Goal: Transaction & Acquisition: Purchase product/service

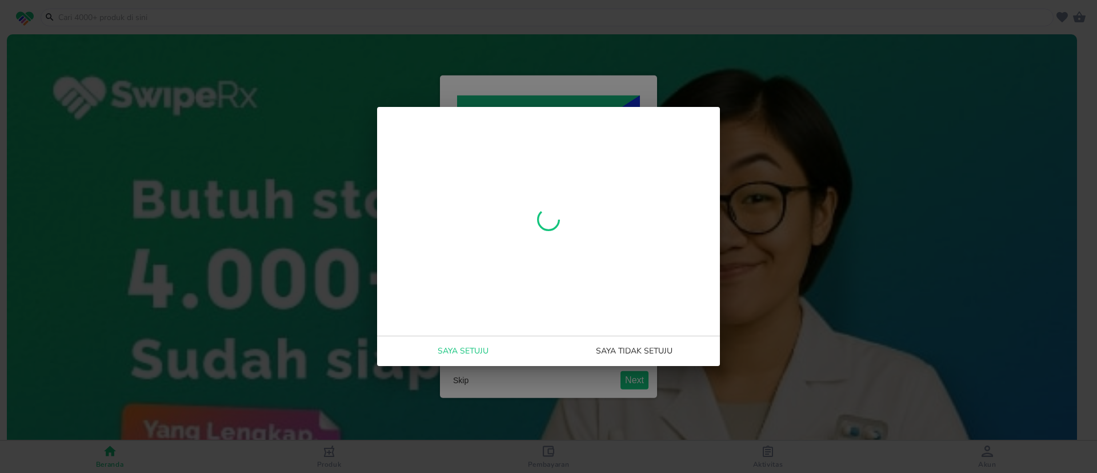
click at [473, 348] on span "Saya setuju" at bounding box center [463, 351] width 162 height 14
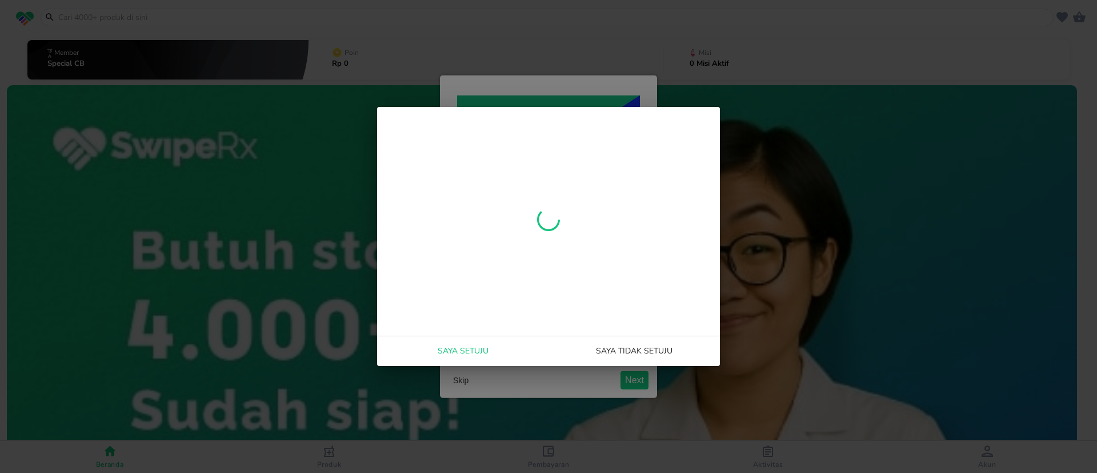
click at [463, 351] on span "Saya setuju" at bounding box center [463, 351] width 162 height 14
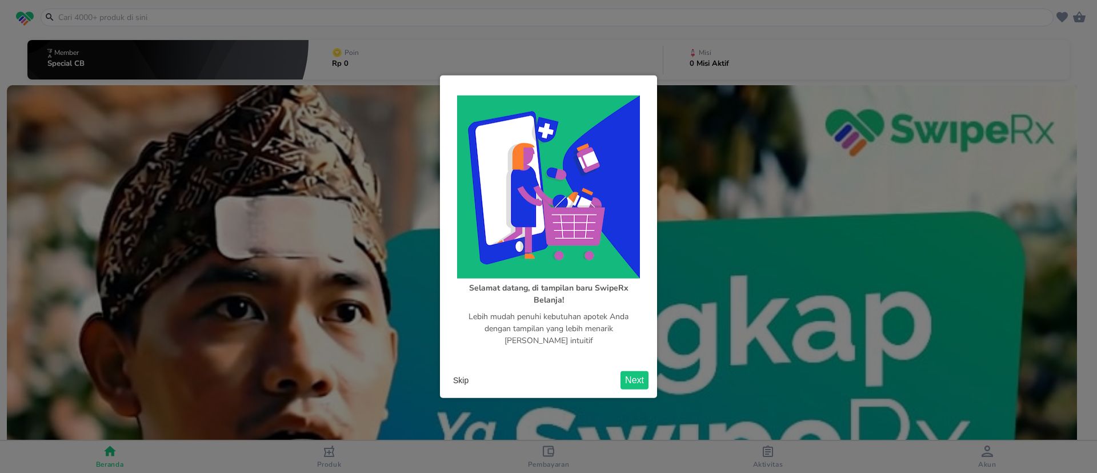
click at [463, 376] on button "Skip" at bounding box center [461, 379] width 25 height 17
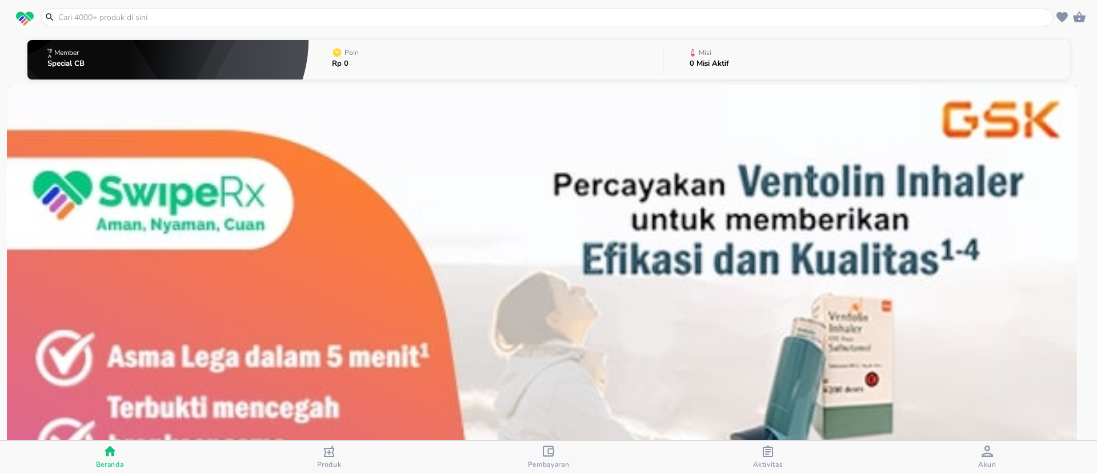
click at [263, 19] on input "text" at bounding box center [554, 17] width 994 height 12
paste input "Asepso body"
type input "Asepso body"
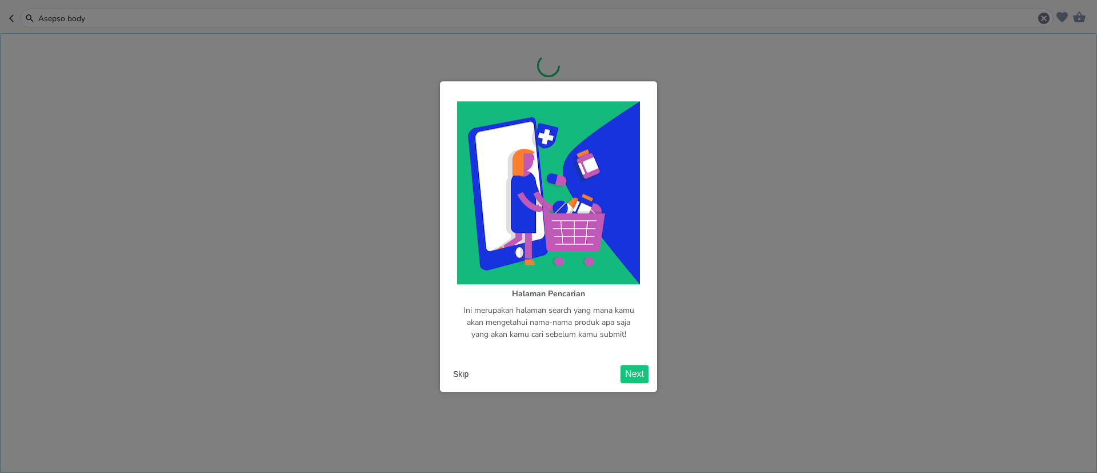
click at [467, 367] on button "Skip" at bounding box center [461, 373] width 25 height 17
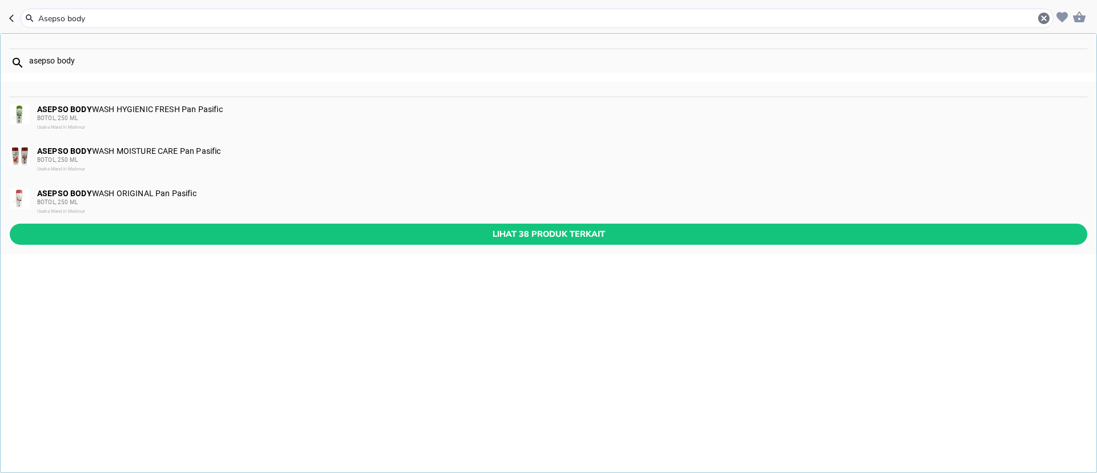
click at [167, 205] on div "BOTOL, 250 ML" at bounding box center [561, 202] width 1049 height 9
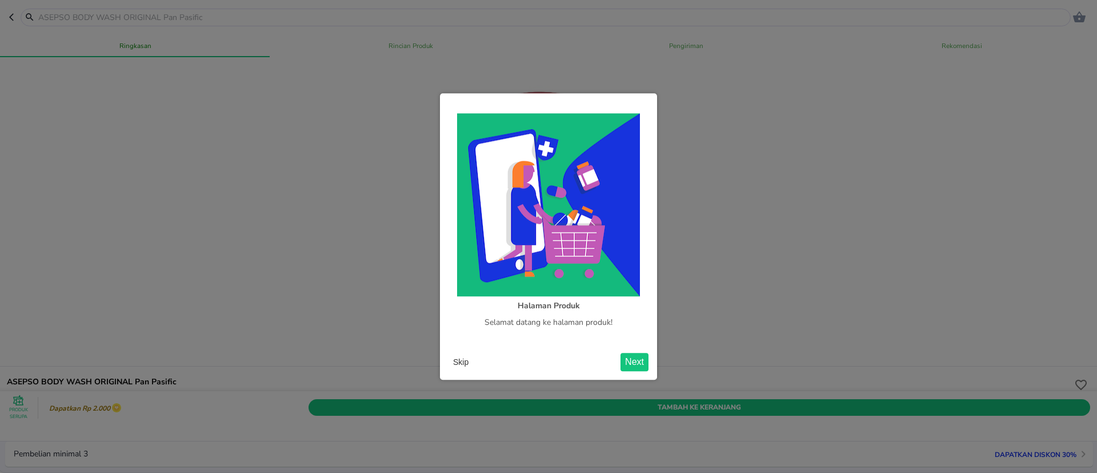
click at [458, 361] on button "Skip" at bounding box center [461, 361] width 25 height 17
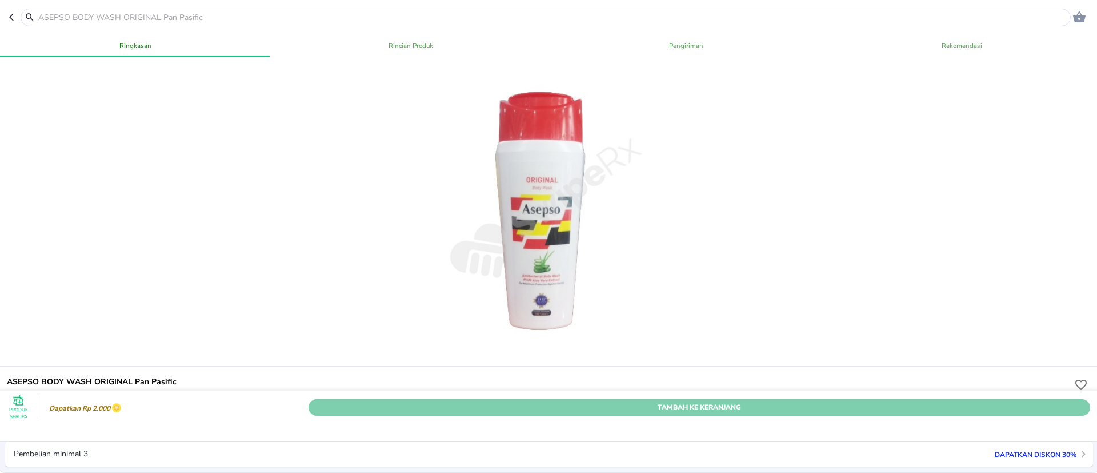
click at [705, 401] on span "Tambah Ke Keranjang" at bounding box center [699, 407] width 765 height 12
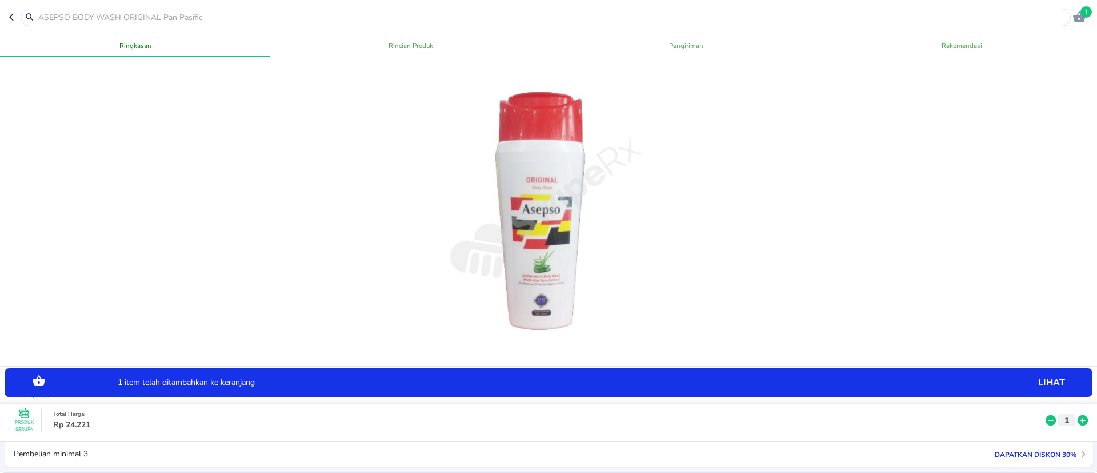
click at [1078, 415] on icon at bounding box center [1083, 420] width 10 height 10
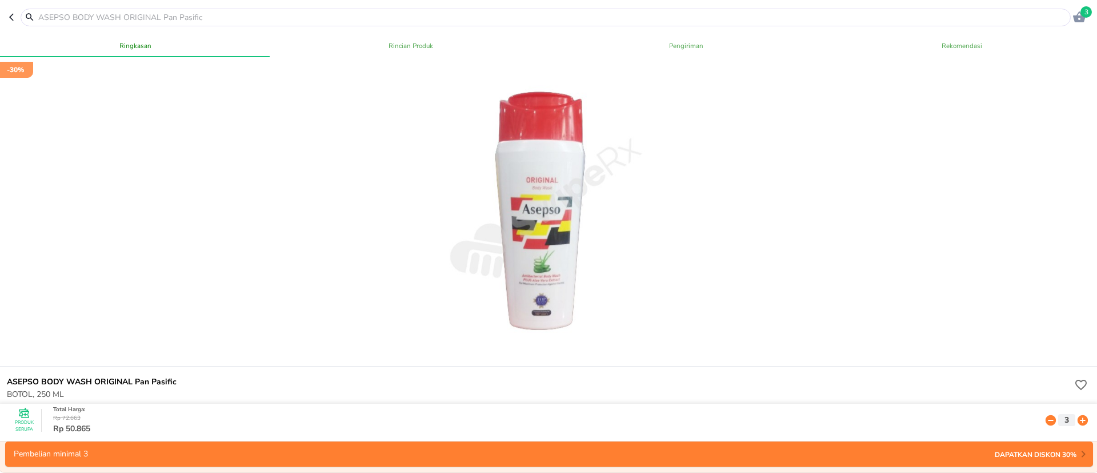
click at [260, 20] on input "text" at bounding box center [552, 17] width 1031 height 12
paste input "Asifit"
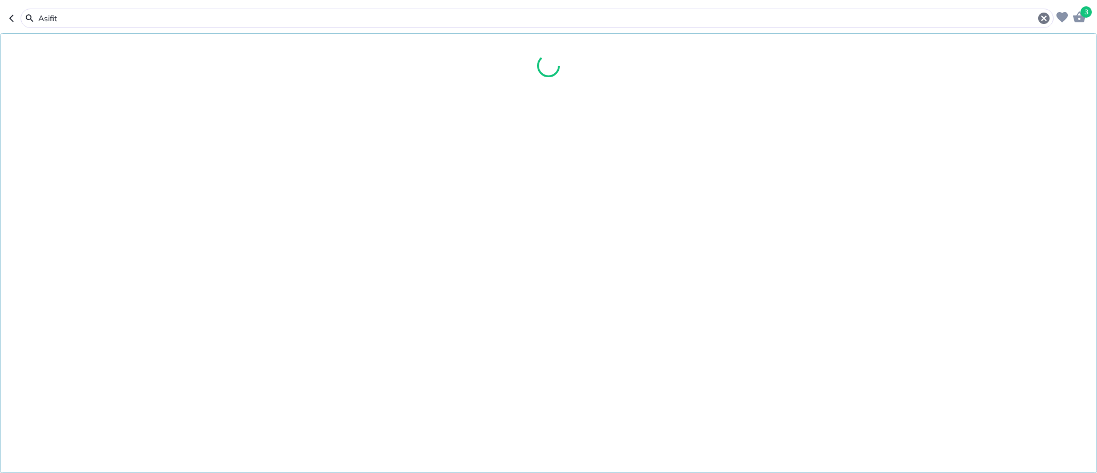
type input "Asifit"
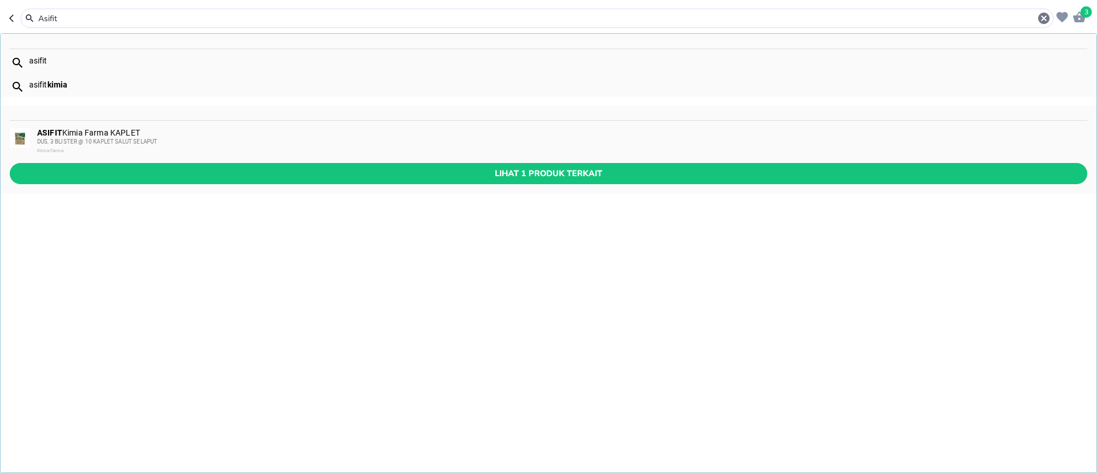
click at [218, 143] on div "DUS, 3 BLISTER @ 10 KAPLET SALUT SELAPUT" at bounding box center [561, 141] width 1049 height 9
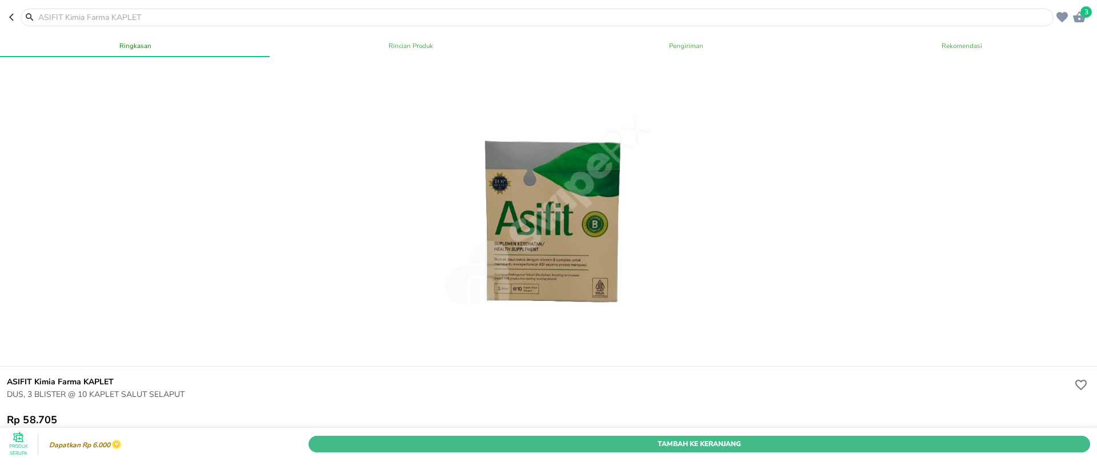
click at [831, 438] on span "Tambah Ke Keranjang" at bounding box center [699, 444] width 765 height 12
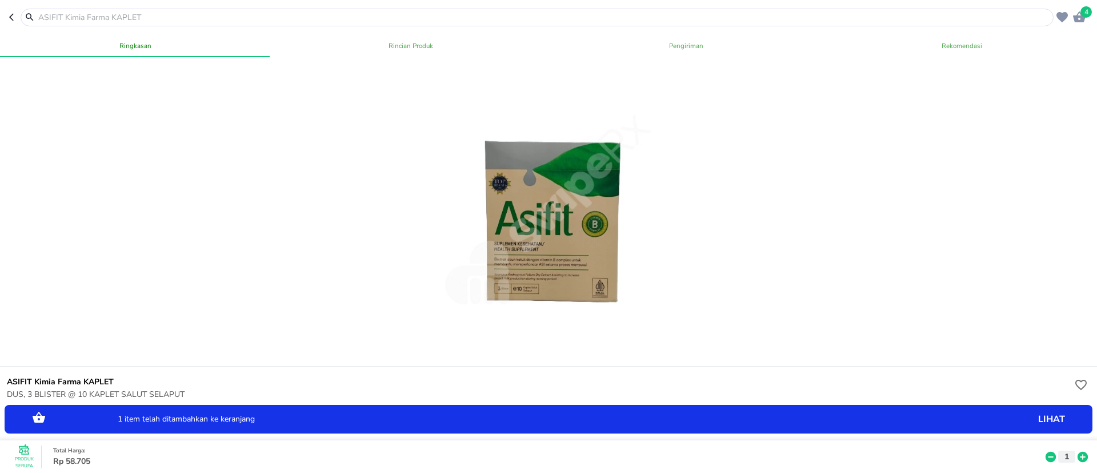
click at [1076, 450] on icon at bounding box center [1083, 456] width 15 height 13
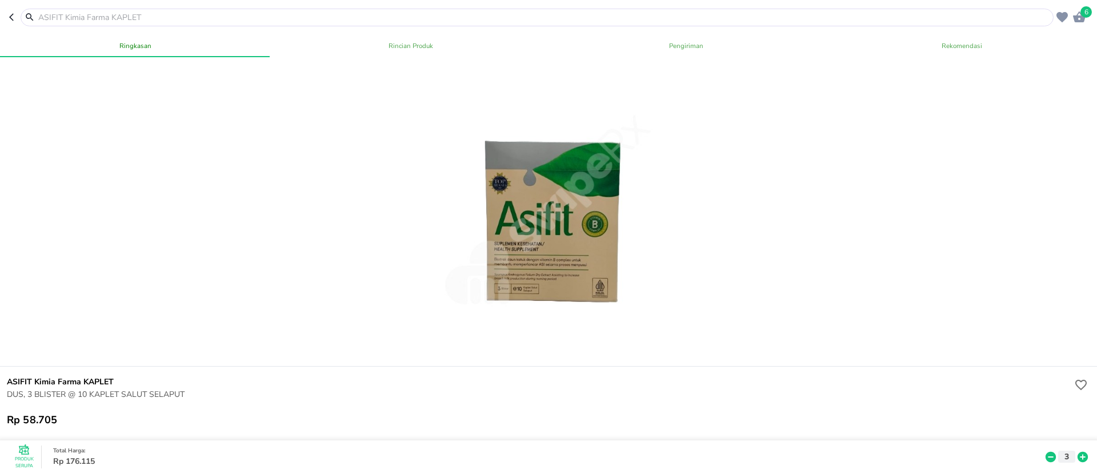
click at [268, 13] on input "text" at bounding box center [544, 17] width 1014 height 12
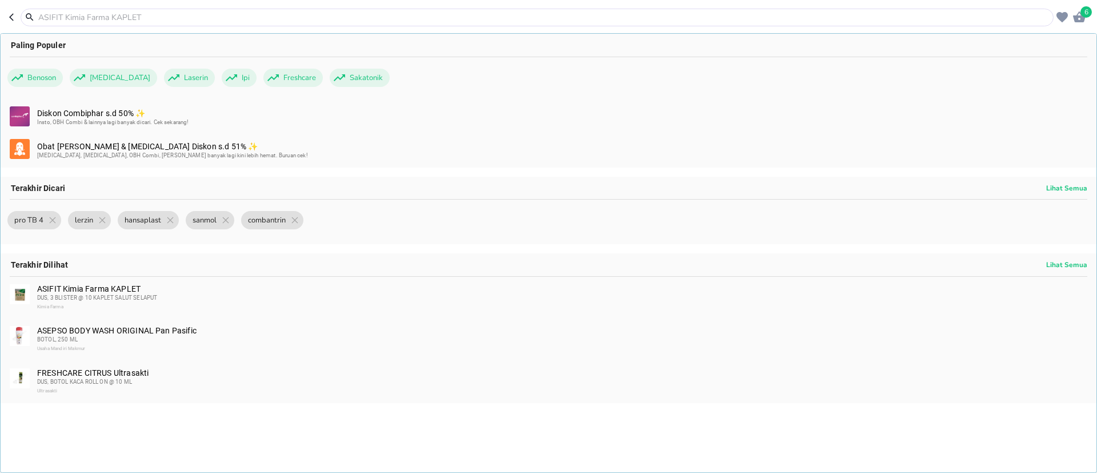
paste input "Balsem otot geliga"
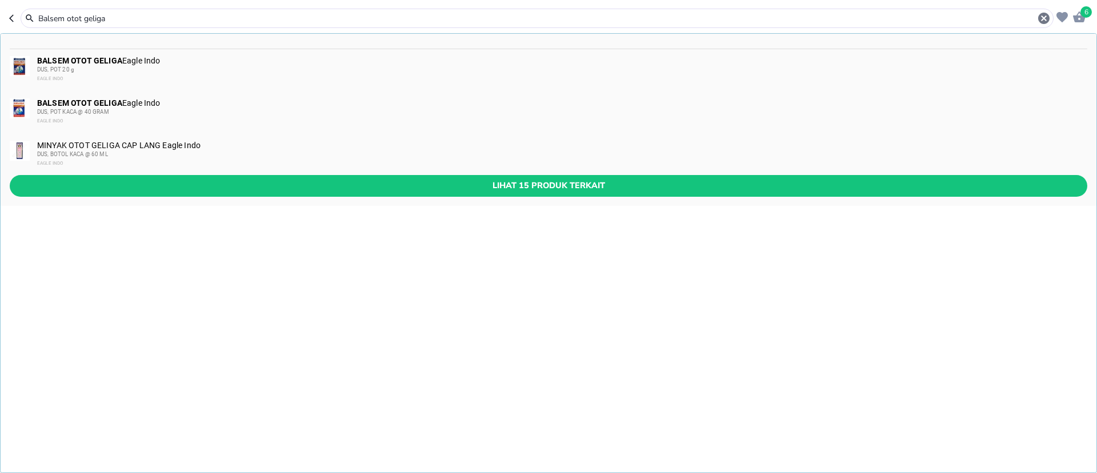
type input "Balsem otot geliga"
click at [171, 63] on div "BALSEM OTOT GELIGA Eagle Indo DUS, POT 20 g EAGLE INDO" at bounding box center [561, 69] width 1049 height 27
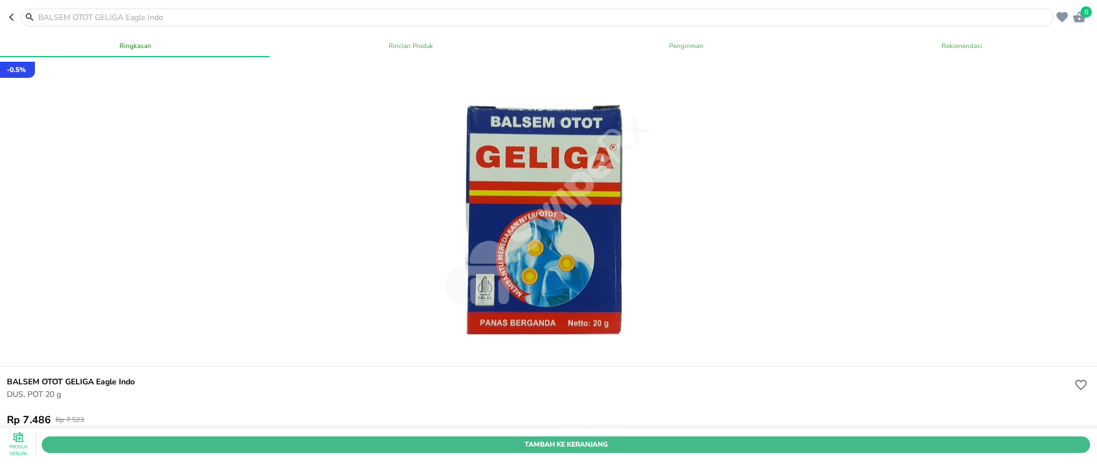
click at [809, 438] on span "Tambah Ke Keranjang" at bounding box center [566, 444] width 1032 height 12
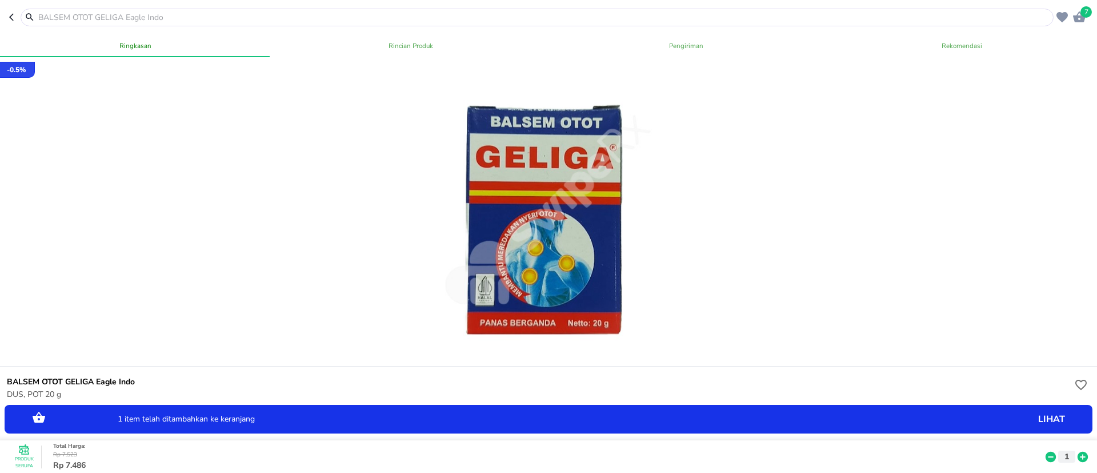
click at [1078, 451] on icon at bounding box center [1083, 456] width 10 height 10
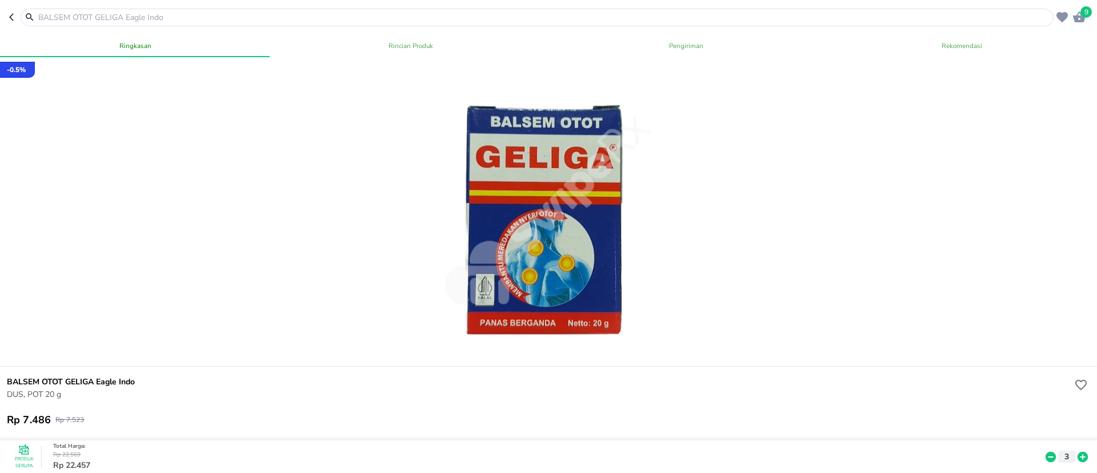
click at [251, 11] on input "text" at bounding box center [544, 17] width 1014 height 12
paste input "Balsem telon"
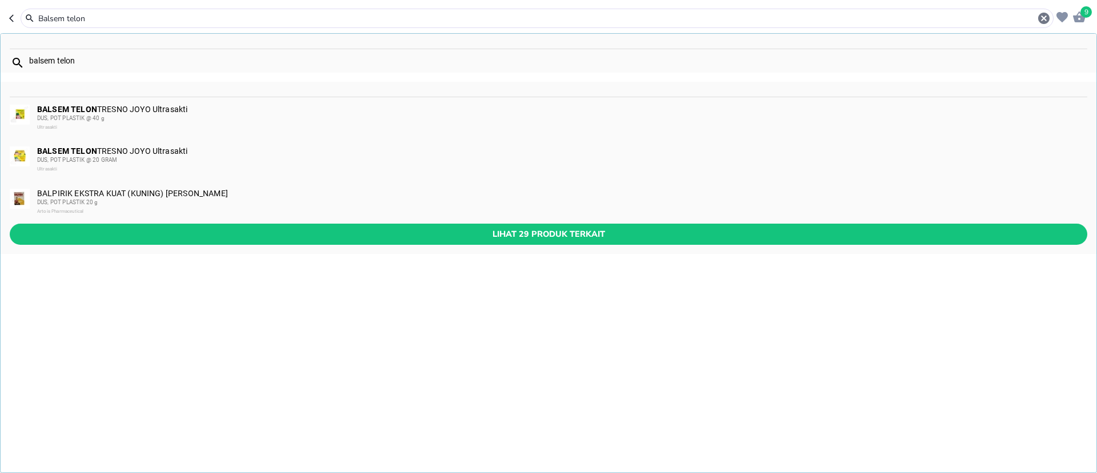
type input "Balsem telon"
click at [129, 152] on div "BALSEM TELON TRESNO JOYO Ultrasakti DUS, POT PLASTIK @ 20 GRAM Ultrasakti" at bounding box center [561, 159] width 1049 height 27
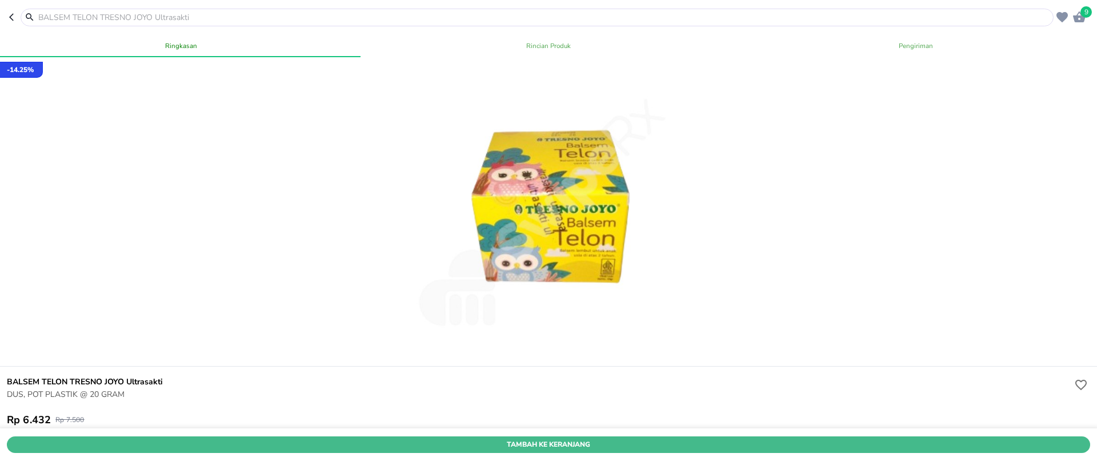
click at [1023, 438] on span "Tambah Ke Keranjang" at bounding box center [548, 444] width 1066 height 12
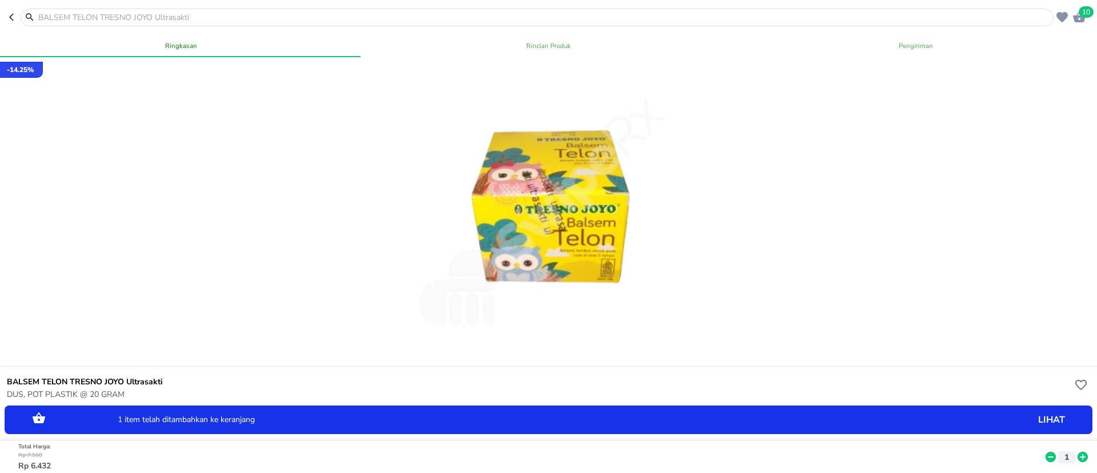
click at [1078, 451] on icon at bounding box center [1083, 456] width 10 height 10
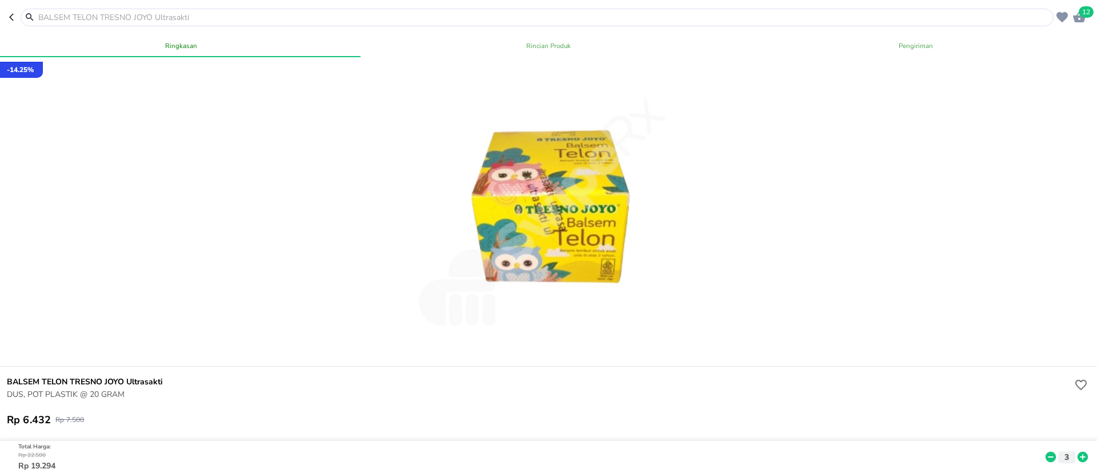
click at [101, 9] on div at bounding box center [537, 18] width 1033 height 18
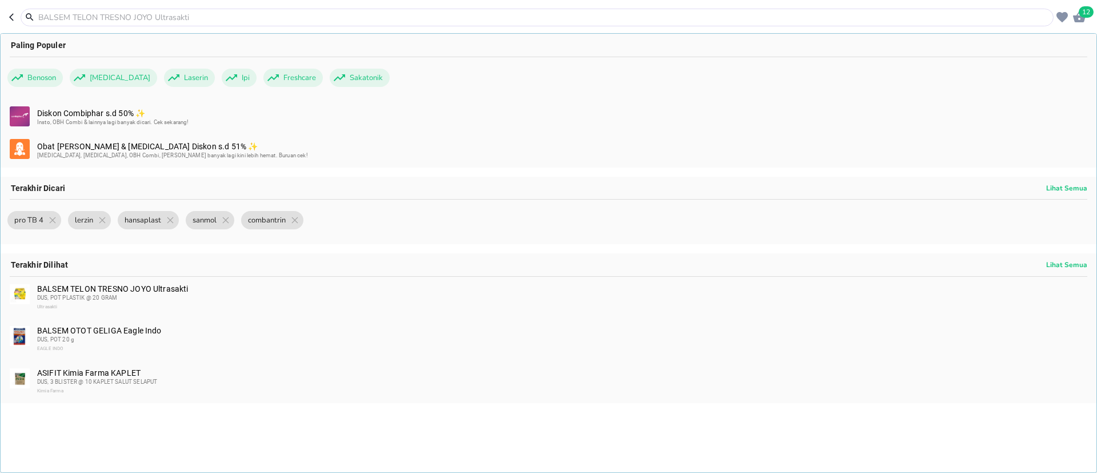
click at [105, 14] on input "text" at bounding box center [544, 17] width 1014 height 12
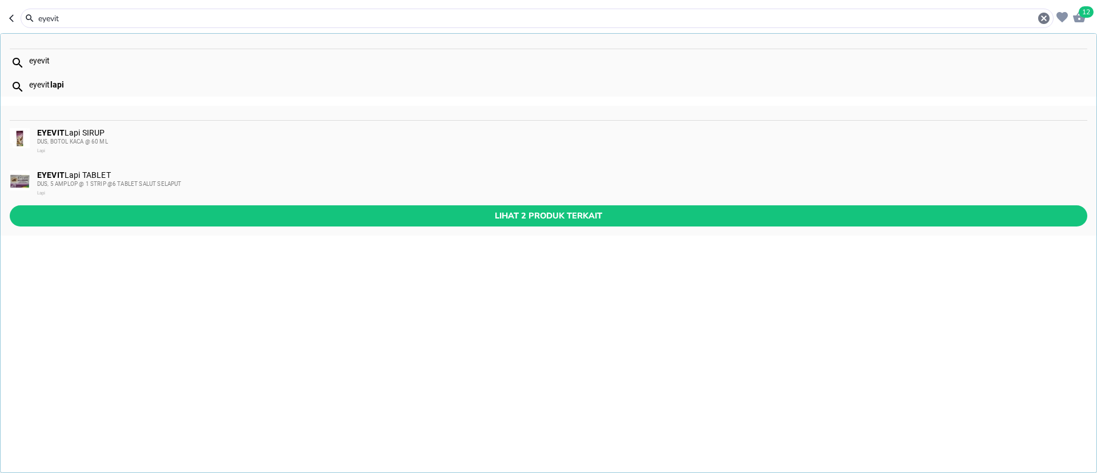
type input "eyevit"
click at [121, 174] on div "EYEVIT Lapi TABLET DUS, 5 AMPLOP @ 1 STRIP @6 TABLET SALUT SELAPUT Lapi" at bounding box center [561, 183] width 1049 height 27
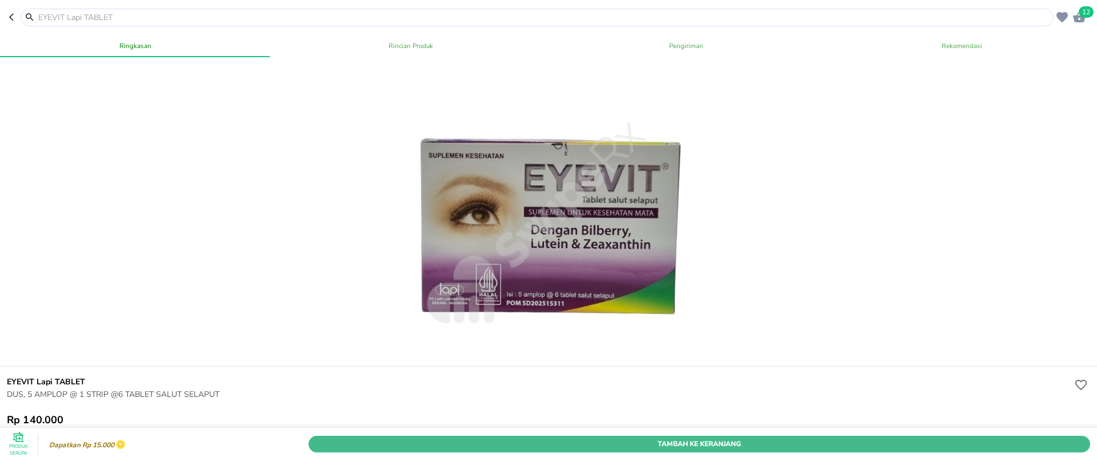
click at [722, 438] on span "Tambah Ke Keranjang" at bounding box center [699, 444] width 765 height 12
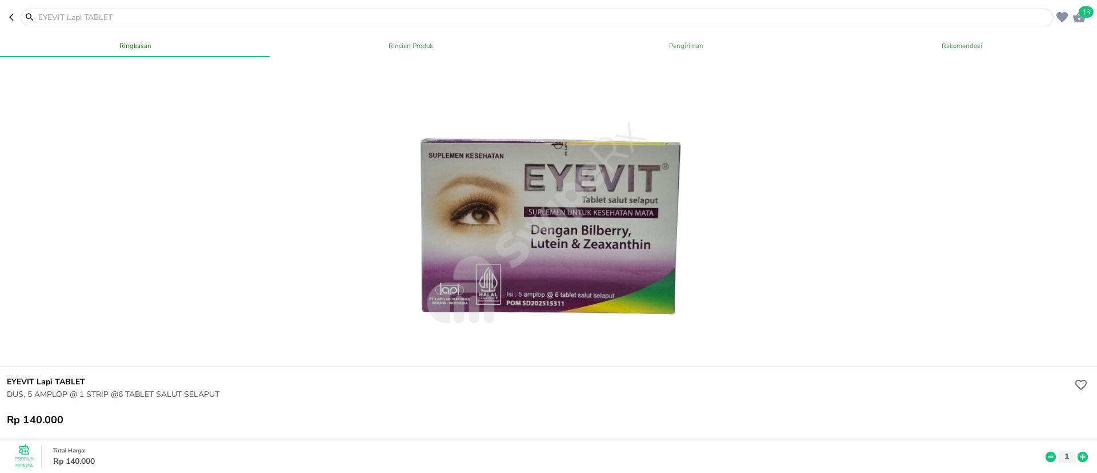
click at [185, 17] on input "text" at bounding box center [544, 17] width 1014 height 12
paste input "Canesten"
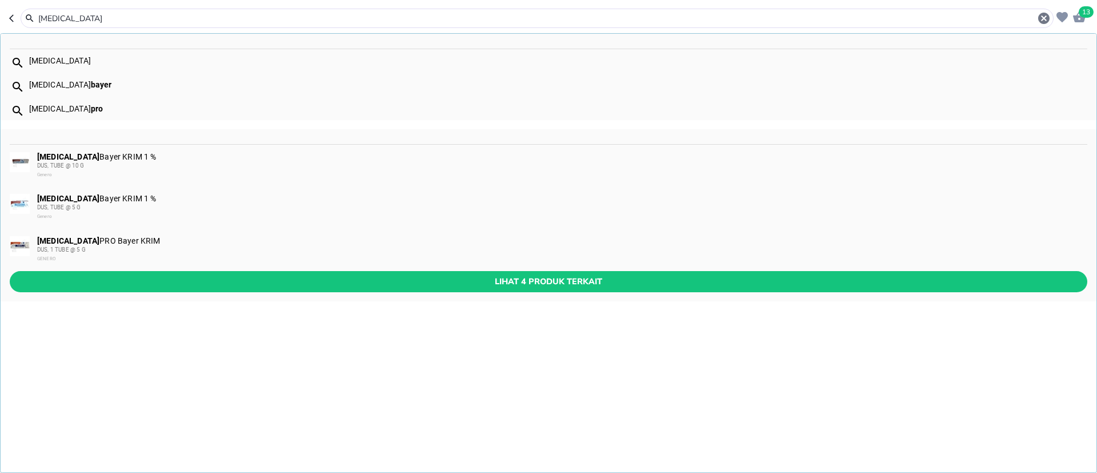
type input "Canesten"
click at [99, 204] on div "DUS, TUBE @ 5 G" at bounding box center [561, 207] width 1049 height 9
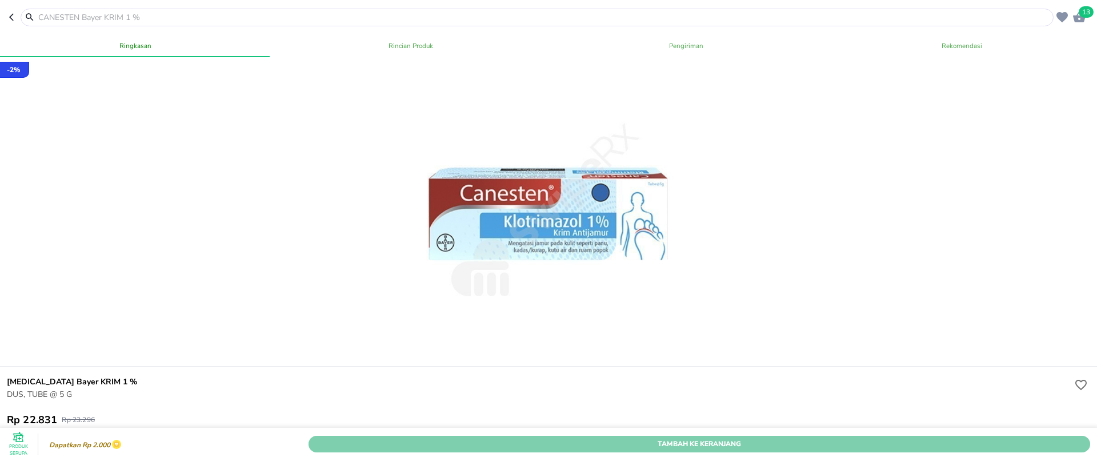
click at [706, 438] on span "Tambah Ke Keranjang" at bounding box center [699, 444] width 765 height 12
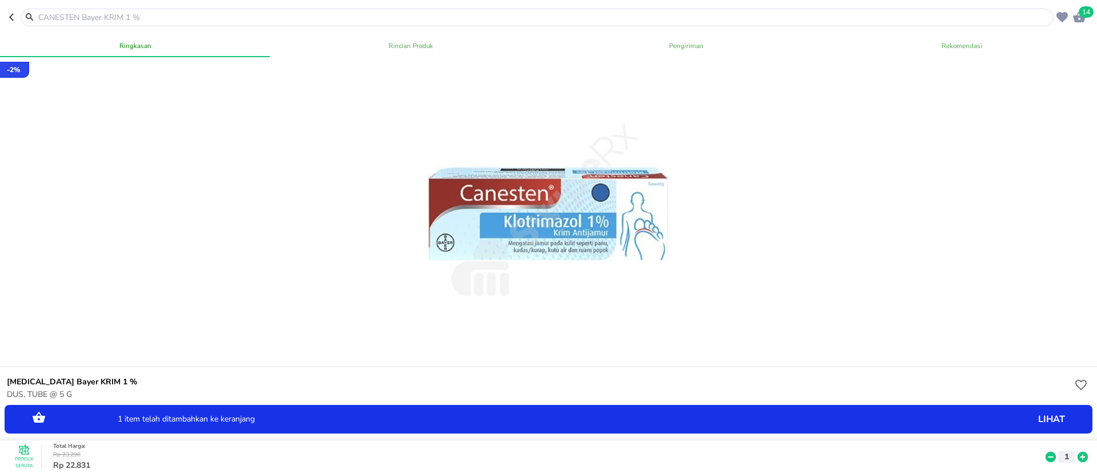
click at [1078, 451] on icon at bounding box center [1083, 456] width 10 height 10
click at [247, 13] on input "text" at bounding box center [544, 17] width 1014 height 12
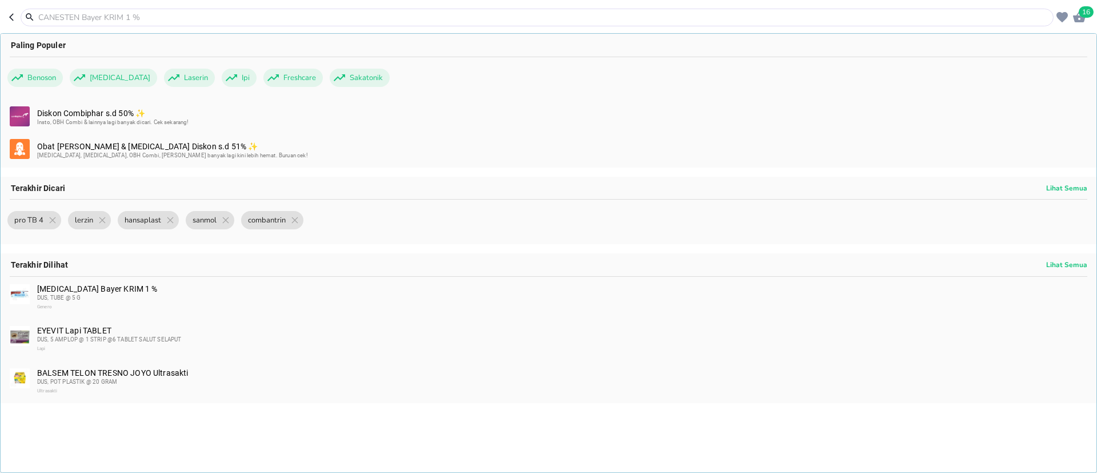
paste input "Diltiazem"
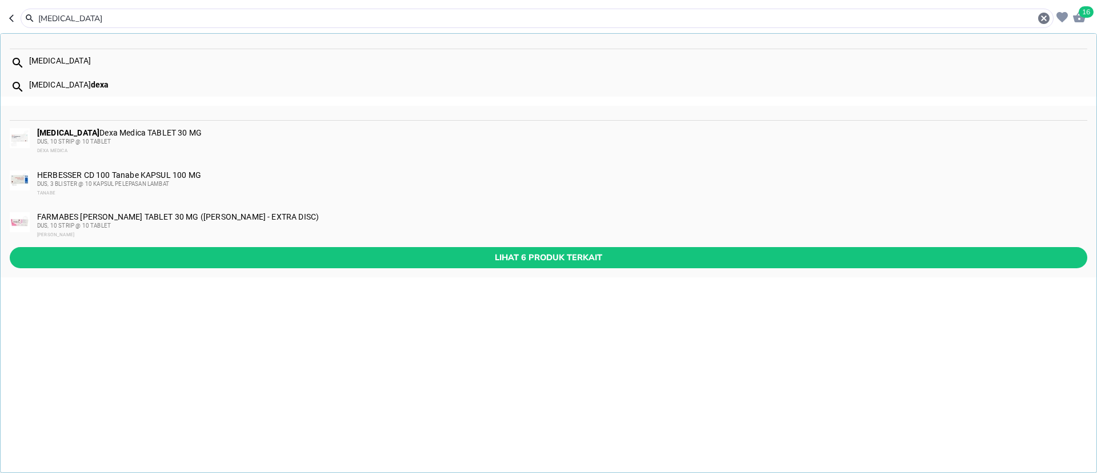
type input "Diltiazem"
click at [69, 135] on b "DILTIAZEM" at bounding box center [68, 132] width 62 height 9
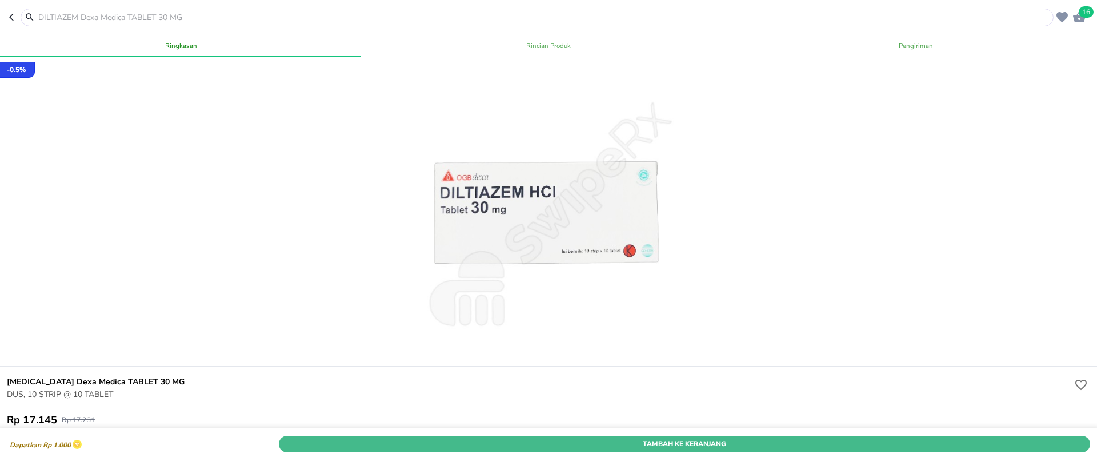
click at [649, 438] on span "Tambah Ke Keranjang" at bounding box center [684, 444] width 794 height 12
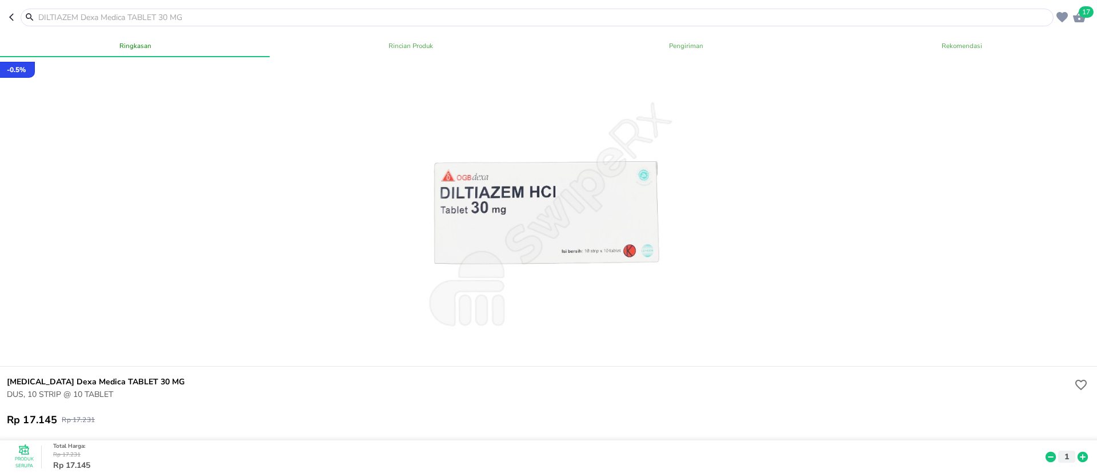
click at [213, 19] on input "text" at bounding box center [544, 17] width 1014 height 12
paste input "Lactulax"
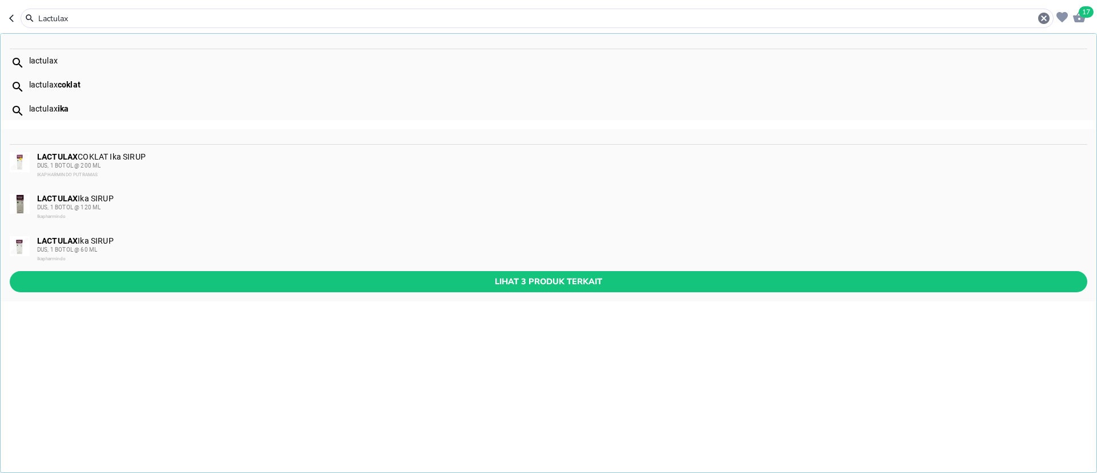
type input "Lactulax"
click at [191, 251] on div "DUS, 1 BOTOL @ 60 ML" at bounding box center [561, 249] width 1049 height 9
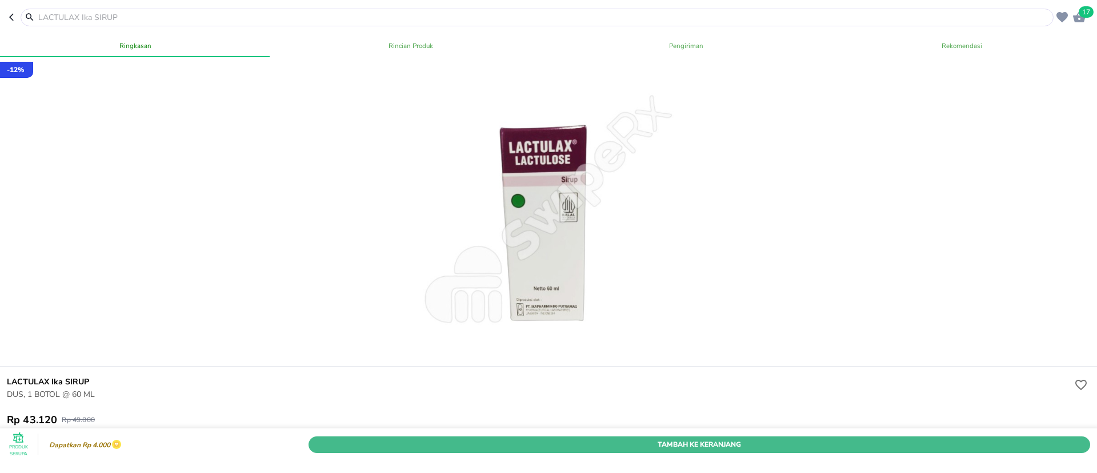
click at [770, 438] on span "Tambah Ke Keranjang" at bounding box center [699, 444] width 765 height 12
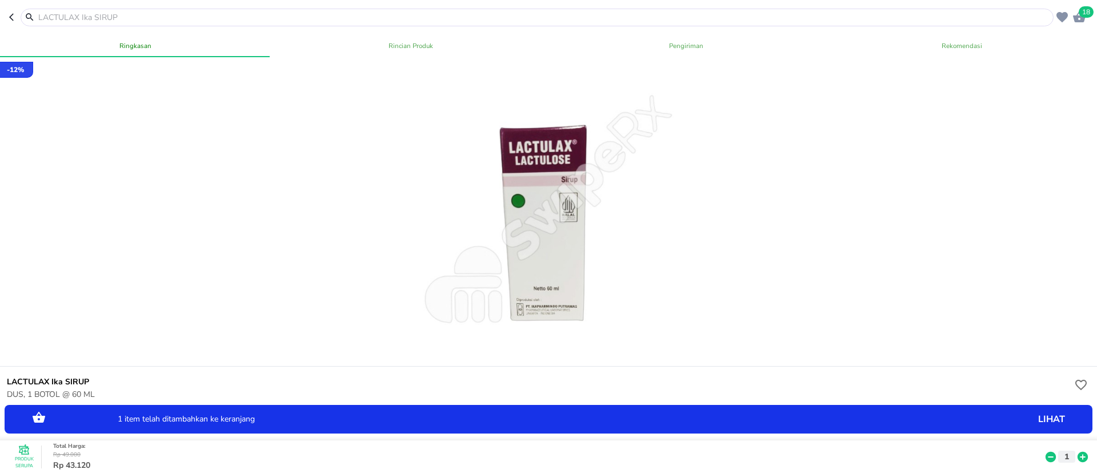
click at [1078, 451] on icon at bounding box center [1083, 456] width 10 height 10
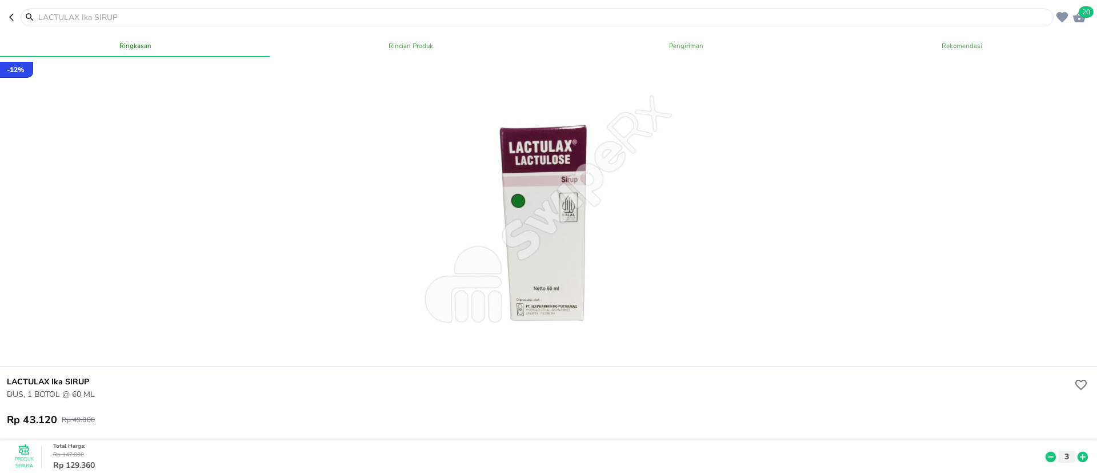
click at [51, 21] on input "text" at bounding box center [544, 17] width 1014 height 12
paste input "Bioron"
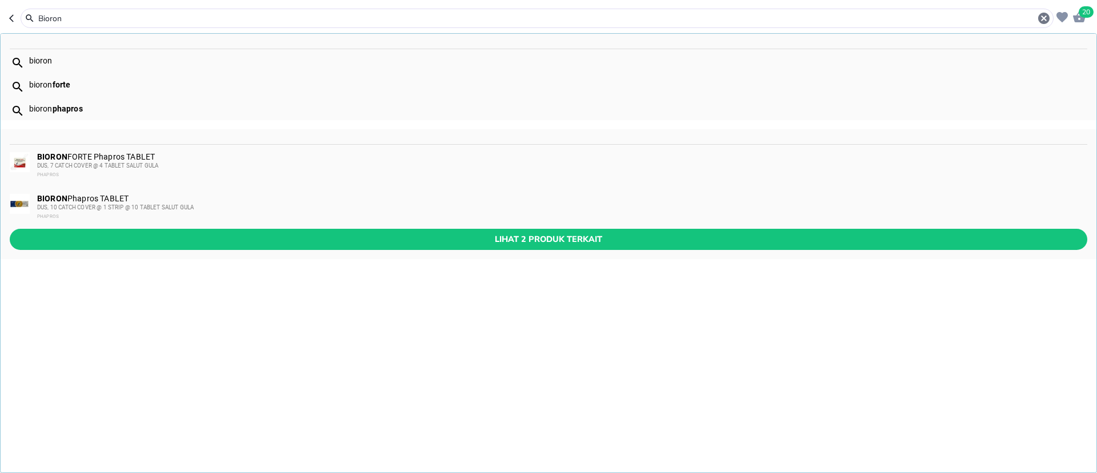
type input "Bioron"
click at [35, 201] on div "BIORON Phapros TABLET DUS, 10 CATCH COVER @ 1 STRIP @ 10 TABLET SALUT GULA PHAP…" at bounding box center [549, 208] width 1096 height 42
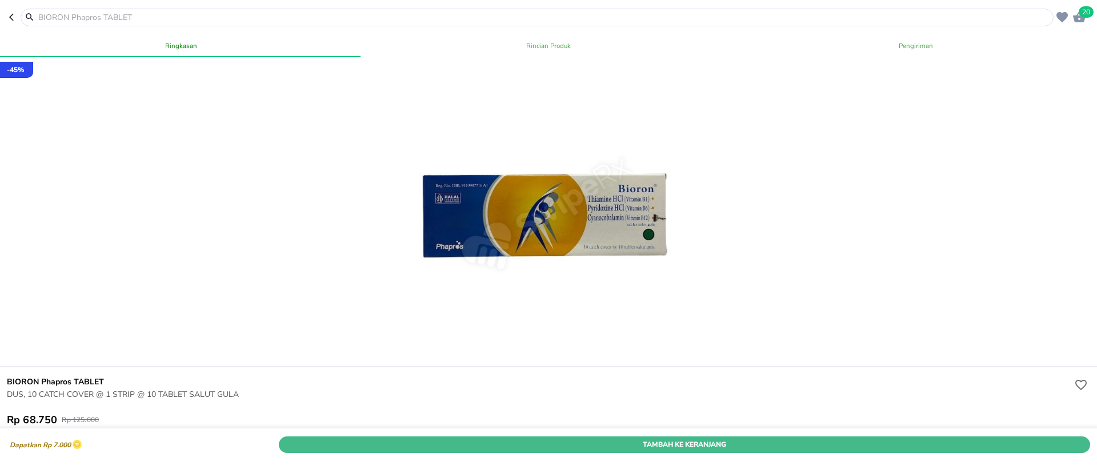
click at [659, 438] on span "Tambah Ke Keranjang" at bounding box center [684, 444] width 794 height 12
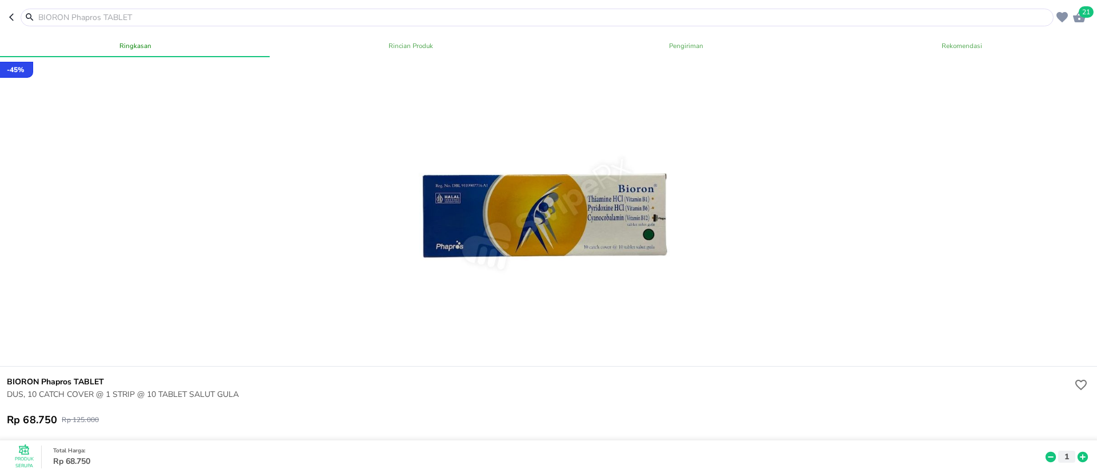
click at [207, 21] on input "text" at bounding box center [544, 17] width 1014 height 12
paste input "Glupcophage"
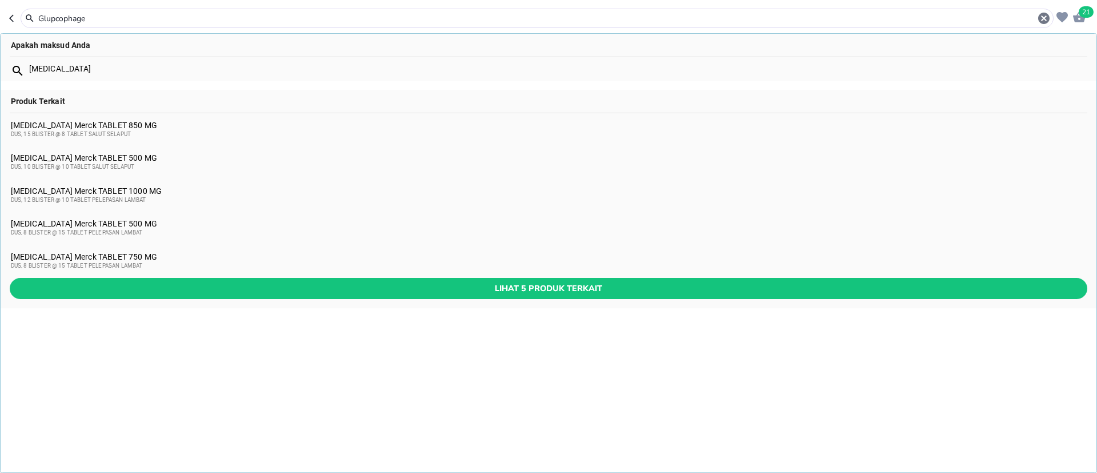
type input "Glupcophage"
click at [106, 231] on span "DUS, 8 BLISTER @ 15 TABLET PELEPASAN LAMBAT" at bounding box center [77, 232] width 132 height 6
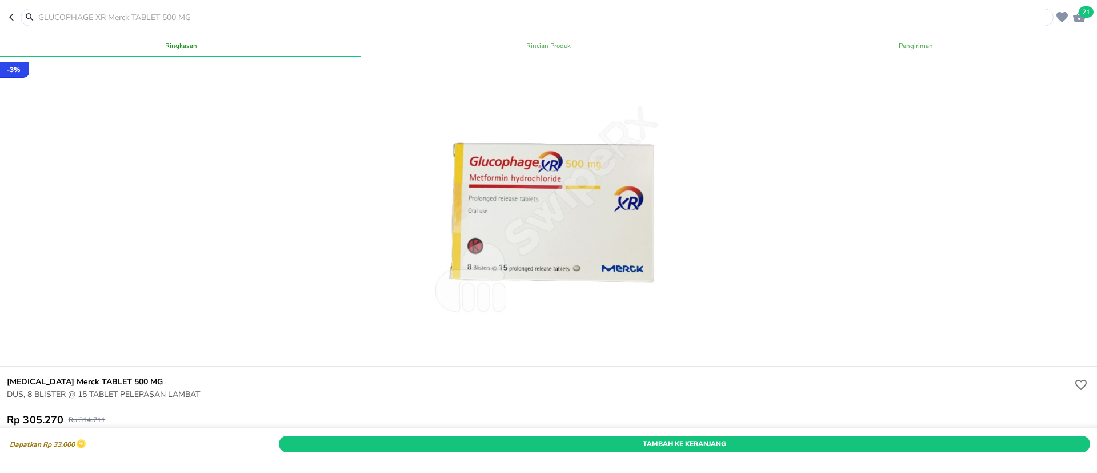
click at [745, 438] on span "Tambah Ke Keranjang" at bounding box center [684, 444] width 794 height 12
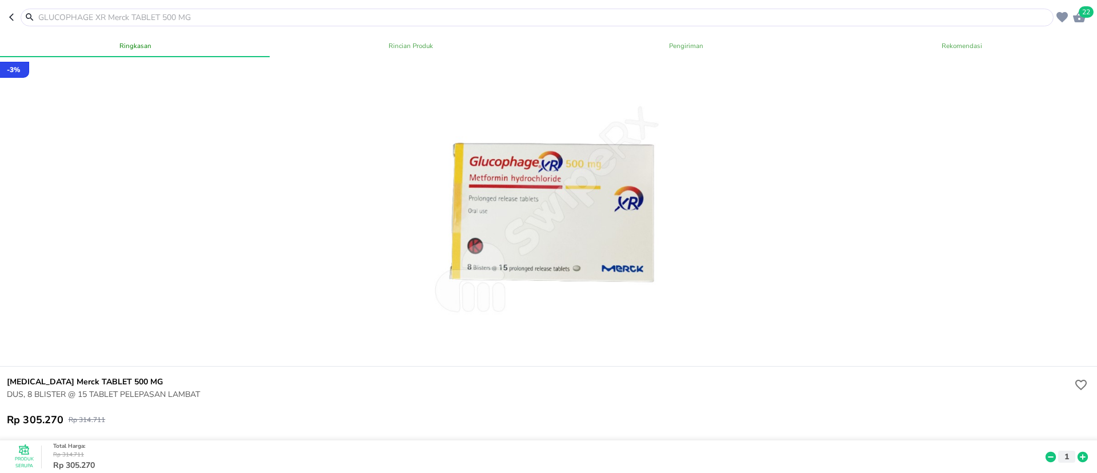
click at [182, 18] on input "text" at bounding box center [544, 17] width 1014 height 12
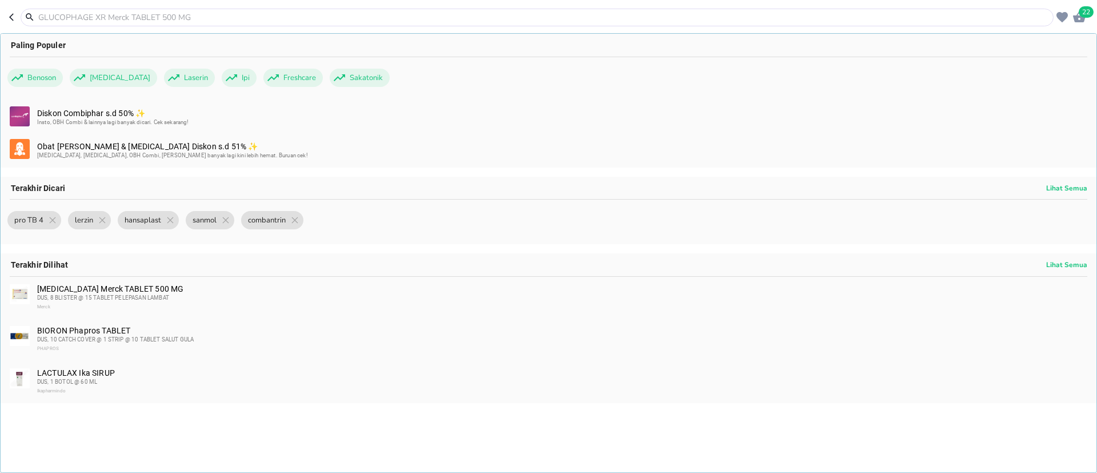
paste input "Farmoten"
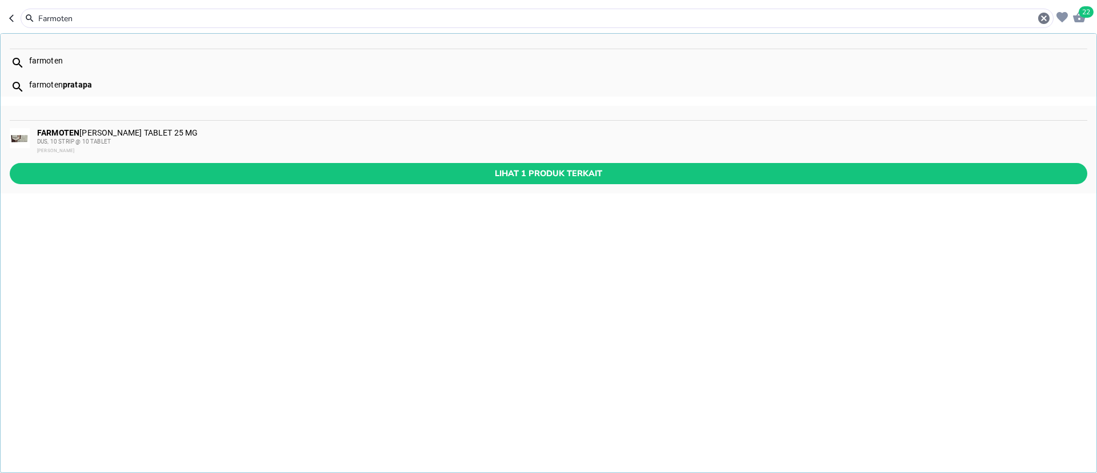
type input "Farmoten"
click at [143, 133] on div "FARMOTEN Pratapa Nirmala TABLET 25 MG DUS, 10 STRIP @ 10 TABLET PRATAPA NIRMALA" at bounding box center [561, 141] width 1049 height 27
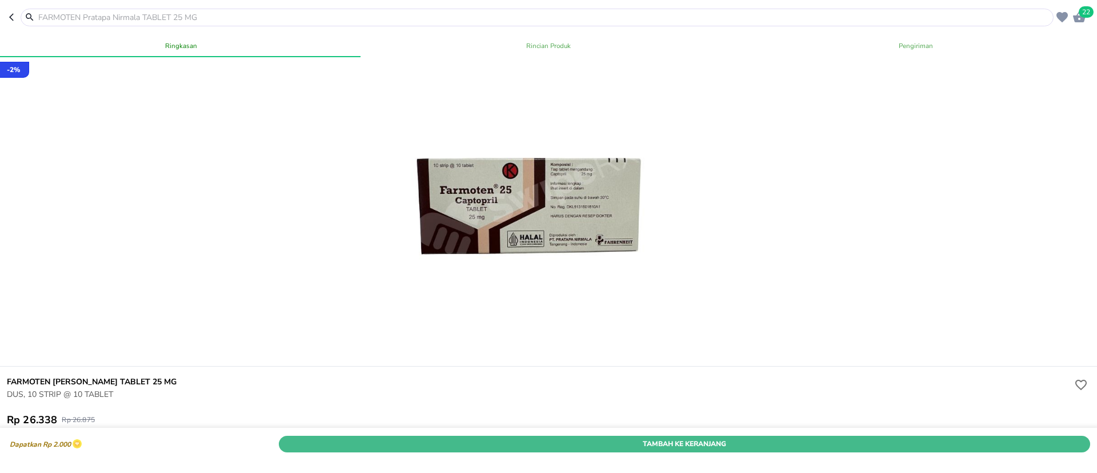
click at [705, 438] on span "Tambah Ke Keranjang" at bounding box center [684, 444] width 794 height 12
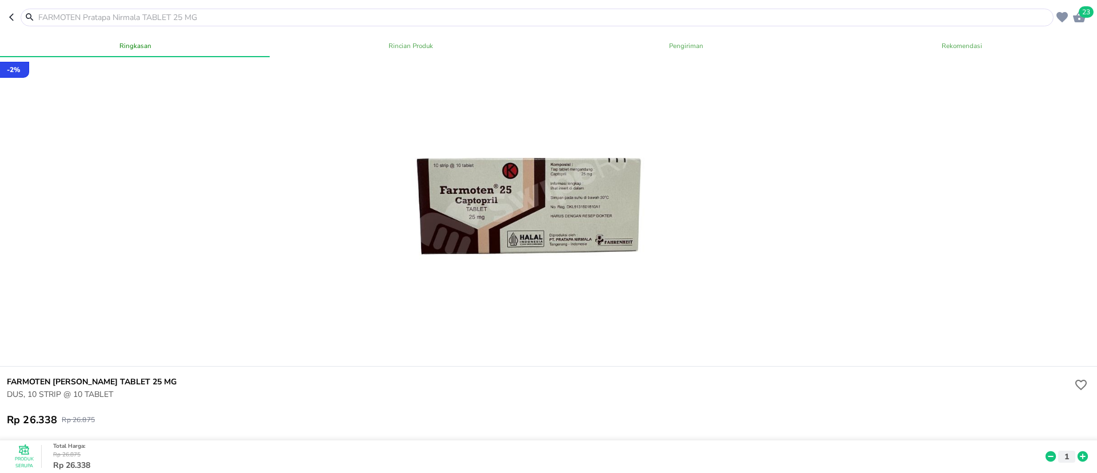
click at [236, 15] on input "text" at bounding box center [544, 17] width 1014 height 12
paste input "Cortamin"
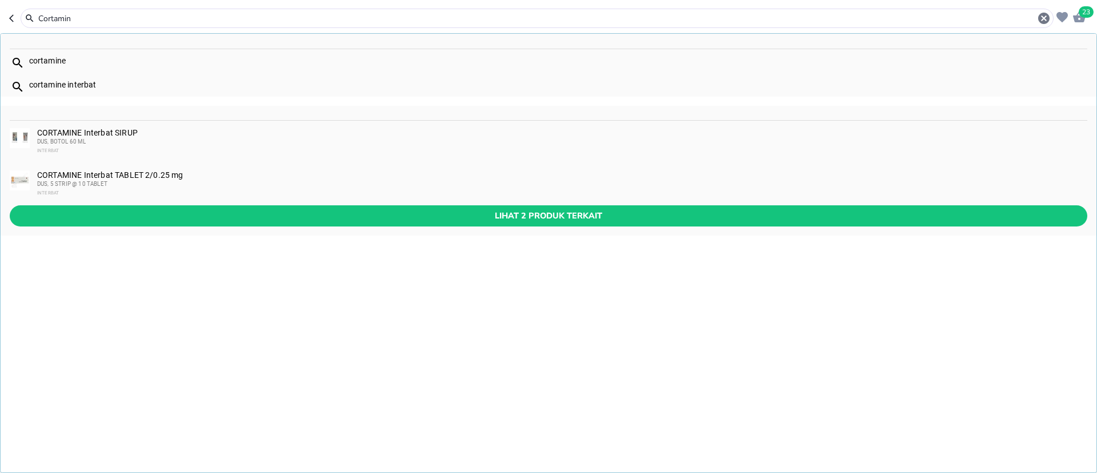
type input "Cortamin"
click at [127, 179] on div "DUS, 5 STRIP @ 10 TABLET" at bounding box center [561, 183] width 1049 height 9
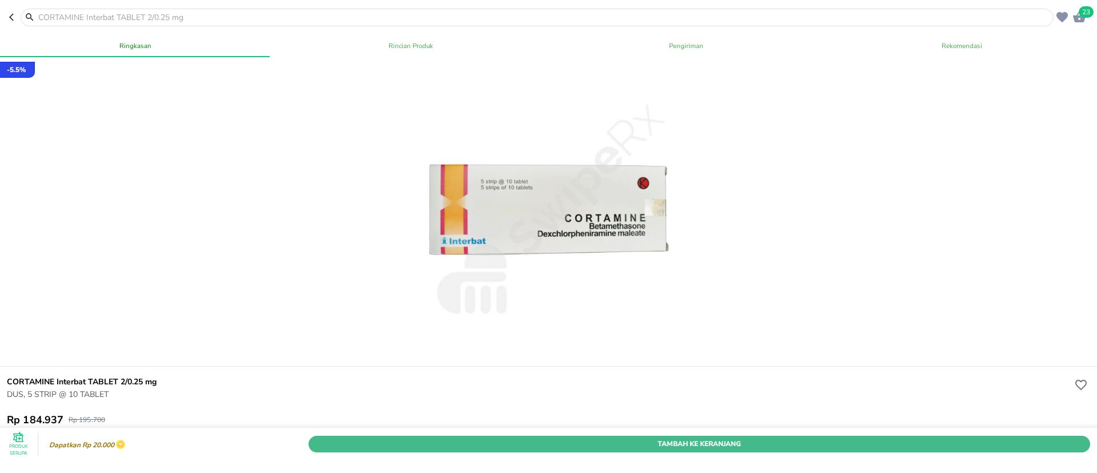
click at [639, 438] on span "Tambah Ke Keranjang" at bounding box center [699, 444] width 765 height 12
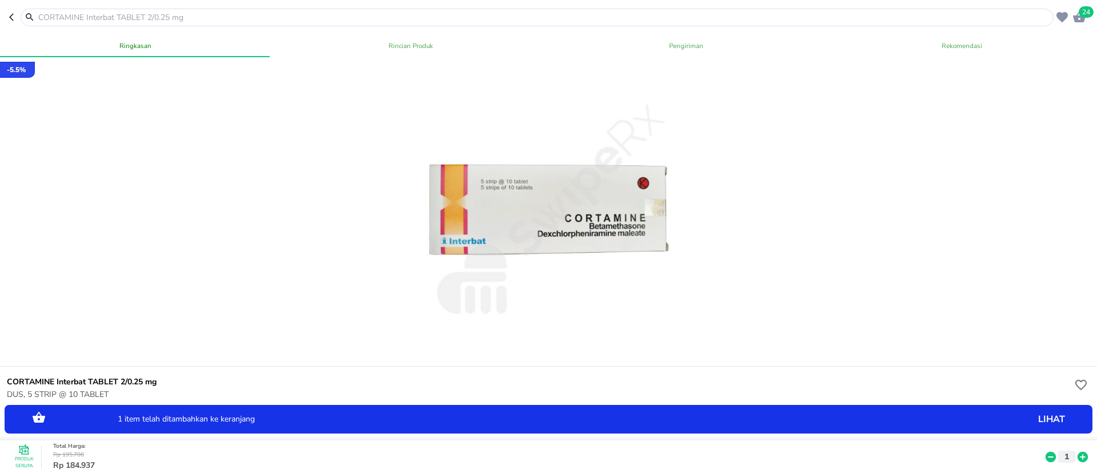
click at [155, 15] on input "text" at bounding box center [544, 17] width 1014 height 12
paste input "Kaotin"
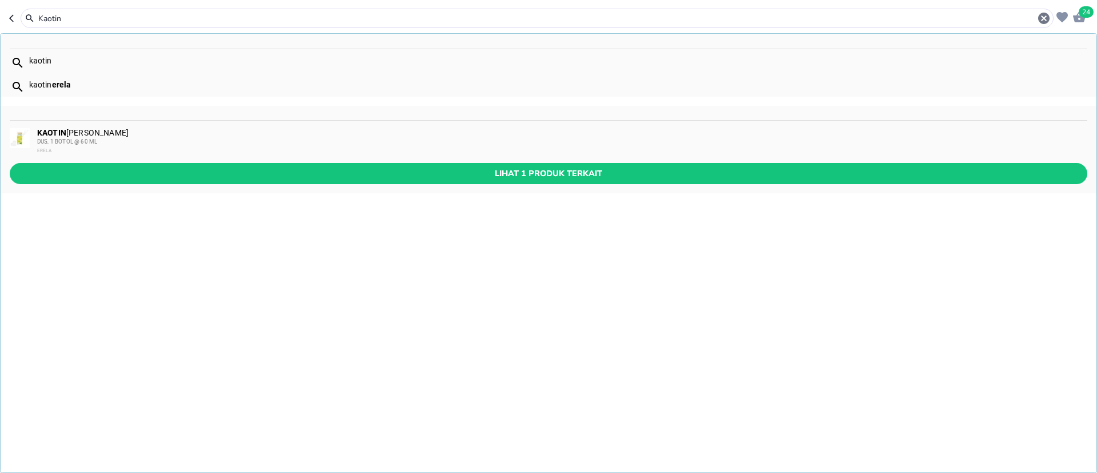
type input "Kaotin"
click at [146, 138] on div "DUS, 1 BOTOL @ 60 ML" at bounding box center [561, 141] width 1049 height 9
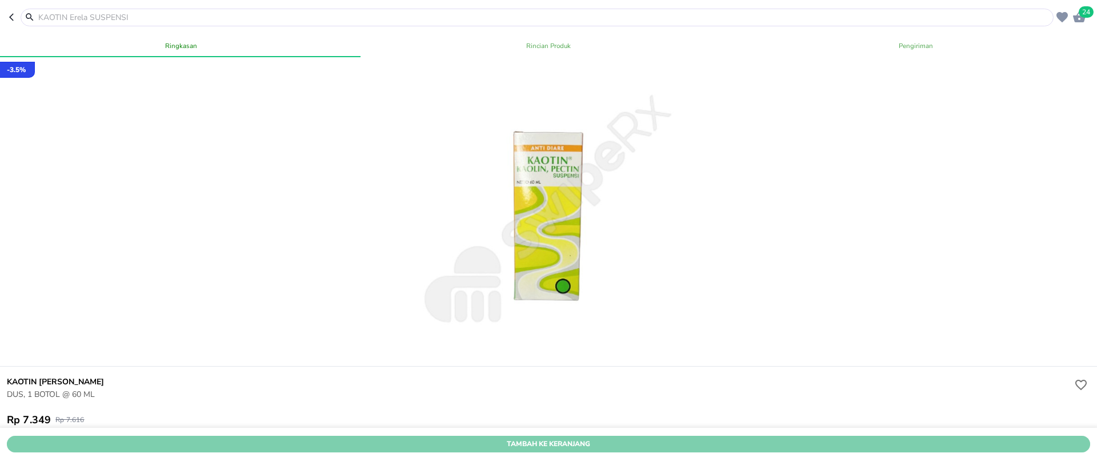
click at [634, 438] on span "Tambah Ke Keranjang" at bounding box center [548, 444] width 1066 height 12
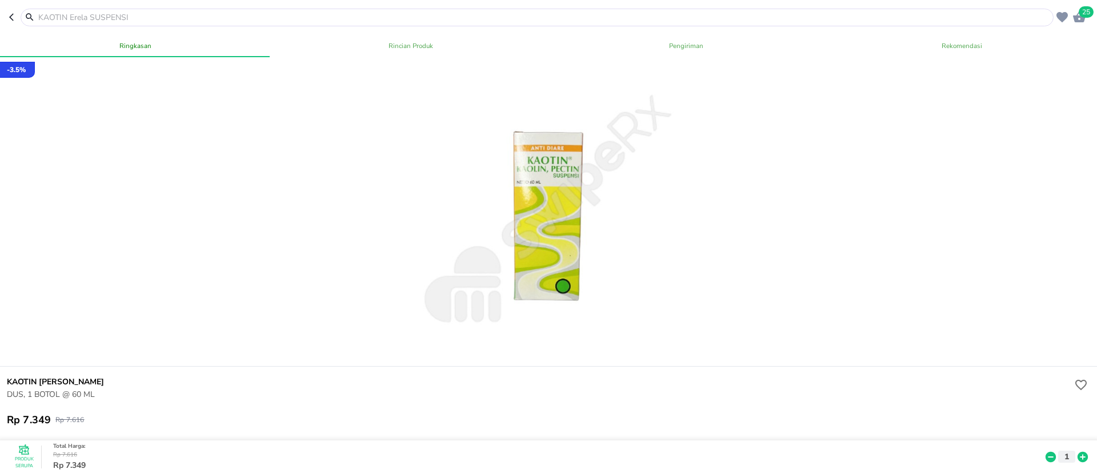
click at [1076, 450] on icon at bounding box center [1083, 456] width 15 height 13
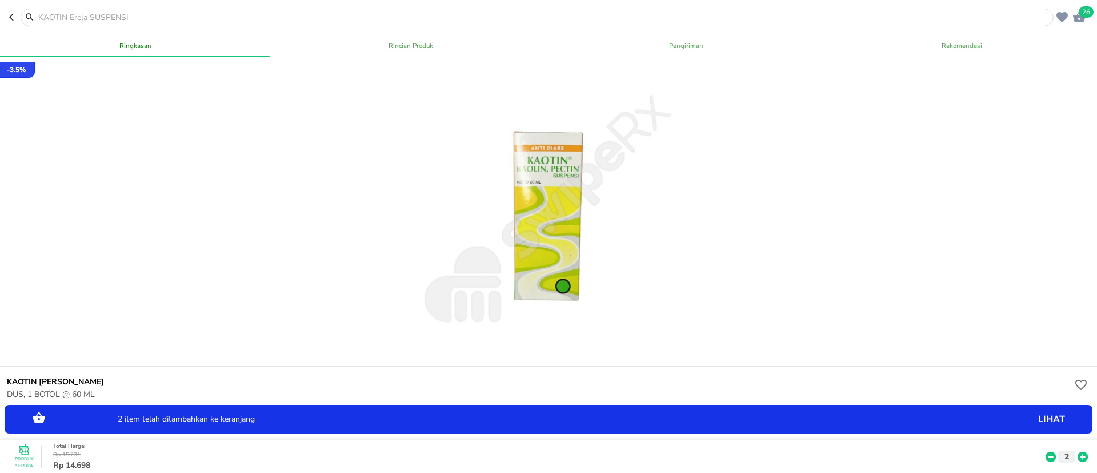
click at [1076, 450] on icon at bounding box center [1083, 456] width 15 height 13
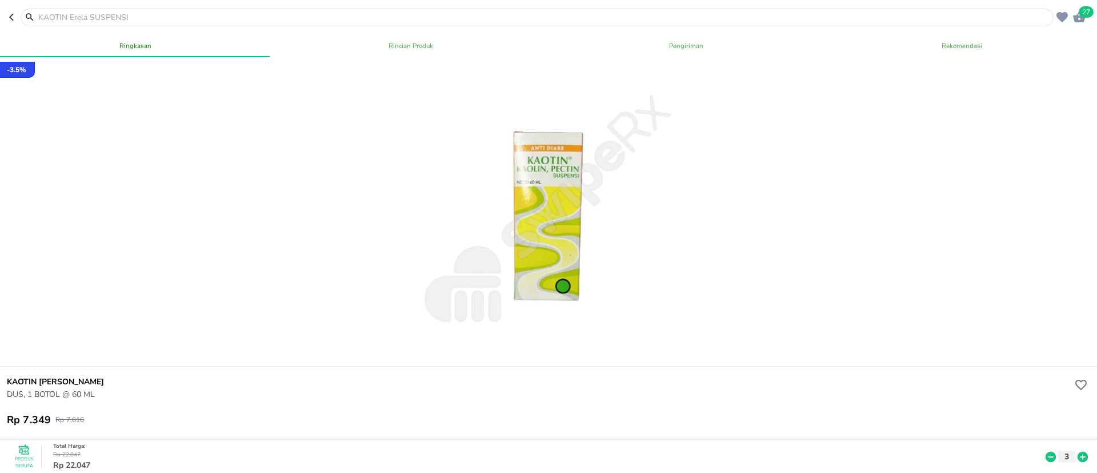
click at [211, 22] on input "text" at bounding box center [544, 17] width 1014 height 12
paste input "Batugin"
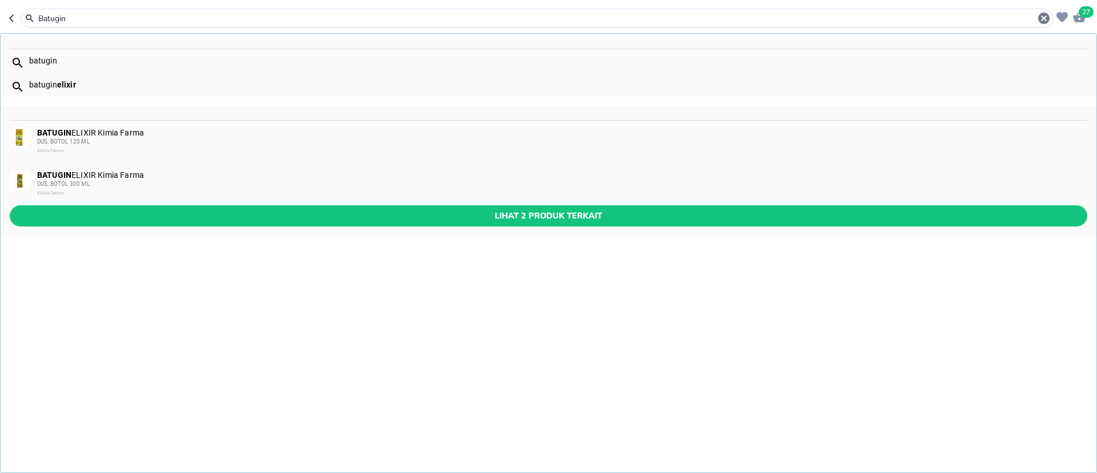
type input "Batugin"
click at [159, 149] on div "Kimia Farma" at bounding box center [561, 150] width 1049 height 9
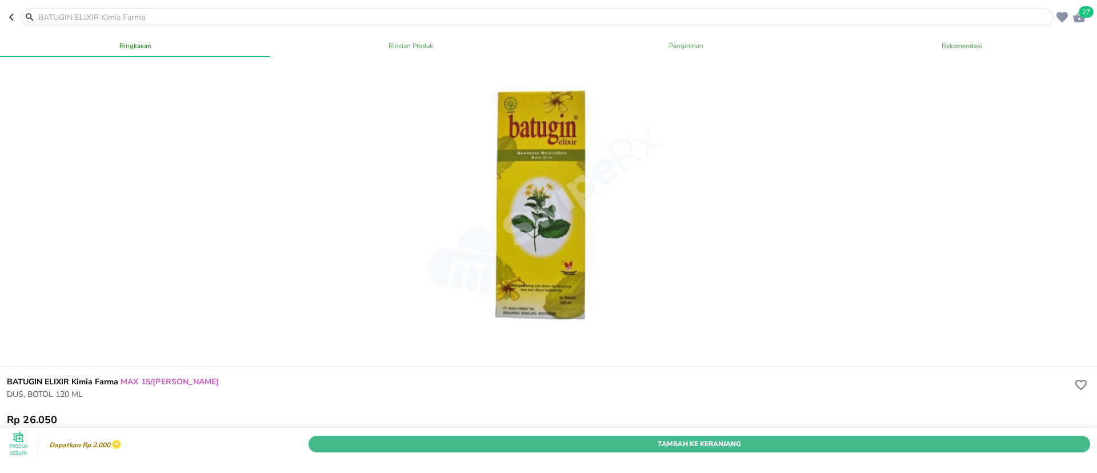
click at [925, 438] on span "Tambah Ke Keranjang" at bounding box center [699, 444] width 765 height 12
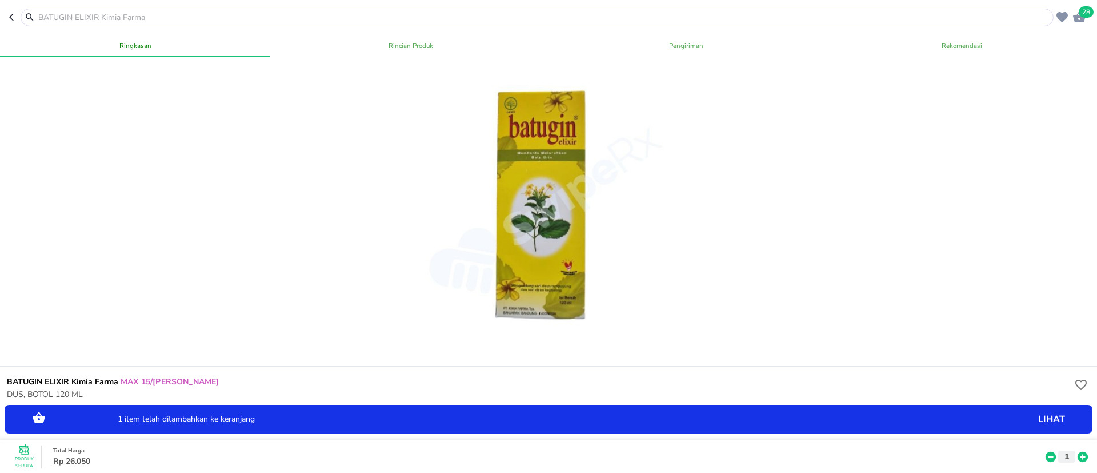
click at [1078, 451] on icon at bounding box center [1083, 456] width 10 height 10
click at [1076, 450] on icon at bounding box center [1083, 456] width 15 height 13
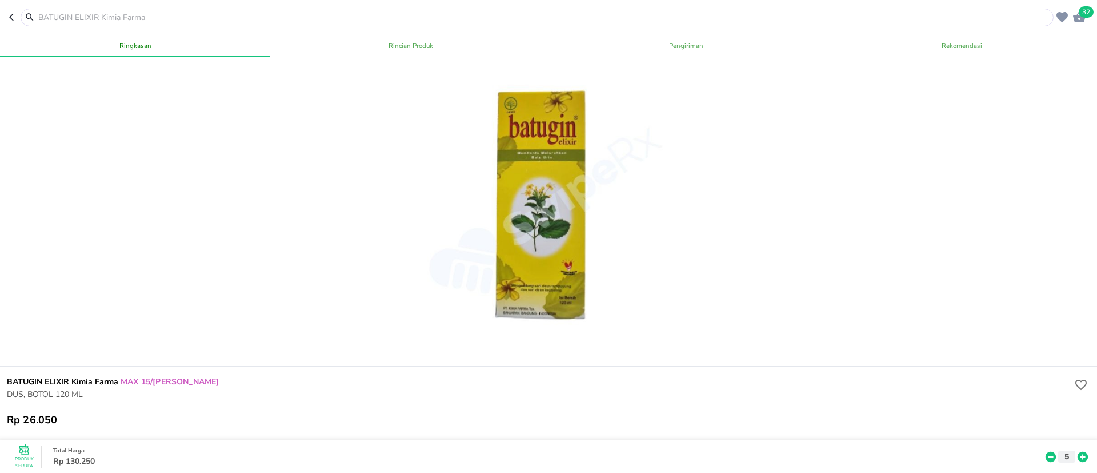
click at [232, 19] on input "text" at bounding box center [544, 17] width 1014 height 12
paste input "Madu gemuk"
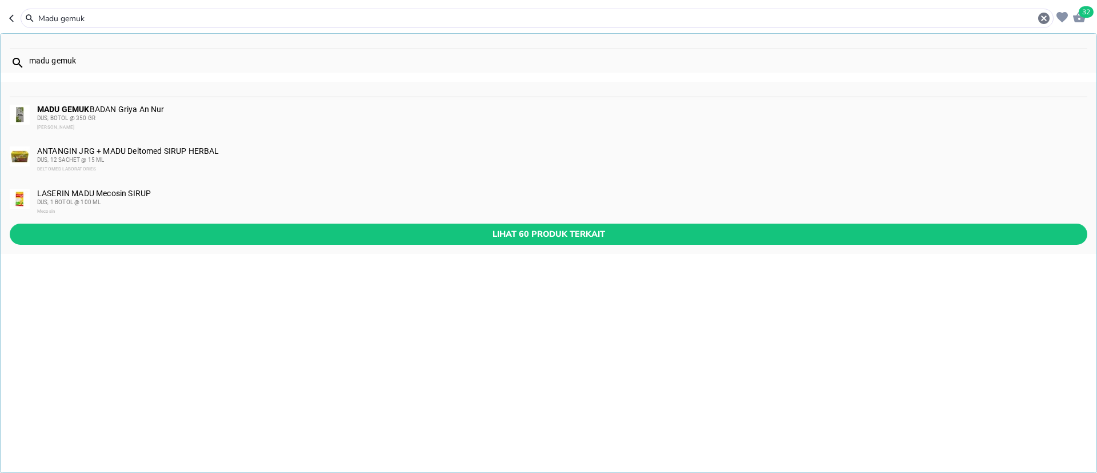
type input "Madu gemuk"
click at [113, 114] on div "DUS, BOTOL @ 350 GR" at bounding box center [561, 118] width 1049 height 9
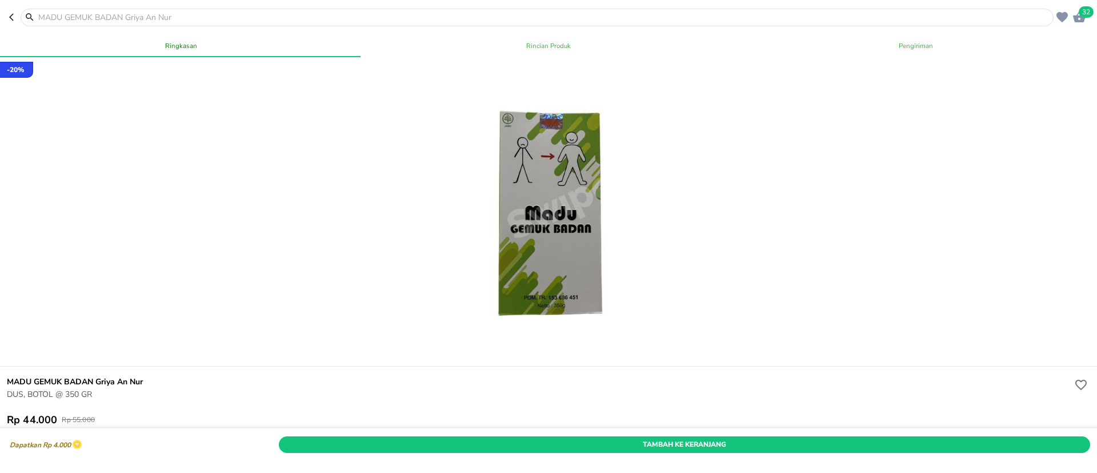
click at [796, 438] on span "Tambah Ke Keranjang" at bounding box center [684, 444] width 794 height 12
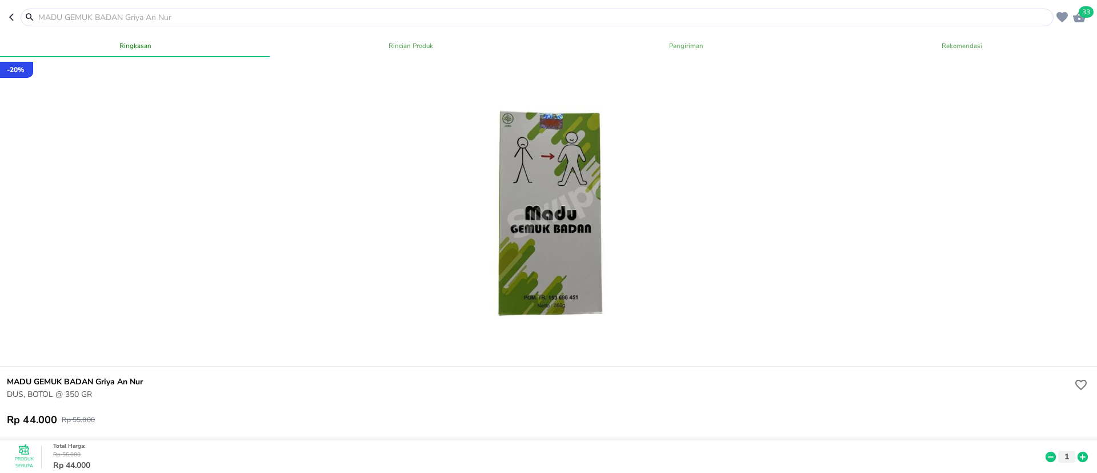
click at [78, 16] on input "text" at bounding box center [544, 17] width 1014 height 12
paste input "Ferlin"
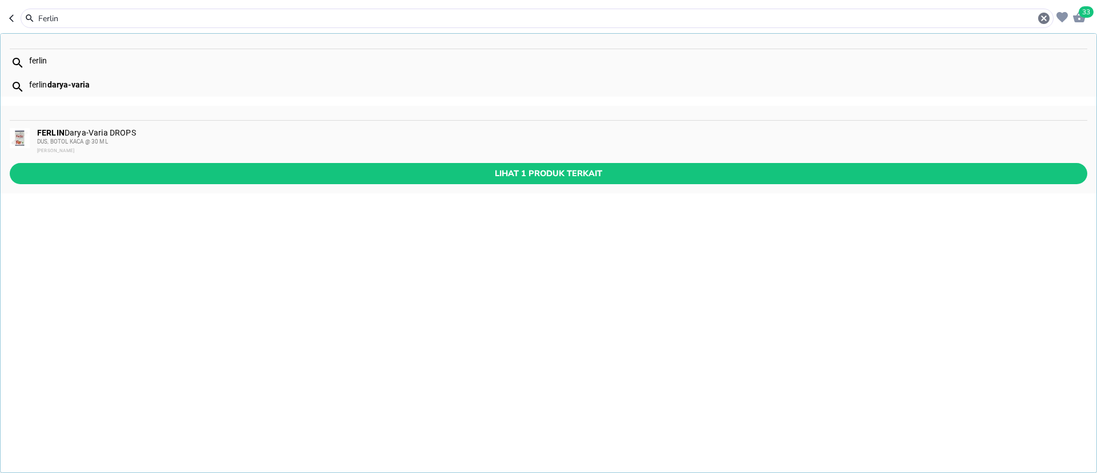
type input "Ferlin"
click at [185, 147] on div "Darya Varia" at bounding box center [561, 150] width 1049 height 9
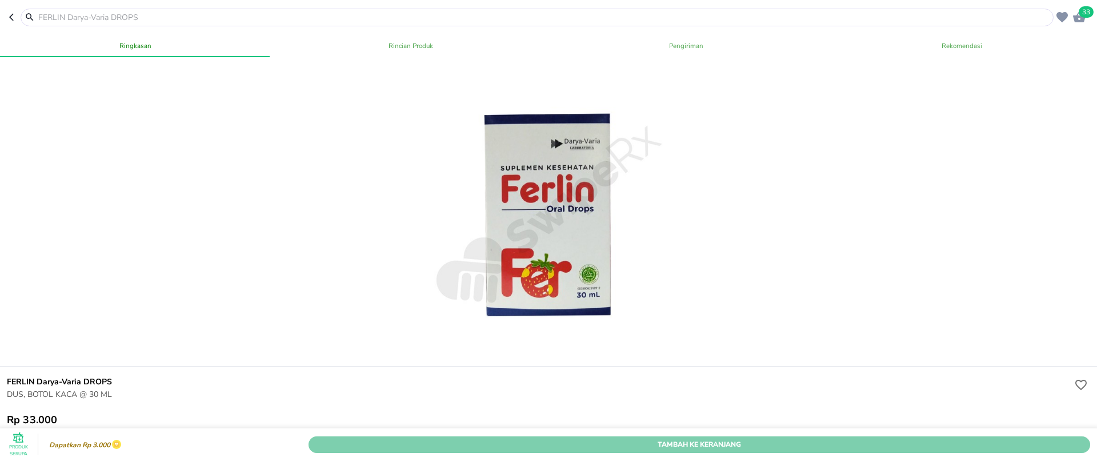
click at [698, 438] on span "Tambah Ke Keranjang" at bounding box center [699, 444] width 765 height 12
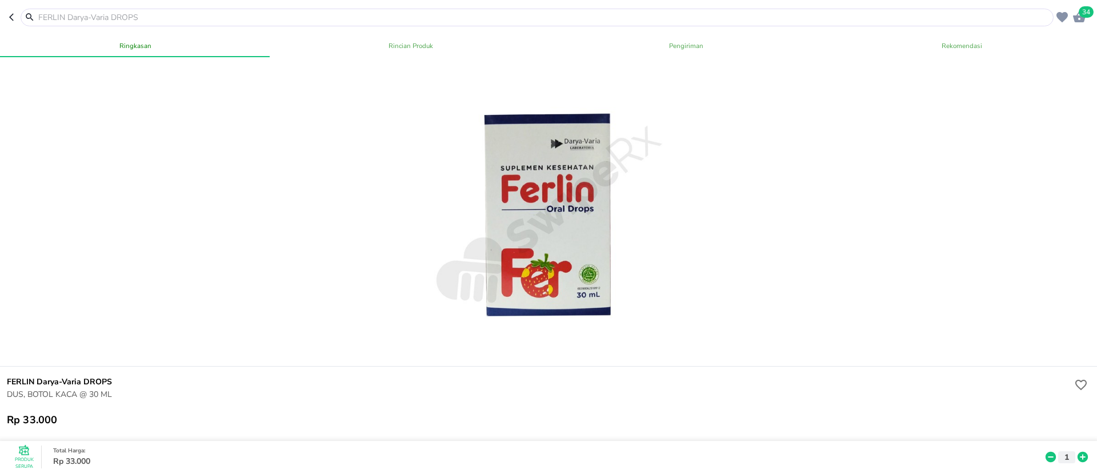
click at [1076, 450] on icon at bounding box center [1083, 456] width 15 height 13
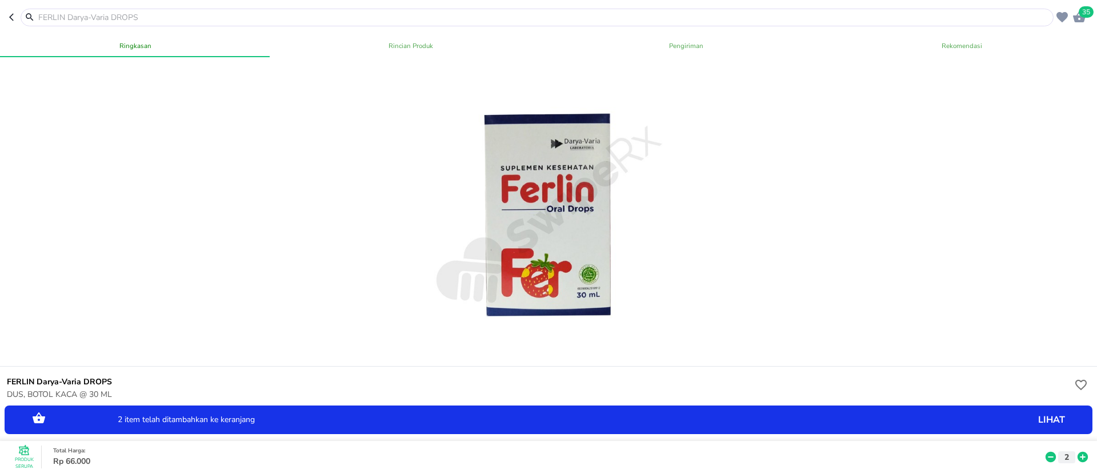
click at [1076, 450] on icon at bounding box center [1083, 456] width 15 height 13
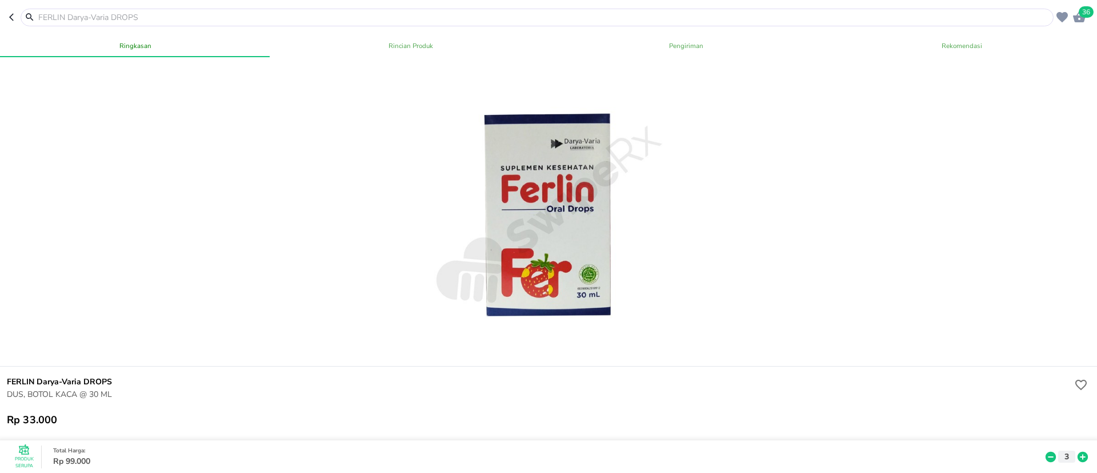
click at [171, 18] on input "text" at bounding box center [544, 17] width 1014 height 12
paste input "Obat batuk Ibu dan anak"
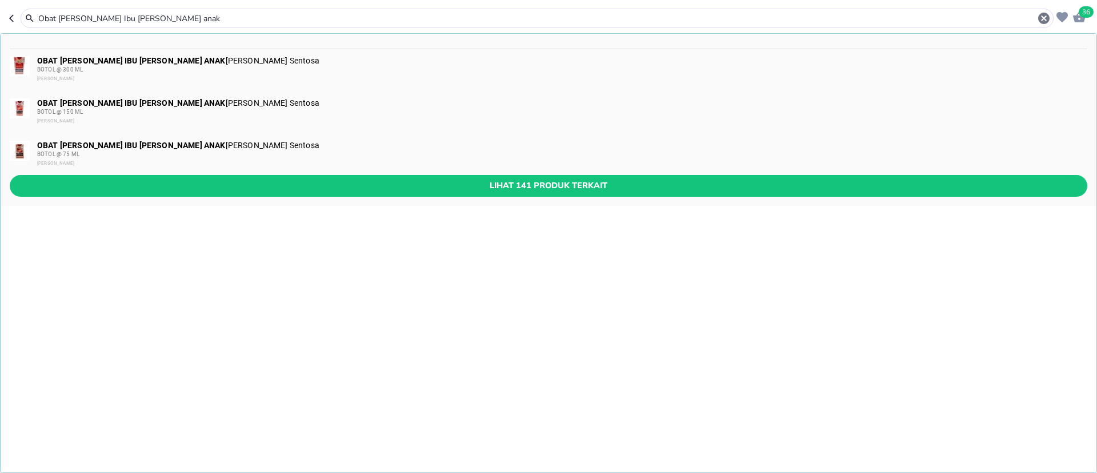
type input "Obat batuk Ibu dan anak"
click at [218, 152] on div "BOTOL @ 75 ML" at bounding box center [561, 154] width 1049 height 9
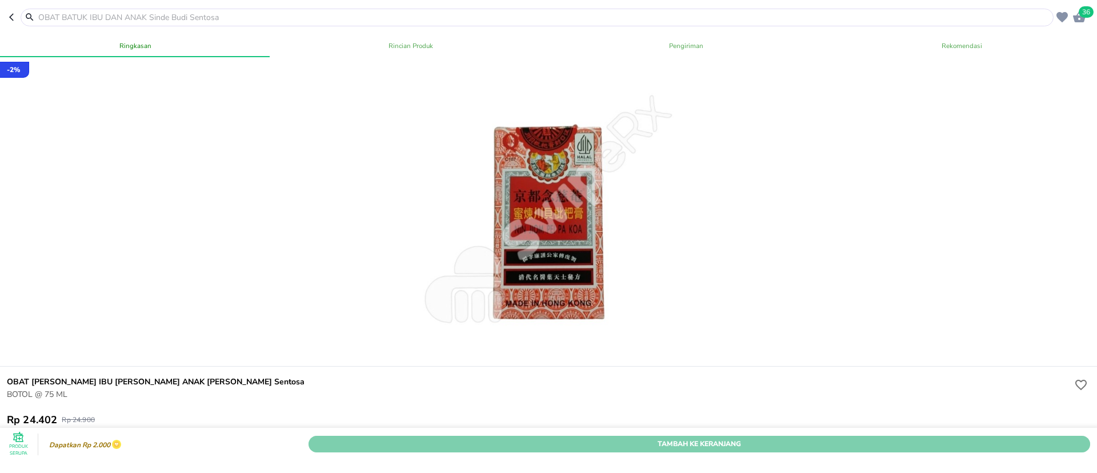
click at [911, 438] on span "Tambah Ke Keranjang" at bounding box center [699, 444] width 765 height 12
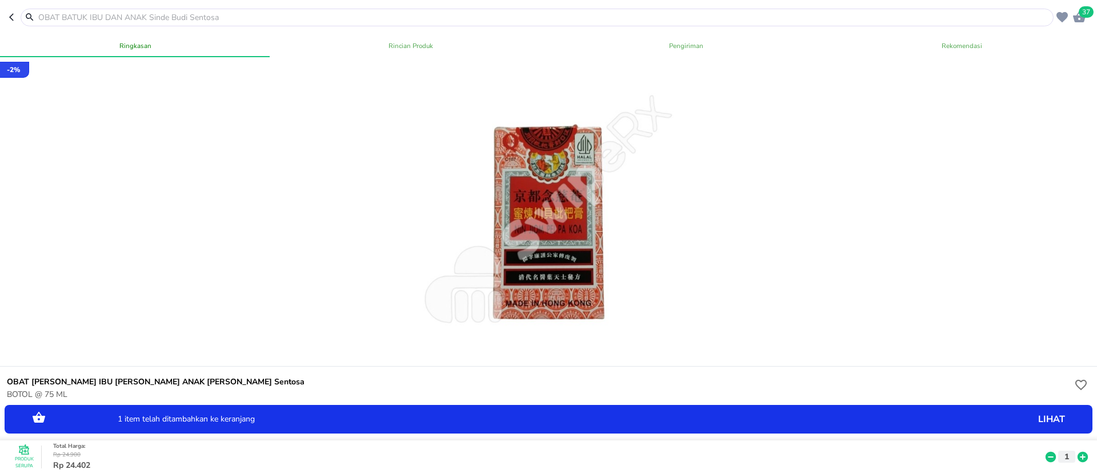
click at [1078, 451] on icon at bounding box center [1083, 456] width 10 height 10
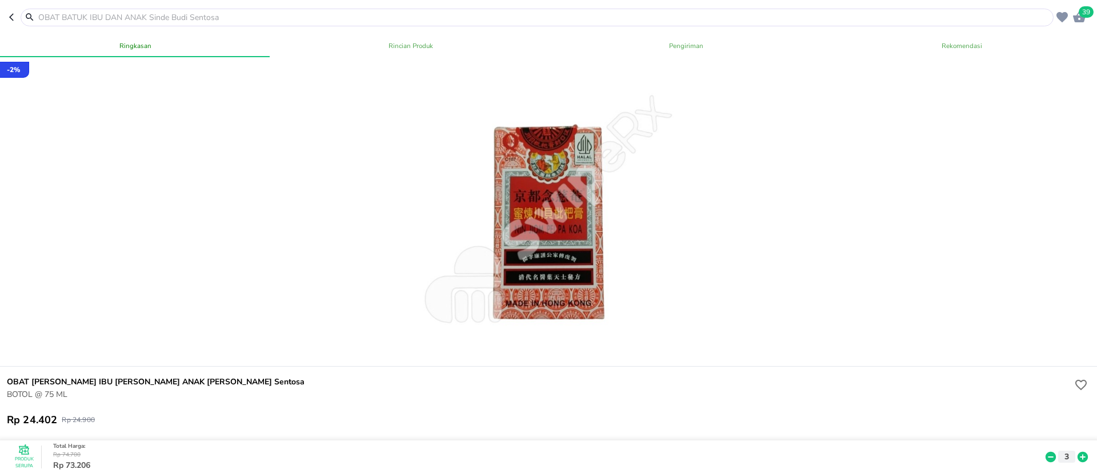
click at [198, 20] on input "text" at bounding box center [544, 17] width 1014 height 12
paste input "Ob herbal habatussauda"
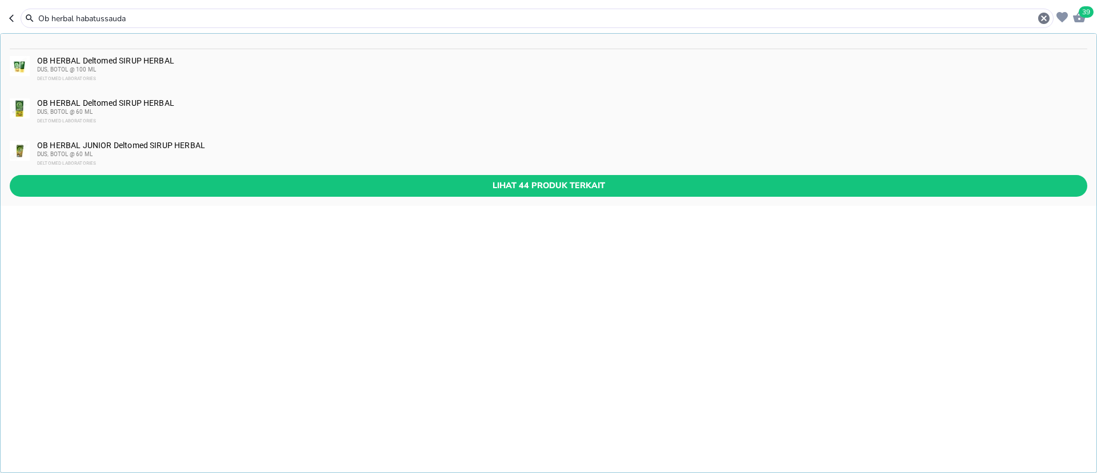
click at [99, 13] on input "Ob herbal habatussauda" at bounding box center [537, 19] width 1000 height 12
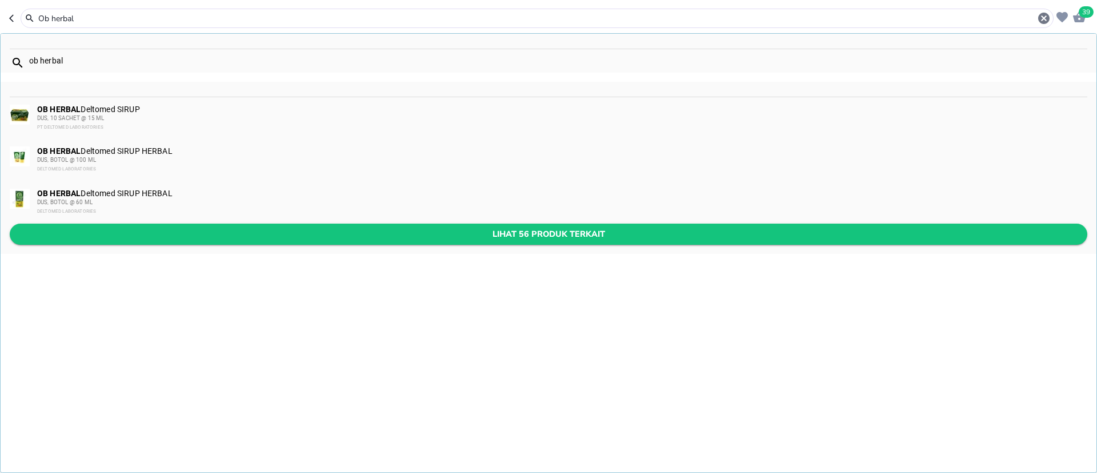
type input "Ob herbal"
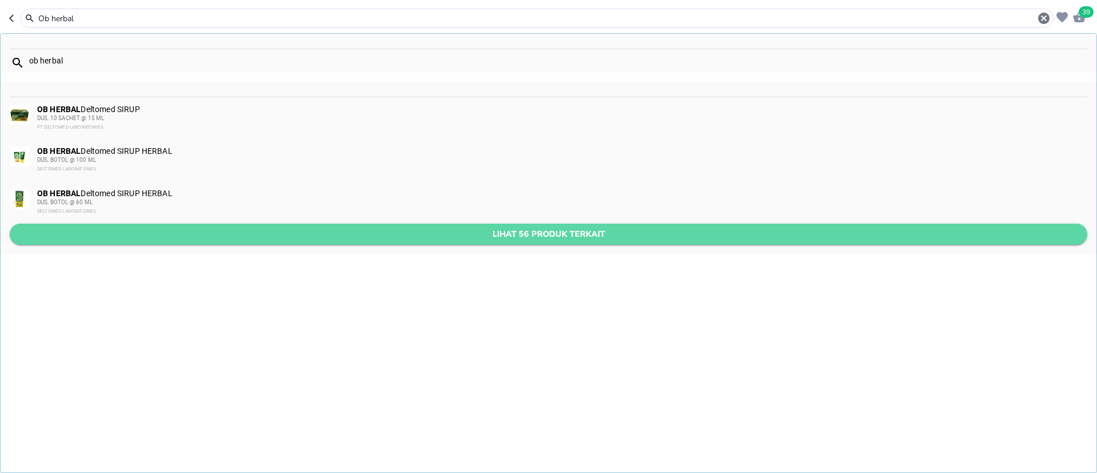
click at [577, 235] on span "Lihat 56 produk terkait" at bounding box center [549, 234] width 1060 height 14
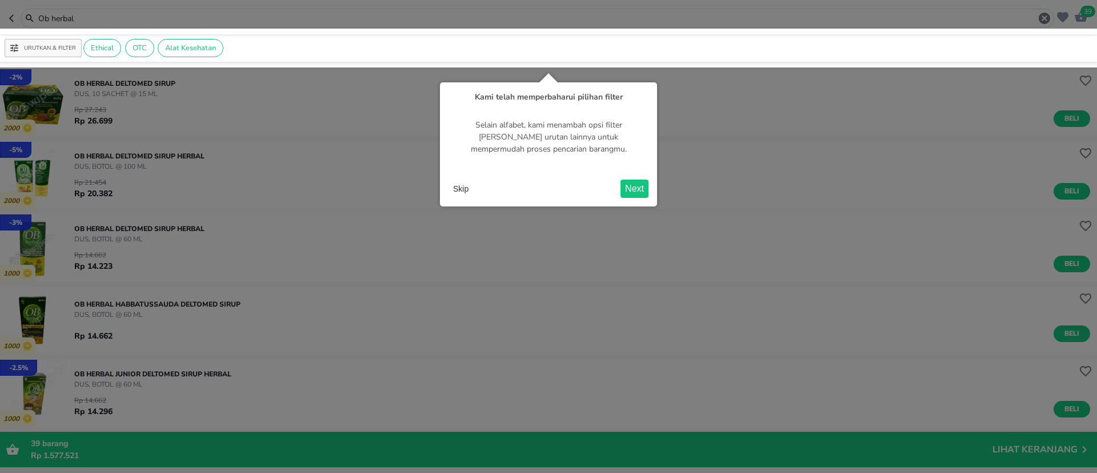
click at [469, 193] on button "Skip" at bounding box center [461, 188] width 25 height 17
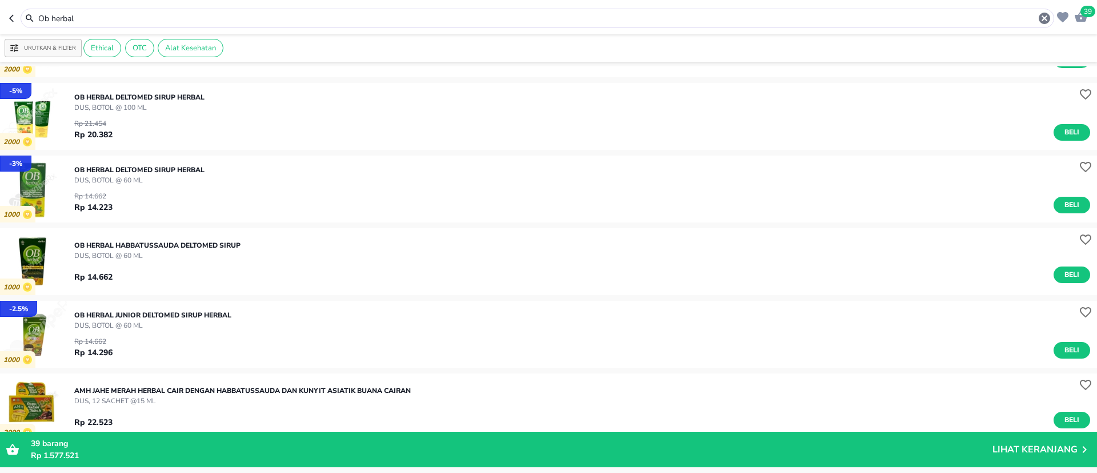
scroll to position [86, 0]
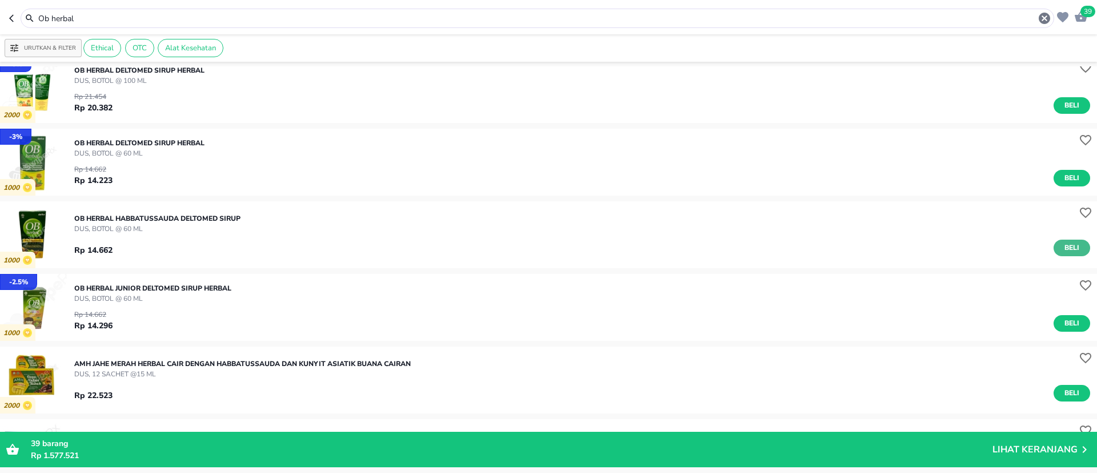
click at [1062, 253] on span "Beli" at bounding box center [1071, 248] width 19 height 12
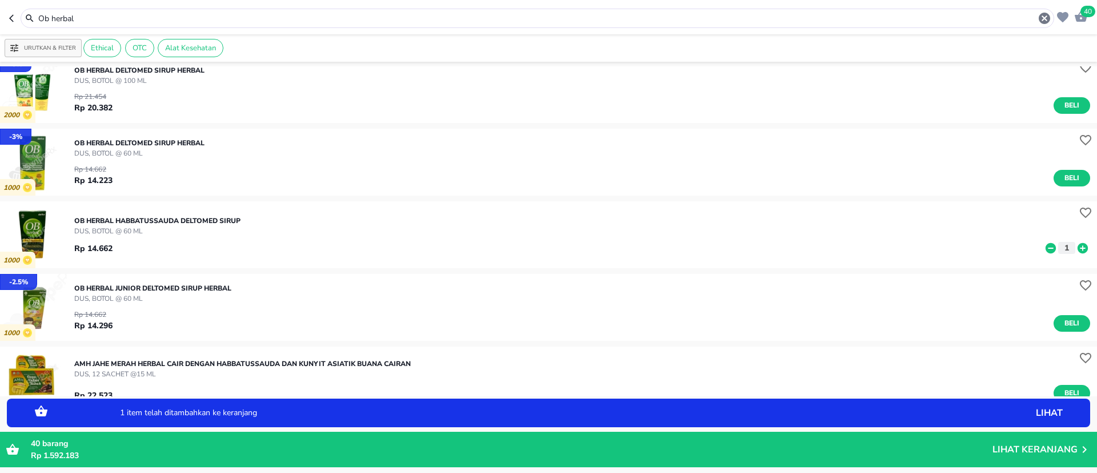
click at [1078, 245] on icon at bounding box center [1083, 247] width 10 height 10
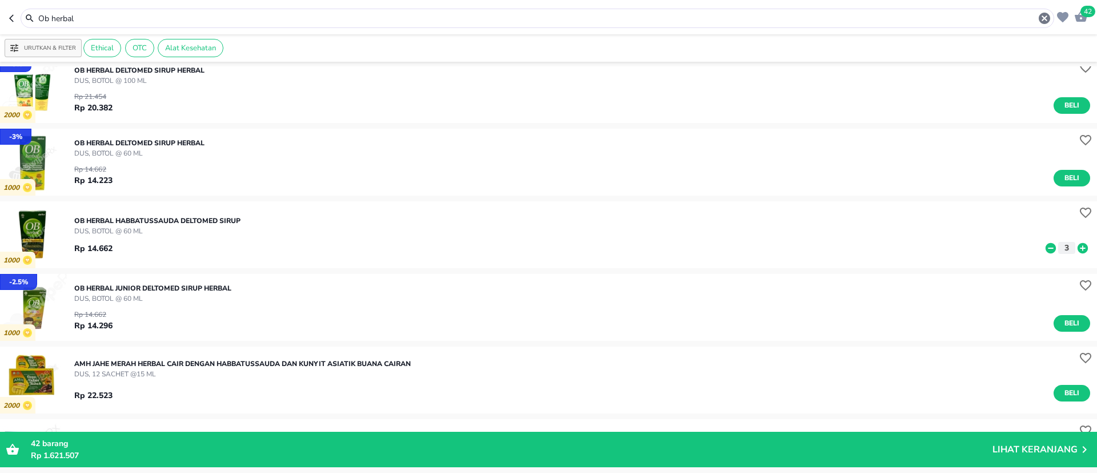
click at [177, 3] on header "42 Ob herbal" at bounding box center [548, 17] width 1097 height 34
click at [181, 15] on input "Ob herbal" at bounding box center [537, 19] width 1001 height 12
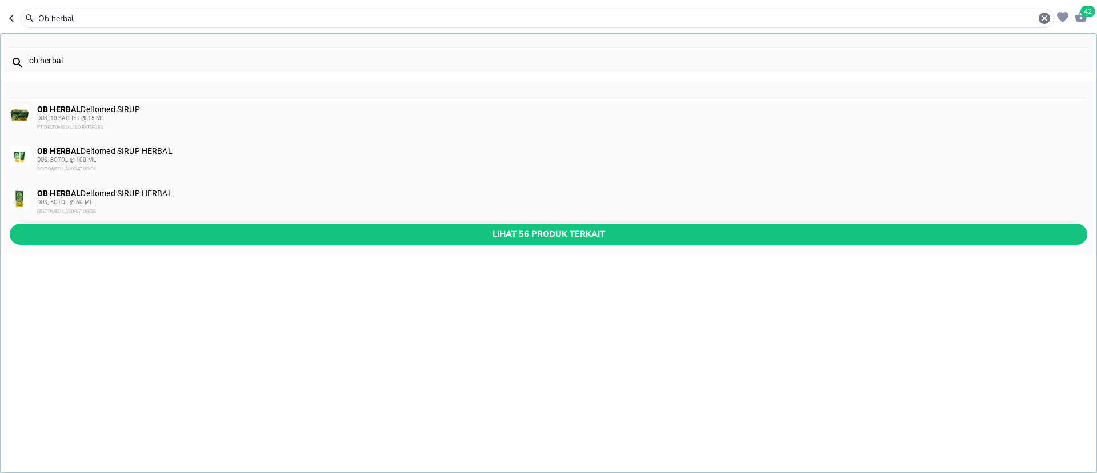
click at [181, 15] on input "Ob herbal" at bounding box center [537, 19] width 1001 height 12
paste input "Balsem"
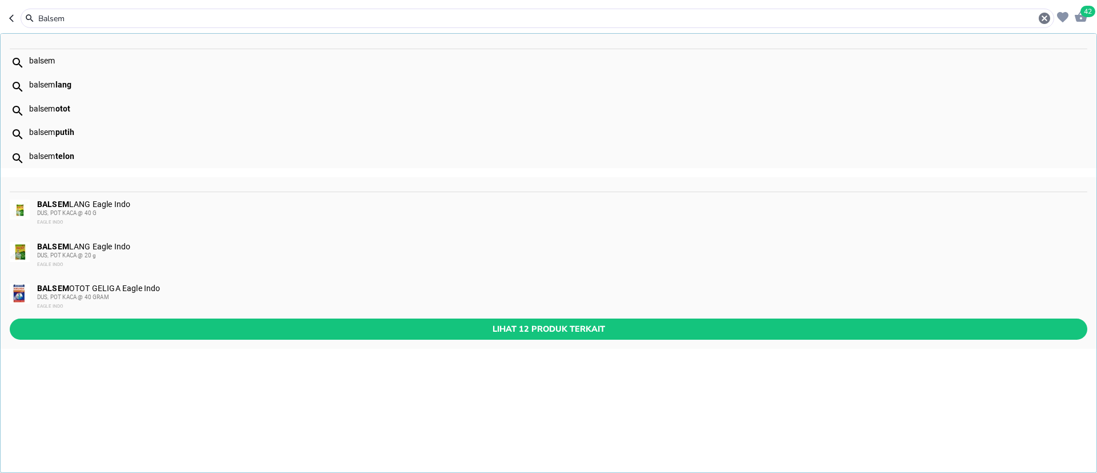
type input "Balsem"
click at [71, 258] on div "DUS, POT KACA @ 20 g" at bounding box center [561, 255] width 1049 height 9
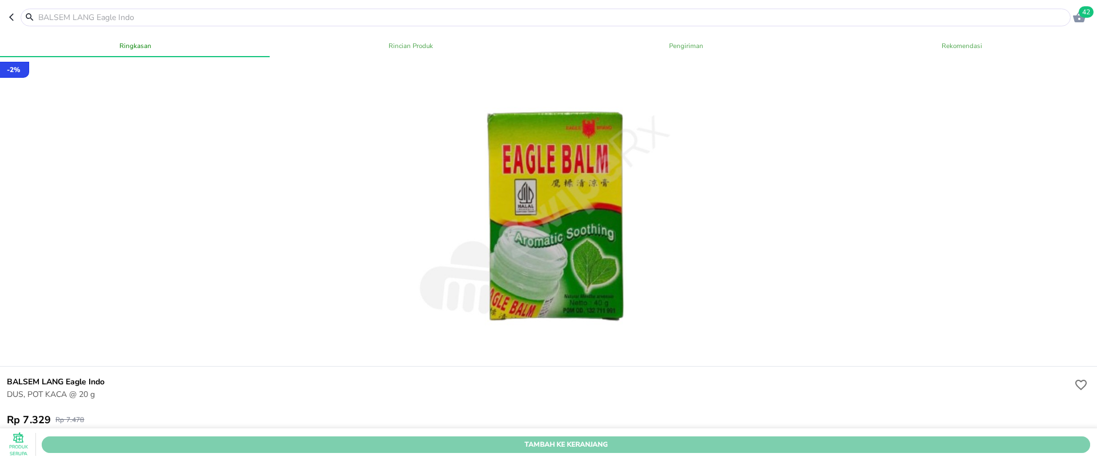
click at [947, 438] on span "Tambah Ke Keranjang" at bounding box center [566, 444] width 1032 height 12
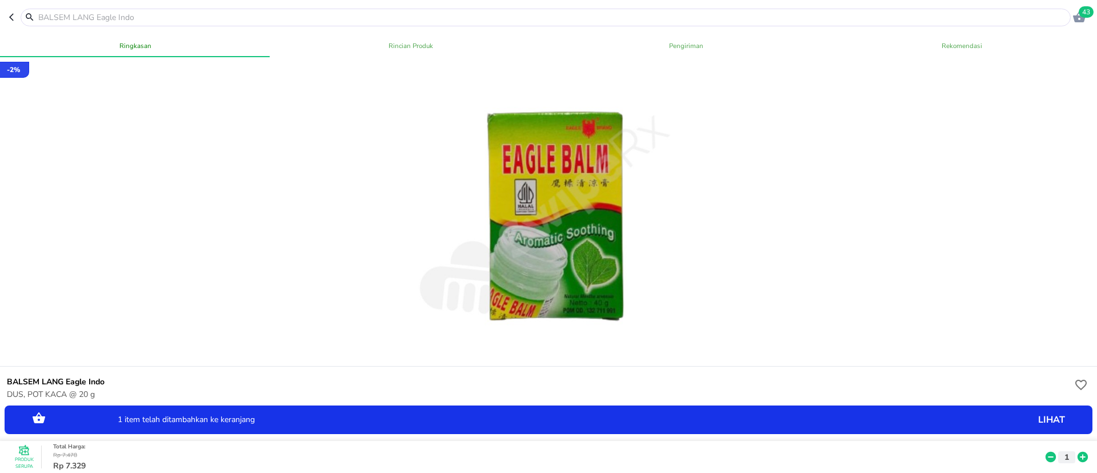
click at [1076, 450] on icon at bounding box center [1083, 456] width 15 height 13
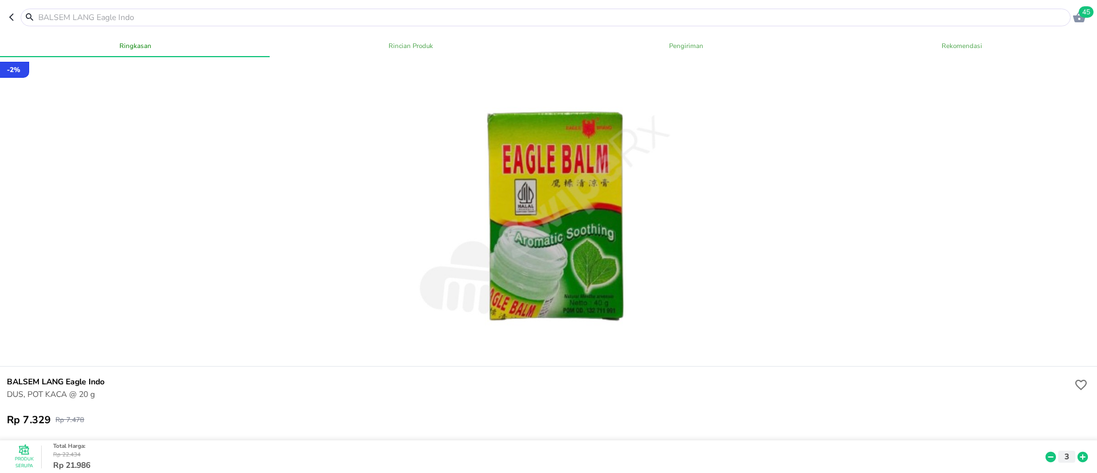
click at [226, 7] on header "45" at bounding box center [548, 17] width 1097 height 34
click at [229, 15] on input "text" at bounding box center [552, 17] width 1031 height 12
paste input "Armakort"
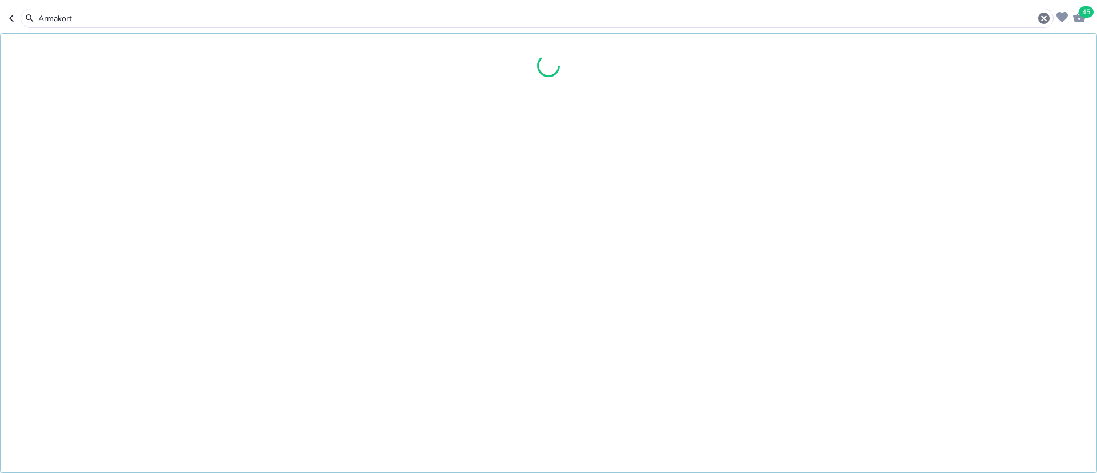
type input "Armakort"
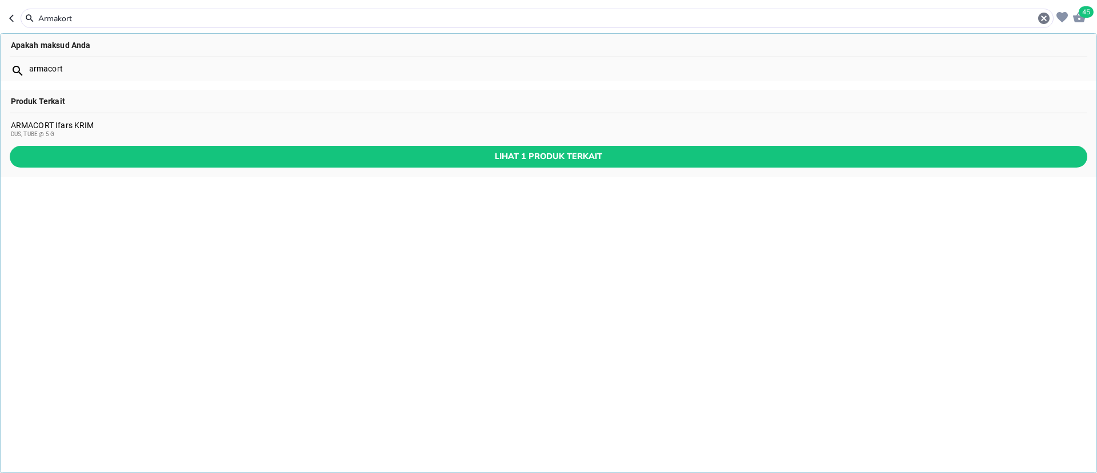
click at [476, 127] on div "ARMACORT Ifars KRIM DUS, TUBE @ 5 G" at bounding box center [549, 130] width 1076 height 18
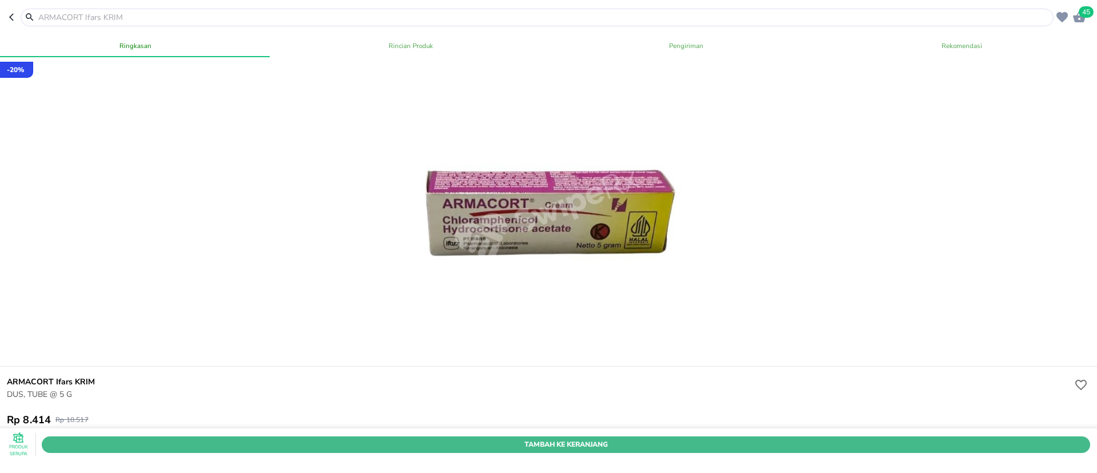
click at [845, 438] on span "Tambah Ke Keranjang" at bounding box center [566, 444] width 1032 height 12
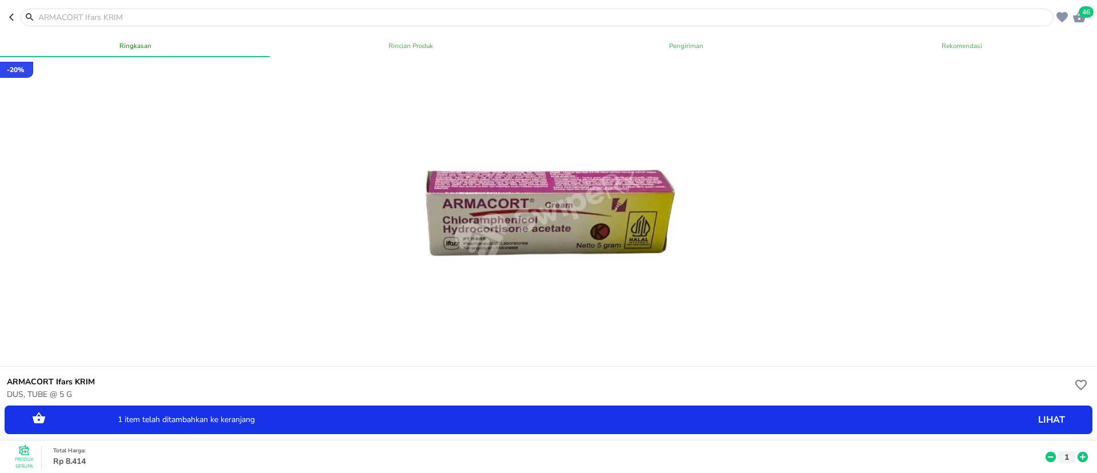
click at [1076, 450] on icon at bounding box center [1083, 456] width 15 height 13
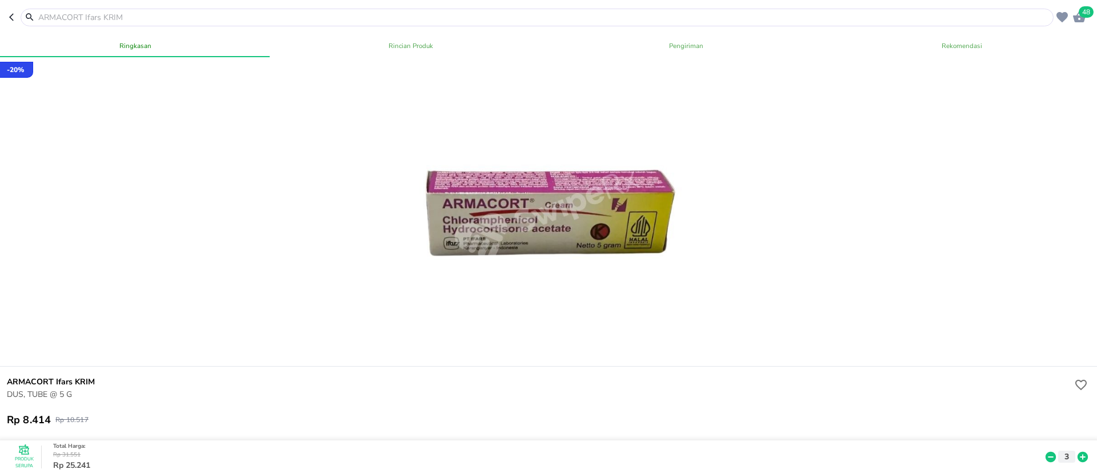
click at [188, 6] on header "48" at bounding box center [548, 17] width 1097 height 34
click at [193, 17] on input "text" at bounding box center [544, 17] width 1014 height 12
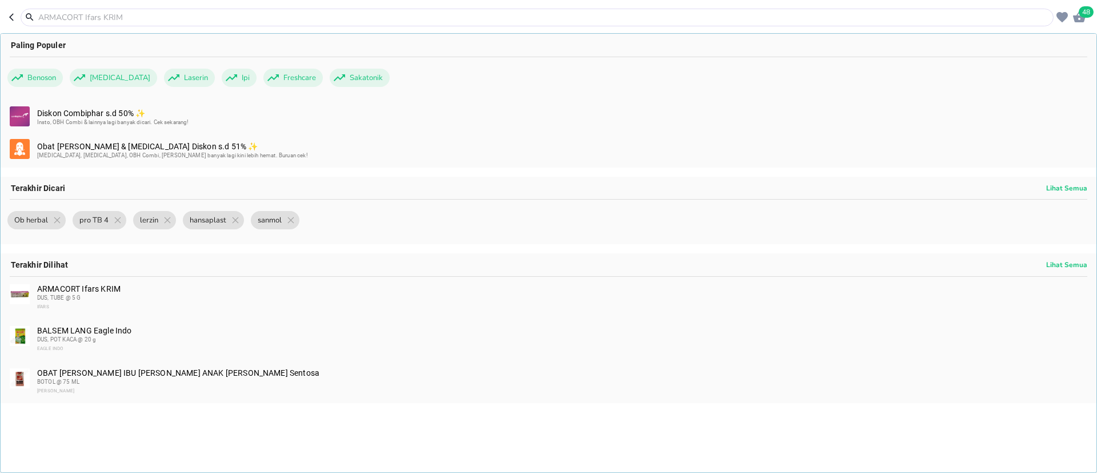
paste input "KSR 600mg"
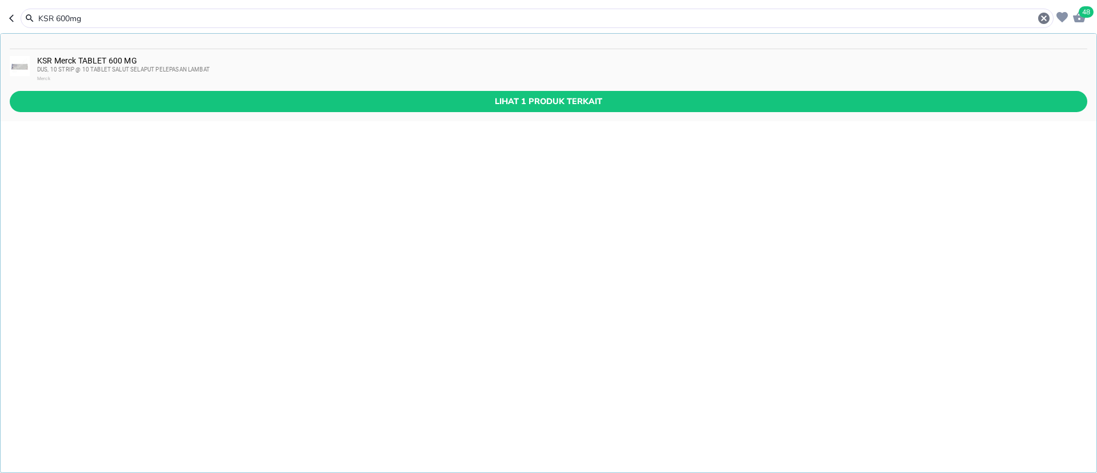
type input "KSR 600mg"
click at [205, 71] on span "DUS, 10 STRIP @ 10 TABLET SALUT SELAPUT PELEPASAN LAMBAT" at bounding box center [123, 69] width 173 height 6
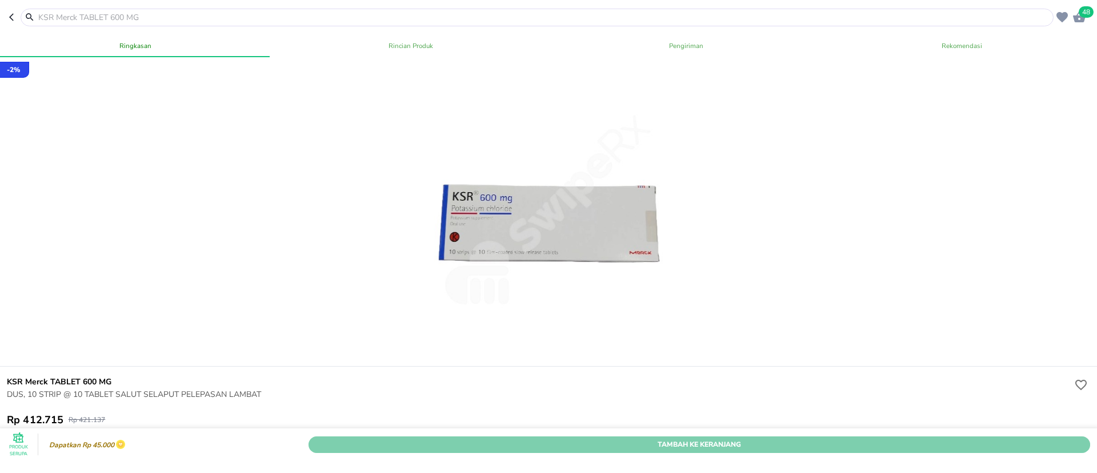
click at [800, 438] on span "Tambah Ke Keranjang" at bounding box center [699, 444] width 765 height 12
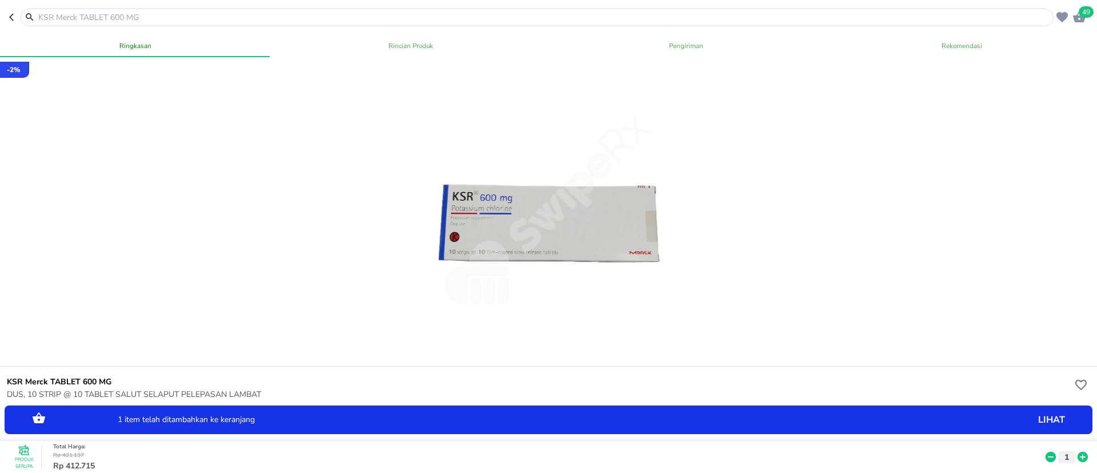
click at [165, 19] on input "text" at bounding box center [544, 17] width 1014 height 12
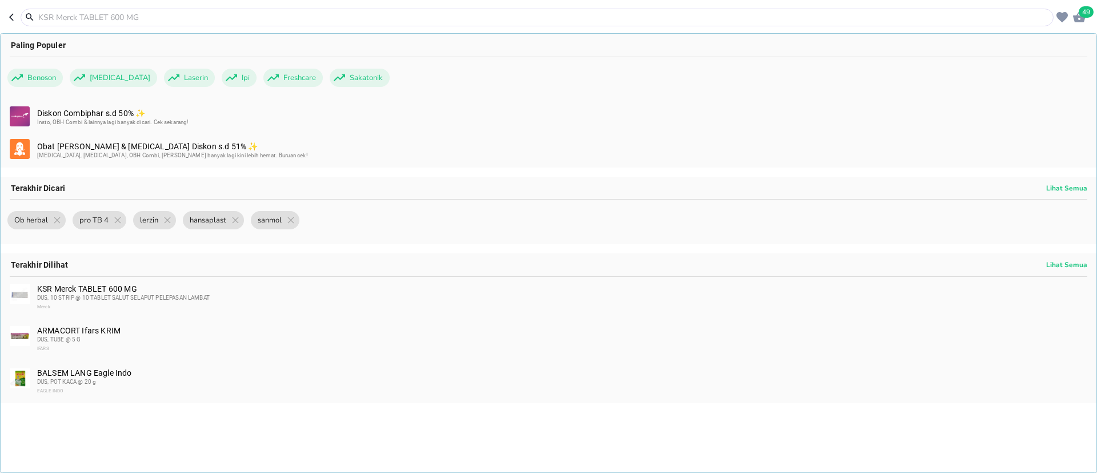
paste input "Amaryl"
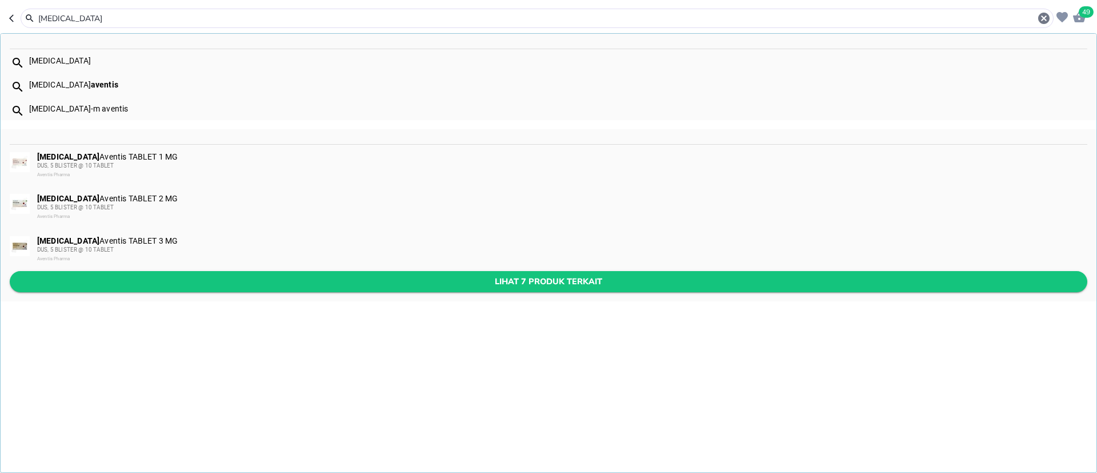
type input "Amaryl"
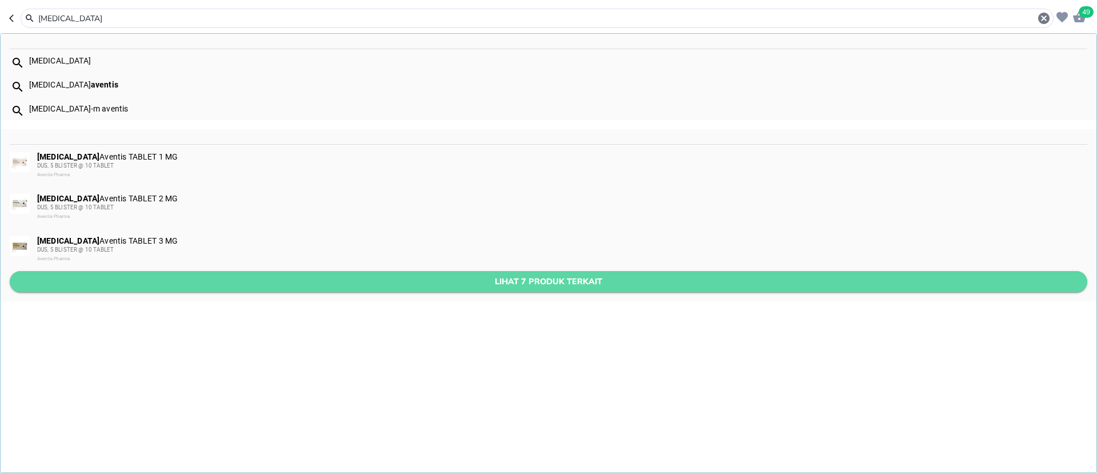
click at [309, 279] on span "Lihat 7 produk terkait" at bounding box center [549, 281] width 1060 height 14
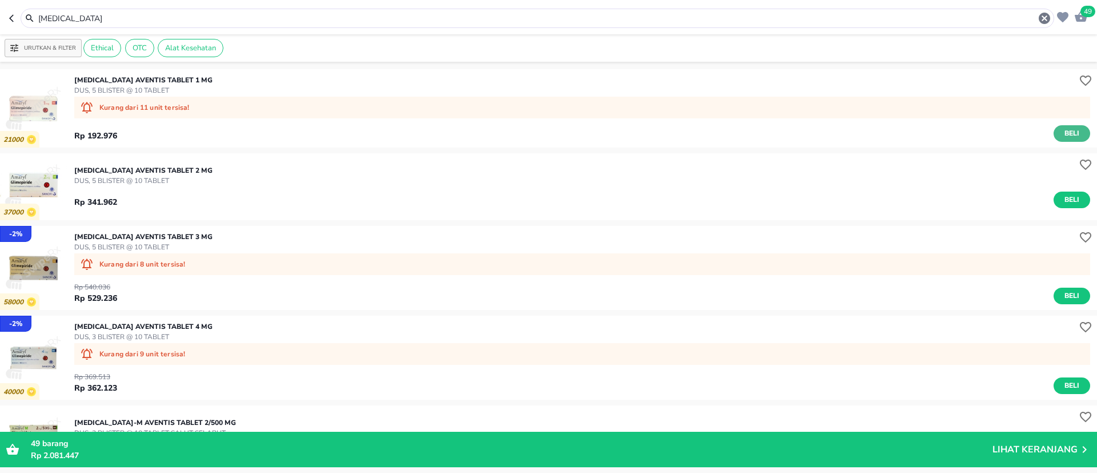
click at [1068, 137] on span "Beli" at bounding box center [1071, 133] width 19 height 12
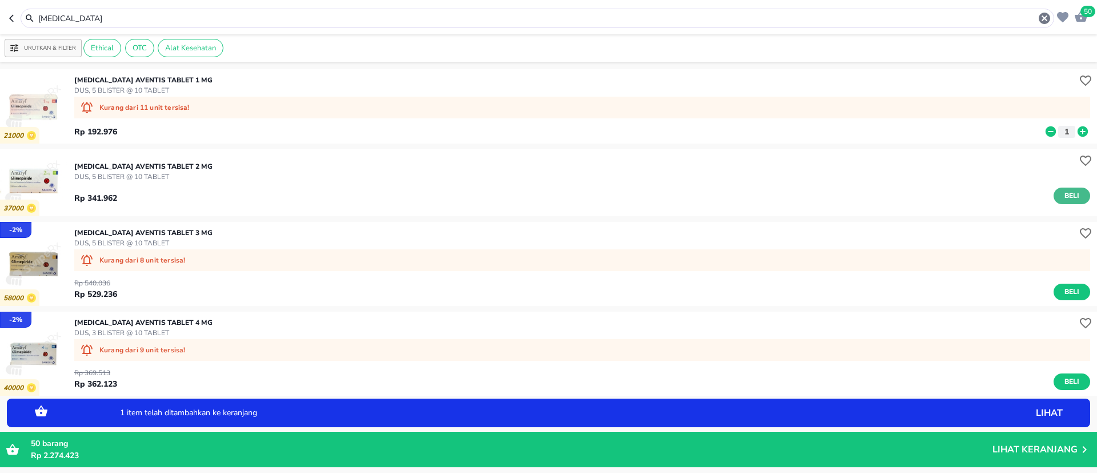
click at [1062, 198] on span "Beli" at bounding box center [1071, 196] width 19 height 12
click at [1064, 290] on span "Beli" at bounding box center [1071, 292] width 19 height 12
click at [1062, 382] on span "Beli" at bounding box center [1071, 381] width 19 height 12
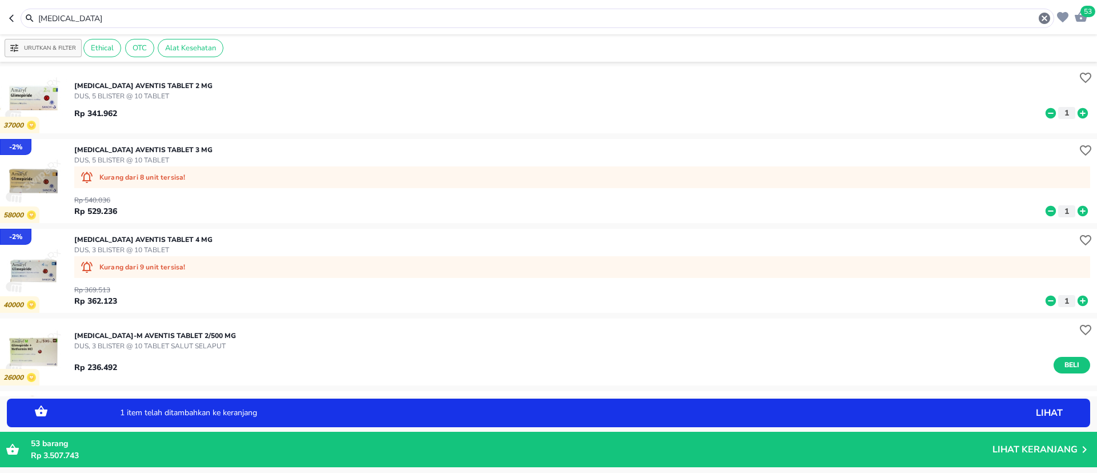
scroll to position [171, 0]
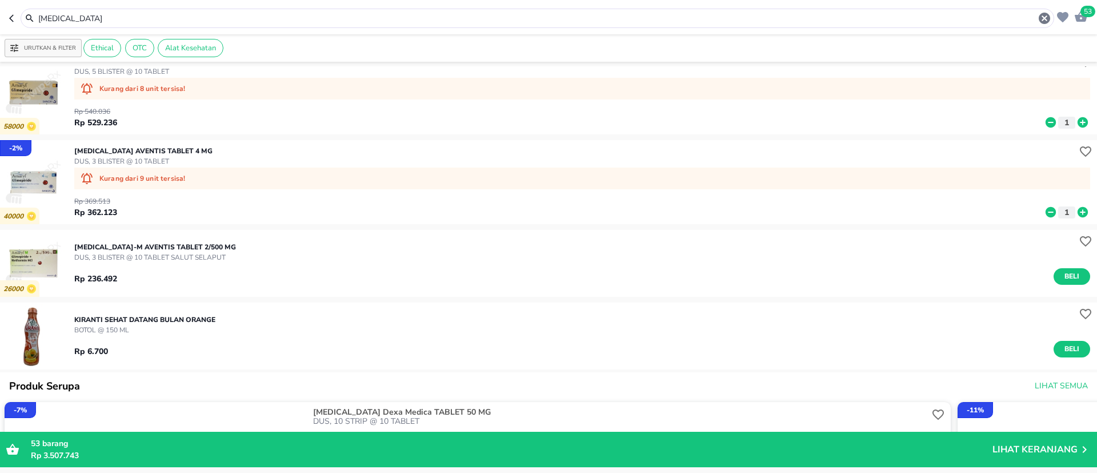
click at [203, 15] on input "Amaryl" at bounding box center [537, 19] width 1001 height 12
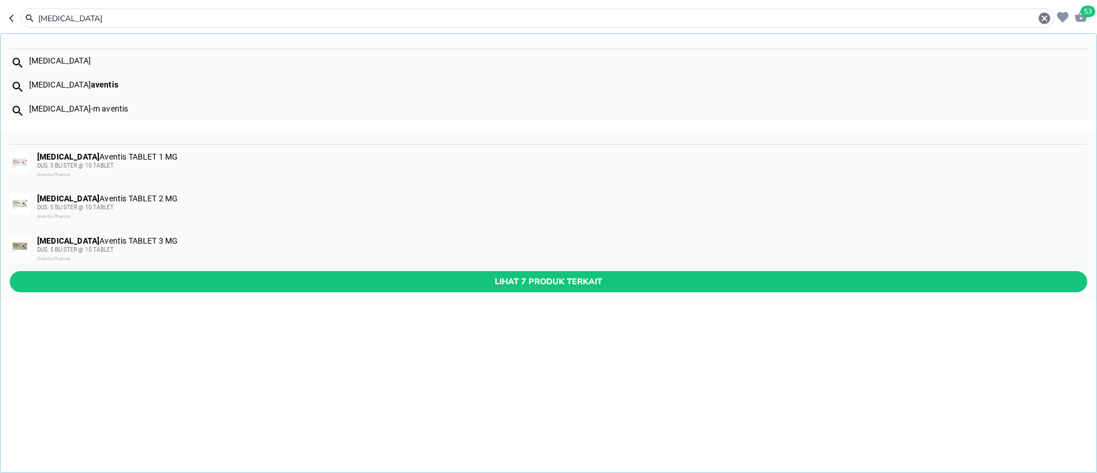
click at [203, 15] on input "Amaryl" at bounding box center [537, 19] width 1001 height 12
paste input "Bactoderm"
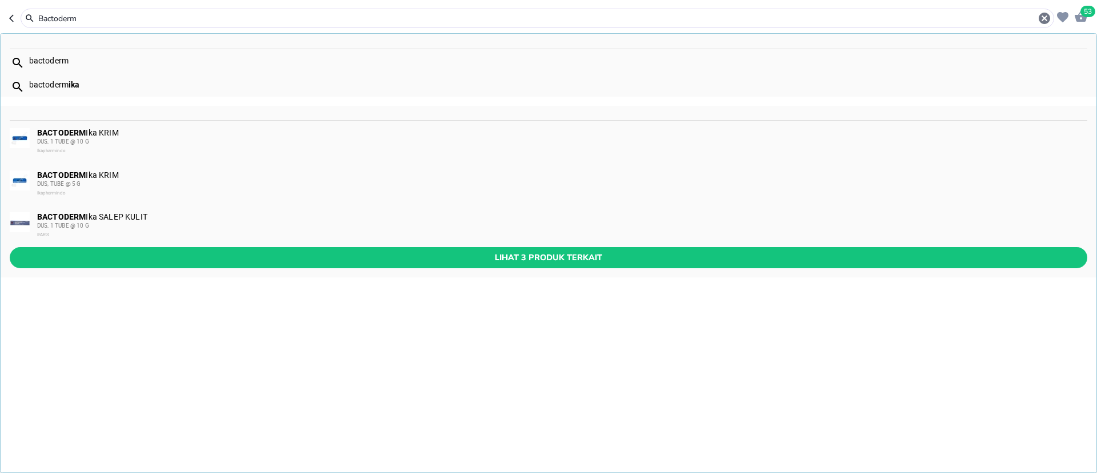
type input "Bactoderm"
click at [157, 174] on div "BACTODERM Ika KRIM DUS, TUBE @ 5 G Ikapharmindo" at bounding box center [561, 183] width 1049 height 27
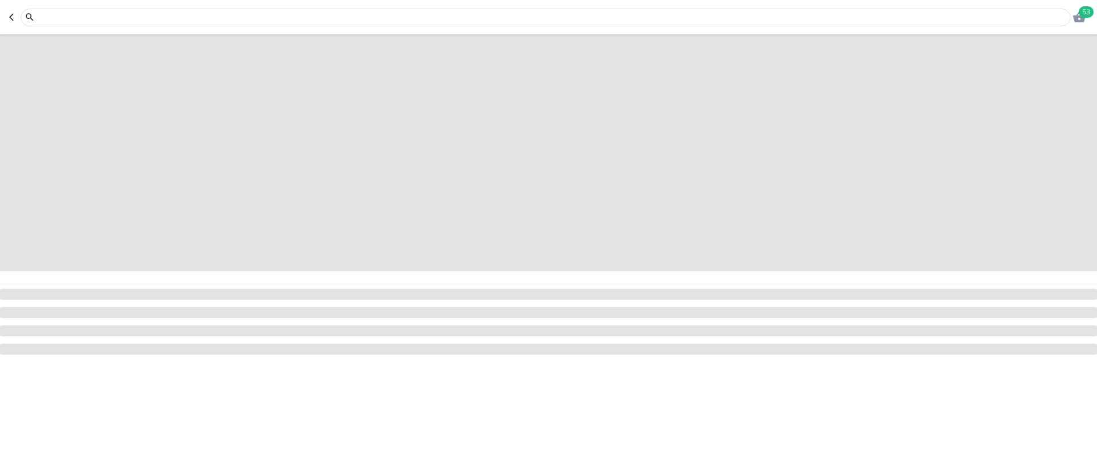
click at [12, 19] on icon "button" at bounding box center [11, 17] width 5 height 7
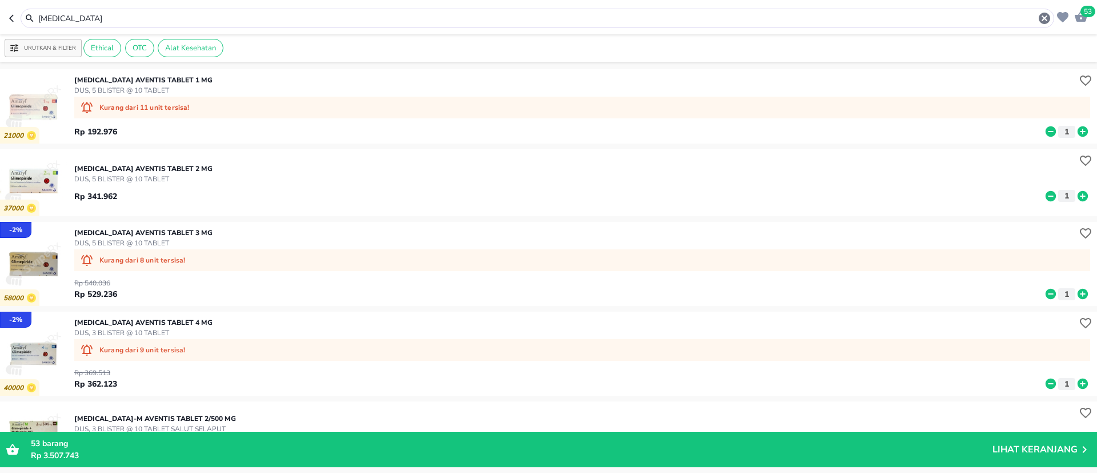
click at [99, 18] on input "Amaryl" at bounding box center [537, 19] width 1001 height 12
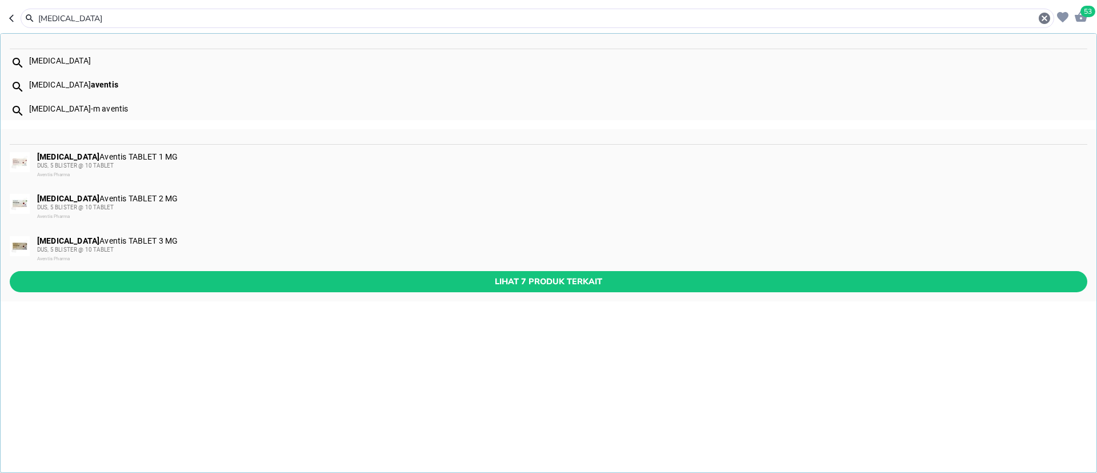
click at [99, 18] on input "Amaryl" at bounding box center [537, 19] width 1001 height 12
paste input "Bactoderm"
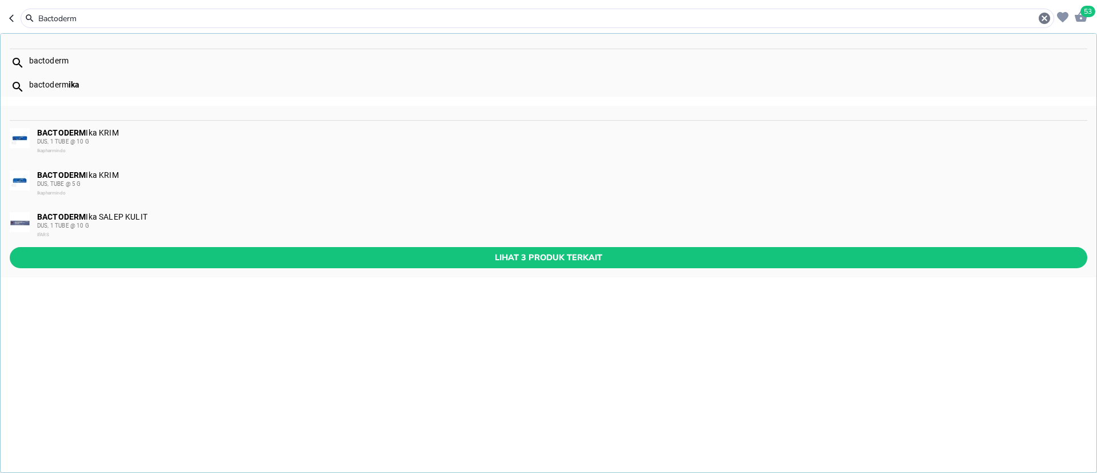
type input "Bactoderm"
click at [168, 169] on div "BACTODERM Ika KRIM DUS, TUBE @ 5 G Ikapharmindo" at bounding box center [549, 184] width 1096 height 42
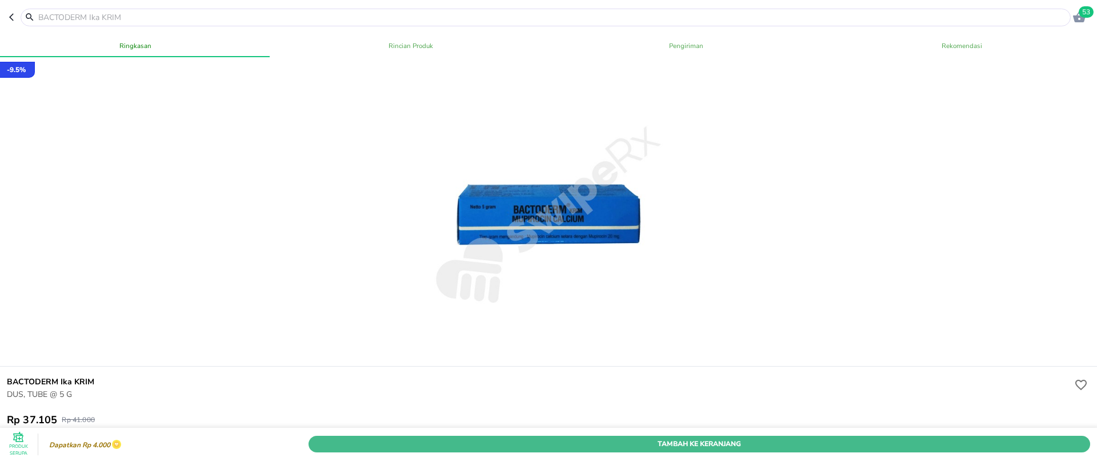
click at [738, 435] on button "Tambah Ke Keranjang" at bounding box center [700, 443] width 782 height 17
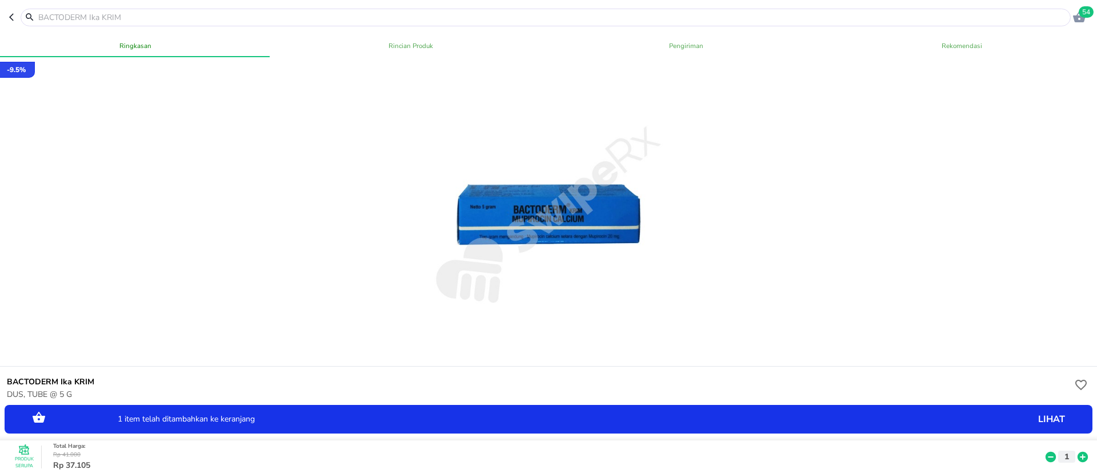
click at [1078, 451] on icon at bounding box center [1083, 456] width 10 height 10
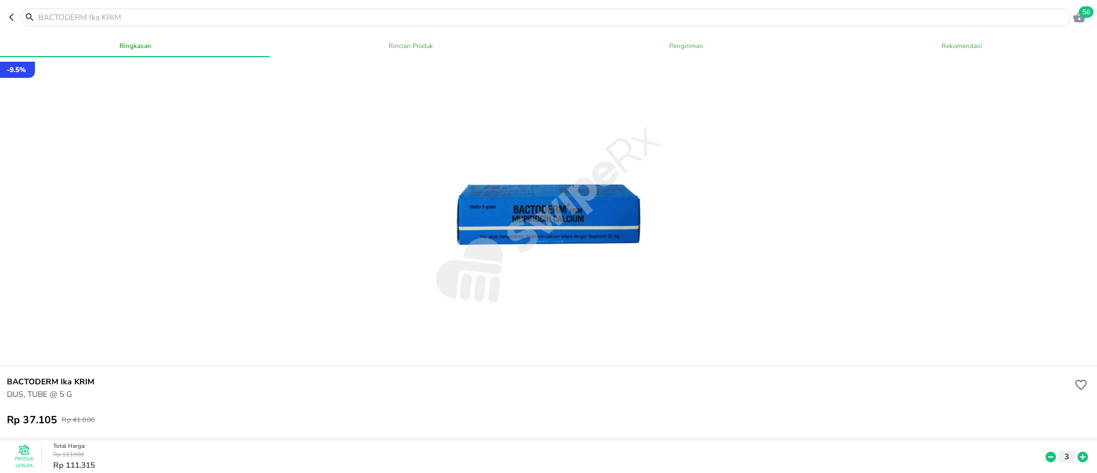
click at [161, 21] on input "text" at bounding box center [552, 17] width 1031 height 12
paste input "Bisacodil"
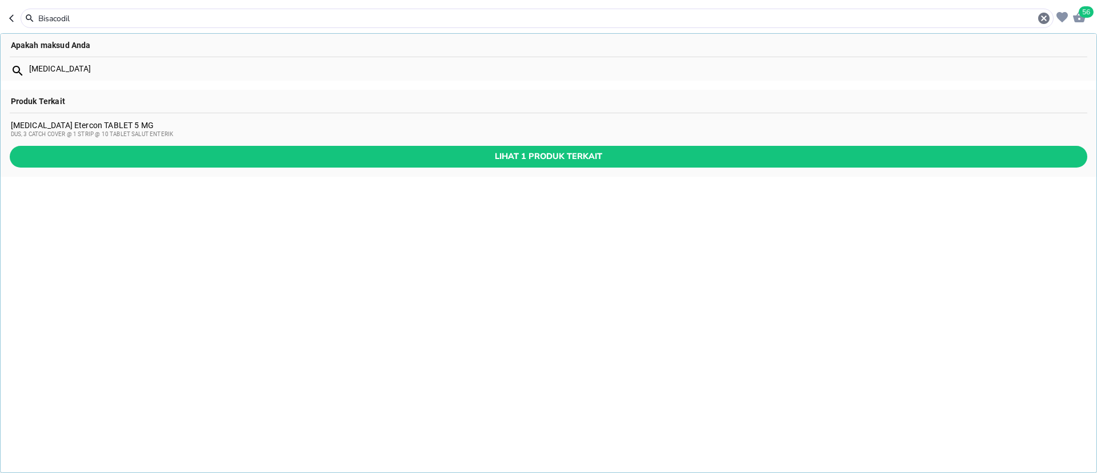
type input "Bisacodil"
click at [43, 133] on span "DUS, 3 CATCH COVER @ 1 STRIP @ 10 TABLET SALUT ENTERIK" at bounding box center [92, 134] width 163 height 6
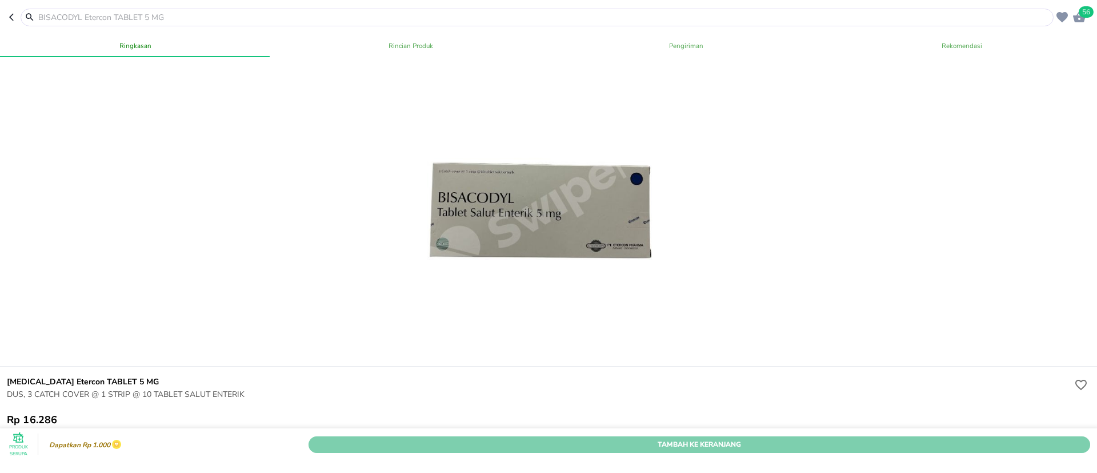
click at [791, 438] on span "Tambah Ke Keranjang" at bounding box center [699, 444] width 765 height 12
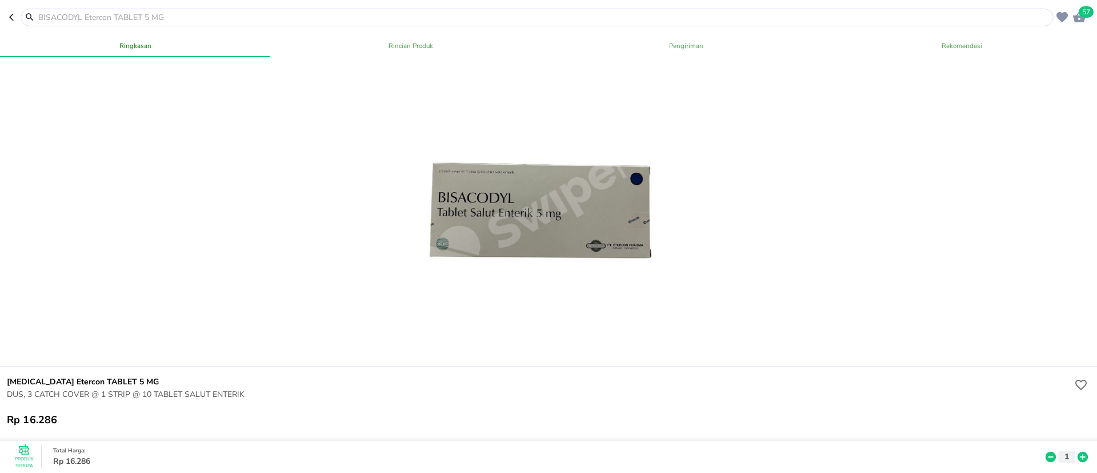
click at [216, 11] on input "text" at bounding box center [544, 17] width 1014 height 12
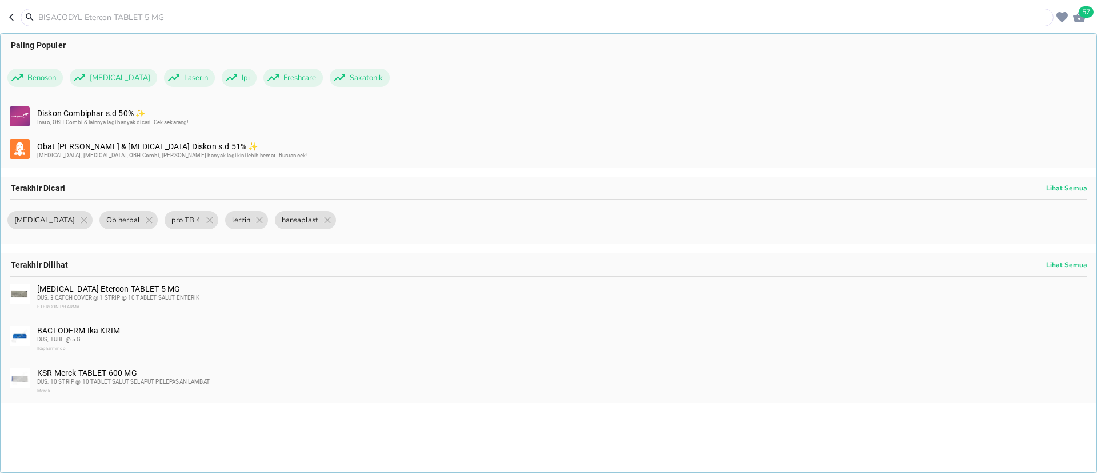
paste input "Henshin"
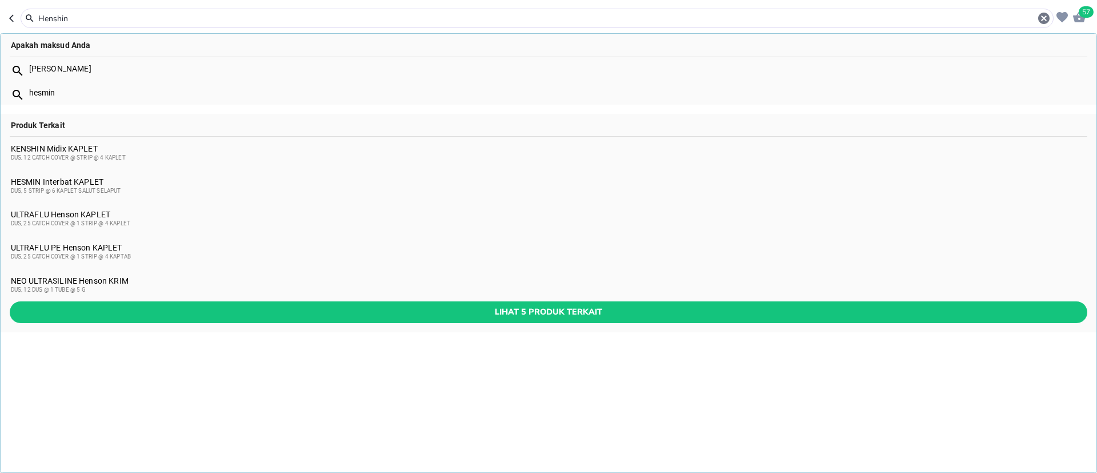
type input "Henshin"
click at [44, 150] on div "KENSHIN Midix KAPLET DUS, 12 CATCH COVER @ STRIP @ 4 KAPLET" at bounding box center [549, 153] width 1076 height 18
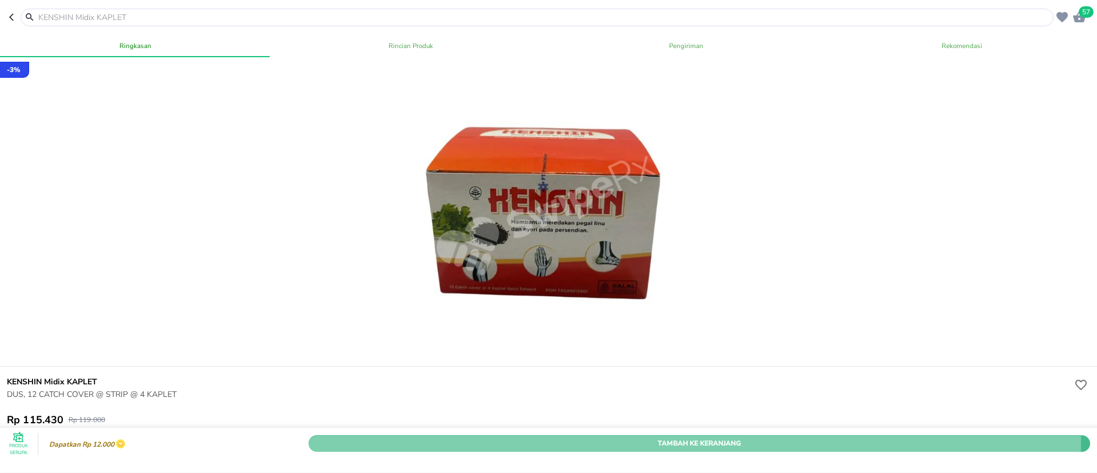
click at [607, 438] on span "Tambah Ke Keranjang" at bounding box center [699, 444] width 765 height 12
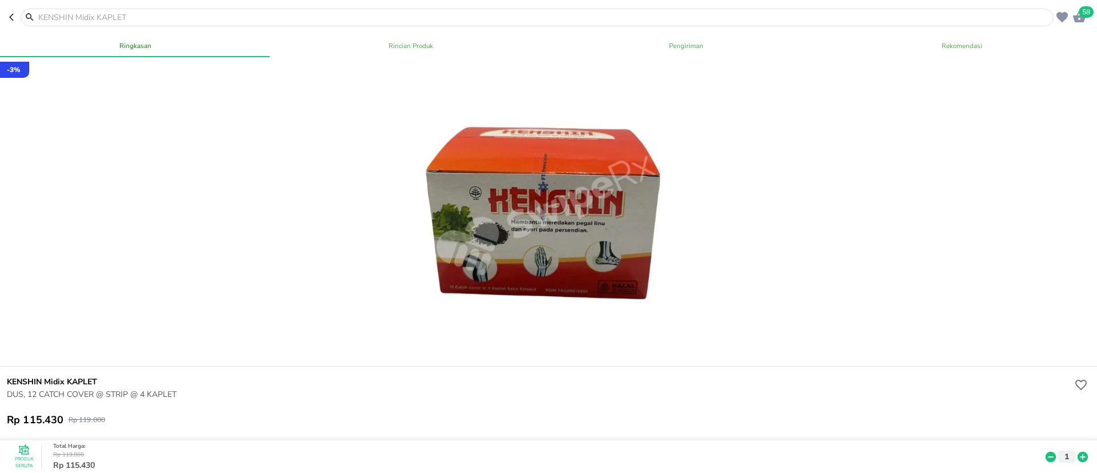
click at [168, 16] on input "text" at bounding box center [544, 17] width 1014 height 12
paste input "Blecidex"
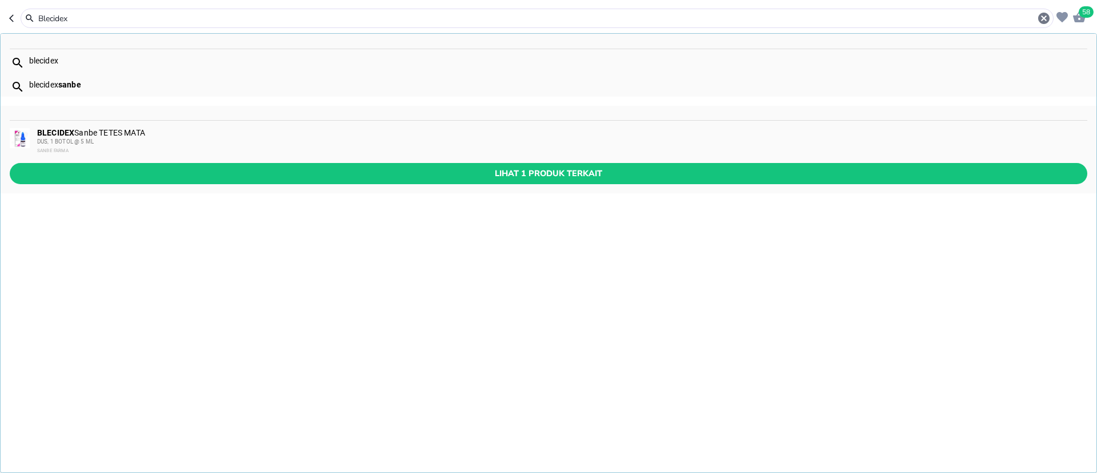
type input "Blecidex"
click at [166, 134] on div "BLECIDEX Sanbe TETES MATA DUS, 1 BOTOL @ 5 ML SANBE FARMA" at bounding box center [561, 141] width 1049 height 27
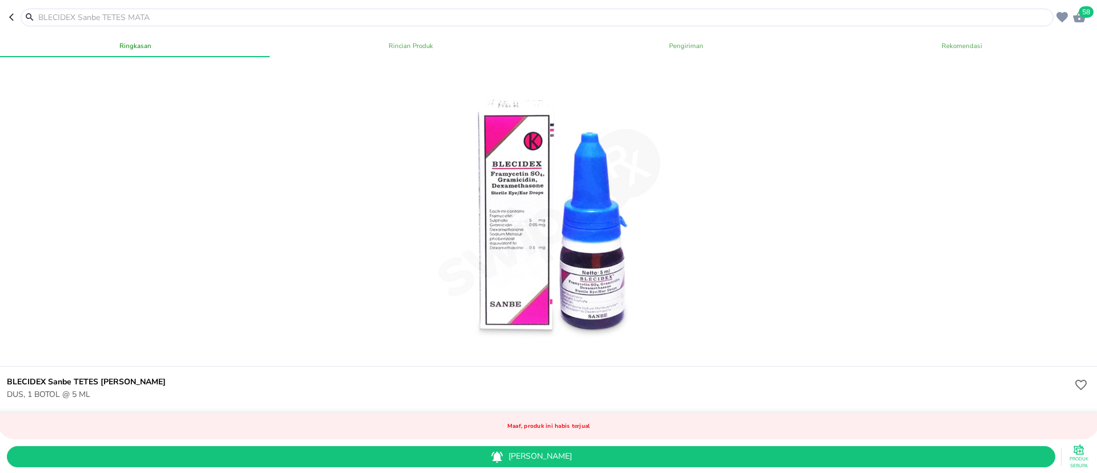
click at [51, 16] on input "text" at bounding box center [544, 17] width 1014 height 12
paste input "Sarung tangan"
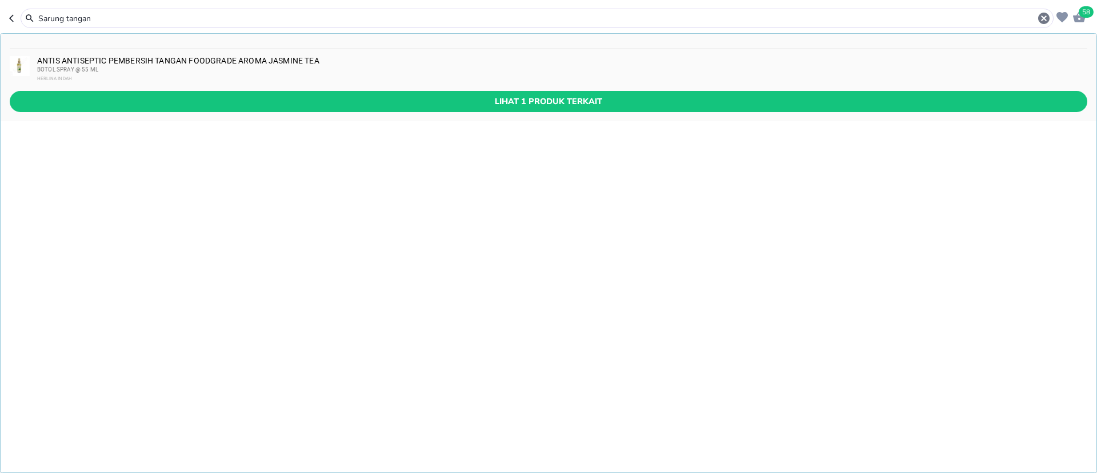
click at [43, 17] on input "Sarung tangan" at bounding box center [537, 19] width 1000 height 12
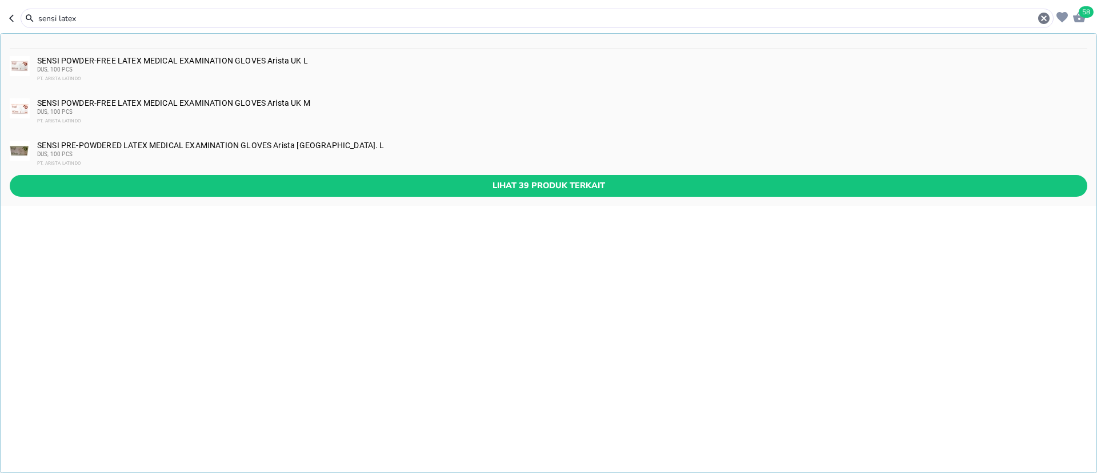
type input "sensi latex"
click at [43, 61] on div "SENSI POWDER-FREE LATEX MEDICAL EXAMINATION GLOVES Arista UK L DUS, 100 PCS PT.…" at bounding box center [561, 69] width 1049 height 27
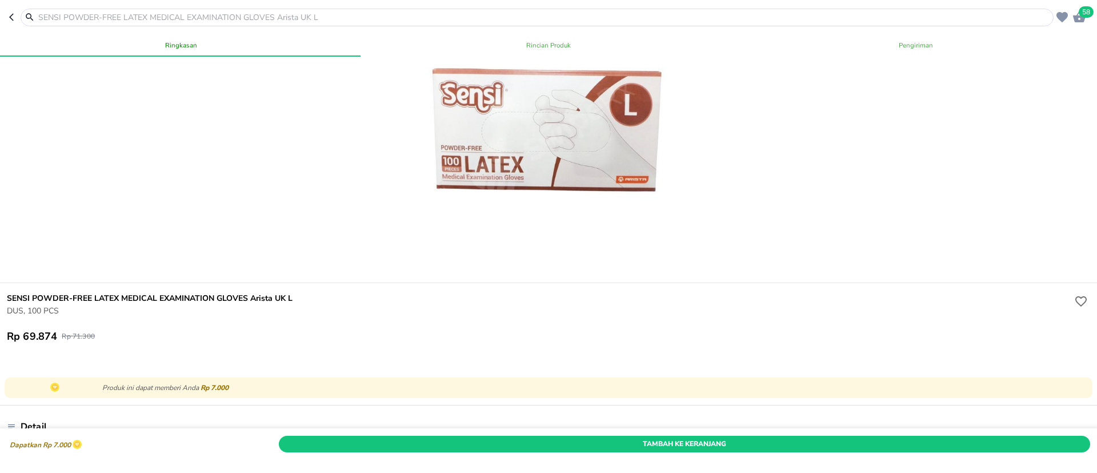
scroll to position [86, 0]
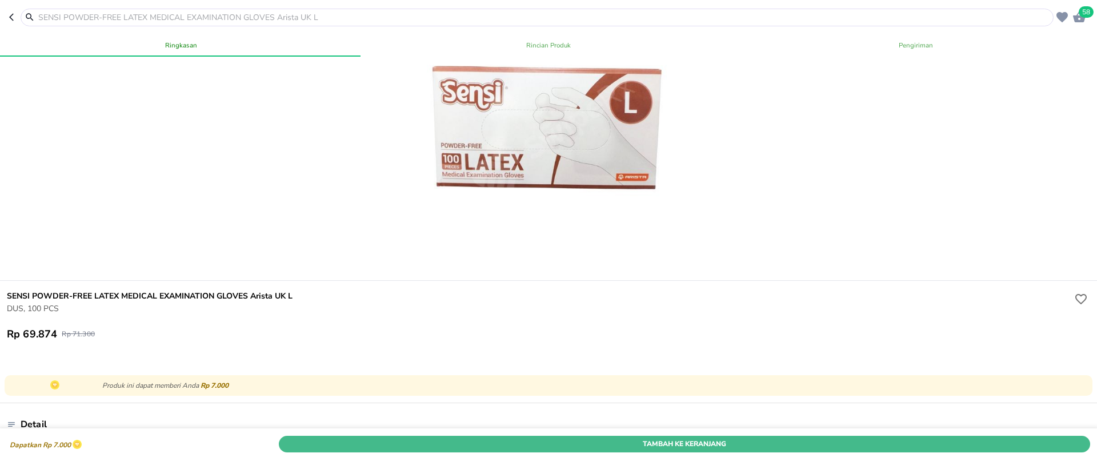
click at [795, 438] on span "Tambah Ke Keranjang" at bounding box center [684, 444] width 794 height 12
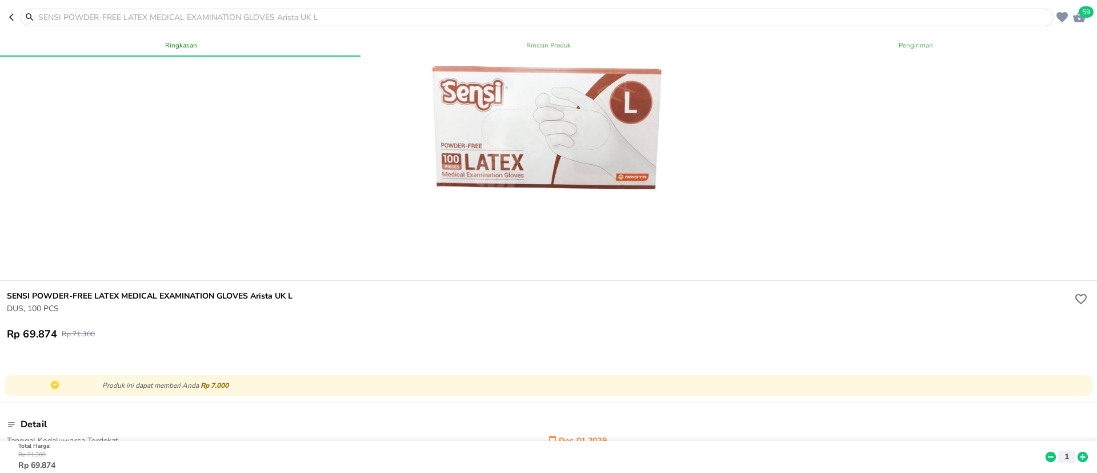
click at [171, 291] on h6 "SENSI POWDER-FREE LATEX MEDICAL EXAMINATION GLOVES Arista UK L" at bounding box center [539, 296] width 1065 height 13
copy h6 "SENSI POWDER-FREE LATEX MEDICAL EXAMINATION GLOVES Arista UK L"
click at [98, 19] on input "text" at bounding box center [544, 17] width 1014 height 12
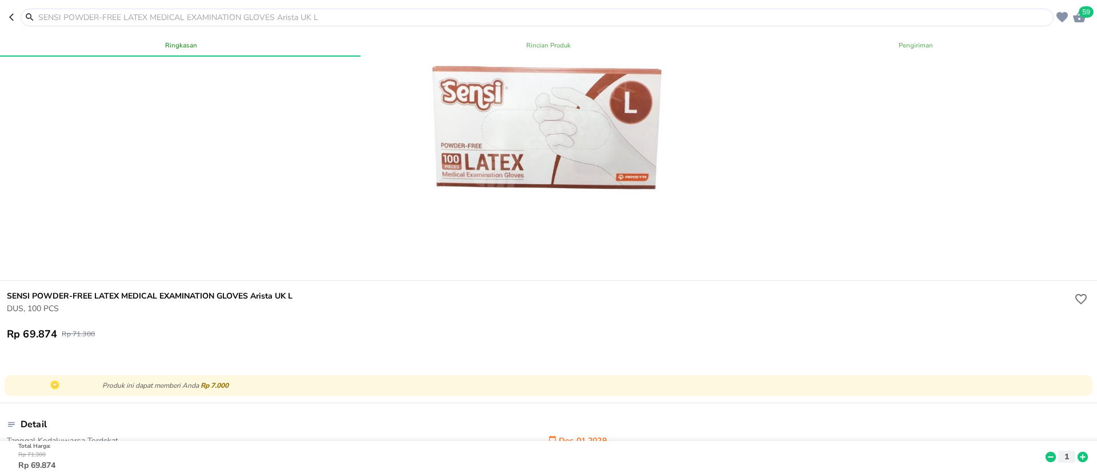
paste input "SENSI POWDER-FREE LATEX MEDICAL EXAMINATION GLOVES Arista UK L"
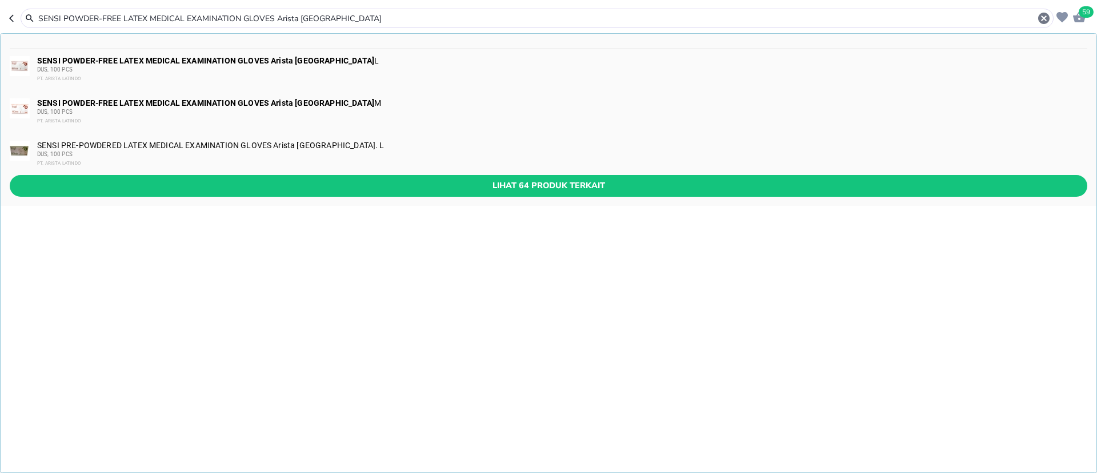
type input "SENSI POWDER-FREE LATEX MEDICAL EXAMINATION GLOVES Arista UK"
click at [274, 109] on div "DUS, 100 PCS" at bounding box center [561, 111] width 1049 height 9
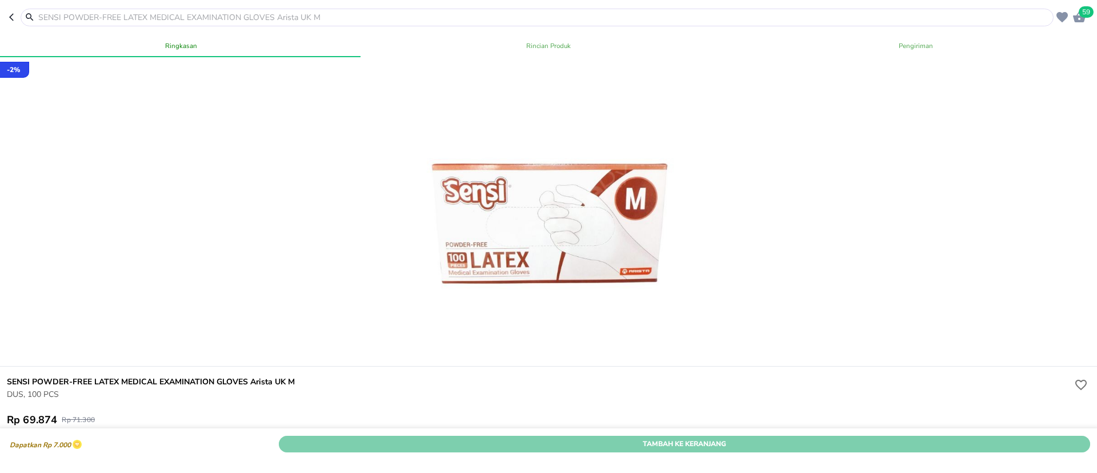
click at [791, 438] on span "Tambah Ke Keranjang" at bounding box center [684, 444] width 794 height 12
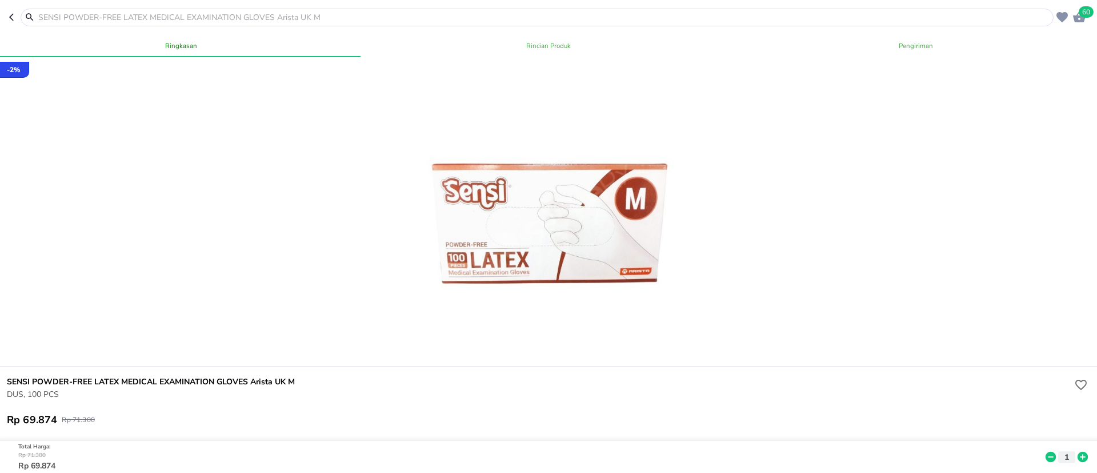
click at [113, 21] on input "text" at bounding box center [544, 17] width 1014 height 12
paste input "Kondom"
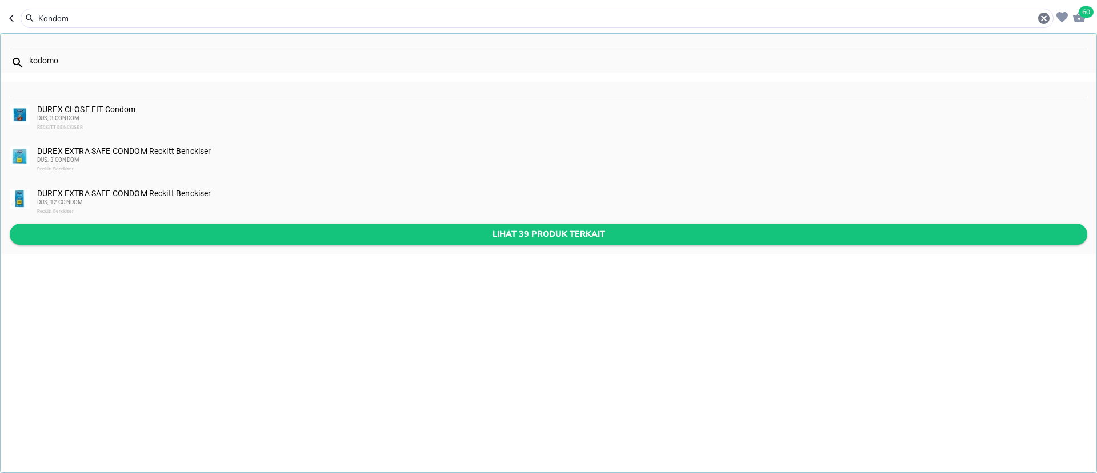
type input "Kondom"
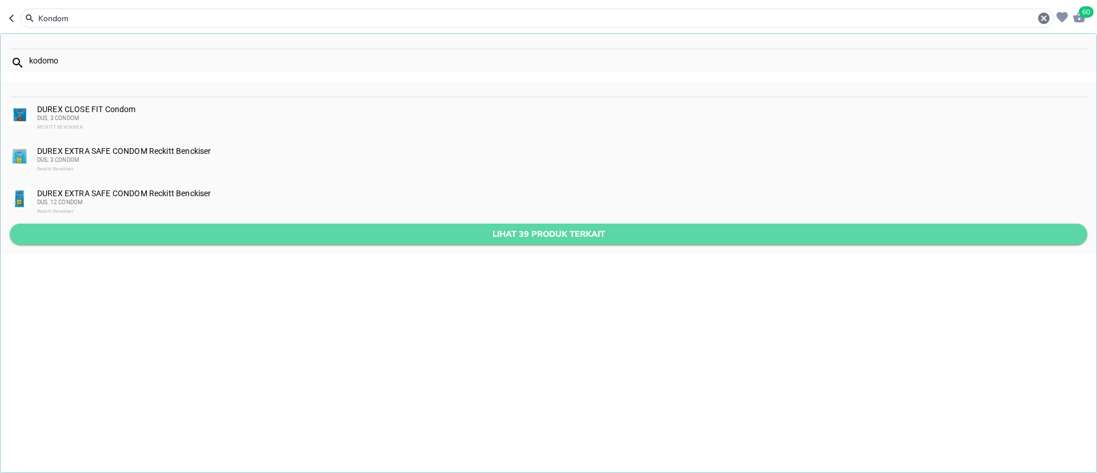
click at [235, 227] on span "Lihat 39 produk terkait" at bounding box center [549, 234] width 1060 height 14
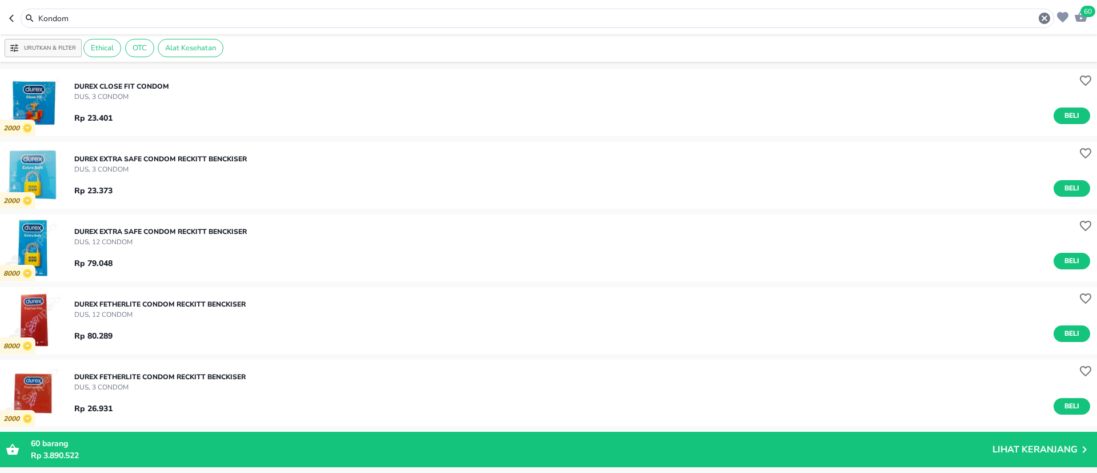
click at [101, 17] on input "Kondom" at bounding box center [537, 19] width 1001 height 12
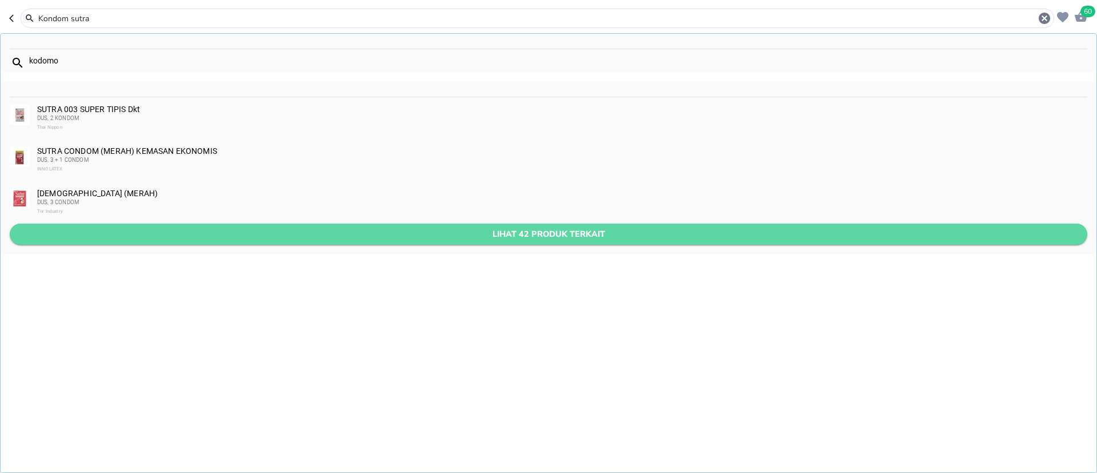
click at [283, 224] on button "Lihat 42 produk terkait" at bounding box center [549, 233] width 1078 height 21
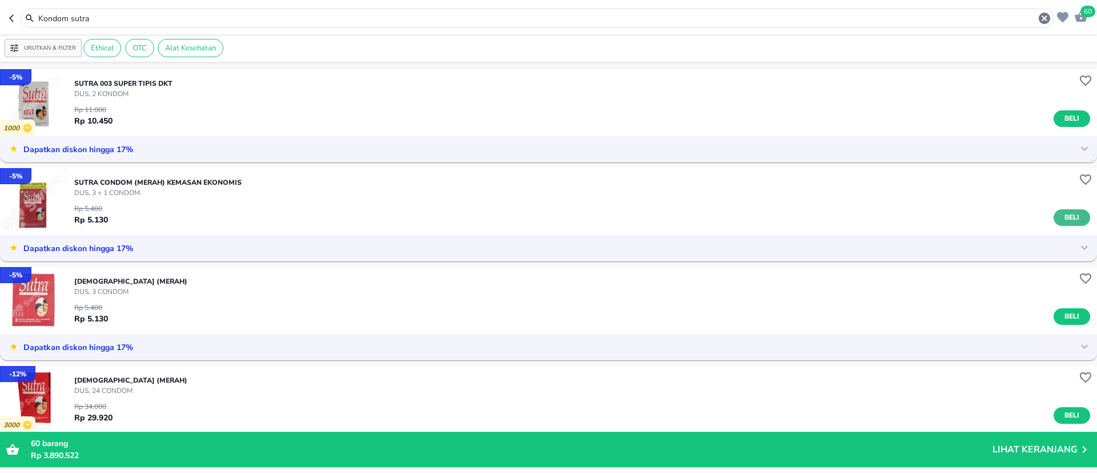
click at [1062, 218] on span "Beli" at bounding box center [1071, 217] width 19 height 12
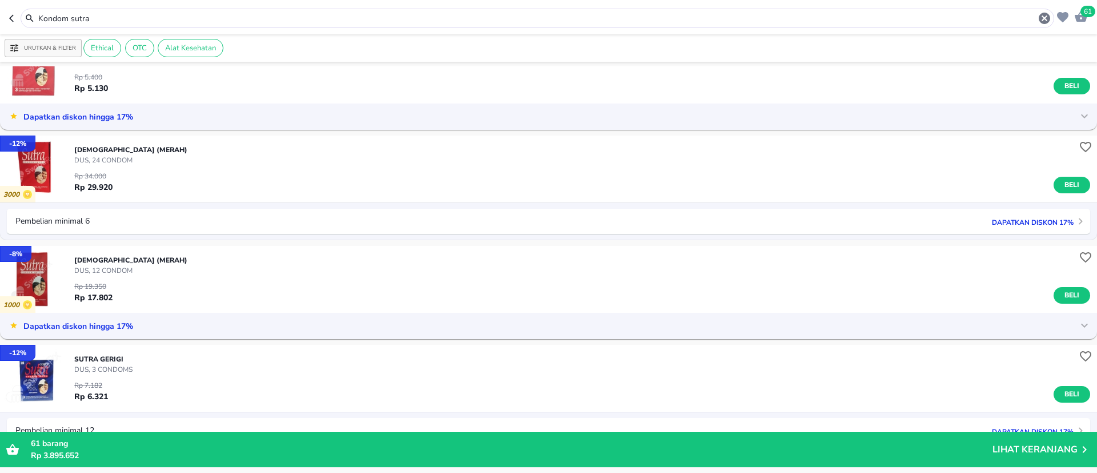
scroll to position [257, 0]
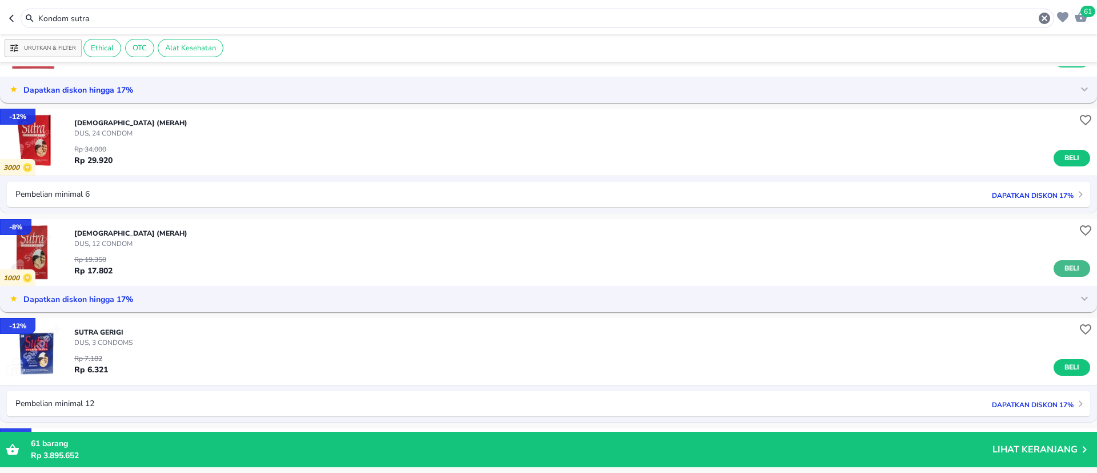
click at [1062, 273] on span "Beli" at bounding box center [1071, 268] width 19 height 12
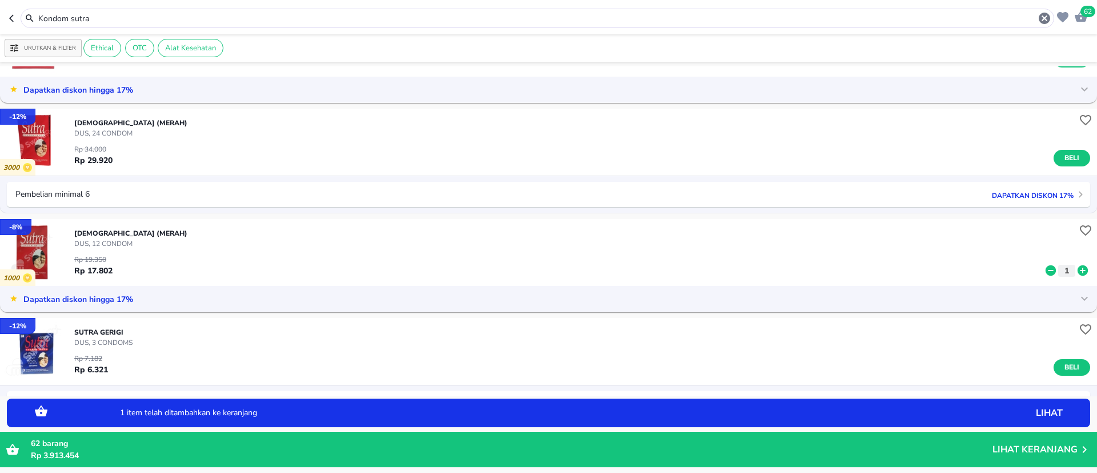
click at [1078, 274] on icon at bounding box center [1083, 270] width 10 height 10
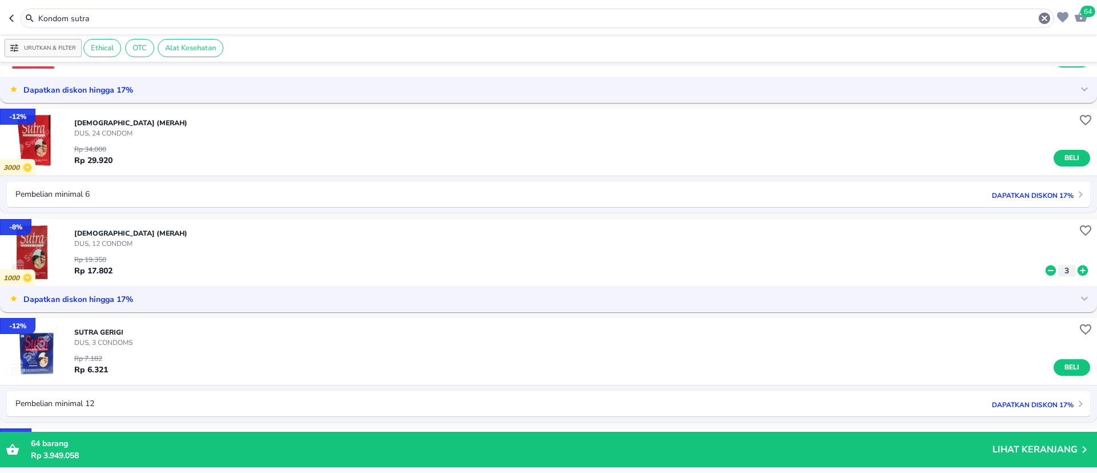
click at [70, 17] on input "Kondom sutra" at bounding box center [537, 19] width 1001 height 12
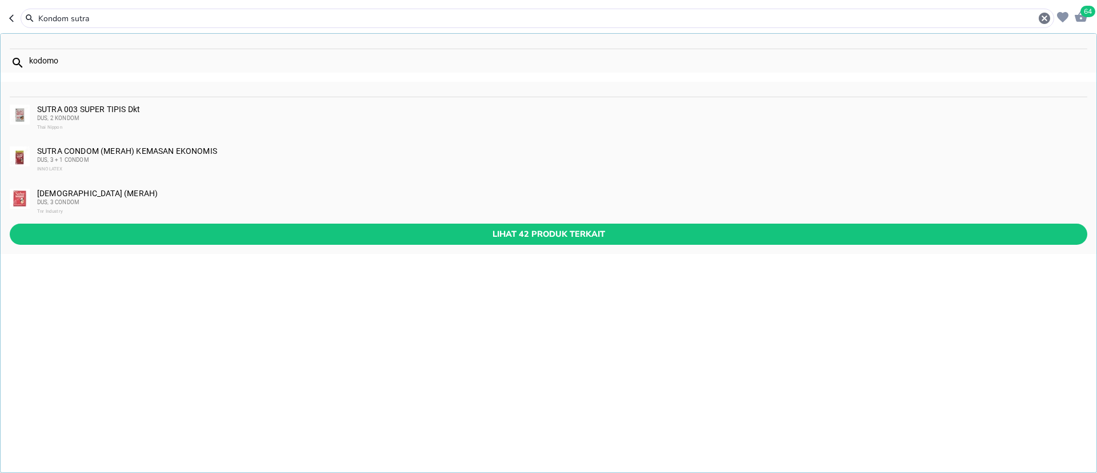
click at [70, 17] on input "Kondom sutra" at bounding box center [537, 19] width 1001 height 12
paste input "Etawaku"
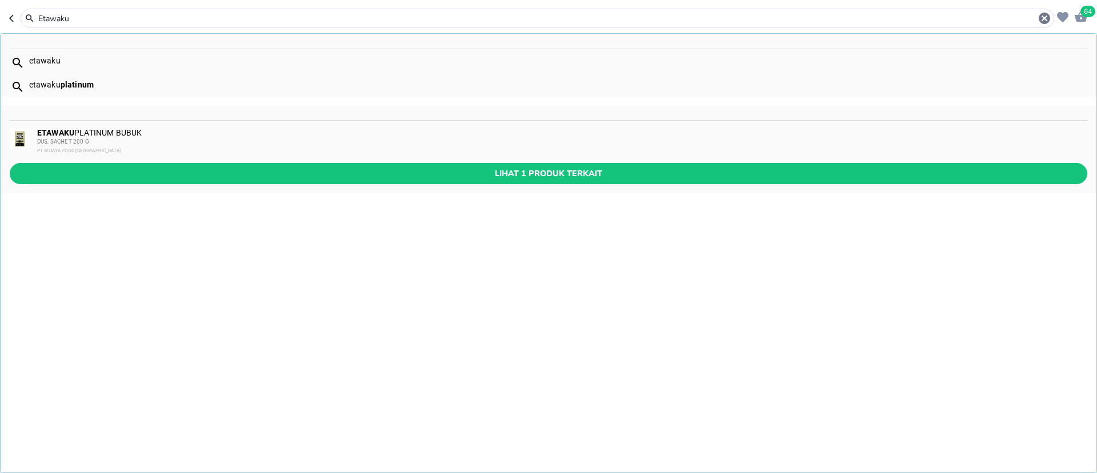
type input "Etawaku"
click at [113, 133] on div "ETAWAKU PLATINUM BUBUK DUS, SACHET 200 G PT WIJAYA FOOD INDONESIA" at bounding box center [561, 141] width 1049 height 27
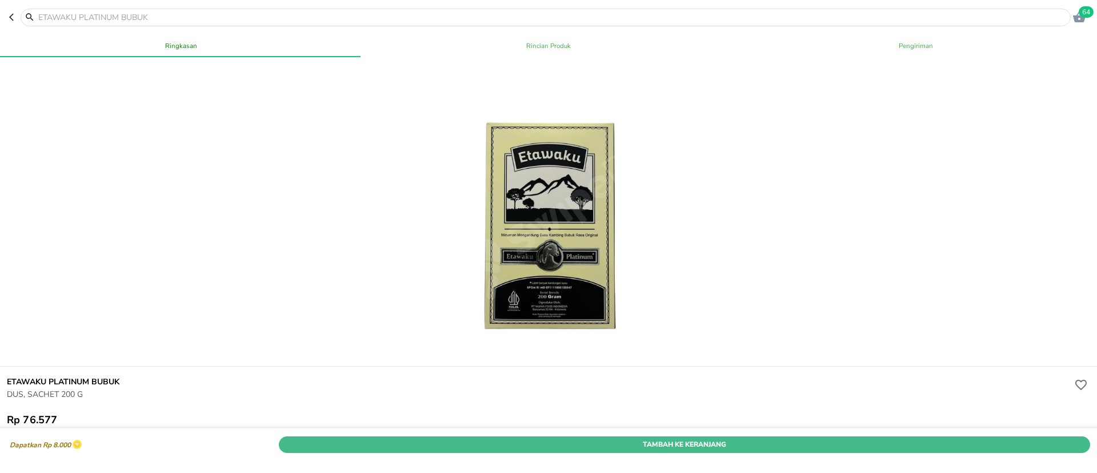
click at [639, 438] on span "Tambah Ke Keranjang" at bounding box center [684, 444] width 794 height 12
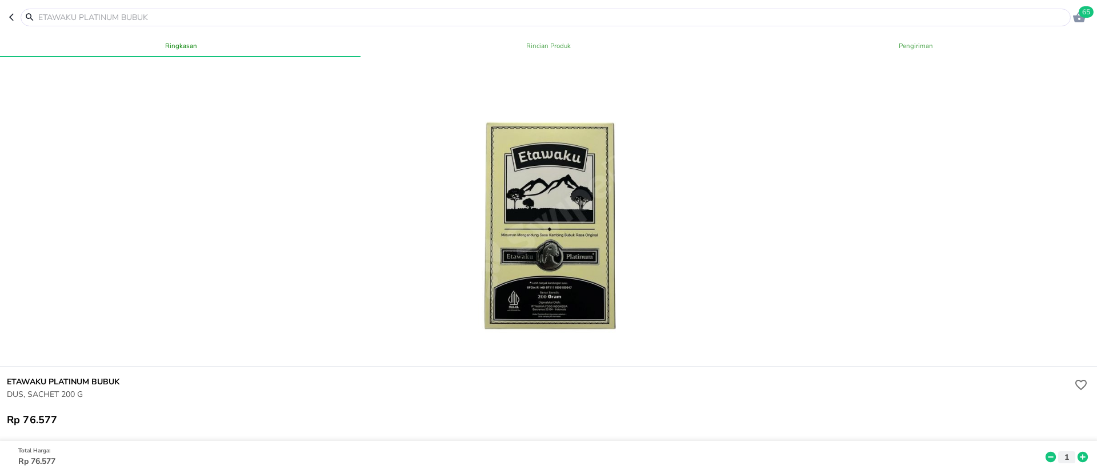
click at [163, 21] on input "text" at bounding box center [552, 17] width 1031 height 12
paste input "Erphahexin"
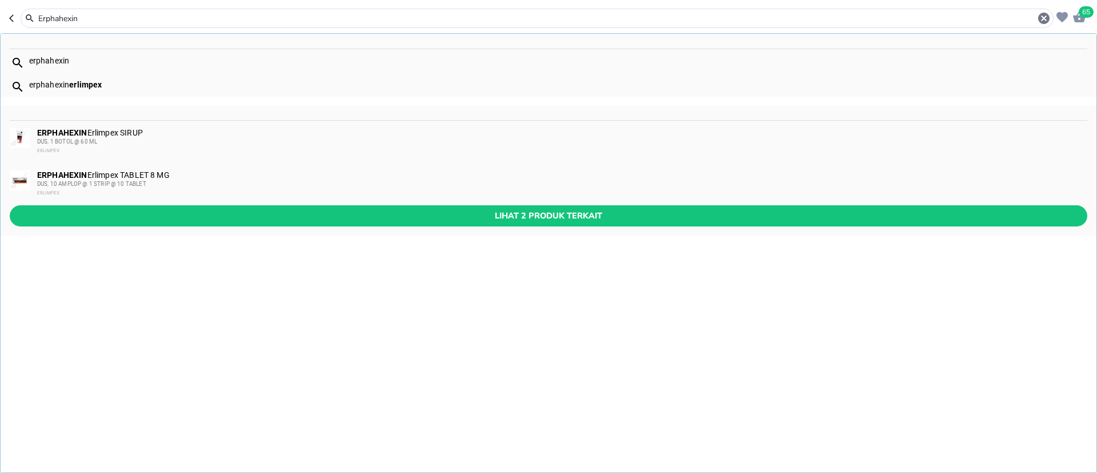
type input "Erphahexin"
click at [129, 174] on div "ERPHAHEXIN Erlimpex TABLET 8 MG DUS, 10 AMPLOP @ 1 STRIP @ 10 TABLET ERLIMPEX" at bounding box center [561, 183] width 1049 height 27
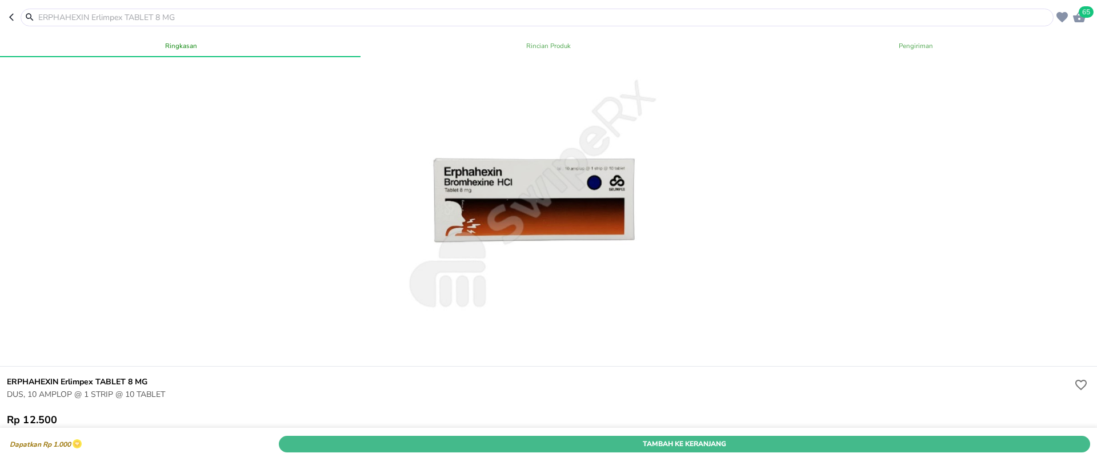
click at [823, 438] on span "Tambah Ke Keranjang" at bounding box center [684, 444] width 794 height 12
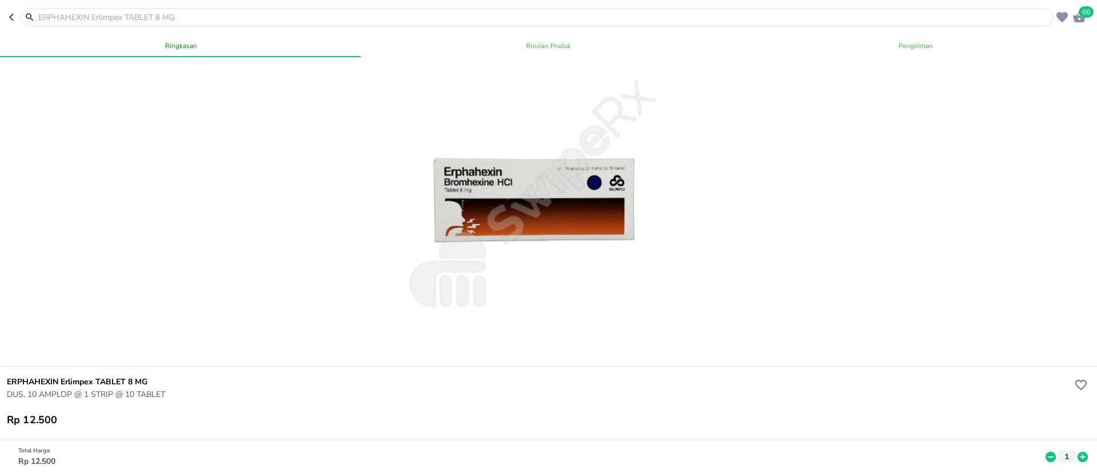
click at [74, 15] on input "text" at bounding box center [544, 17] width 1014 height 12
paste input "Acpulsif"
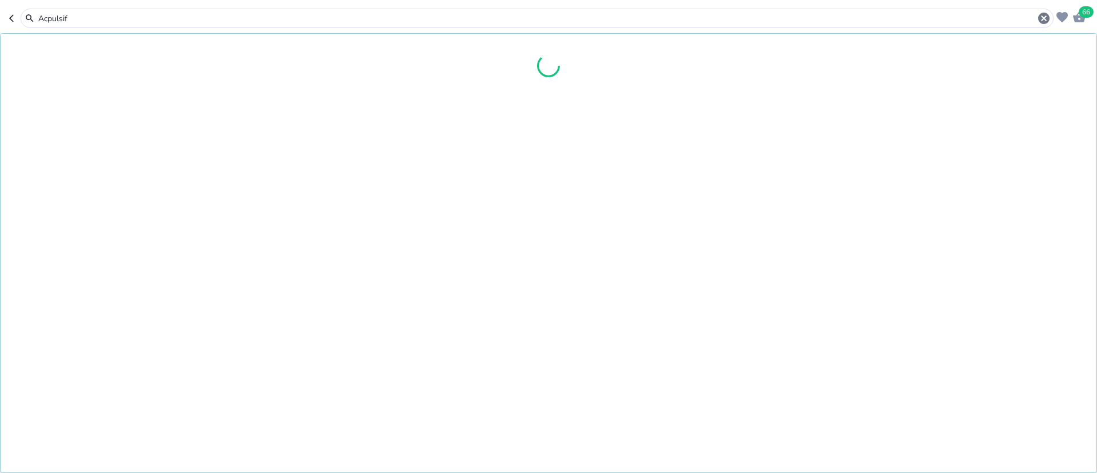
type input "Acpulsif"
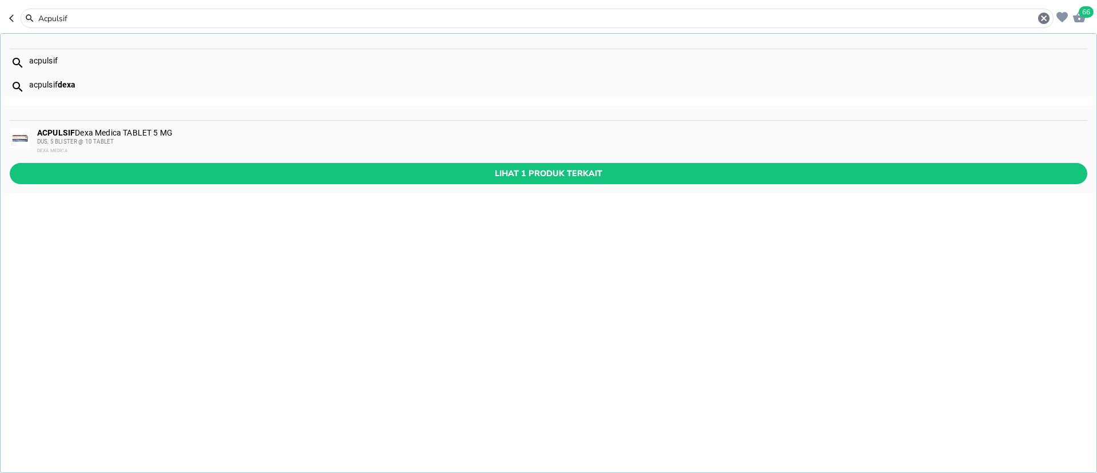
click at [182, 129] on div "ACPULSIF Dexa Medica TABLET 5 MG DUS, 5 BLISTER @ 10 TABLET DEXA MEDICA" at bounding box center [561, 141] width 1049 height 27
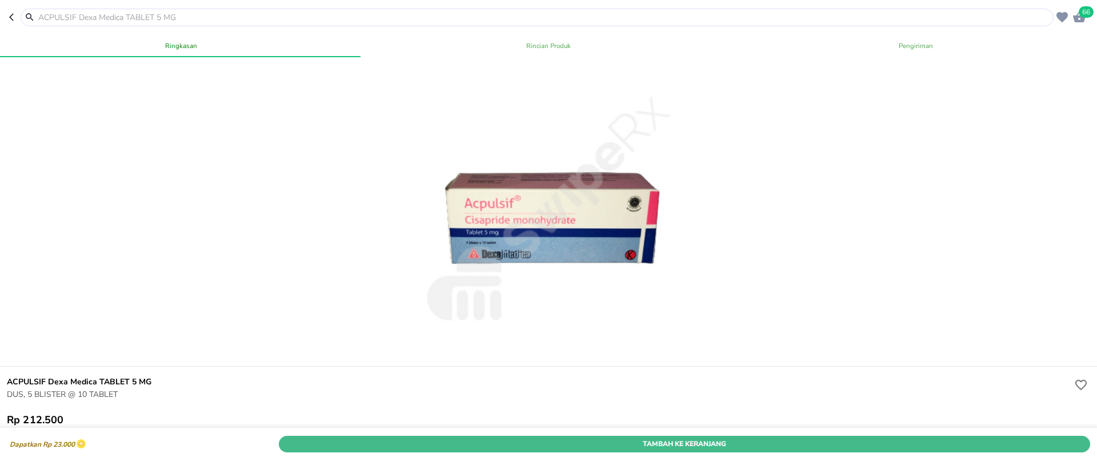
click at [779, 435] on button "Tambah Ke Keranjang" at bounding box center [684, 443] width 811 height 17
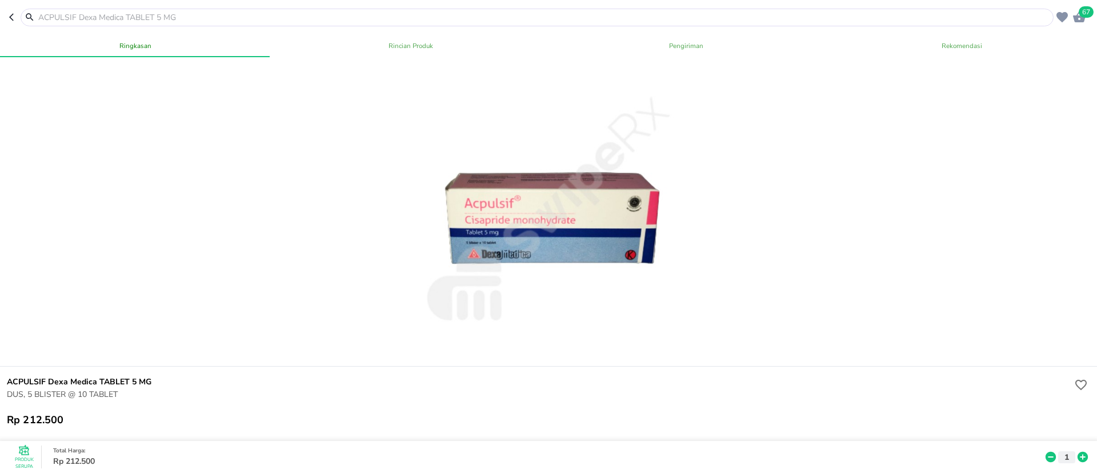
click at [157, 10] on div at bounding box center [537, 18] width 1033 height 18
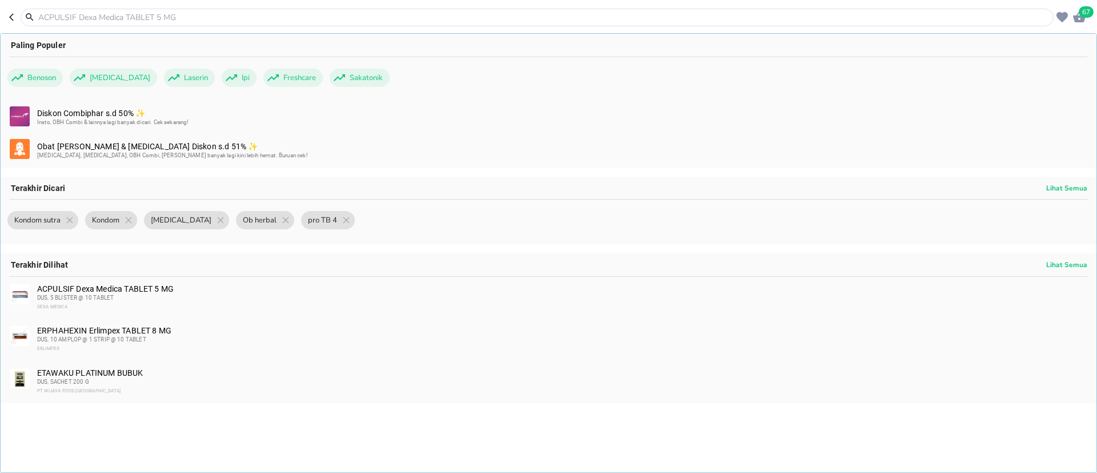
click at [157, 14] on input "text" at bounding box center [544, 17] width 1014 height 12
paste input "Cefspan"
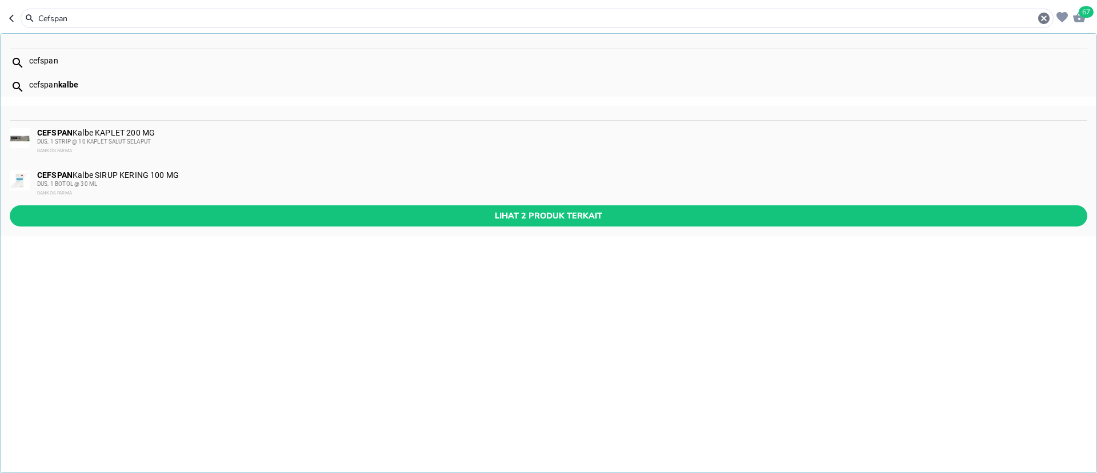
type input "Cefspan"
click at [124, 141] on span "DUS, 1 STRIP @ 10 KAPLET SALUT SELAPUT" at bounding box center [94, 141] width 114 height 6
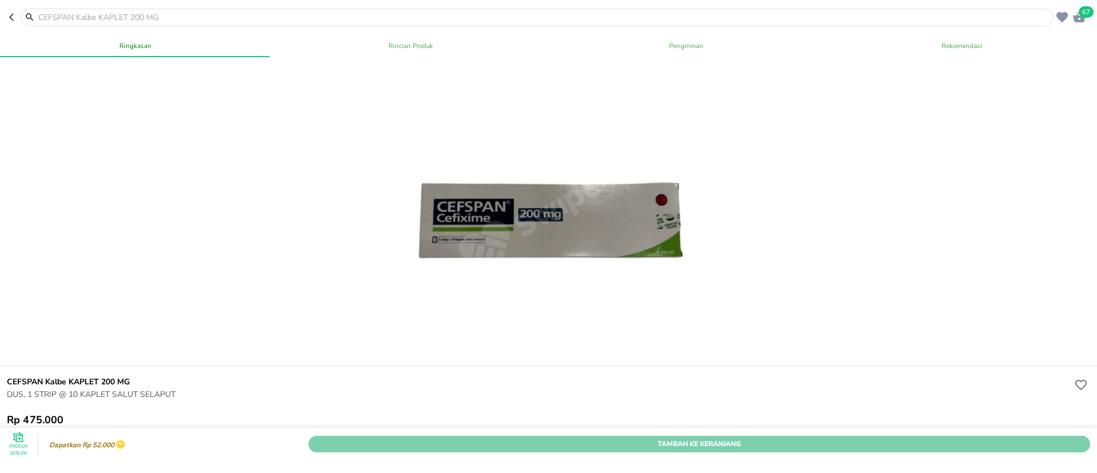
click at [831, 438] on span "Tambah Ke Keranjang" at bounding box center [699, 444] width 765 height 12
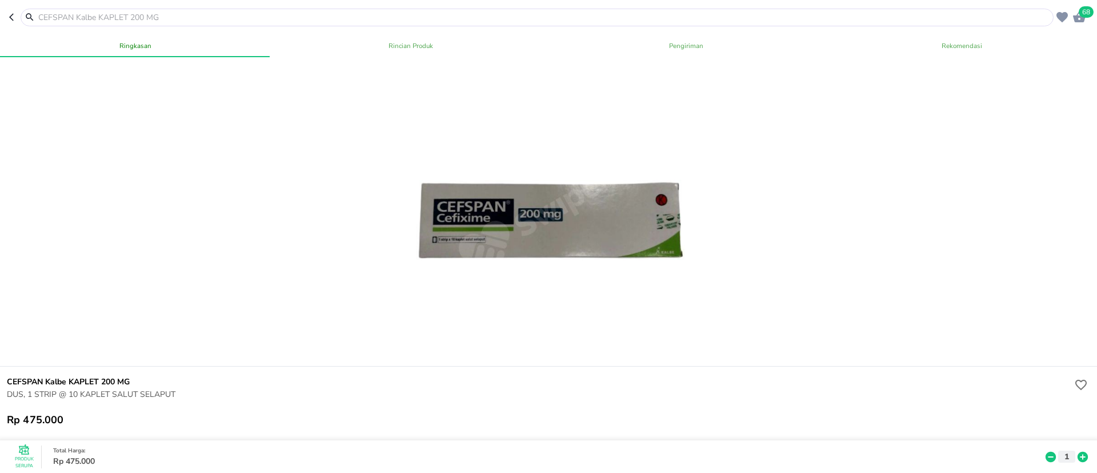
click at [149, 17] on input "text" at bounding box center [544, 17] width 1014 height 12
paste input "Vometa syrup"
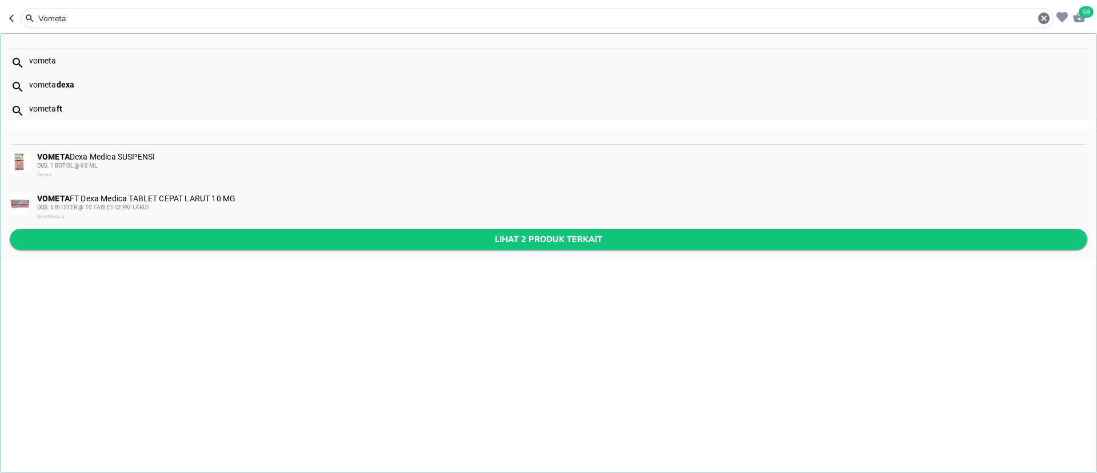
type input "Vometa"
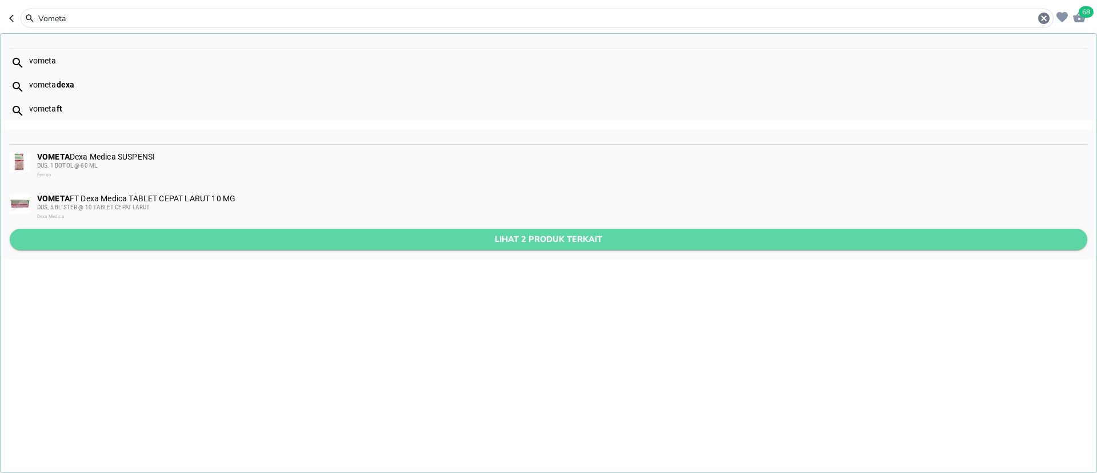
click at [455, 235] on span "Lihat 2 produk terkait" at bounding box center [549, 239] width 1060 height 14
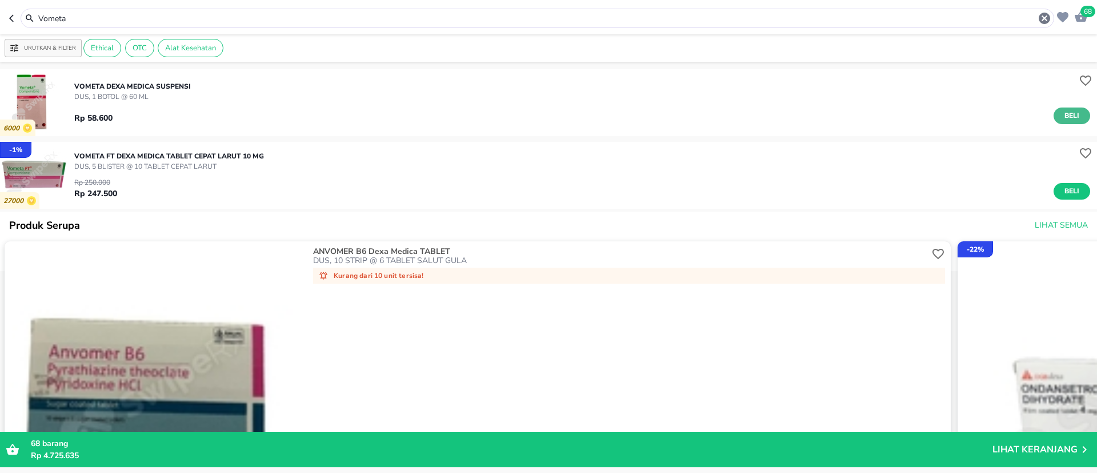
click at [1062, 113] on span "Beli" at bounding box center [1071, 116] width 19 height 12
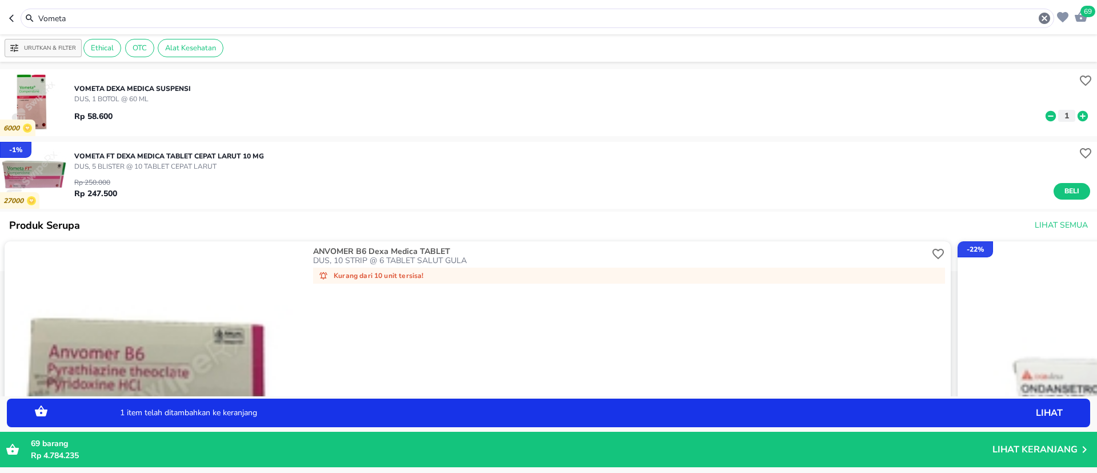
click at [1076, 113] on icon at bounding box center [1083, 116] width 15 height 13
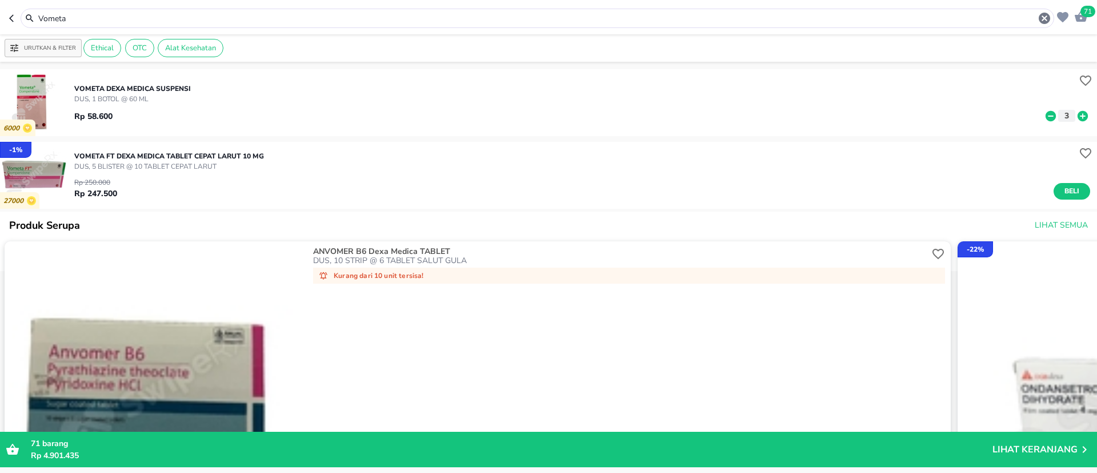
click at [132, 11] on div "Vometa" at bounding box center [544, 18] width 1014 height 14
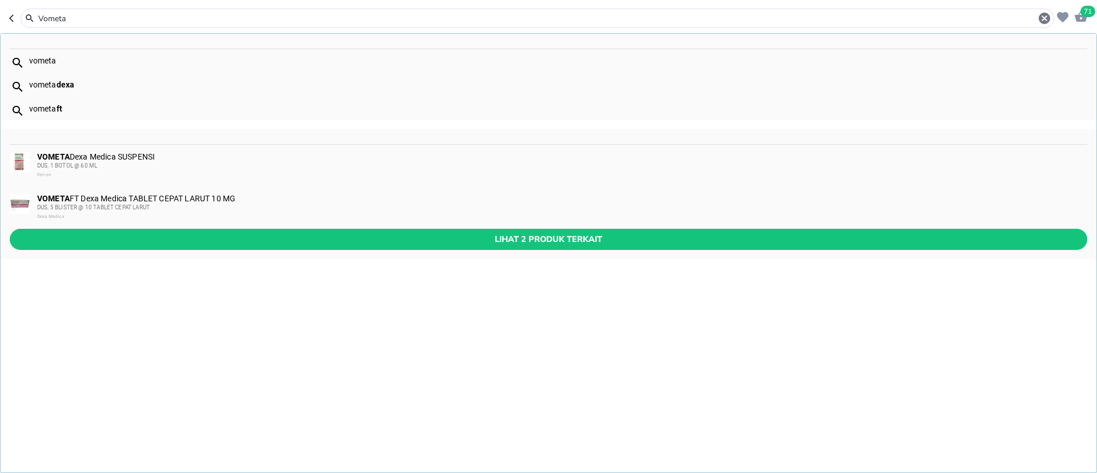
click at [132, 17] on input "Vometa" at bounding box center [537, 19] width 1001 height 12
paste input "Ondansentron"
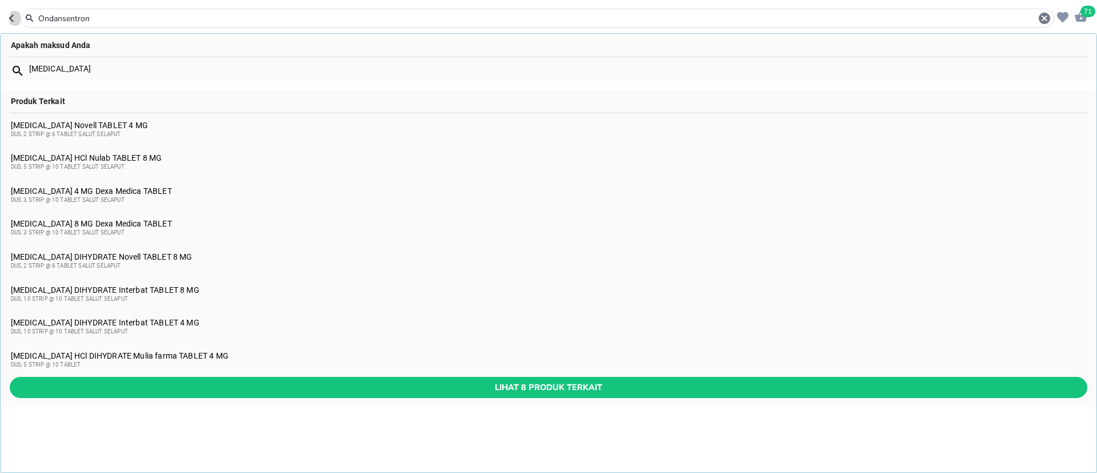
click at [10, 16] on icon "button" at bounding box center [13, 18] width 9 height 9
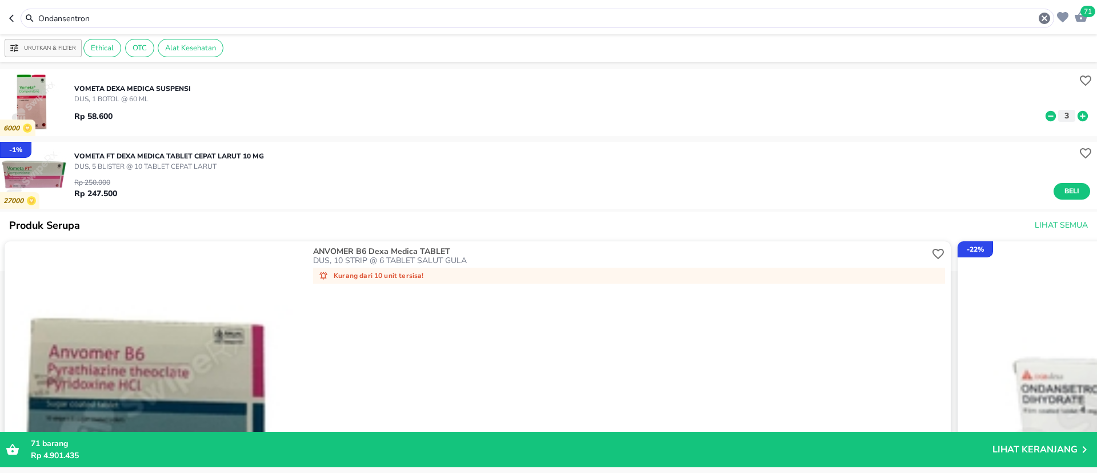
click at [122, 17] on input "Ondansentron" at bounding box center [537, 19] width 1001 height 12
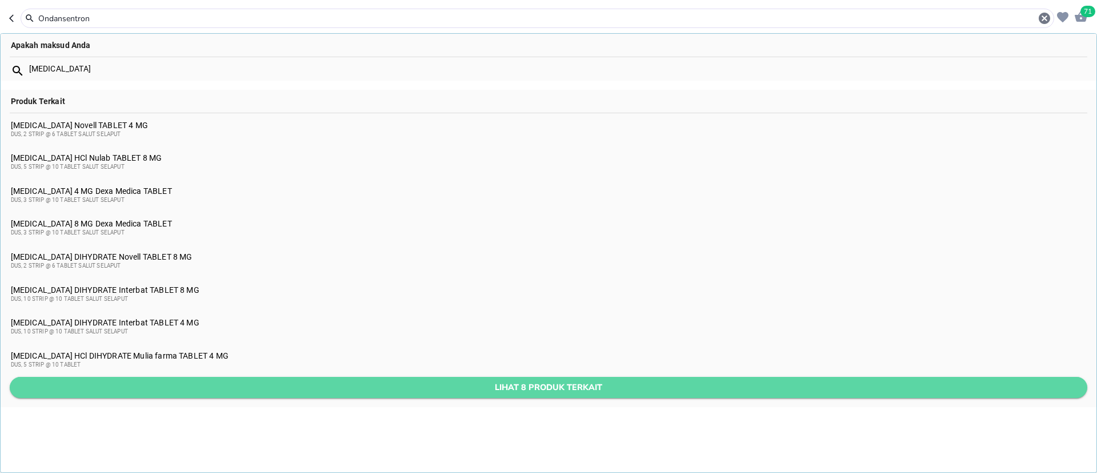
click at [245, 377] on button "Lihat 8 produk terkait" at bounding box center [549, 387] width 1078 height 21
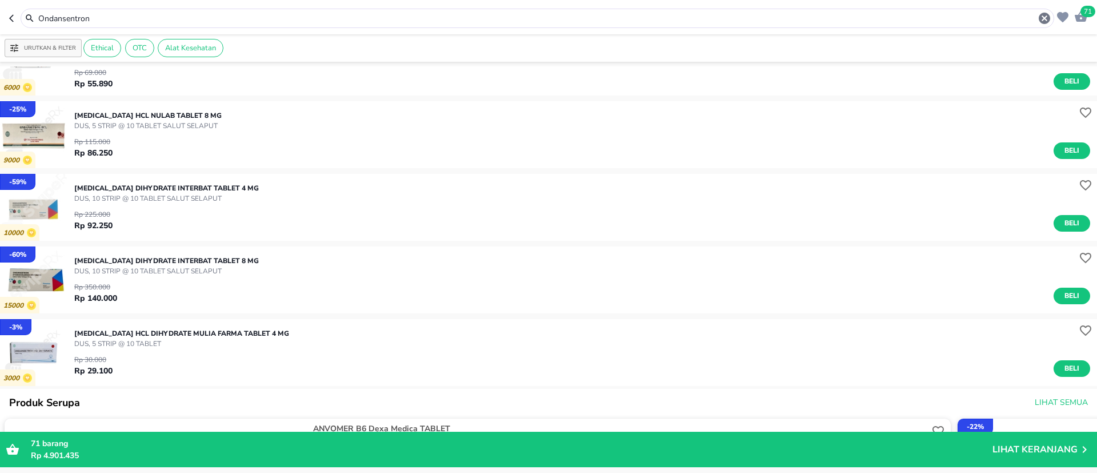
scroll to position [413, 0]
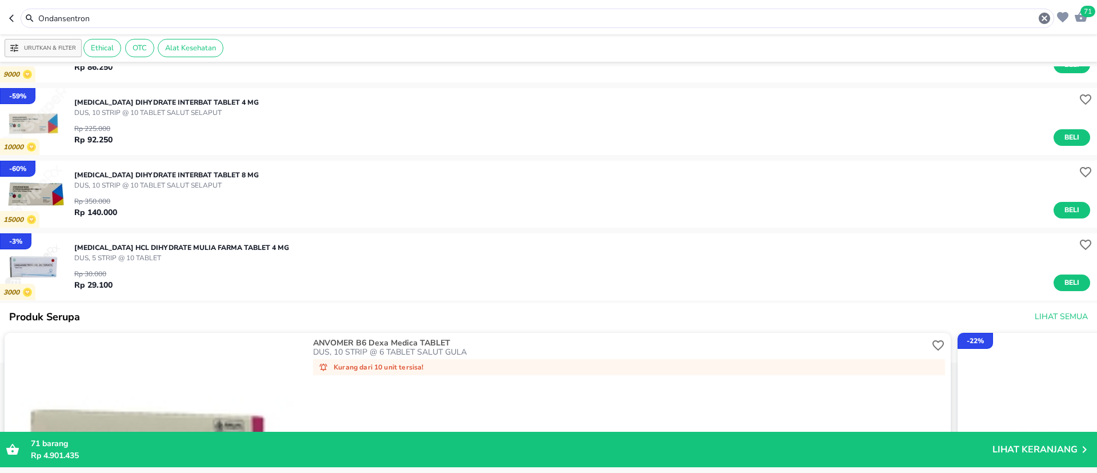
click at [55, 21] on input "Ondansentron" at bounding box center [537, 19] width 1001 height 12
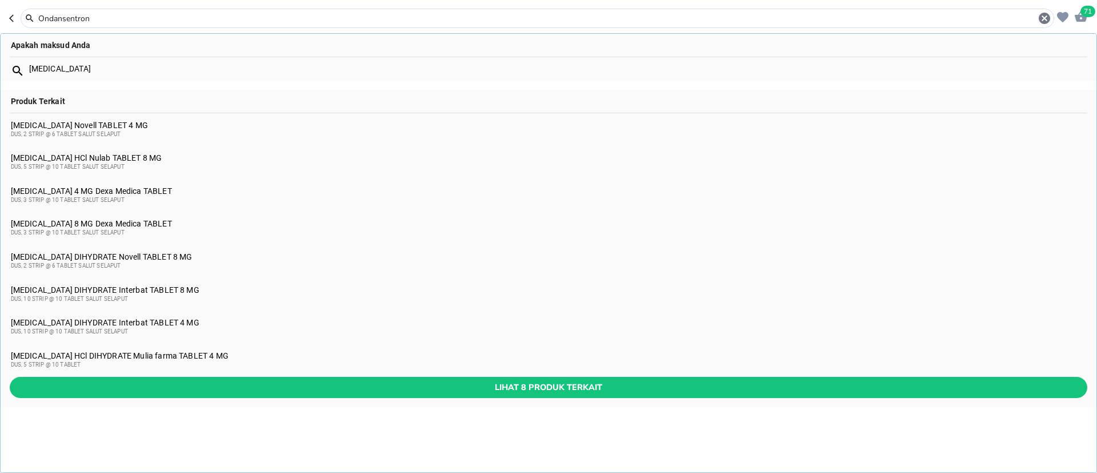
click at [55, 21] on input "Ondansentron" at bounding box center [537, 19] width 1001 height 12
paste input "Combatrin"
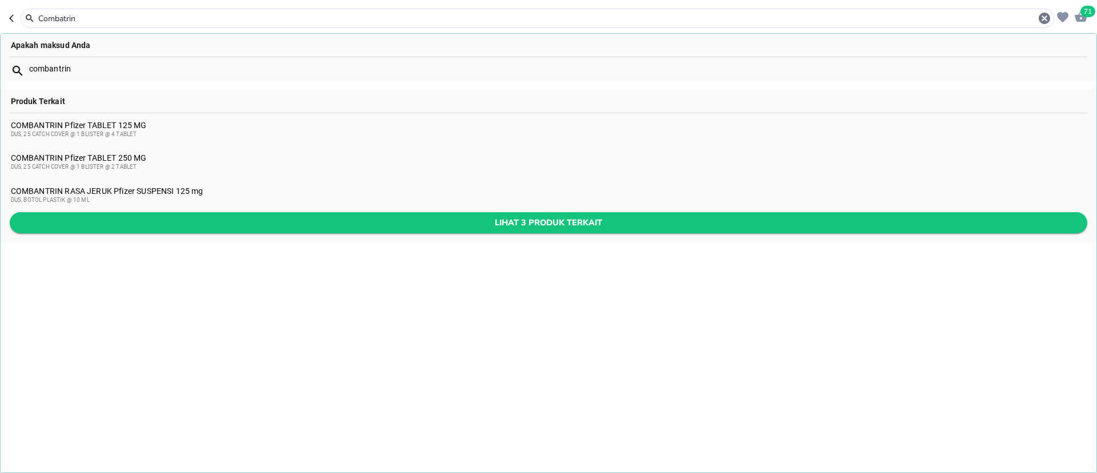
type input "Combatrin"
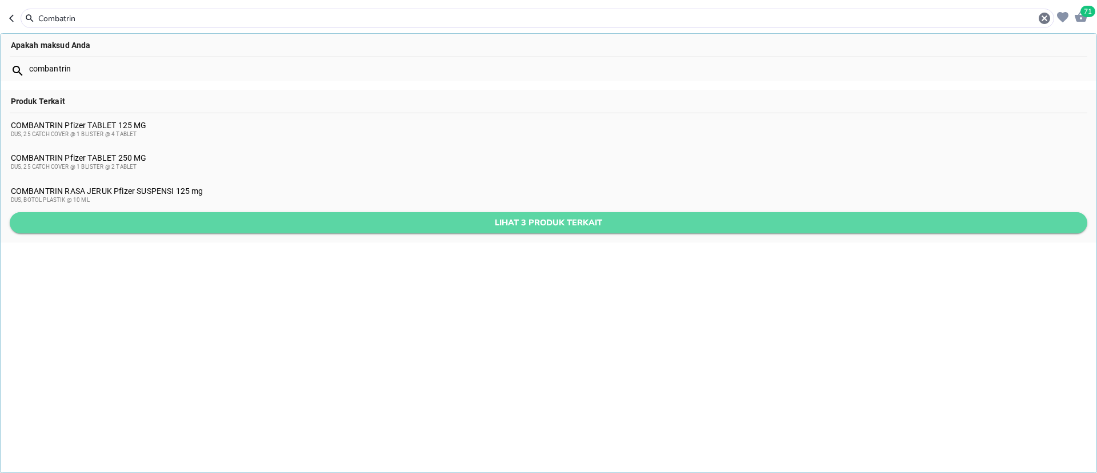
click at [132, 225] on span "Lihat 3 produk terkait" at bounding box center [549, 222] width 1060 height 14
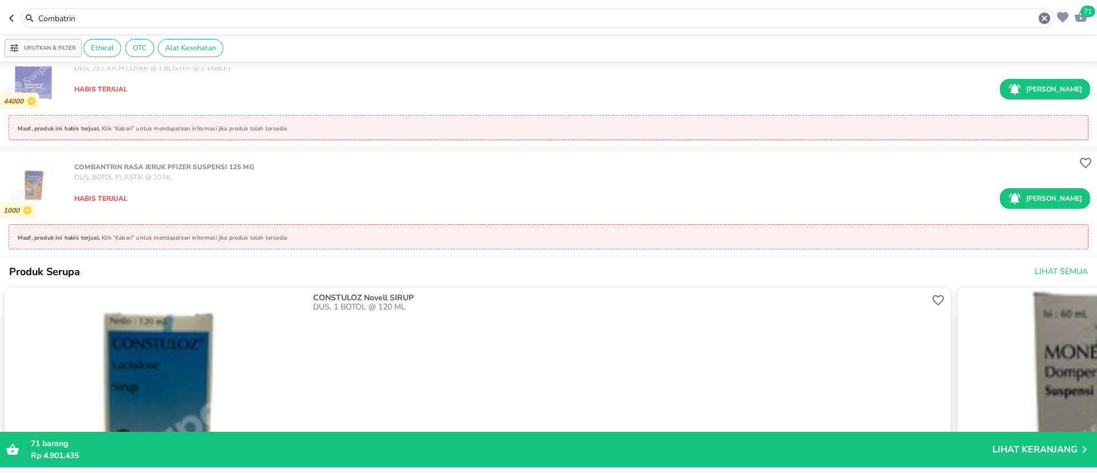
scroll to position [257, 0]
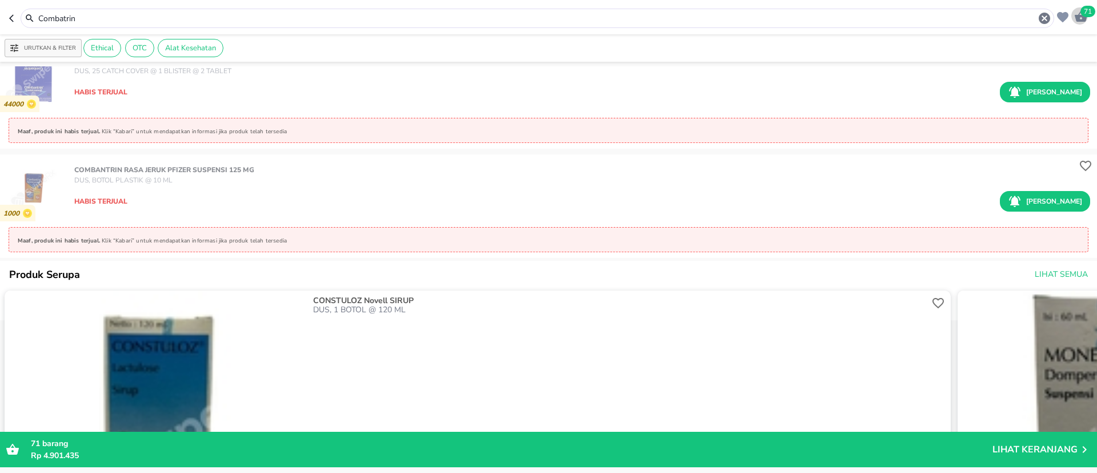
click at [1083, 15] on span "71" at bounding box center [1088, 11] width 15 height 11
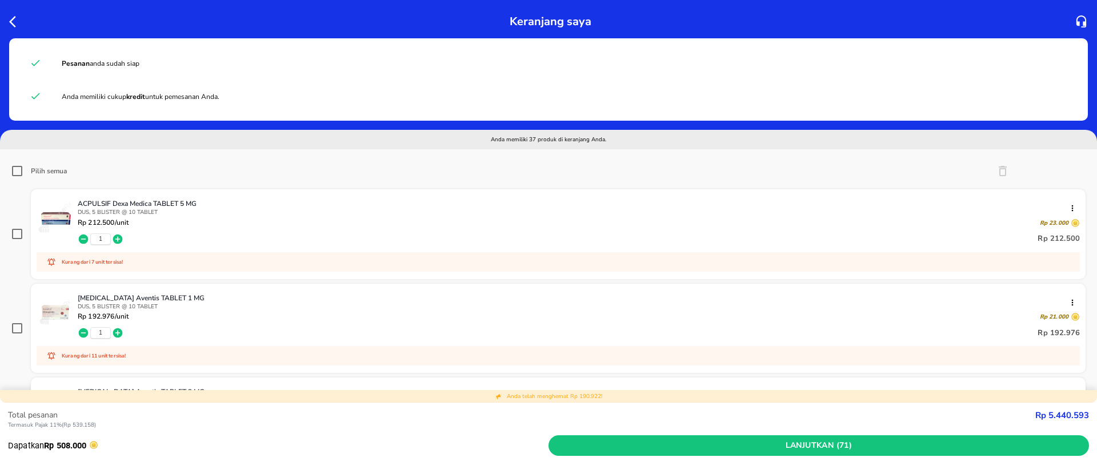
scroll to position [86, 0]
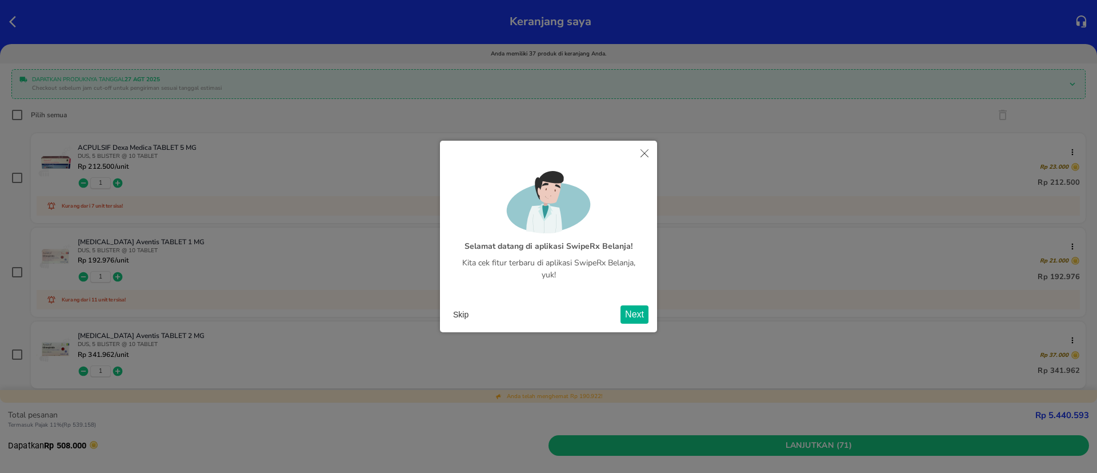
click at [464, 313] on button "Skip" at bounding box center [461, 314] width 25 height 17
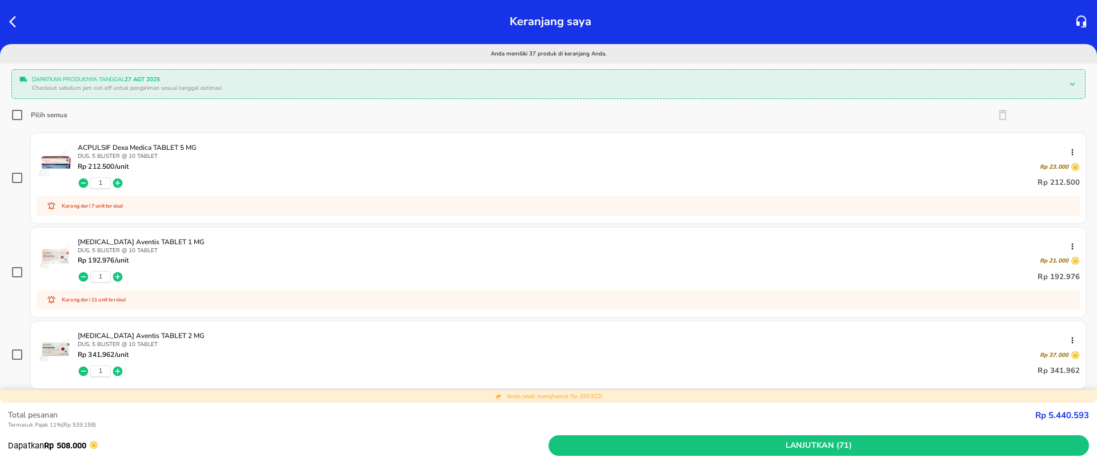
scroll to position [171, 0]
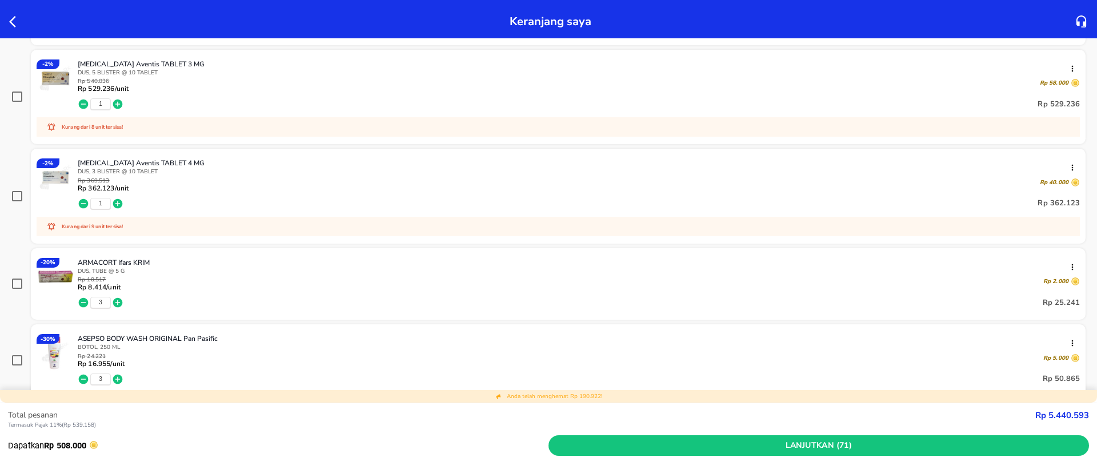
scroll to position [514, 0]
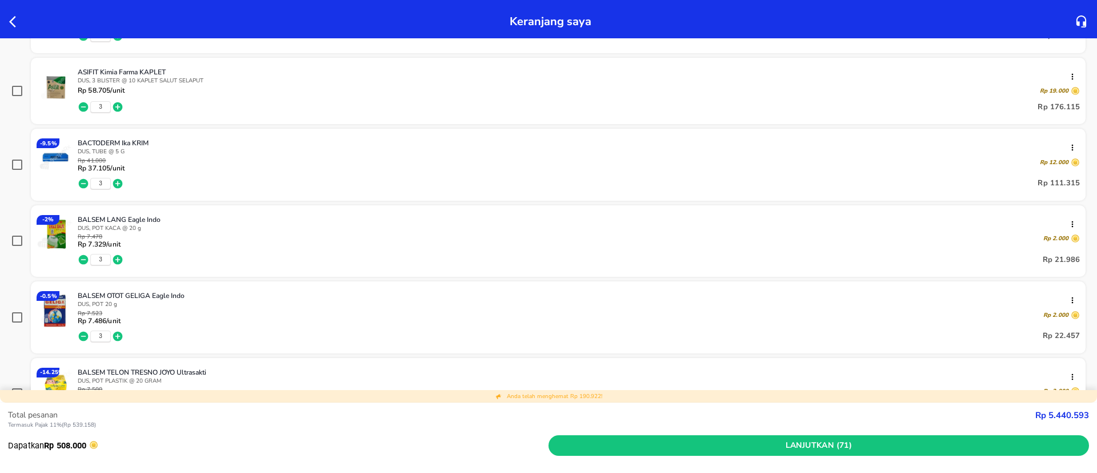
scroll to position [857, 0]
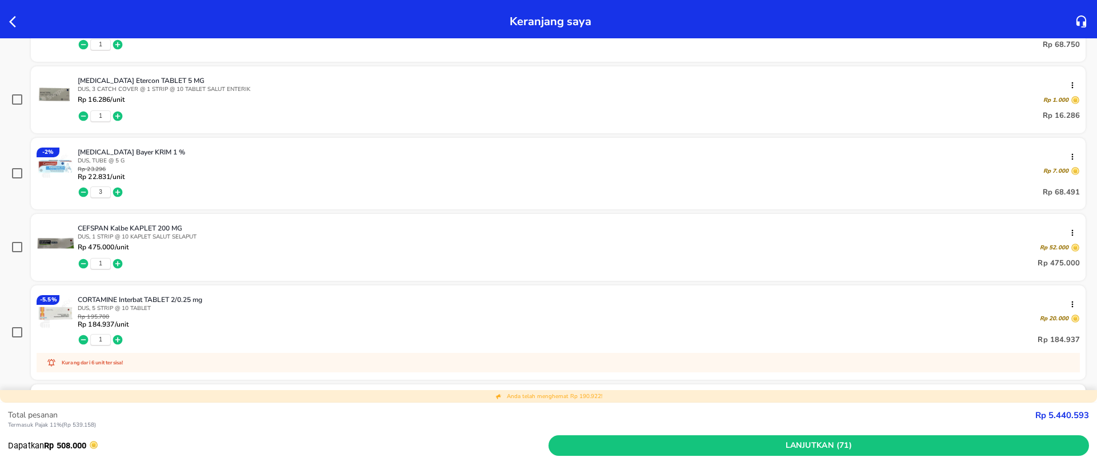
scroll to position [1232, 0]
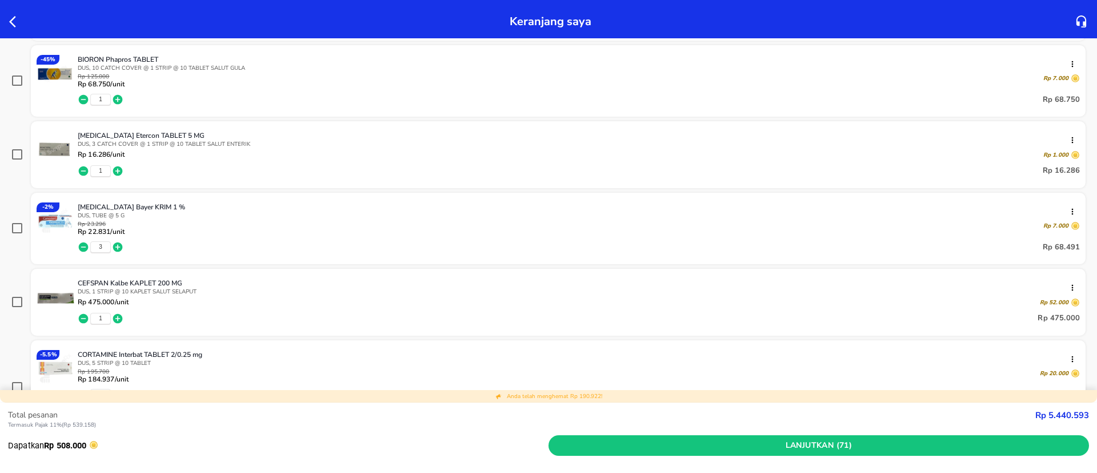
drag, startPoint x: 0, startPoint y: 264, endPoint x: 133, endPoint y: 266, distance: 133.2
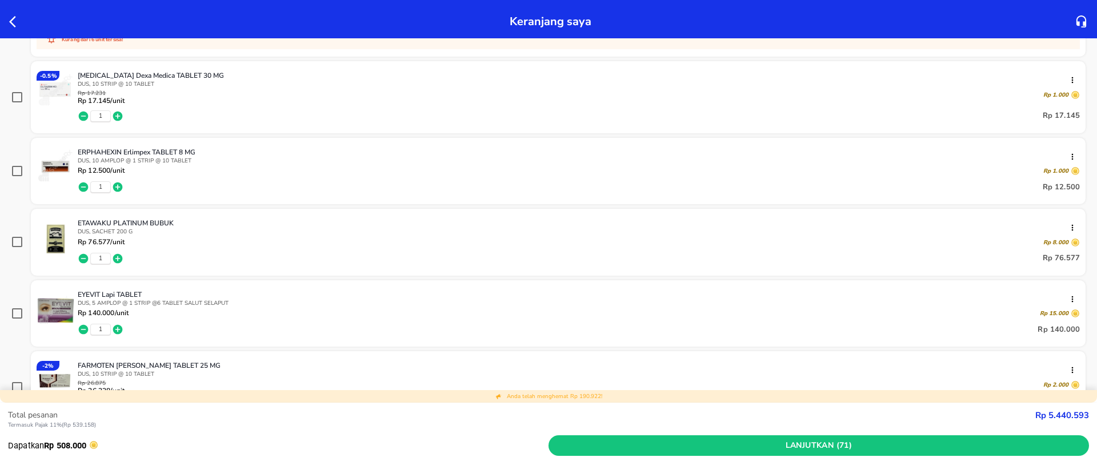
scroll to position [1633, 0]
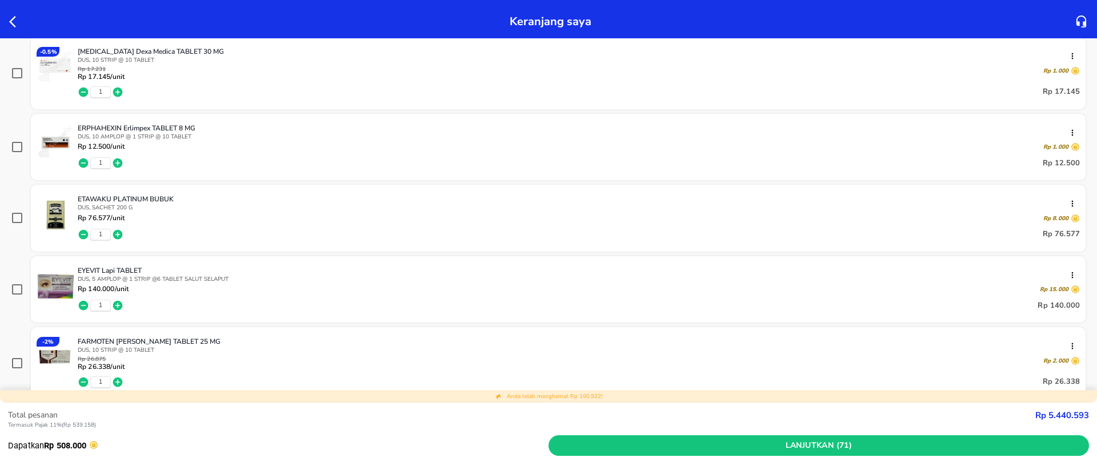
click at [0, 338] on div "Dapatkan produknya tanggal [DATE] Checkout sebelum jam cut-off untuk pengiriman…" at bounding box center [548, 120] width 1097 height 3209
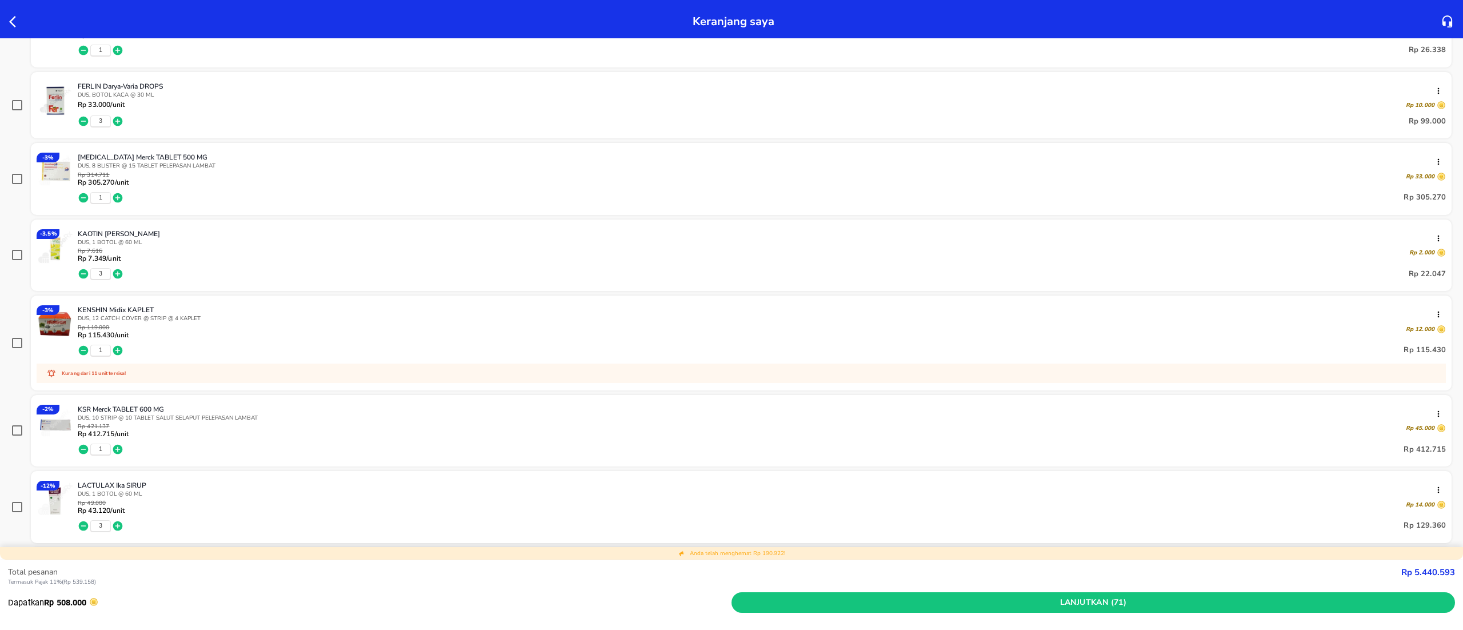
scroll to position [1965, 0]
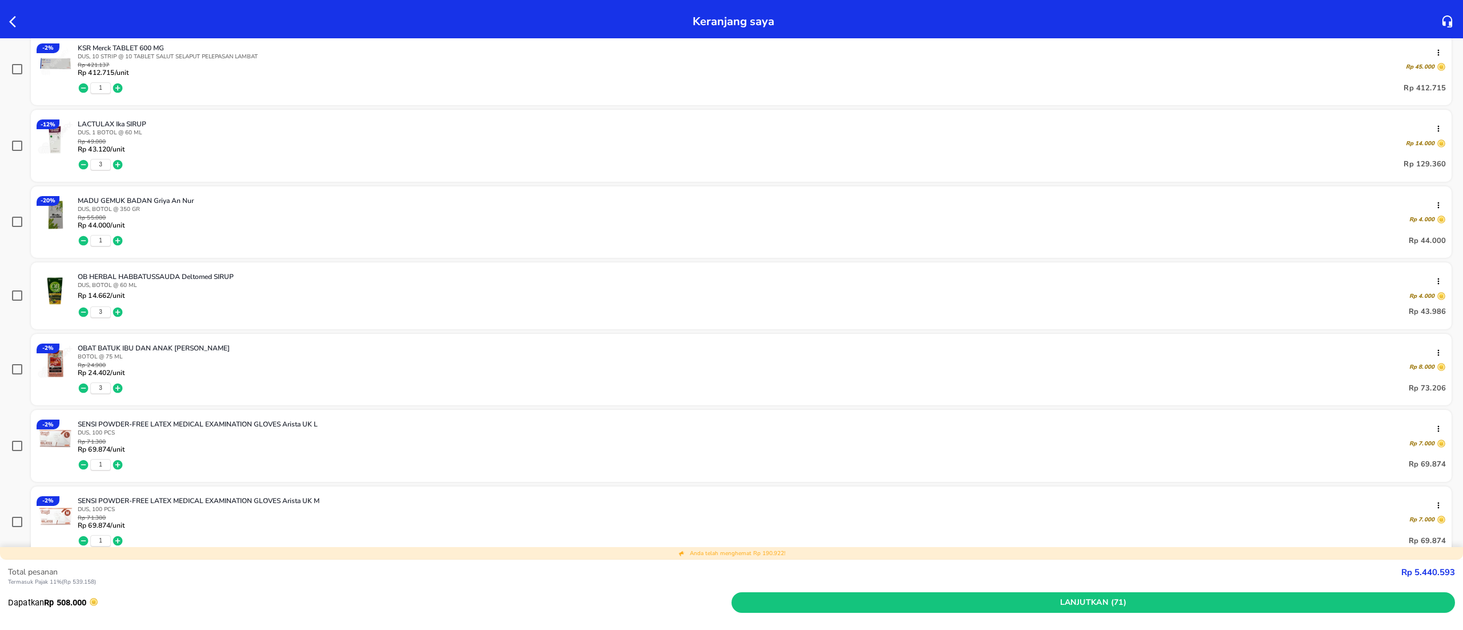
scroll to position [2422, 0]
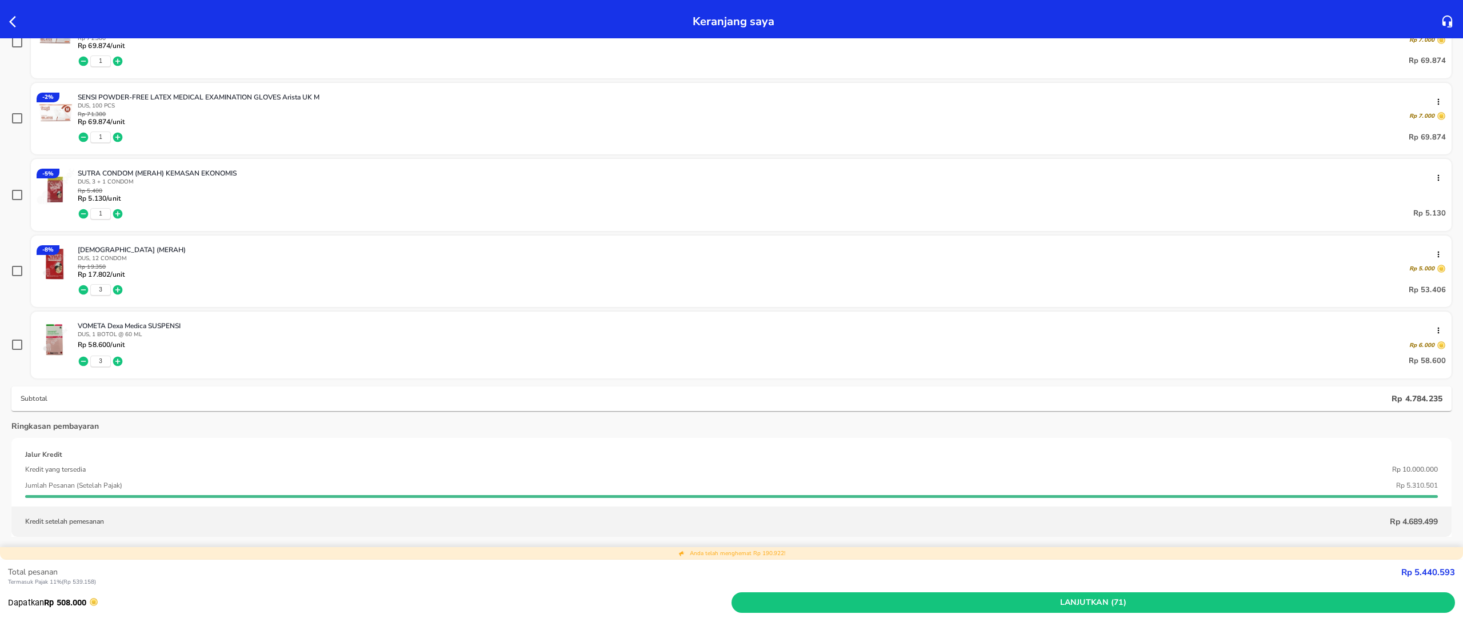
scroll to position [2765, 0]
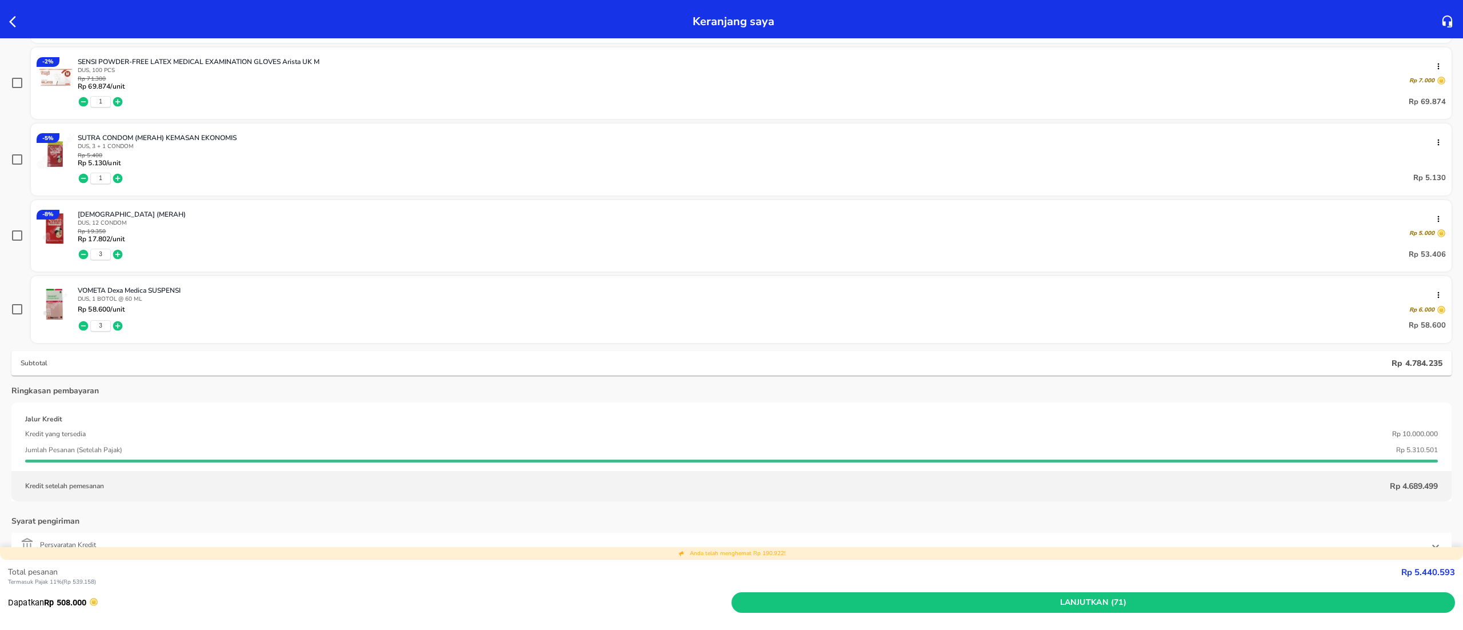
click at [1097, 472] on p "Rp 5.440.593" at bounding box center [1428, 572] width 54 height 13
copy strong "Rp 5.440.593"
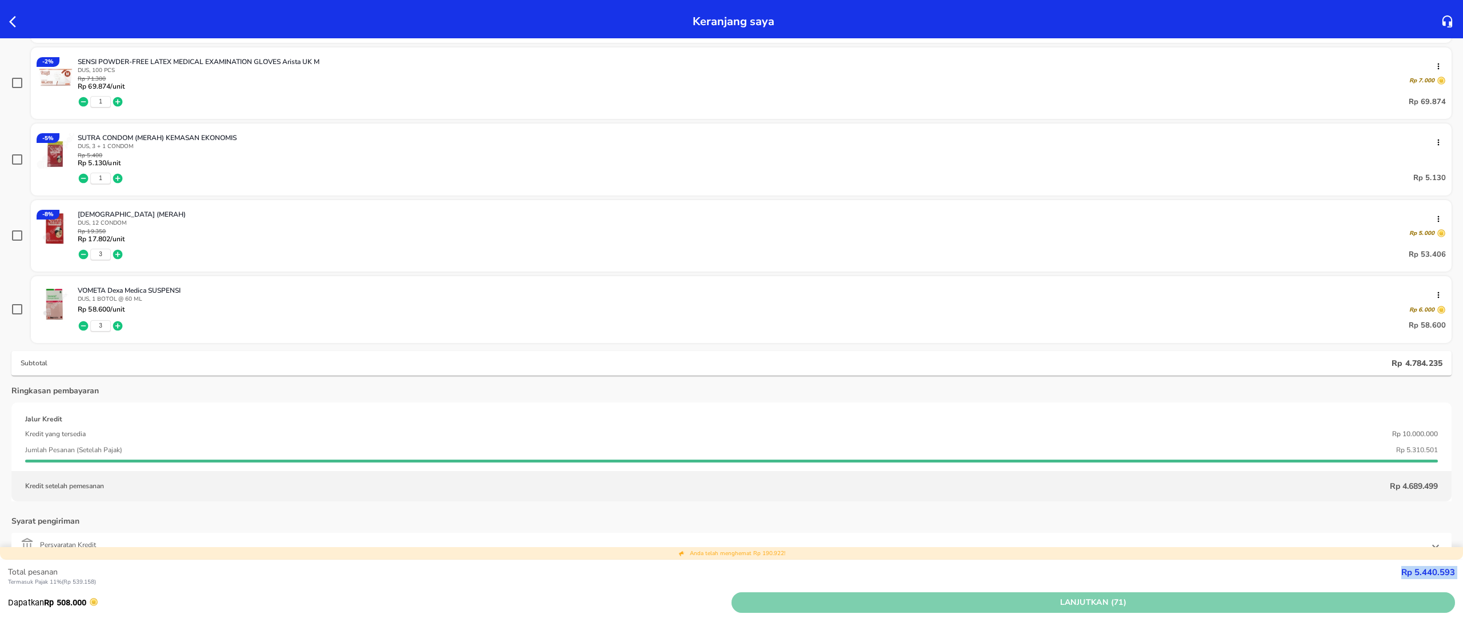
click at [1097, 472] on span "Lanjutkan (71)" at bounding box center [1093, 602] width 714 height 14
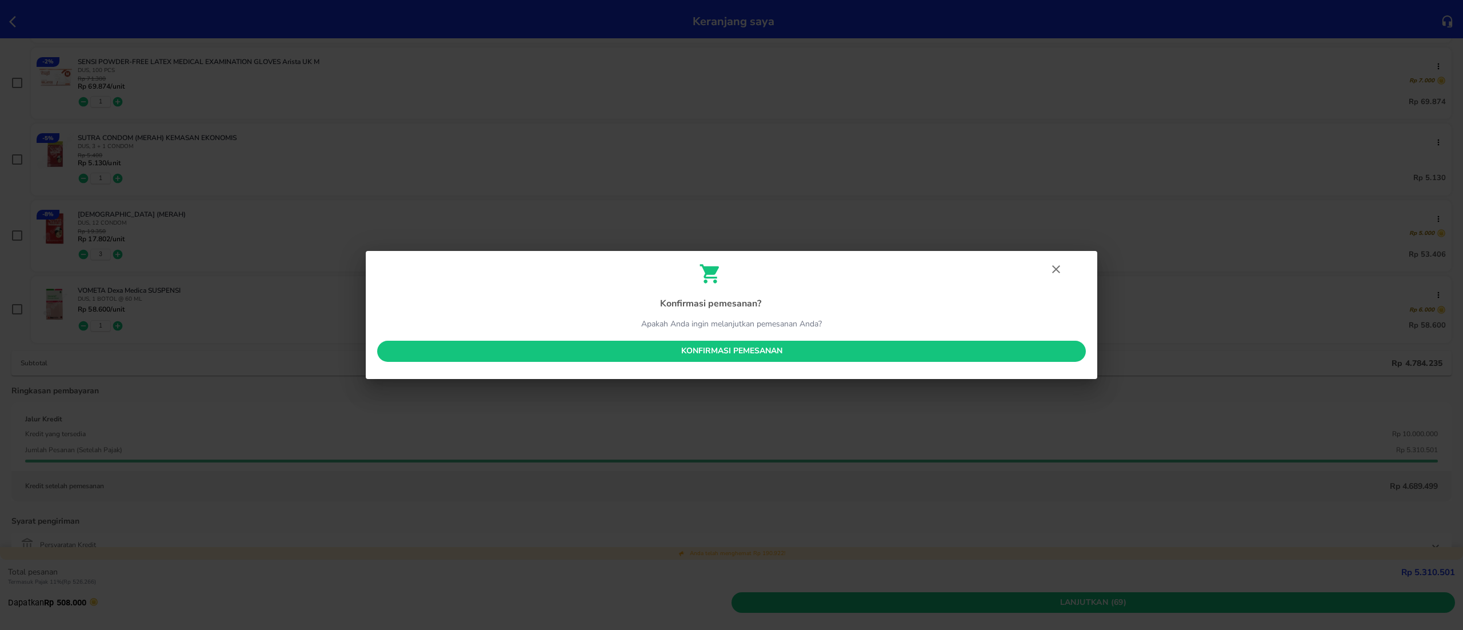
click at [831, 337] on div "Konfirmasi pemesanan ? Apakah Anda ingin melanjutkan pemesanan Anda? Konfirmasi…" at bounding box center [731, 315] width 731 height 128
click at [849, 345] on span "Konfirmasi pemesanan" at bounding box center [731, 351] width 690 height 14
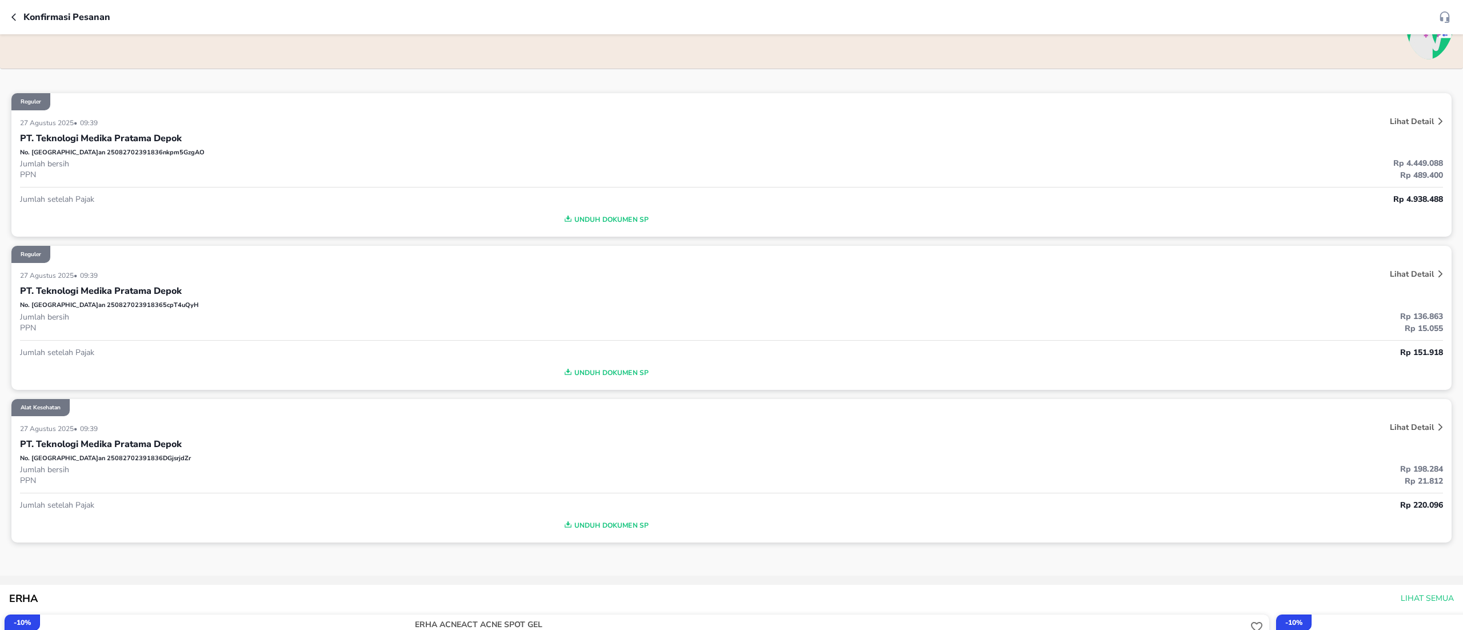
scroll to position [114, 0]
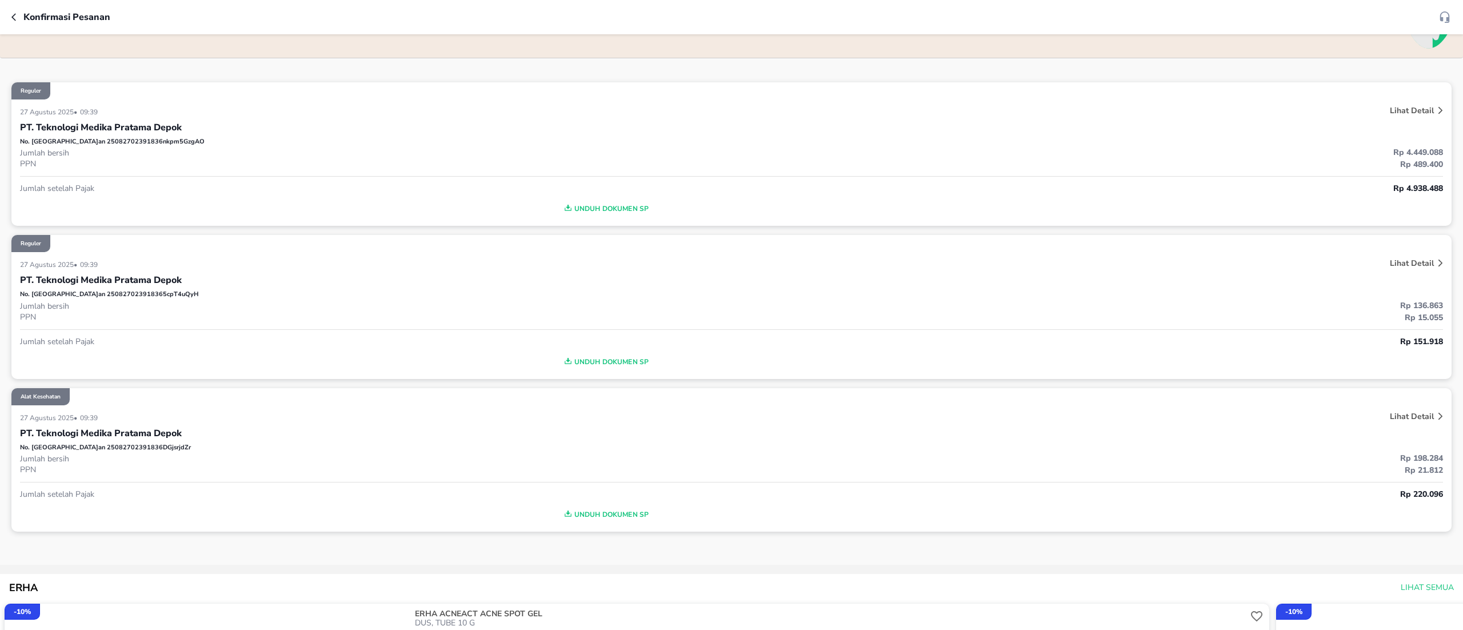
click at [95, 443] on p "No. Pesanan 25082702391836DGjsrjdZr" at bounding box center [105, 448] width 171 height 10
copy p "25082702391836DGjsrjdZr"
click at [133, 294] on p "No. Pesanan 250827023918365cpT4uQyH" at bounding box center [109, 295] width 179 height 10
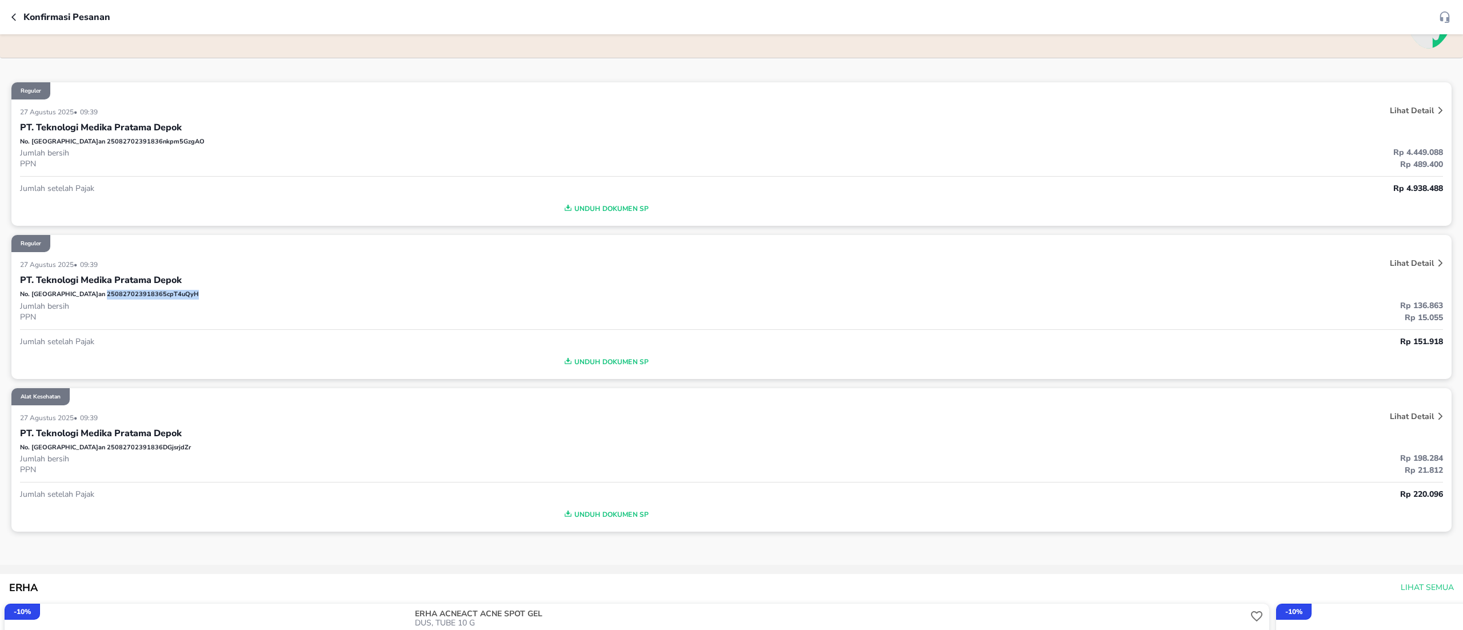
copy p "250827023918365cpT4uQyH"
click at [89, 145] on p "No. Pesanan 25082702391836nkpm5GzgAO" at bounding box center [112, 142] width 185 height 10
copy p "25082702391836nkpm5GzgAO"
click at [16, 19] on icon "button" at bounding box center [15, 17] width 9 height 9
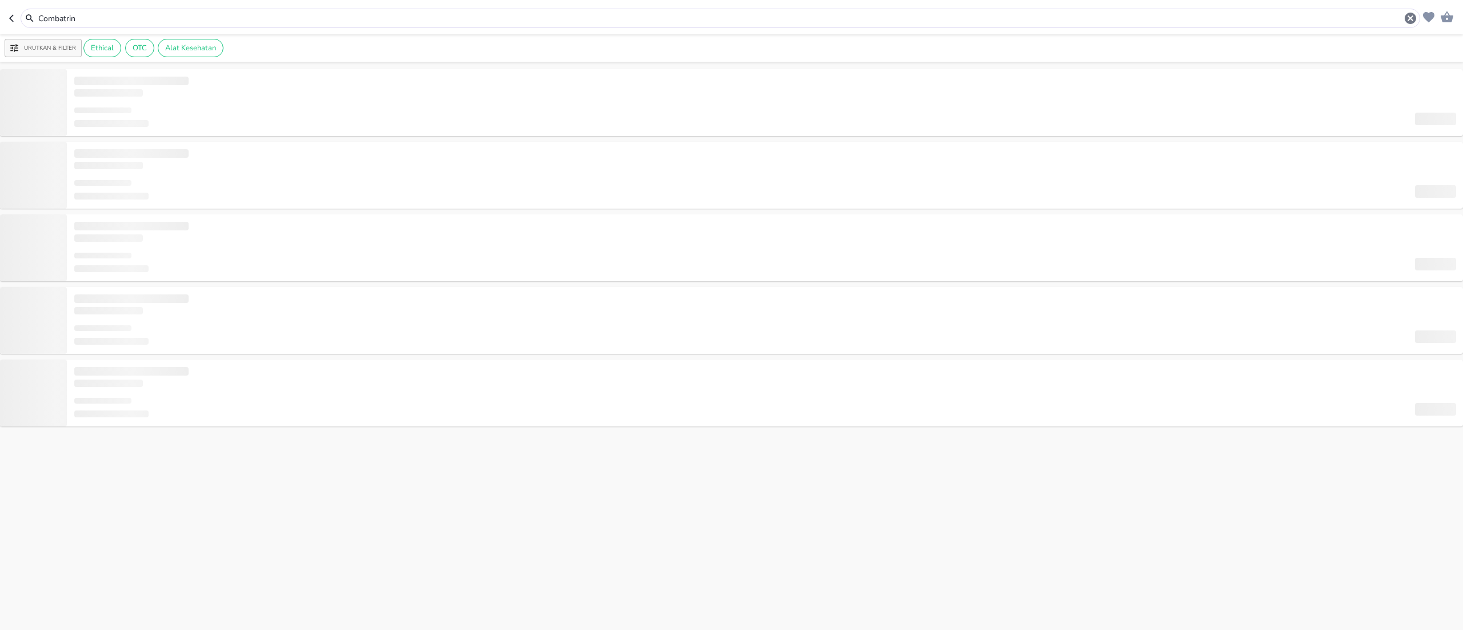
click at [106, 18] on input "Combatrin" at bounding box center [720, 19] width 1366 height 12
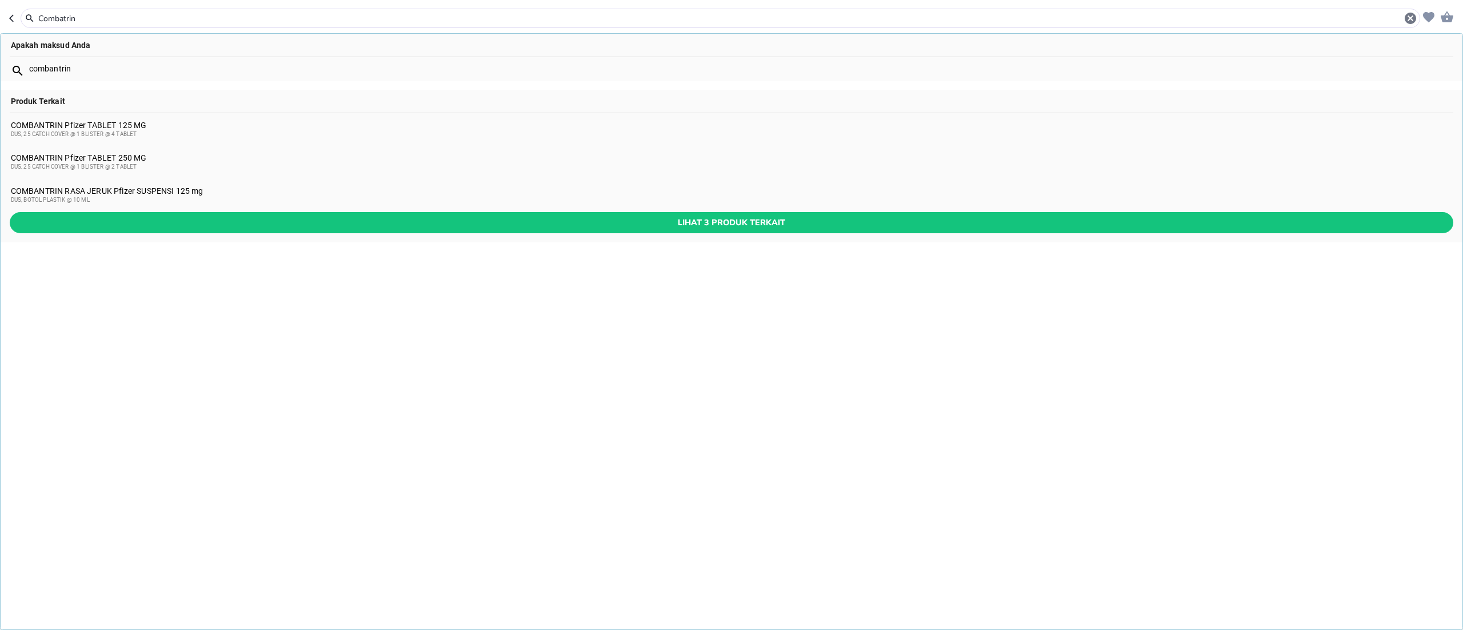
click at [106, 18] on input "Combatrin" at bounding box center [720, 19] width 1366 height 12
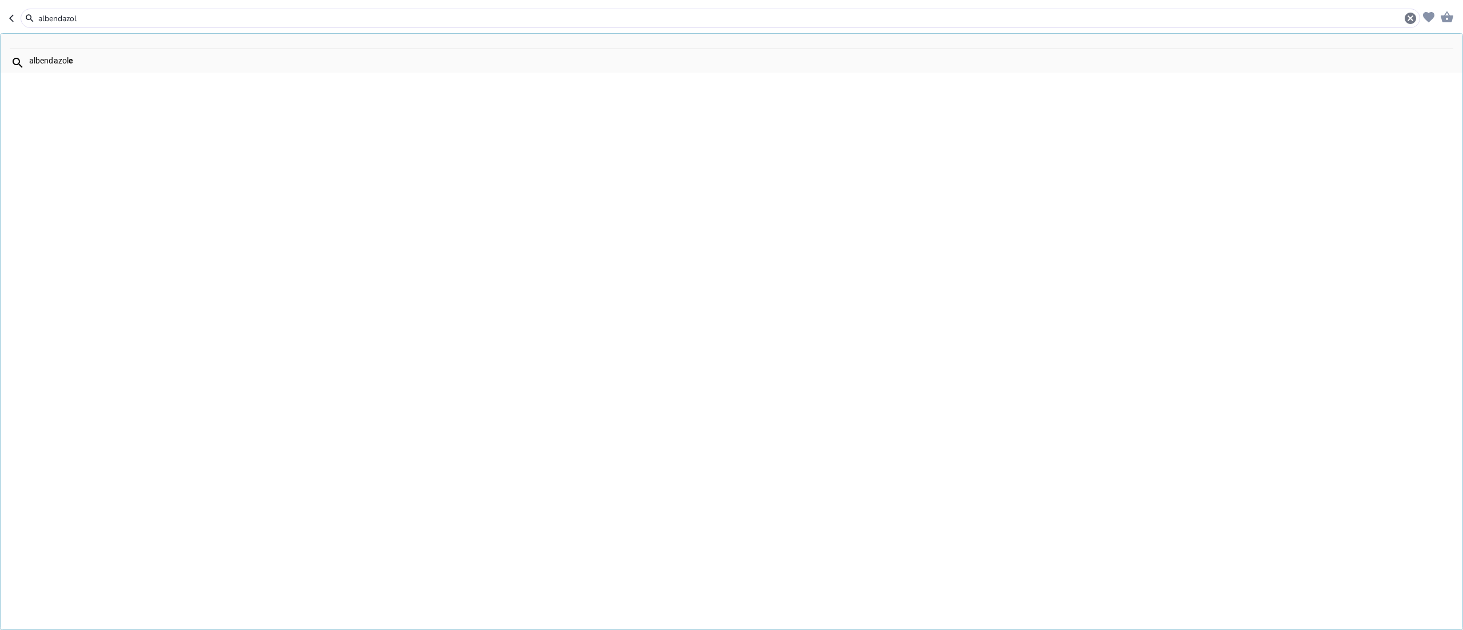
click at [87, 55] on div "albendazol e" at bounding box center [732, 61] width 1462 height 24
type input "[MEDICAL_DATA]"
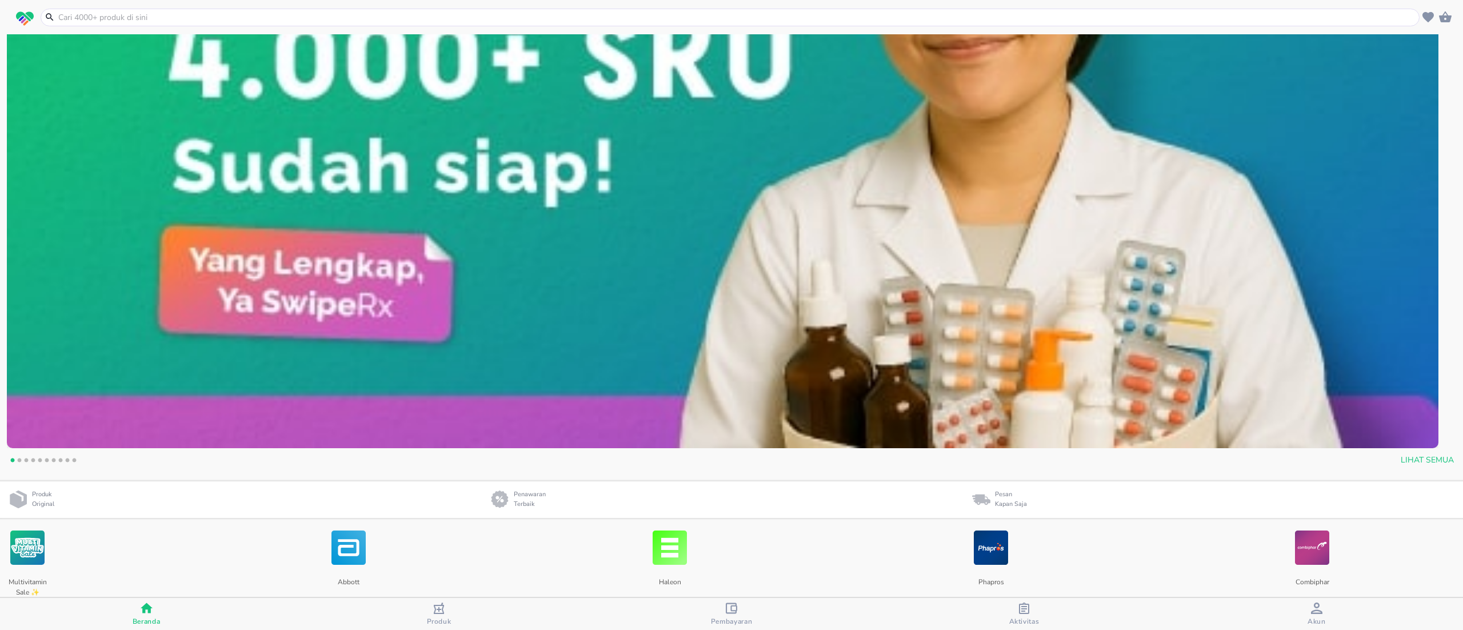
scroll to position [457, 0]
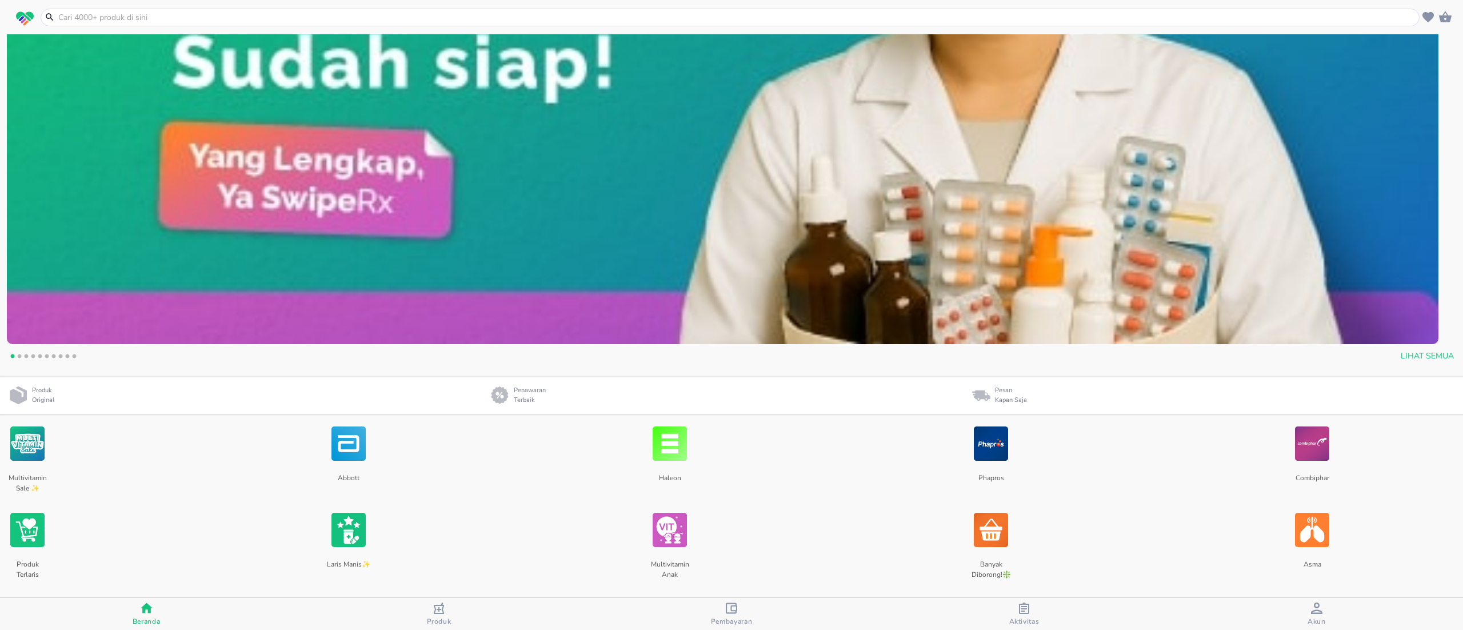
click at [1029, 617] on span "Aktivitas" at bounding box center [1024, 621] width 30 height 9
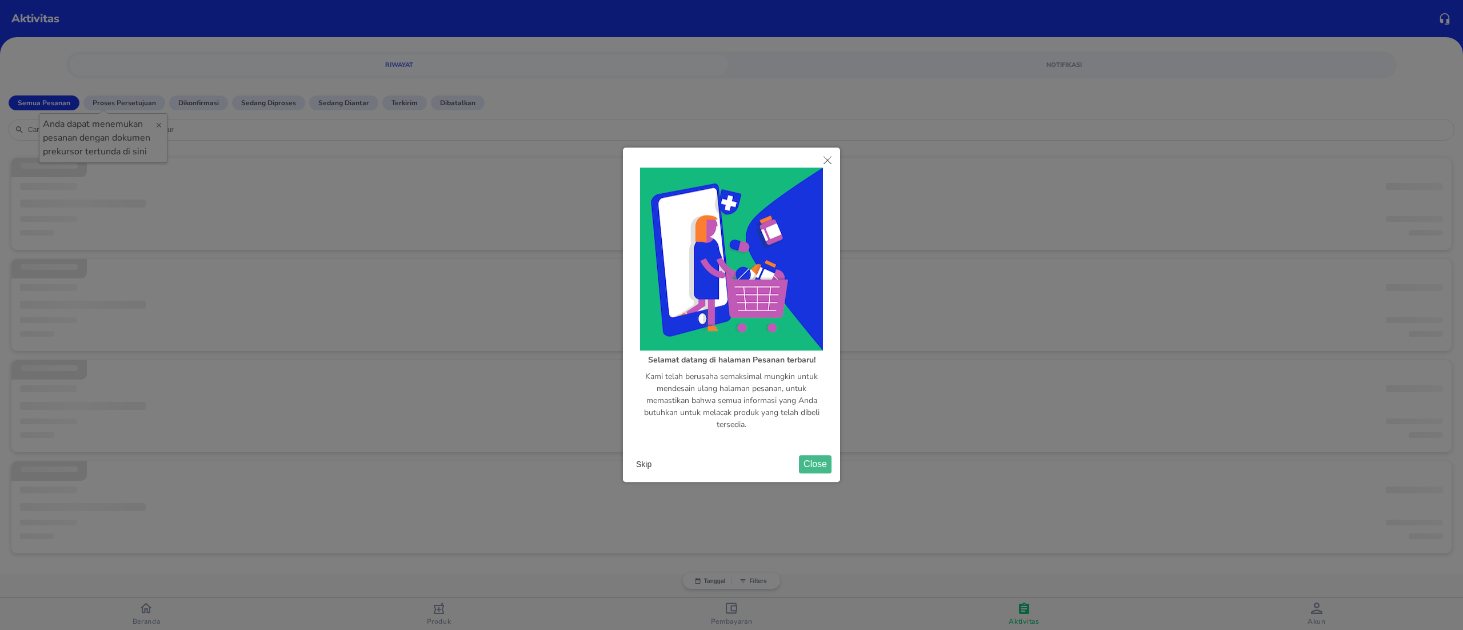
click at [650, 466] on button "Skip" at bounding box center [643, 464] width 25 height 17
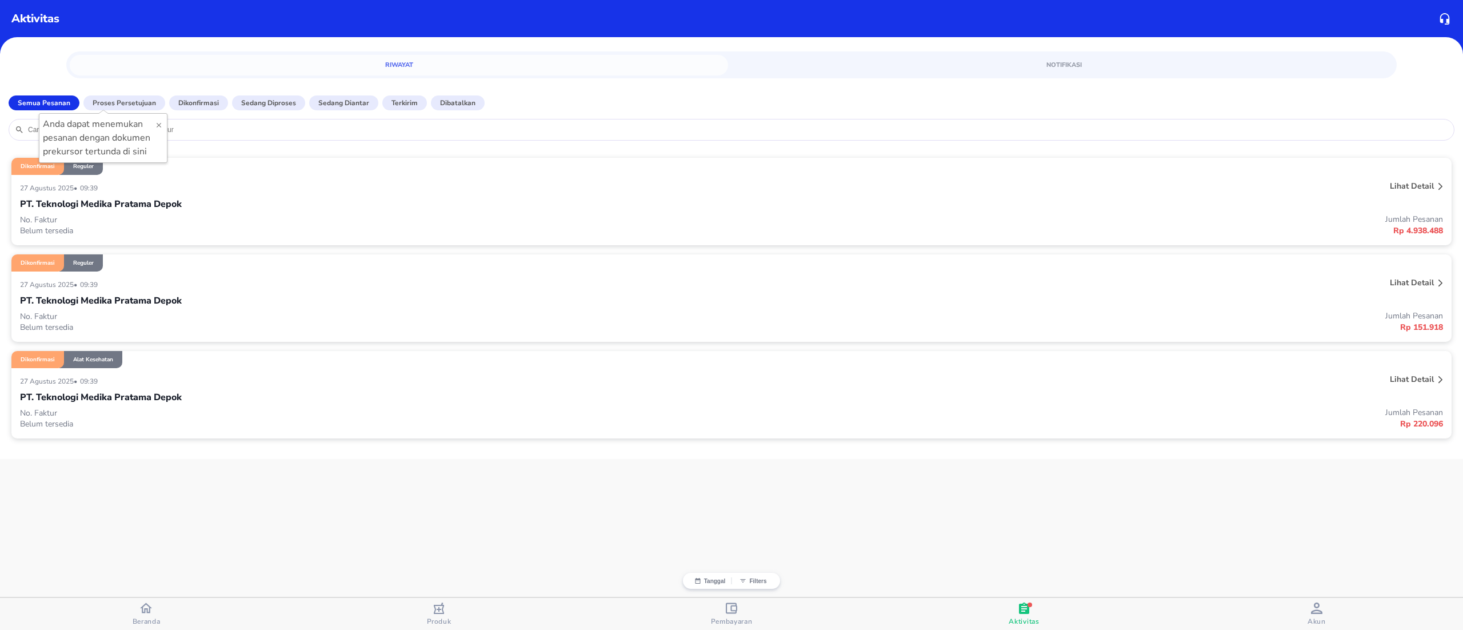
click at [1156, 202] on div "PT. Teknologi Medika Pratama Depok" at bounding box center [731, 203] width 1423 height 19
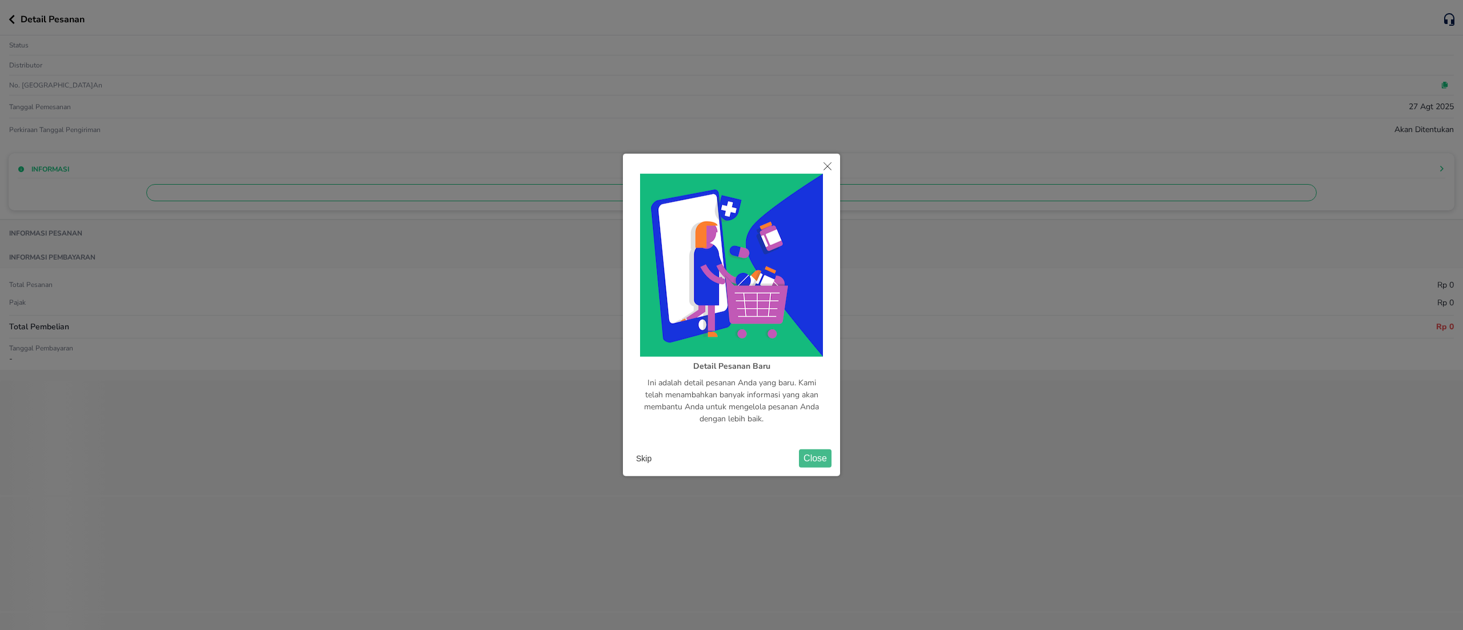
click at [651, 459] on button "Skip" at bounding box center [643, 458] width 25 height 17
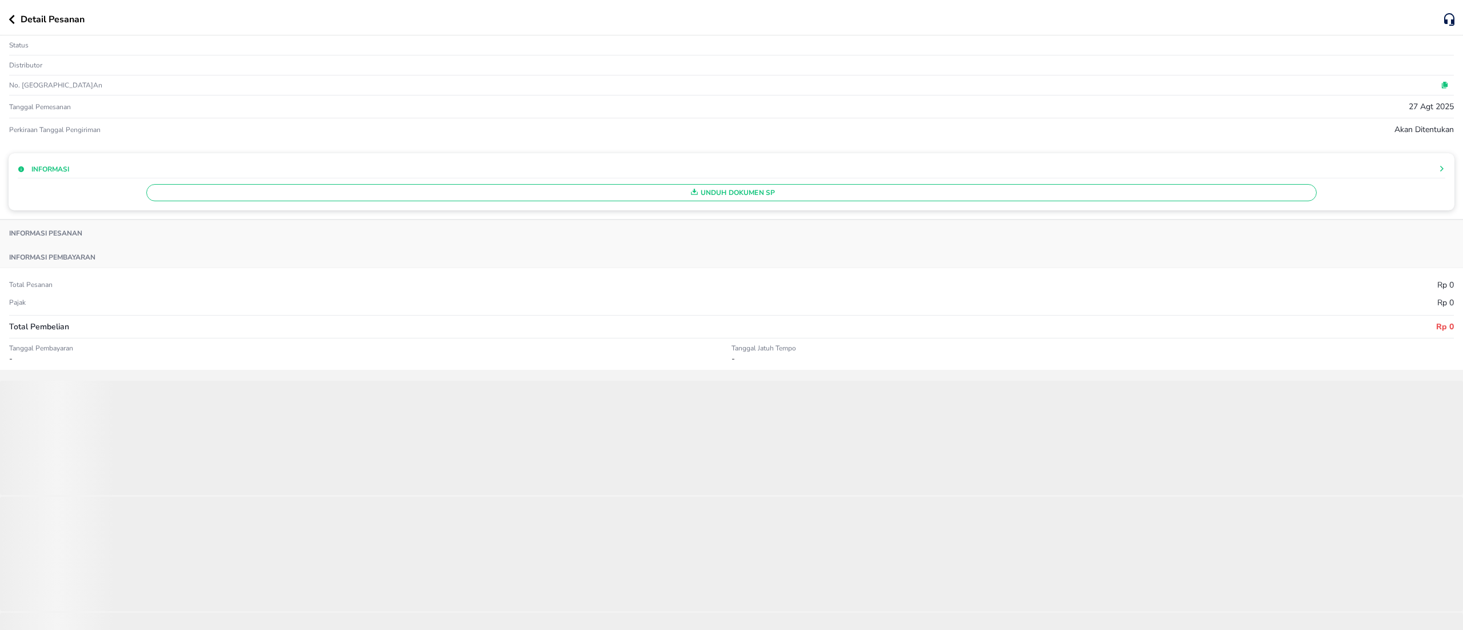
click at [750, 200] on span "Unduh Dokumen SP" at bounding box center [731, 192] width 1160 height 15
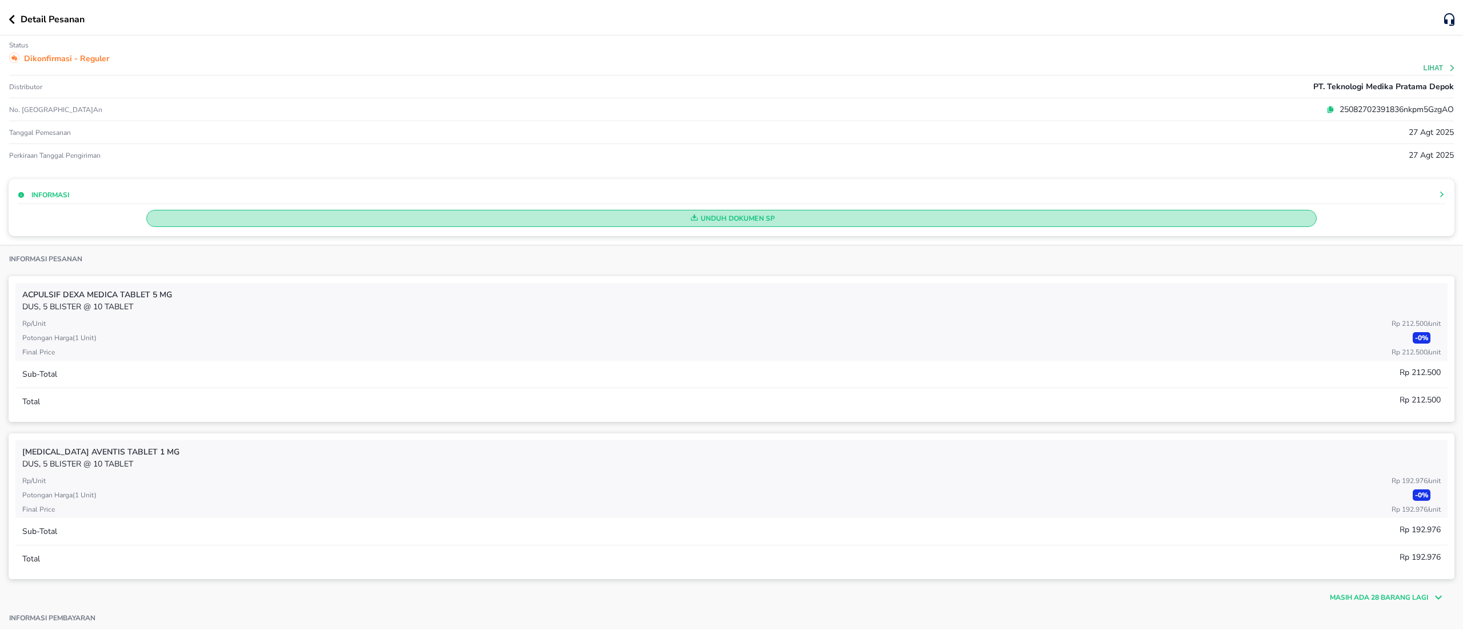
click at [702, 215] on span "Unduh Dokumen SP" at bounding box center [731, 218] width 1160 height 15
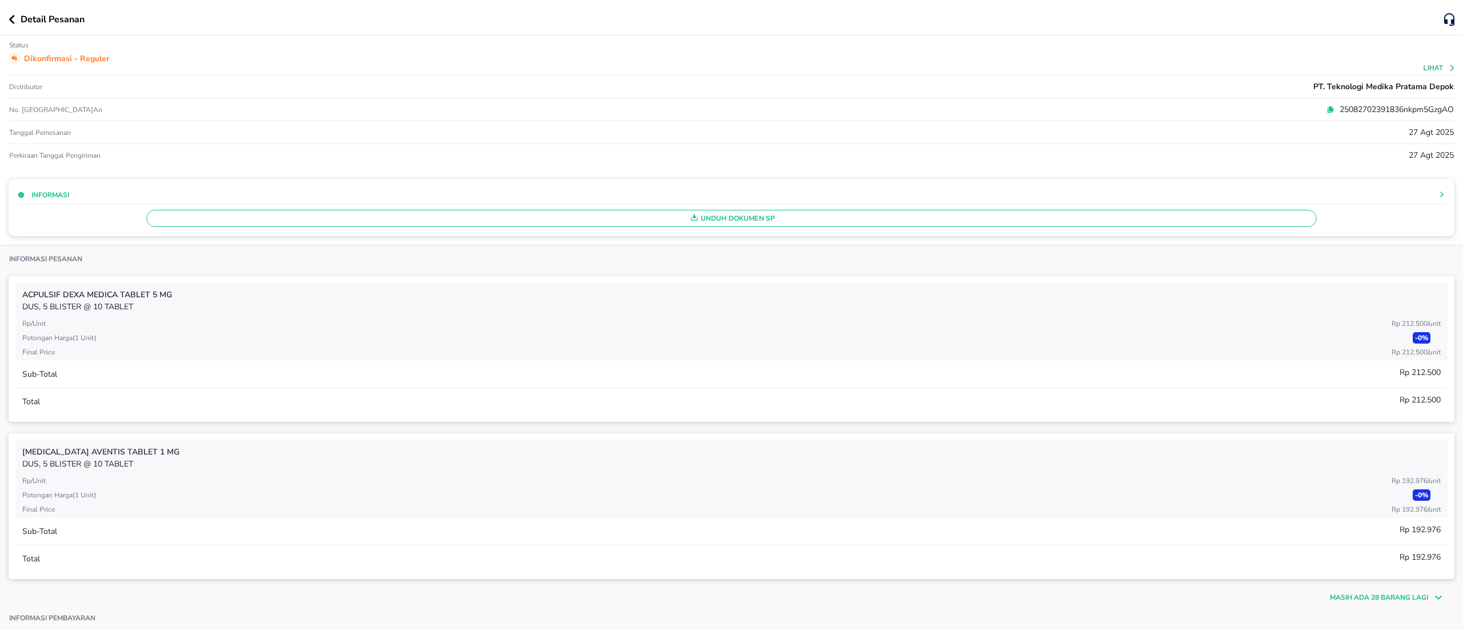
click at [778, 198] on div "Informasi" at bounding box center [553, 194] width 1071 height 13
click at [785, 217] on div "Unduh Dokumen SP" at bounding box center [732, 215] width 1428 height 23
click at [9, 22] on icon "button" at bounding box center [12, 19] width 6 height 9
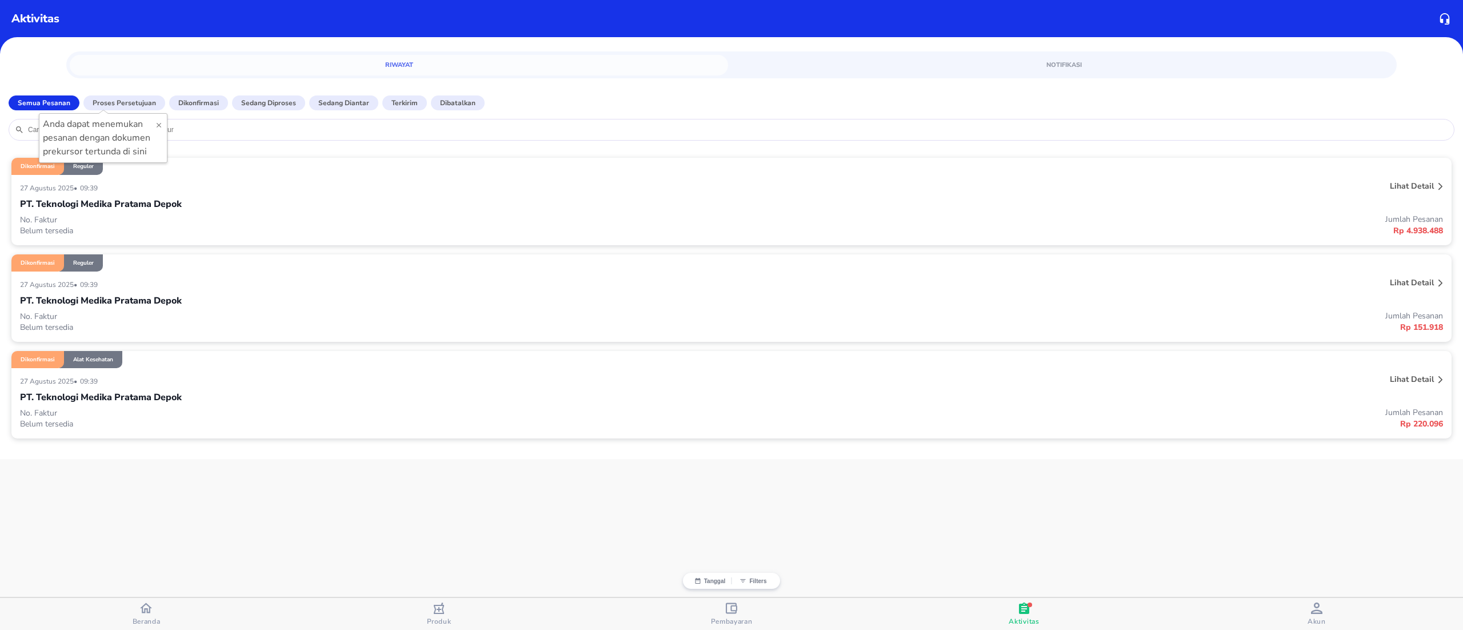
click at [457, 310] on div "No. Faktur Belum tersedia Jumlah Pesanan Rp 151.918" at bounding box center [731, 321] width 1423 height 23
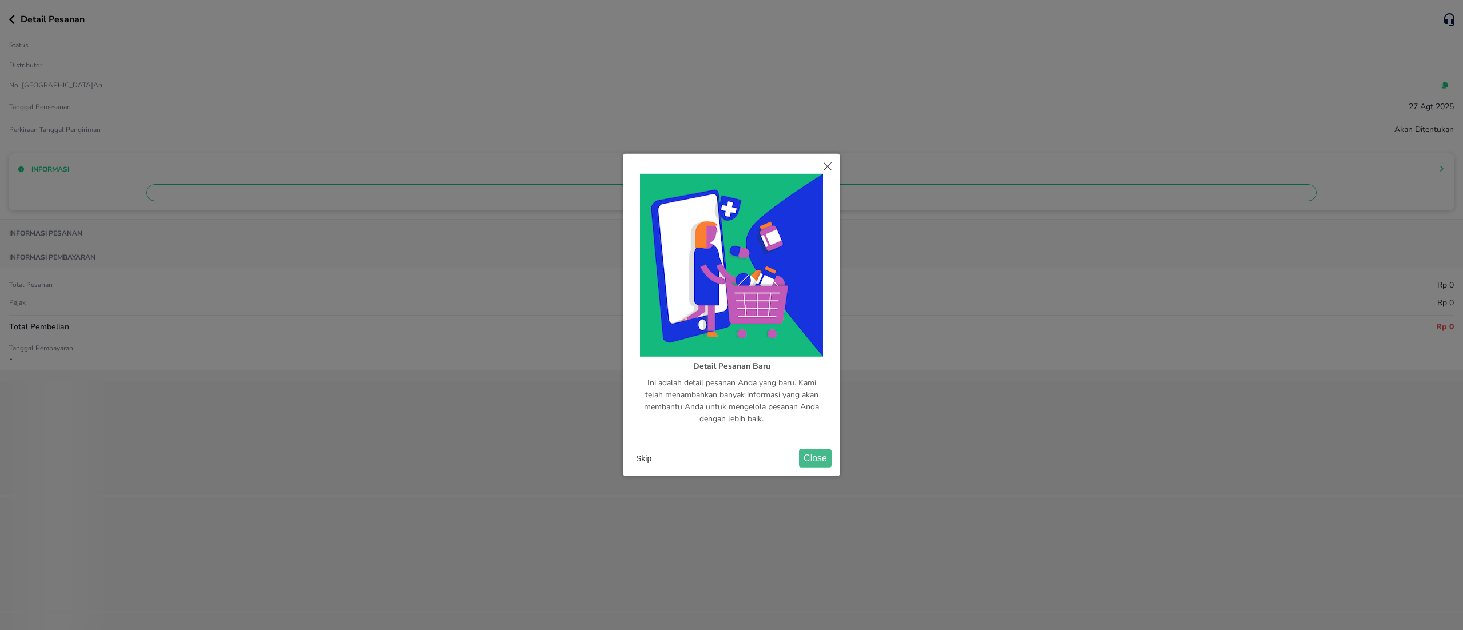
click at [630, 457] on div "Detail Pesanan Baru Ini adalah detail pesanan Anda yang baru. Kami telah menamb…" at bounding box center [731, 315] width 217 height 322
click at [650, 461] on button "Skip" at bounding box center [643, 458] width 25 height 17
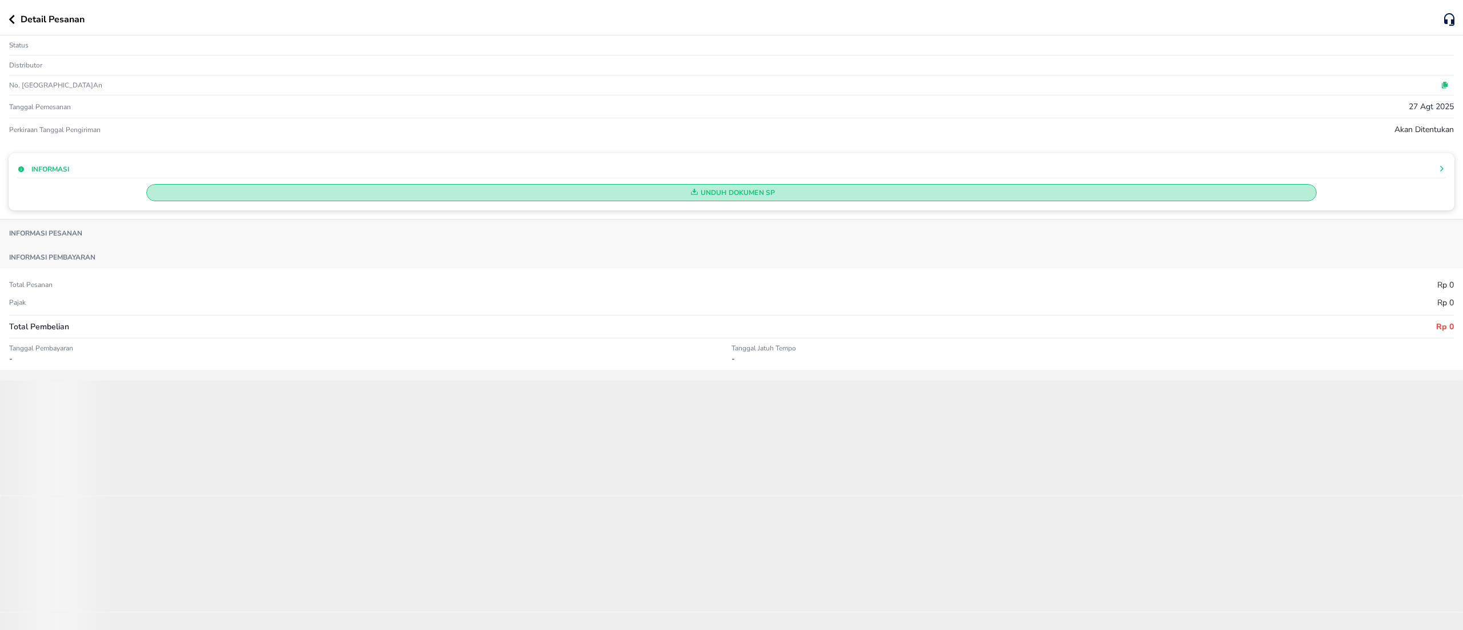
click at [832, 195] on span "Unduh Dokumen SP" at bounding box center [731, 192] width 1160 height 15
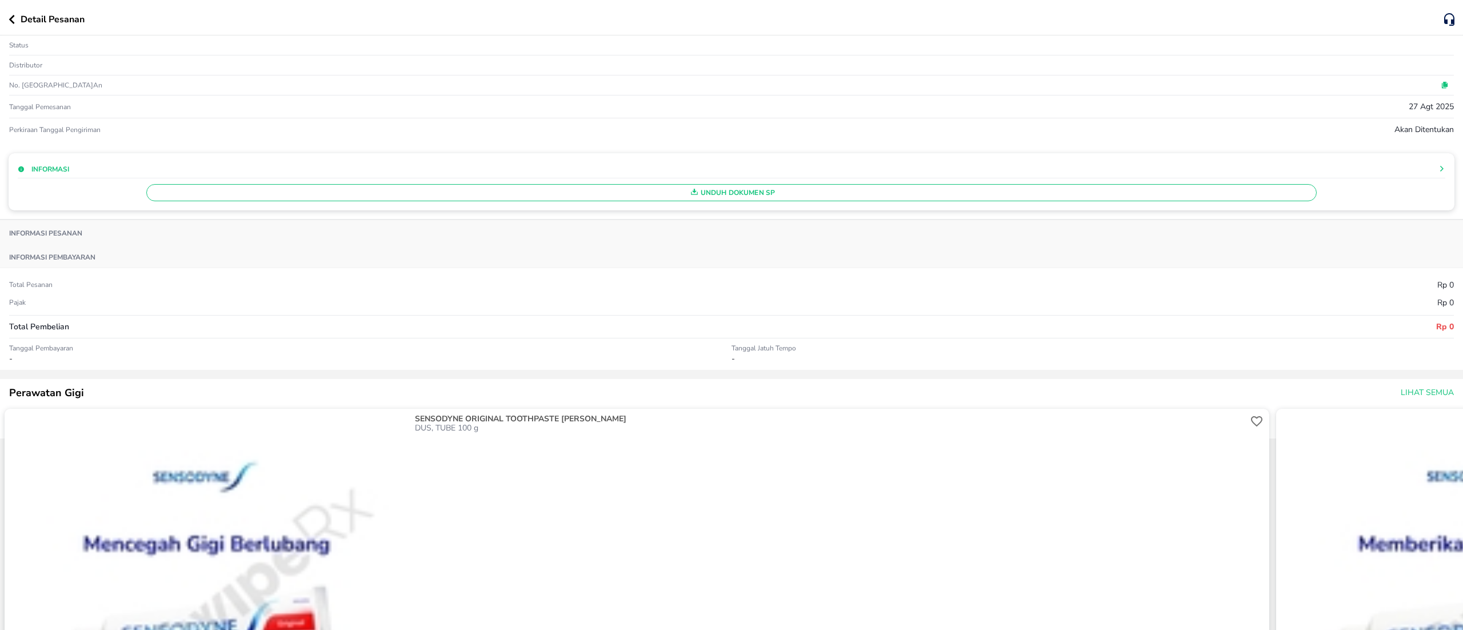
click at [832, 195] on div "Unduh Dokumen SP" at bounding box center [732, 189] width 1428 height 23
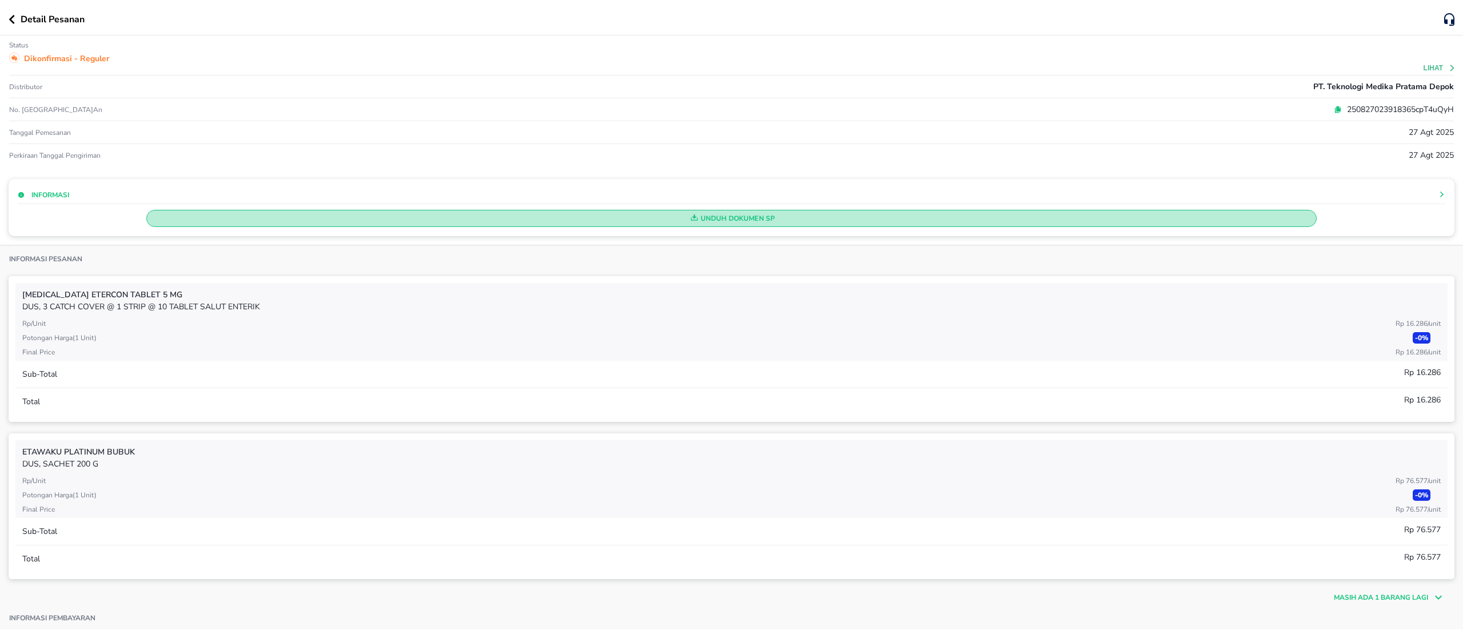
click at [915, 218] on span "Unduh Dokumen SP" at bounding box center [731, 218] width 1160 height 15
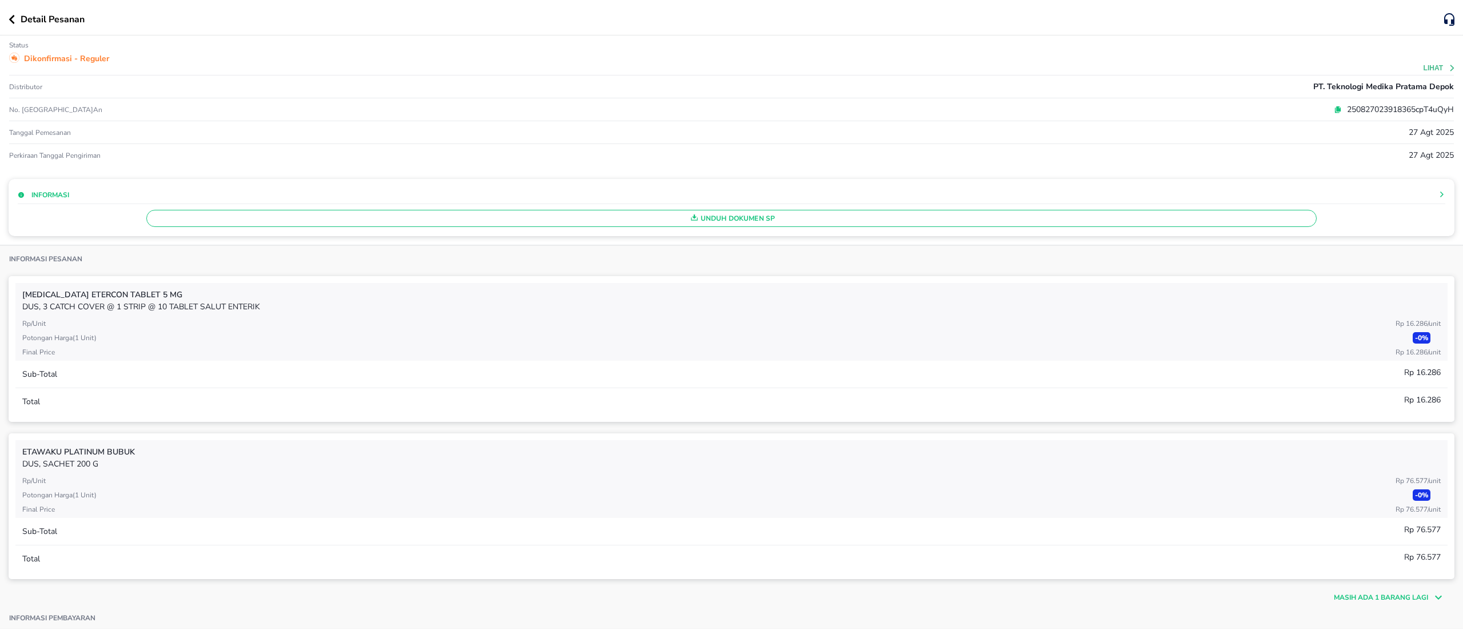
click at [17, 20] on button "button" at bounding box center [15, 19] width 12 height 9
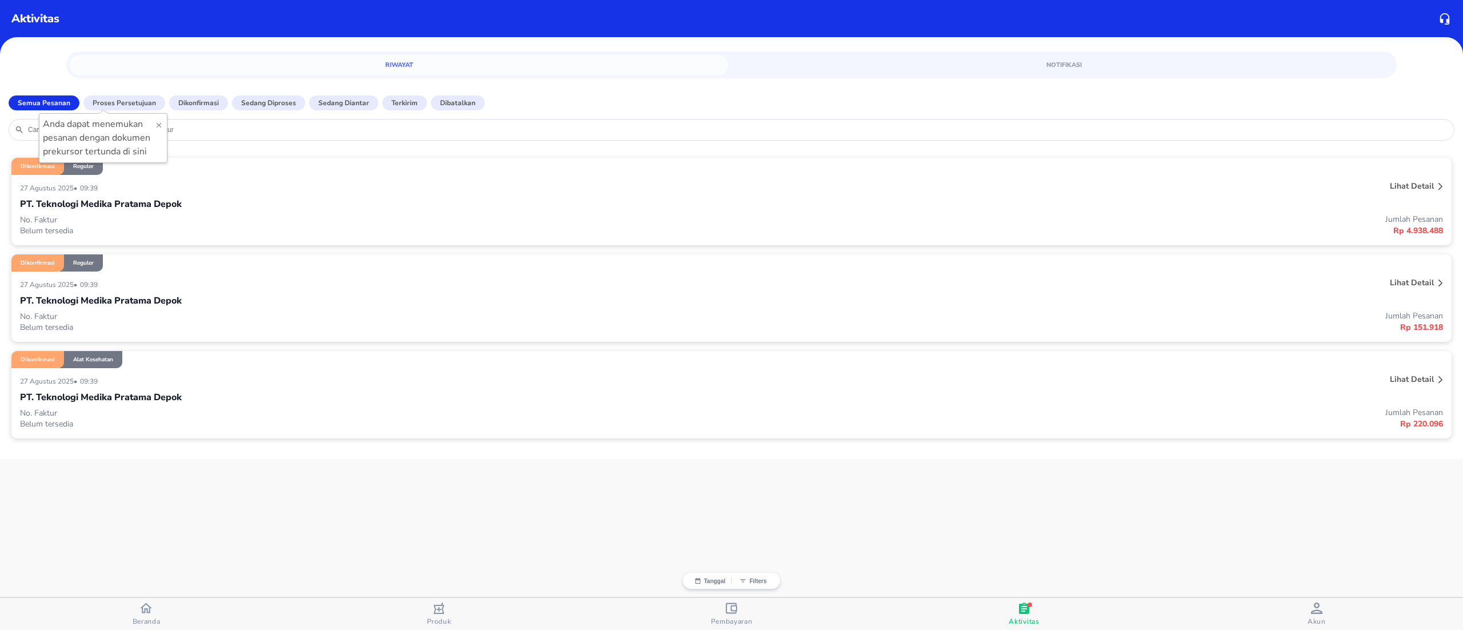
click at [499, 394] on div "PT. Teknologi Medika Pratama Depok" at bounding box center [731, 396] width 1423 height 19
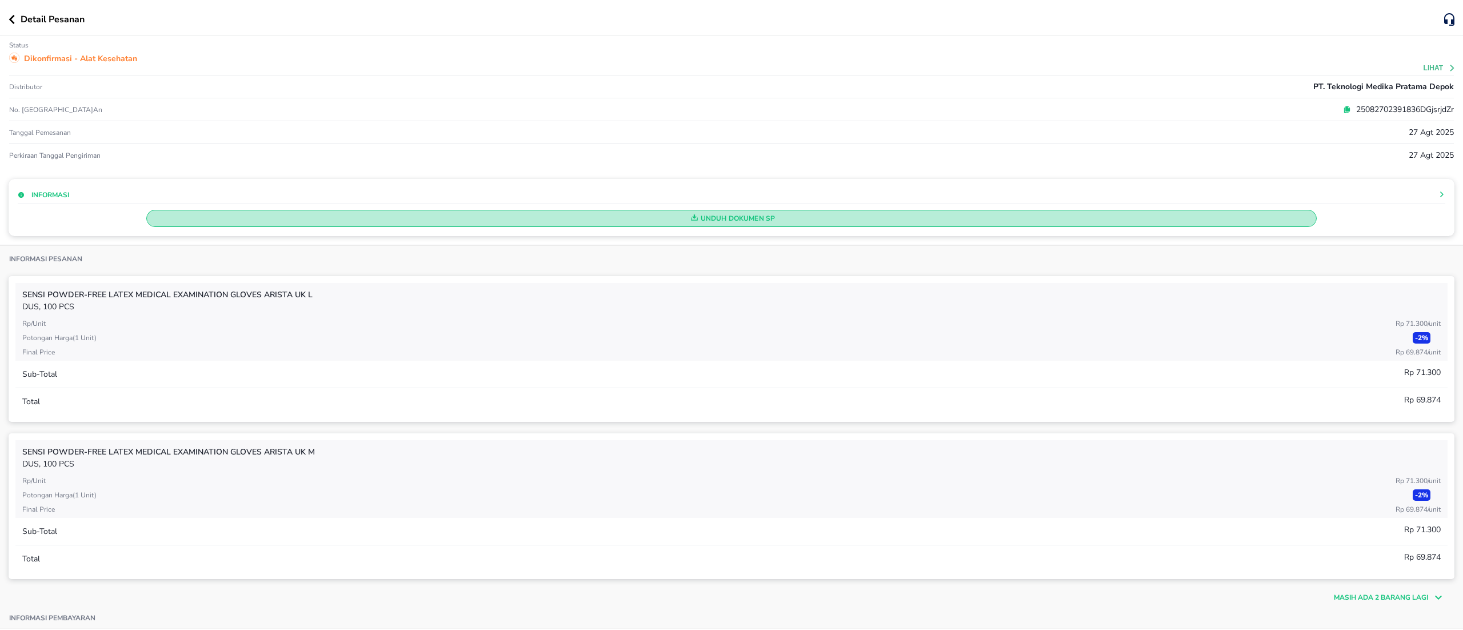
click at [749, 217] on span "Unduh Dokumen SP" at bounding box center [731, 218] width 1160 height 15
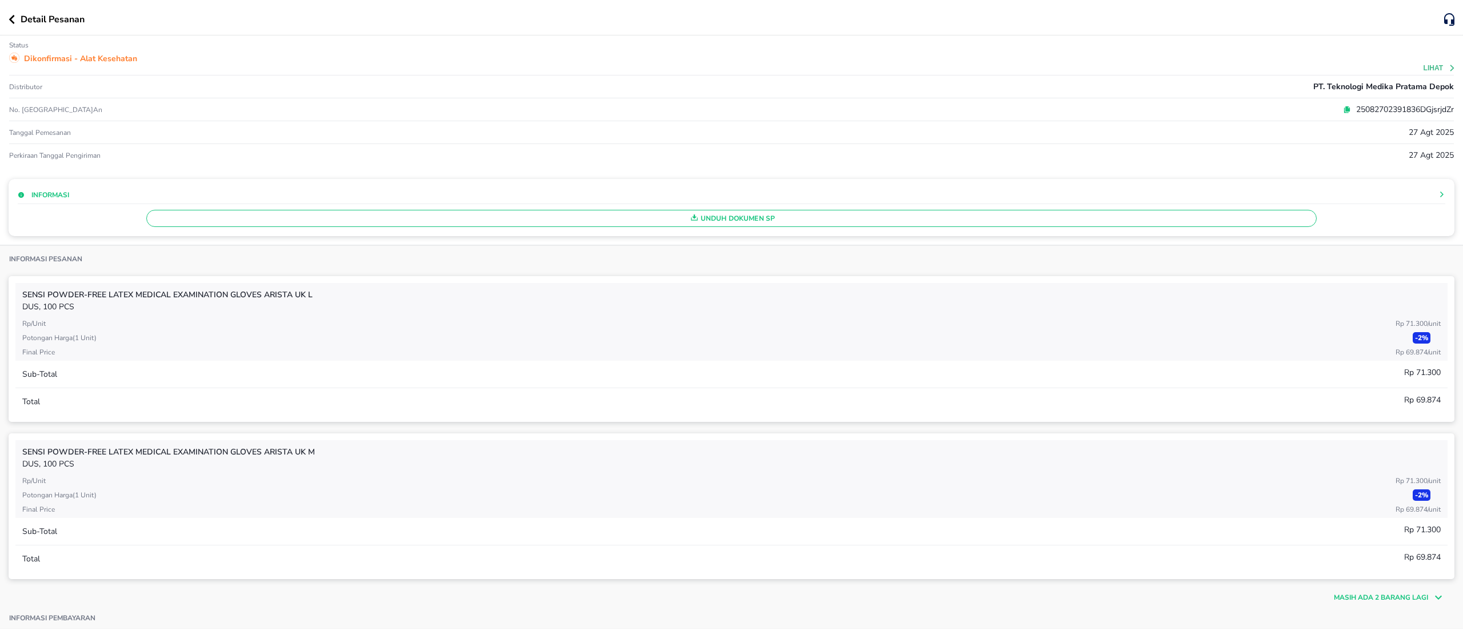
click at [17, 13] on div "Detail Pesanan" at bounding box center [727, 20] width 1436 height 14
click at [16, 20] on button "button" at bounding box center [15, 19] width 12 height 9
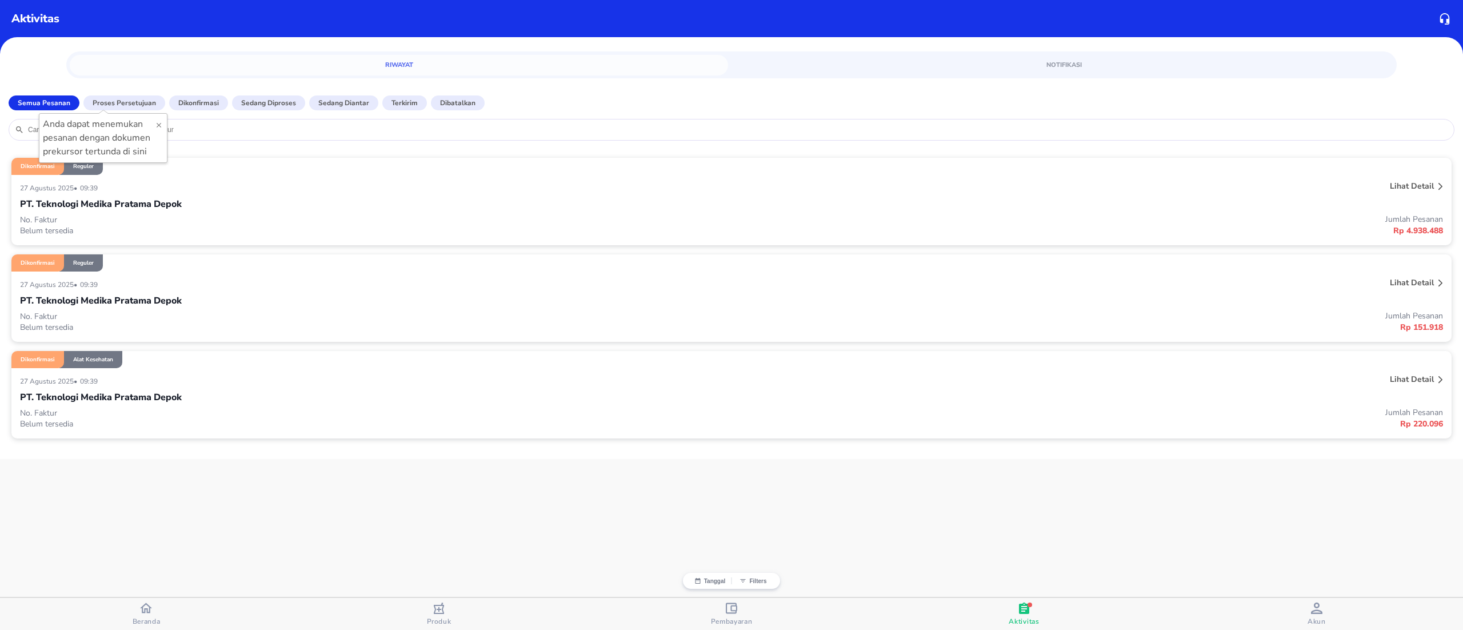
click at [385, 228] on p "Belum tersedia" at bounding box center [375, 230] width 711 height 11
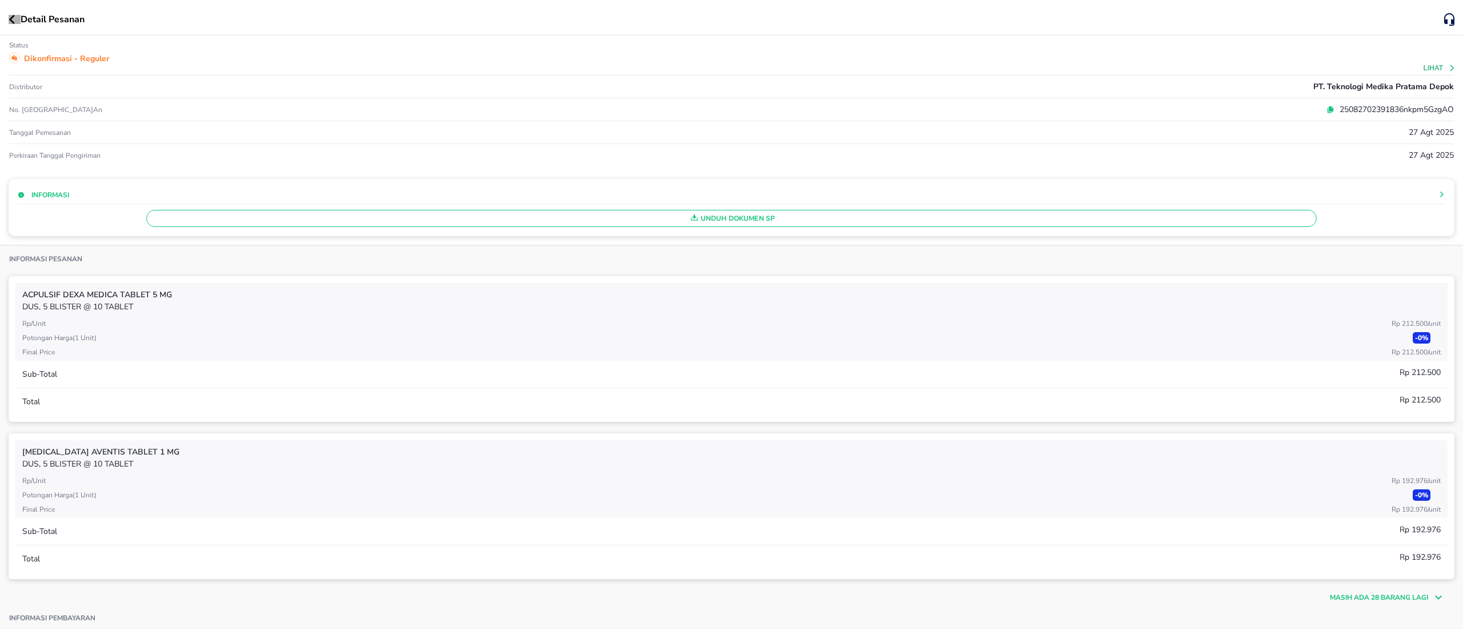
click at [17, 22] on button "button" at bounding box center [15, 19] width 12 height 9
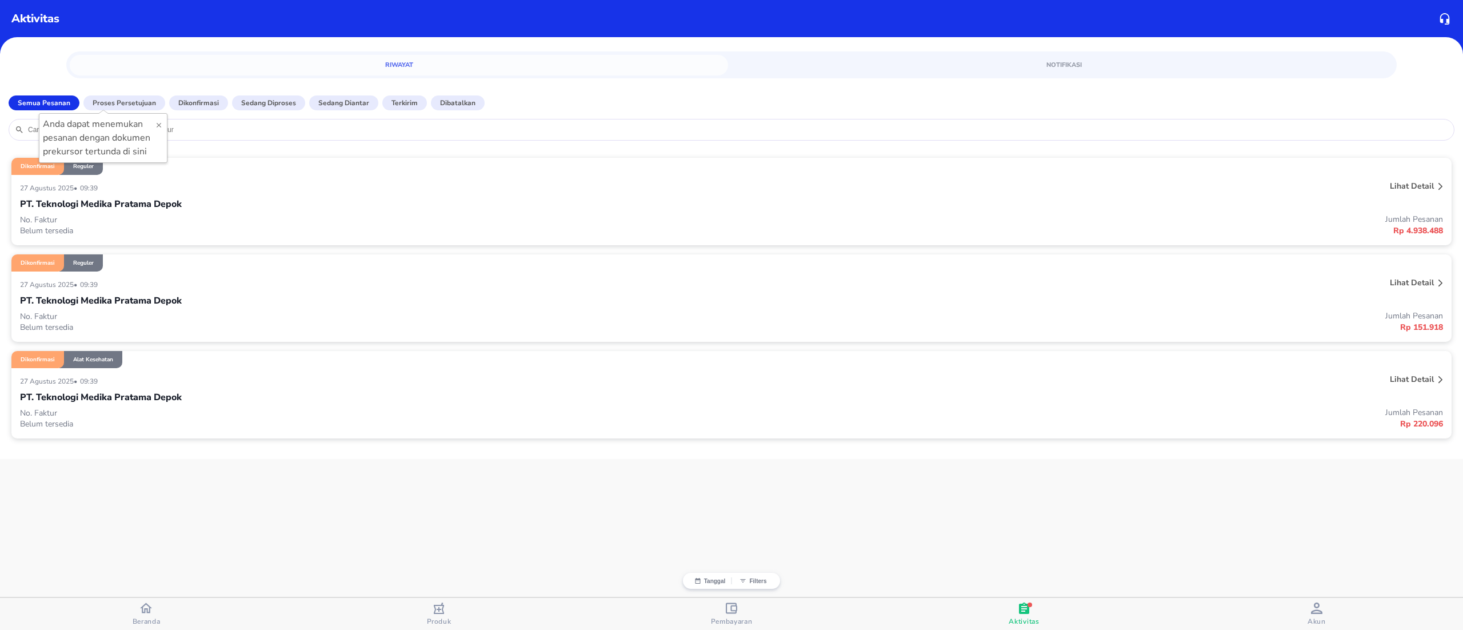
click at [183, 278] on div "27 Agustus 2025 • 09:39" at bounding box center [435, 284] width 830 height 14
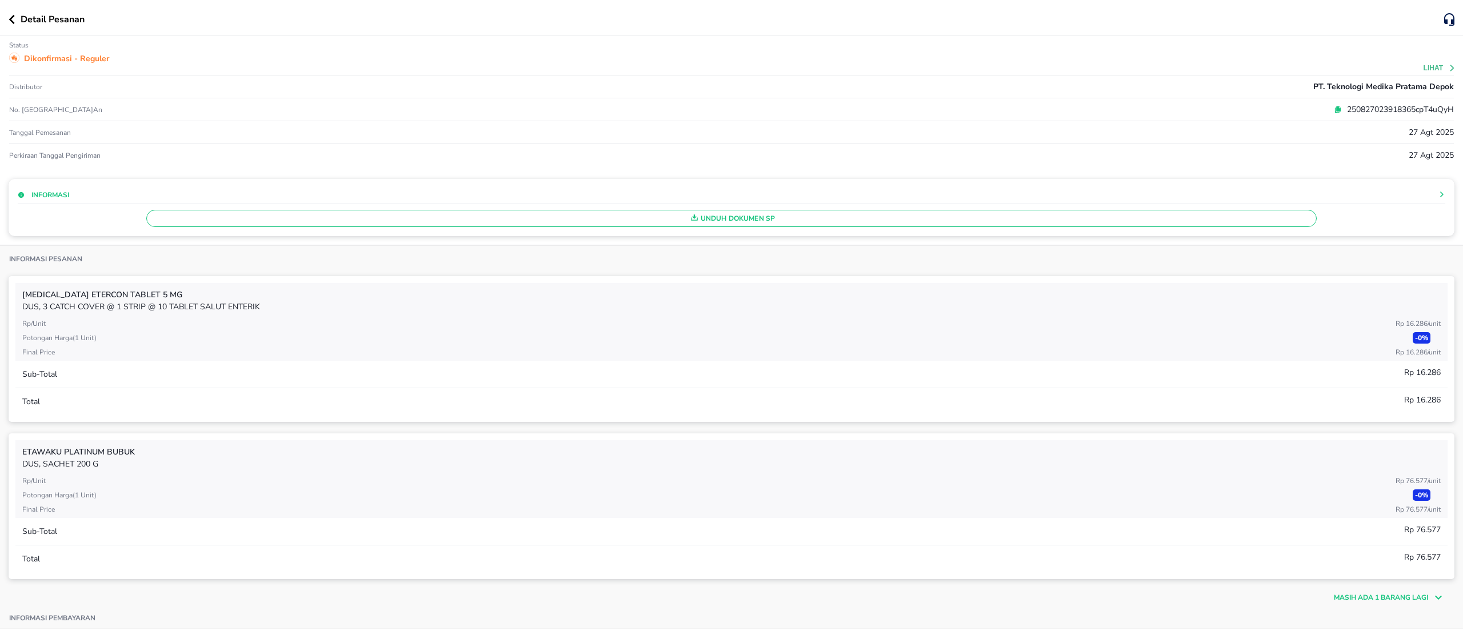
scroll to position [229, 0]
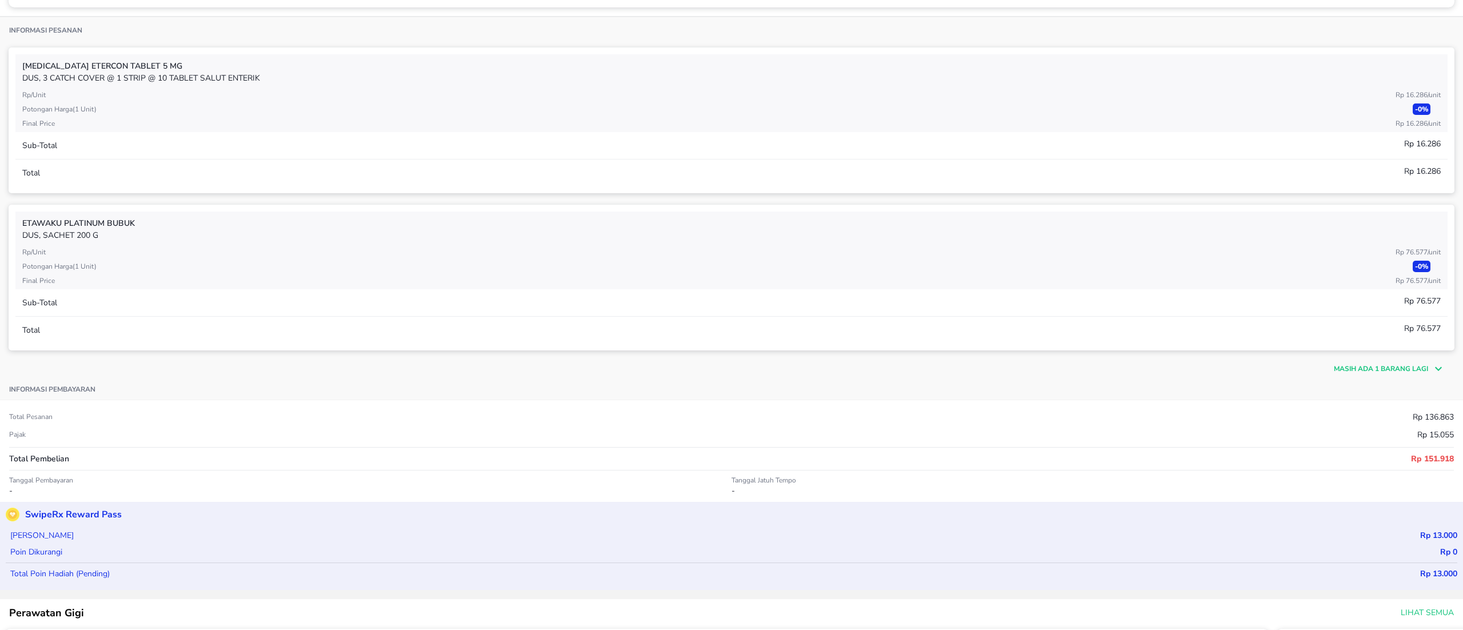
click at [1338, 365] on p "Masih ada 1 barang lagi" at bounding box center [1381, 368] width 94 height 10
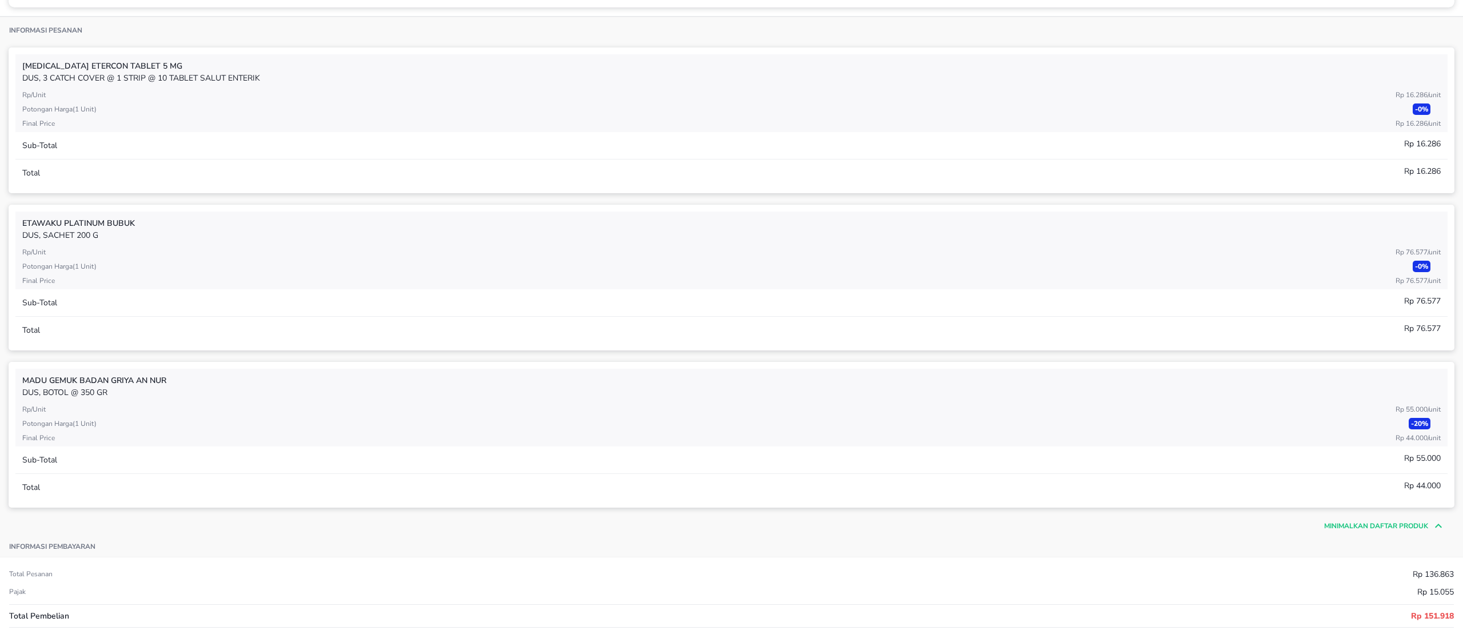
scroll to position [0, 0]
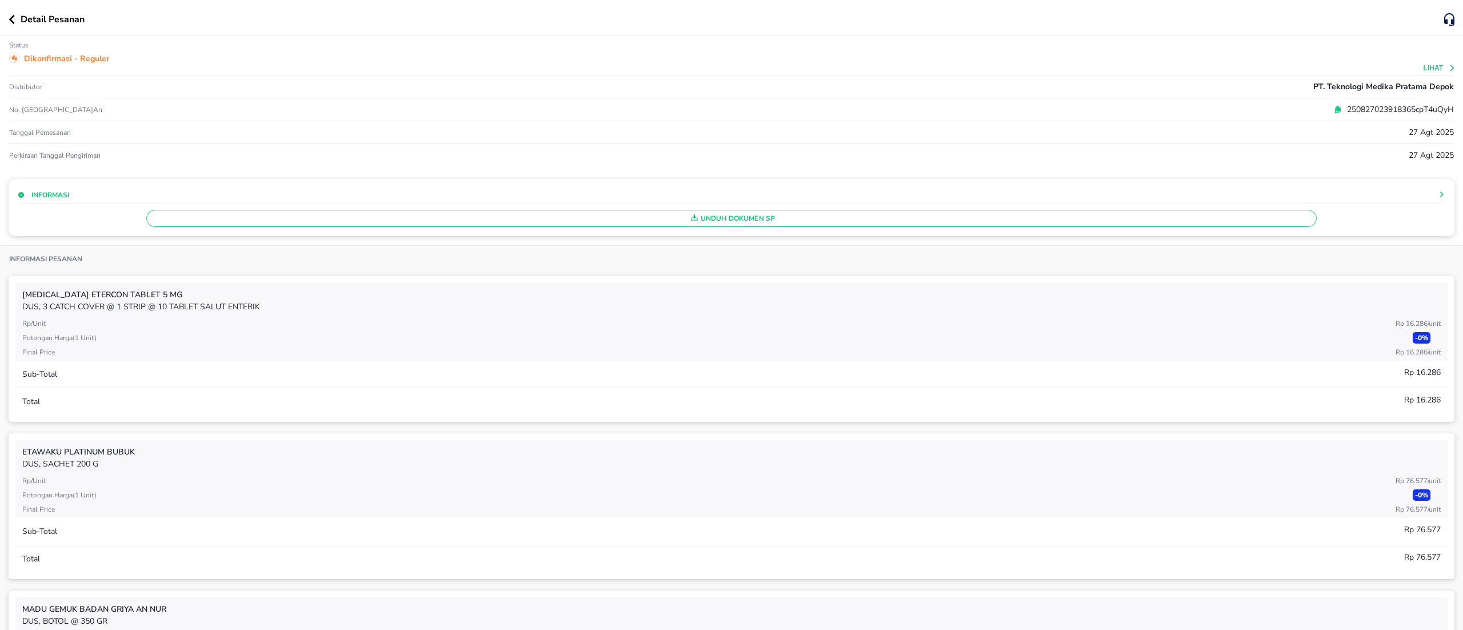
click at [26, 21] on p "Detail Pesanan" at bounding box center [53, 20] width 64 height 14
click at [13, 21] on icon "button" at bounding box center [12, 19] width 6 height 9
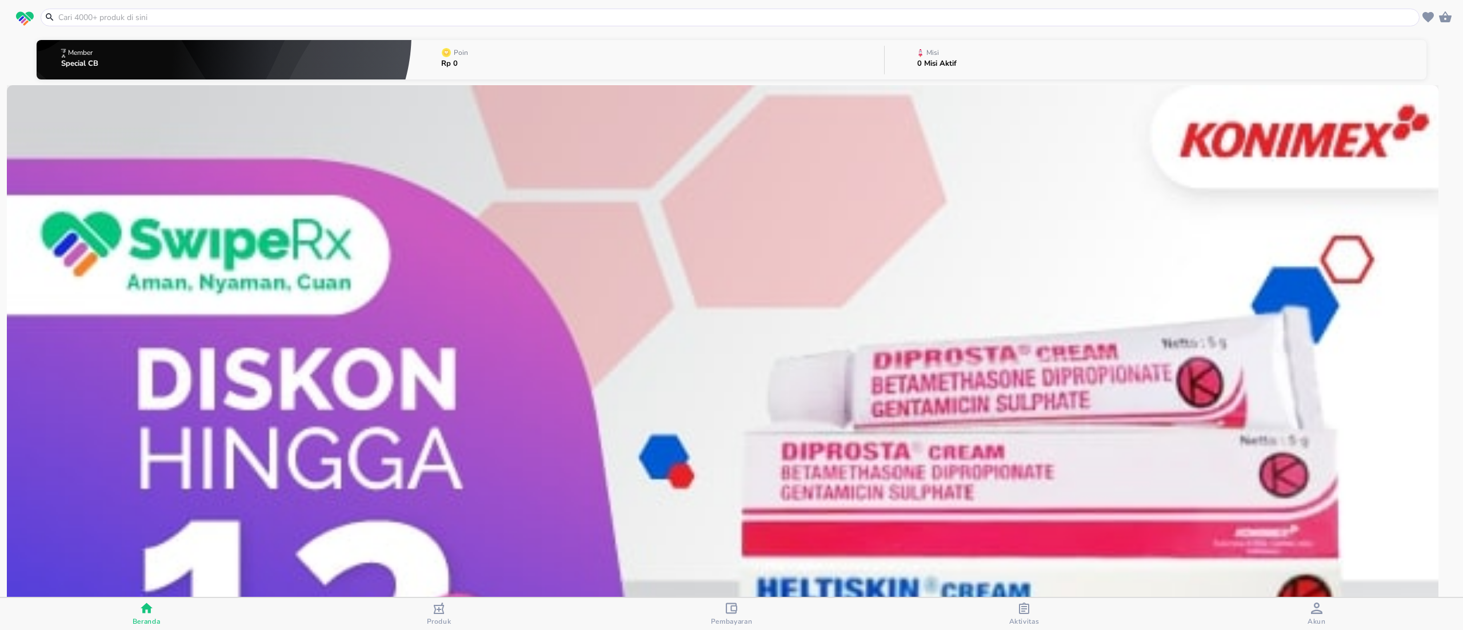
click at [218, 17] on input "text" at bounding box center [737, 17] width 1360 height 12
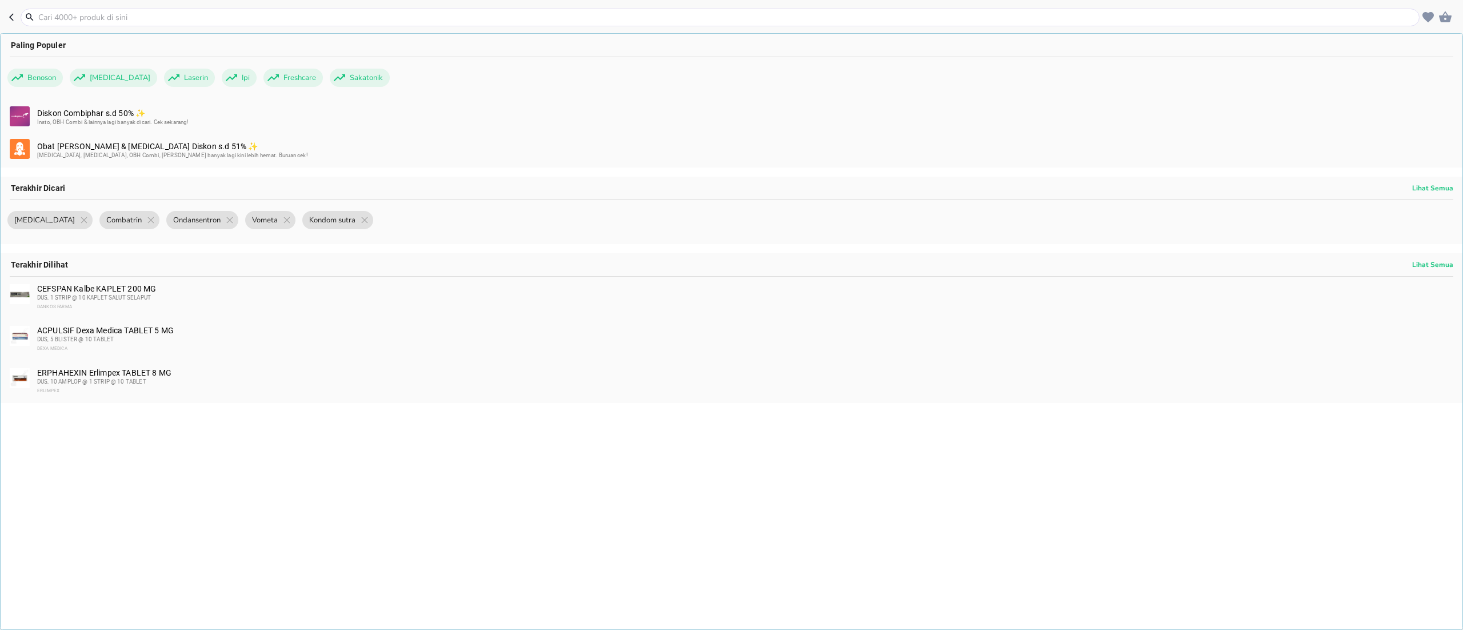
paste input "Vitamin D"
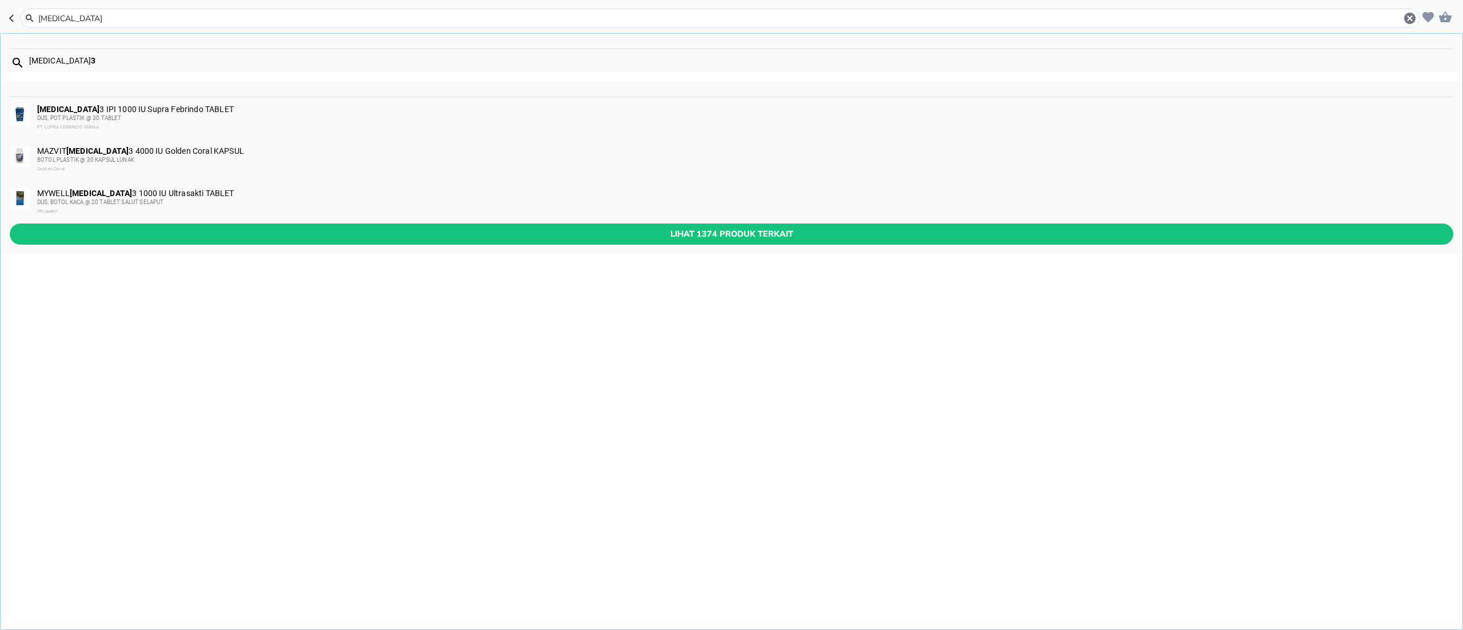
type input "Vitamin D"
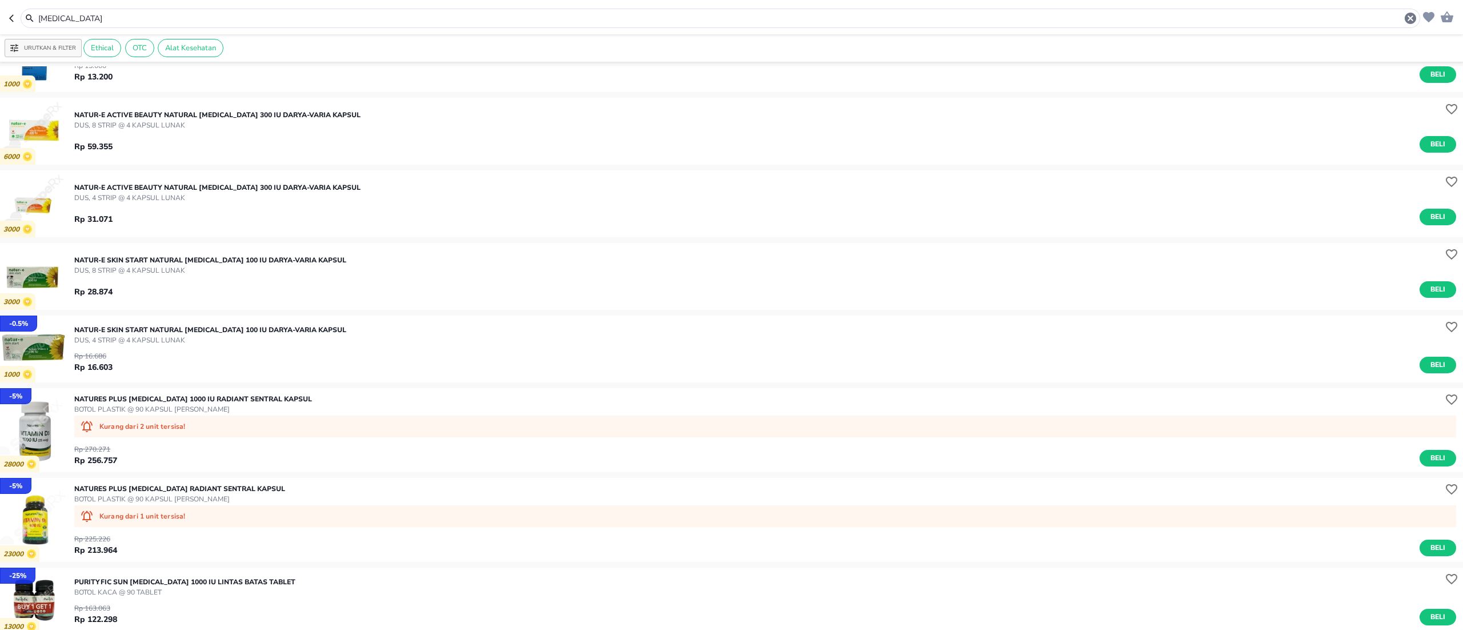
scroll to position [229, 0]
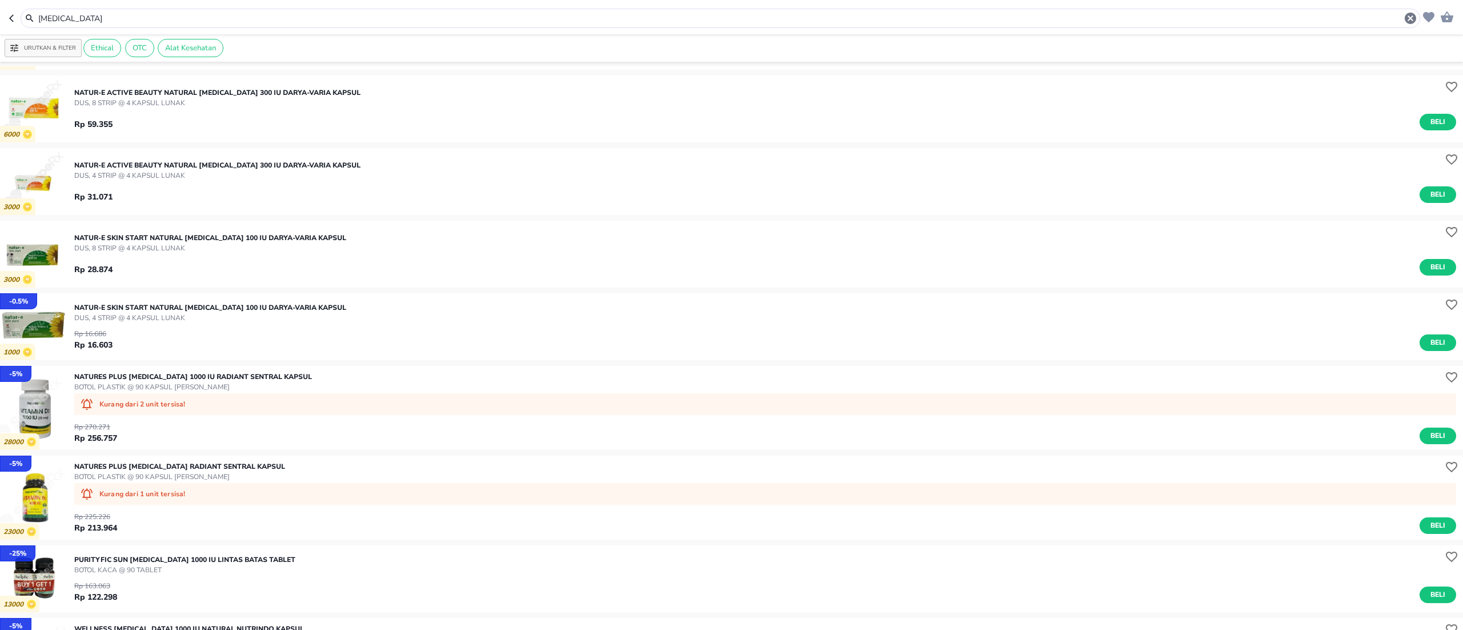
click at [186, 10] on div "Vitamin D" at bounding box center [721, 18] width 1400 height 19
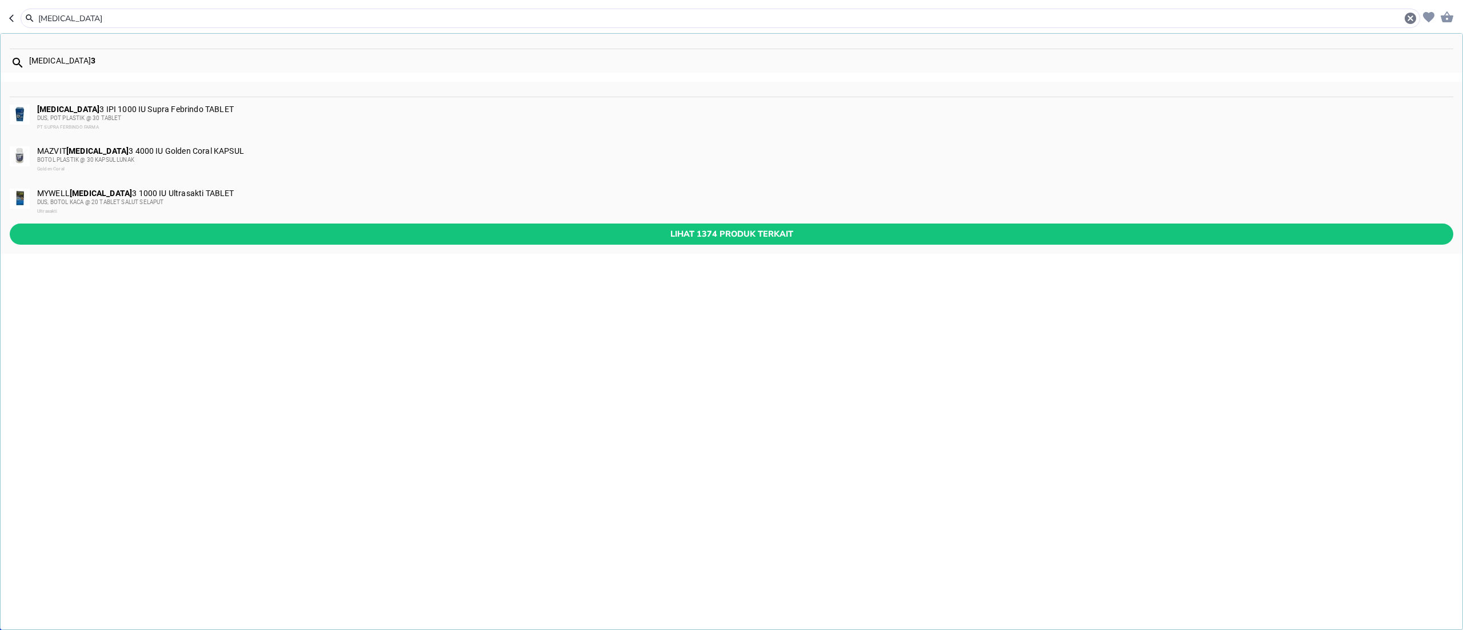
click at [183, 20] on input "Vitamin D" at bounding box center [720, 19] width 1366 height 12
paste input "Erdosteine"
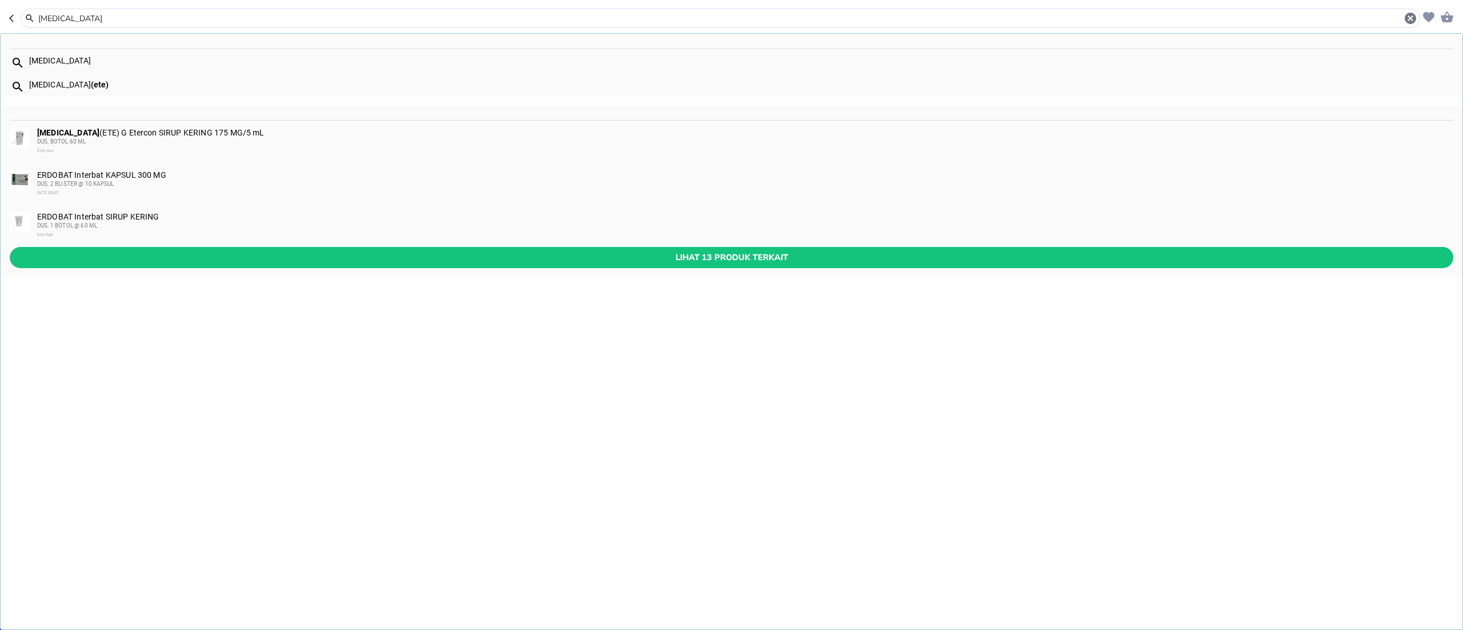
type input "Erdosteine"
click at [81, 221] on div "DUS, 1 BOTOL @ 60 ML" at bounding box center [744, 225] width 1415 height 9
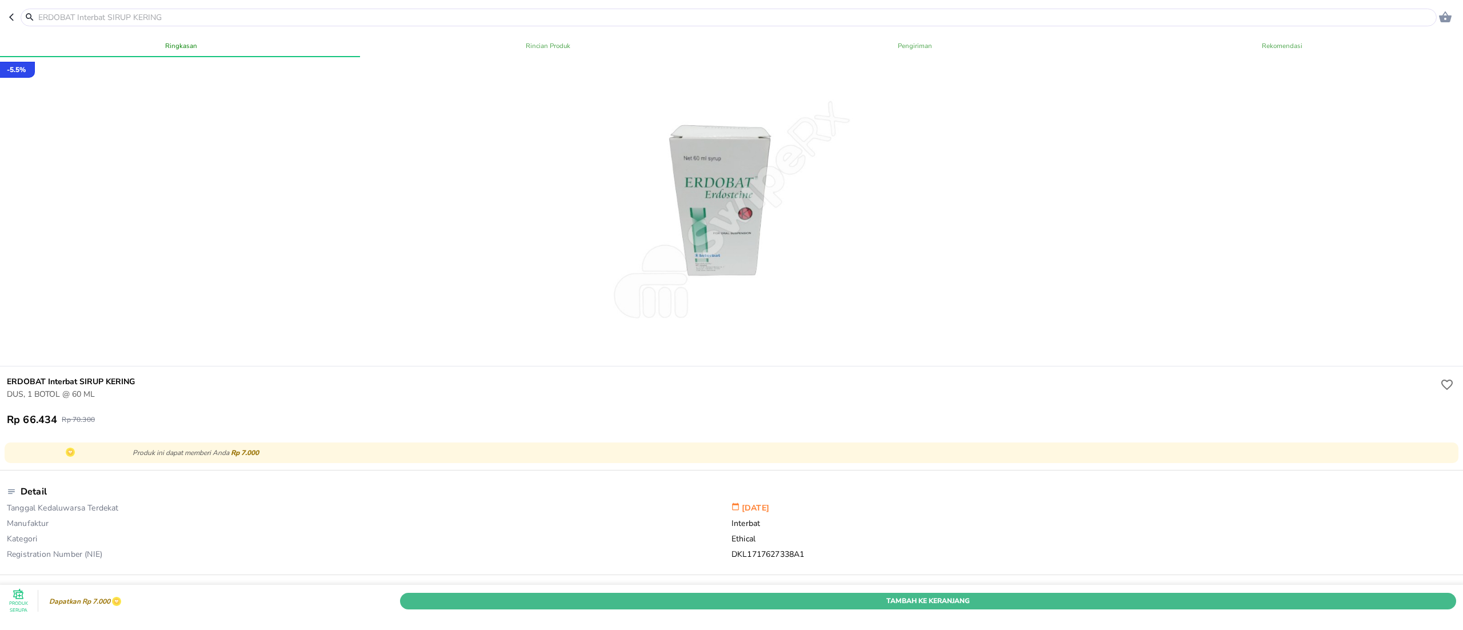
click at [976, 593] on button "Tambah Ke Keranjang" at bounding box center [928, 601] width 1056 height 17
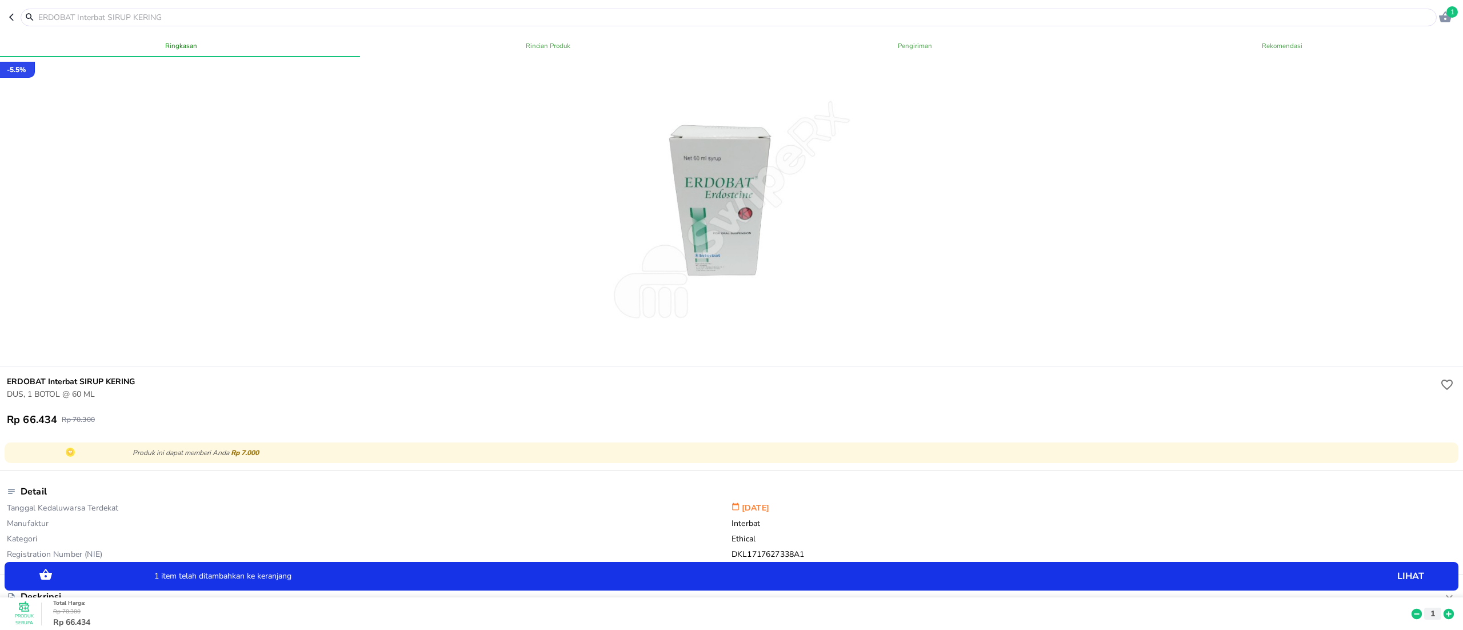
click at [1444, 609] on icon at bounding box center [1449, 614] width 10 height 10
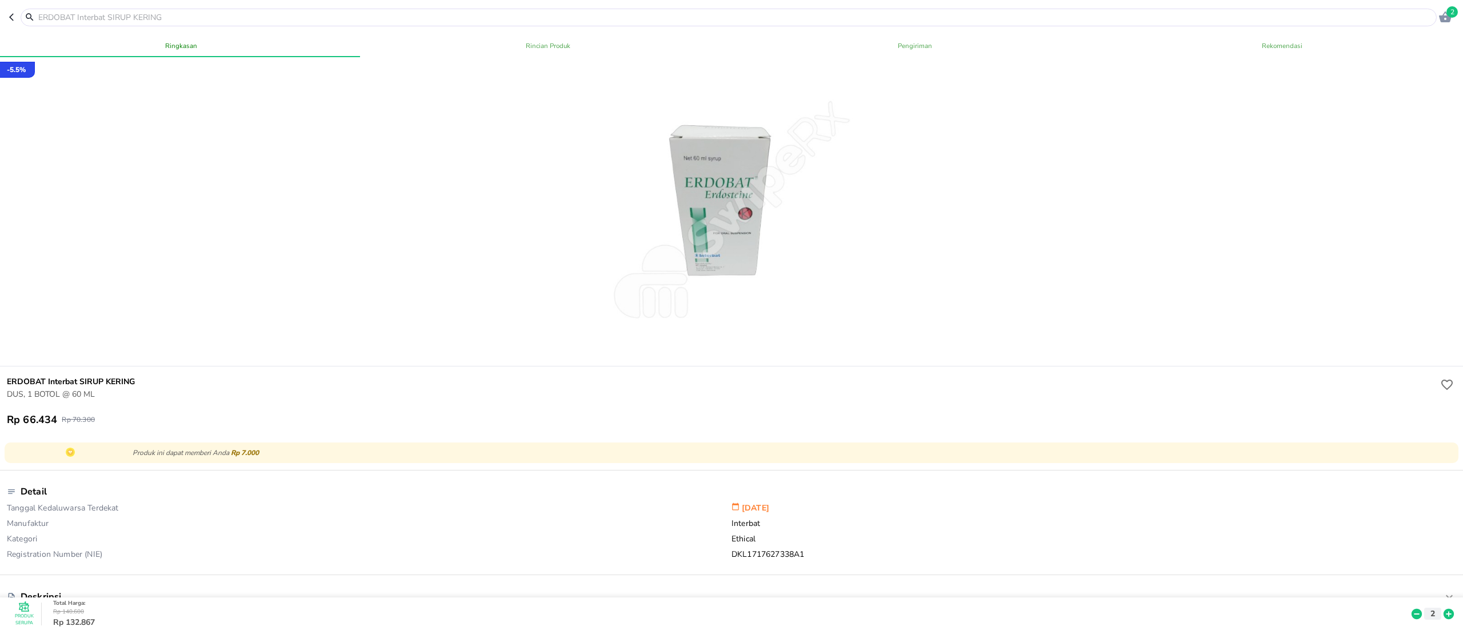
click at [54, 19] on input "text" at bounding box center [735, 17] width 1397 height 12
paste input "Erdosteine"
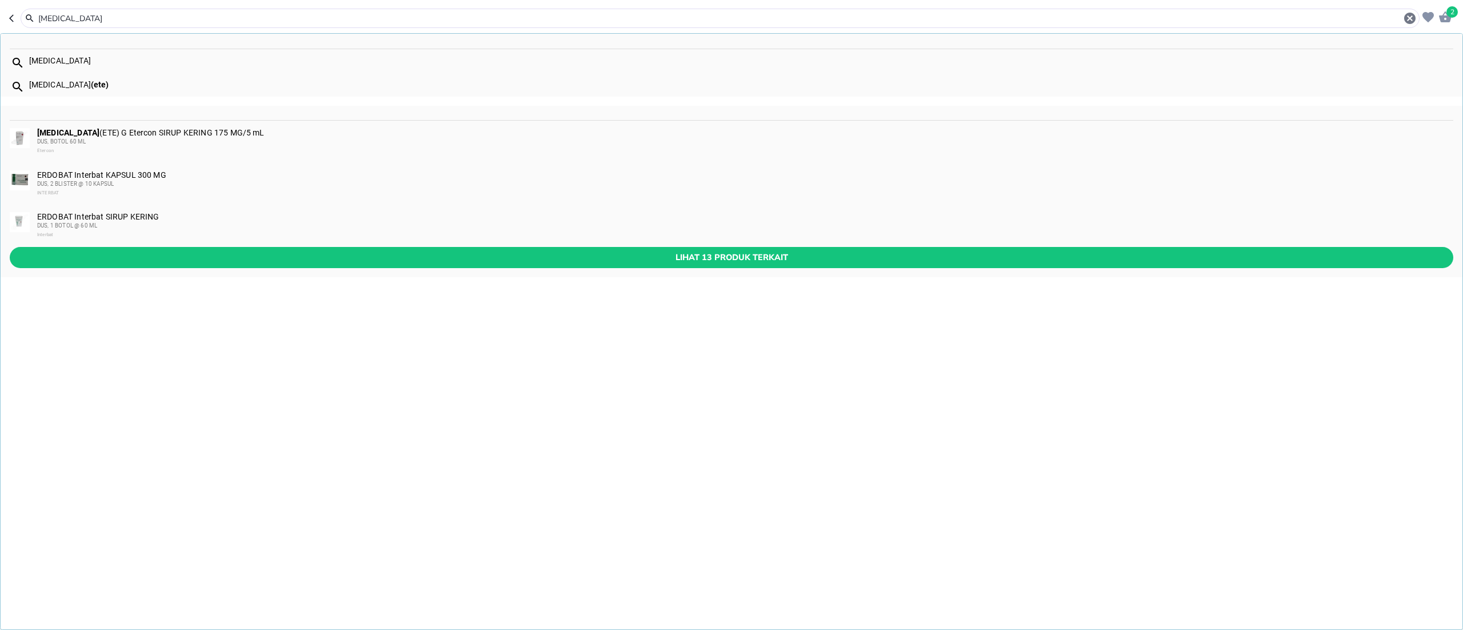
type input "Erdosteine"
click at [90, 249] on button "Lihat 13 produk terkait" at bounding box center [732, 257] width 1444 height 21
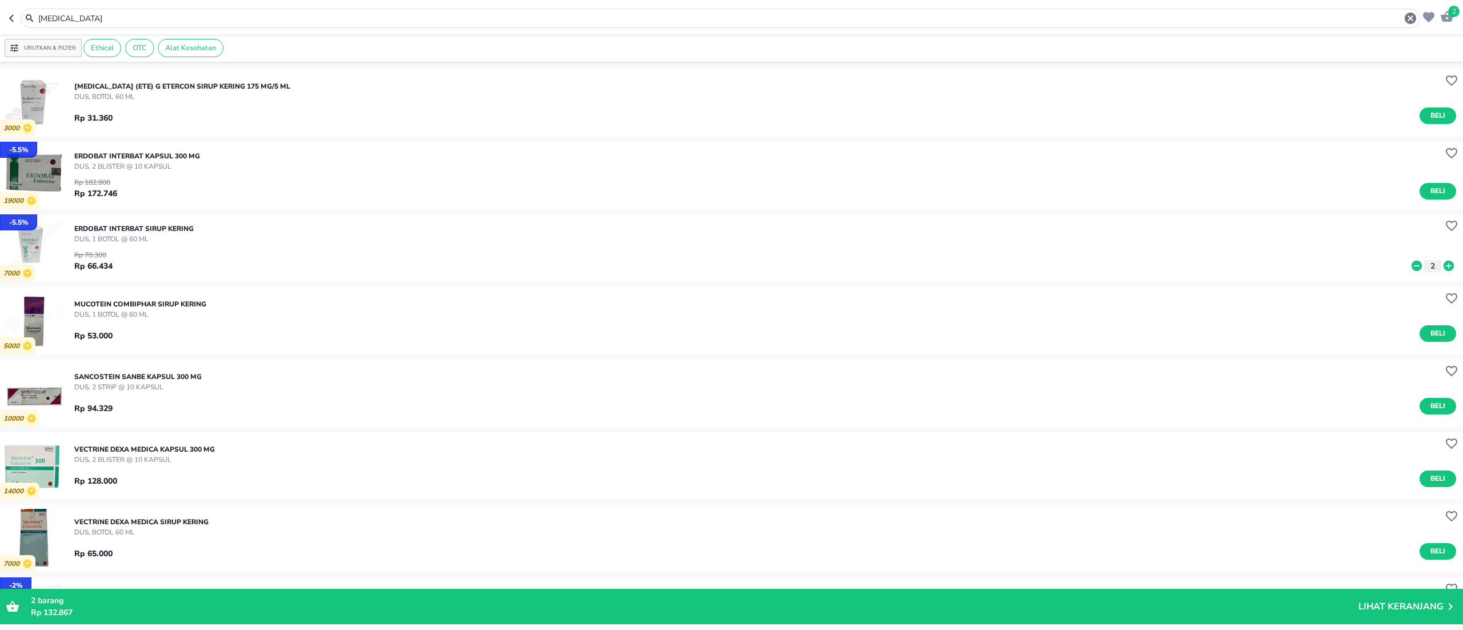
click at [1447, 16] on icon "button" at bounding box center [1447, 16] width 13 height 11
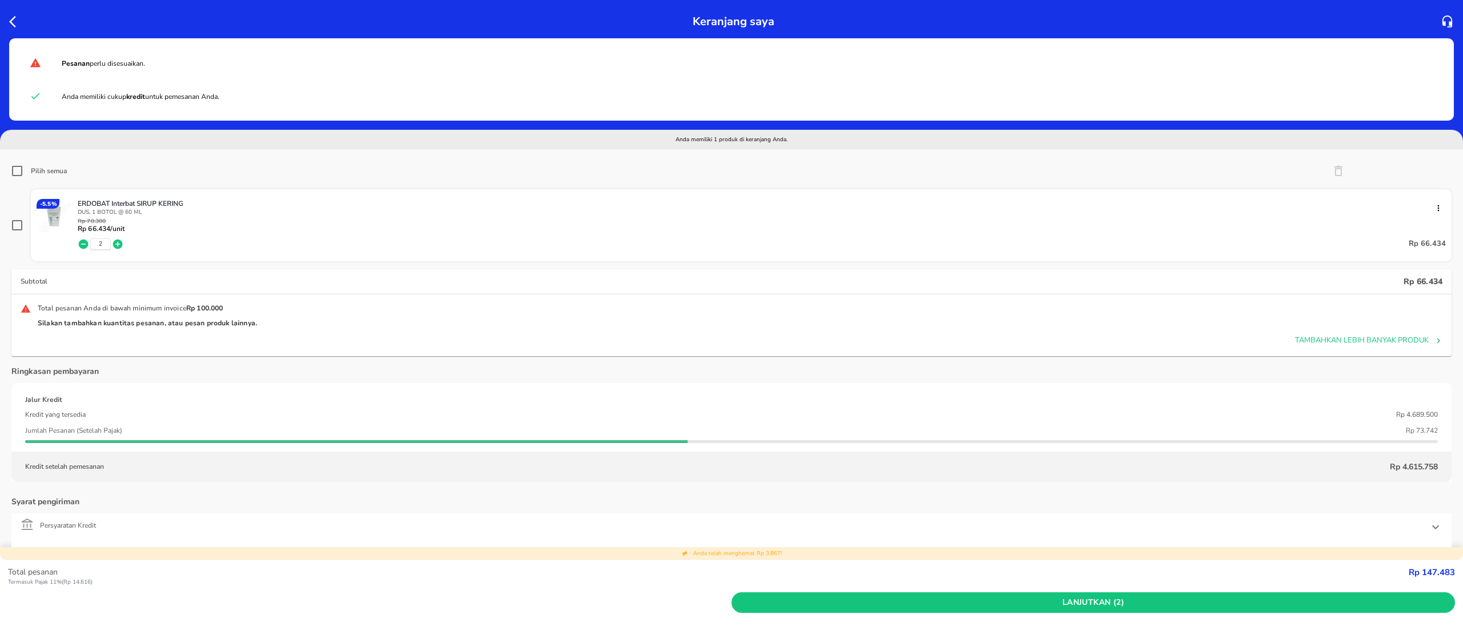
click at [83, 243] on icon "button" at bounding box center [83, 243] width 11 height 11
click at [83, 243] on div "ERDOBAT Interbat SIRUP KERING DUS, 1 BOTOL @ 60 ML Rp 70.300 Rp 66.434 /unit 1 …" at bounding box center [762, 227] width 1368 height 57
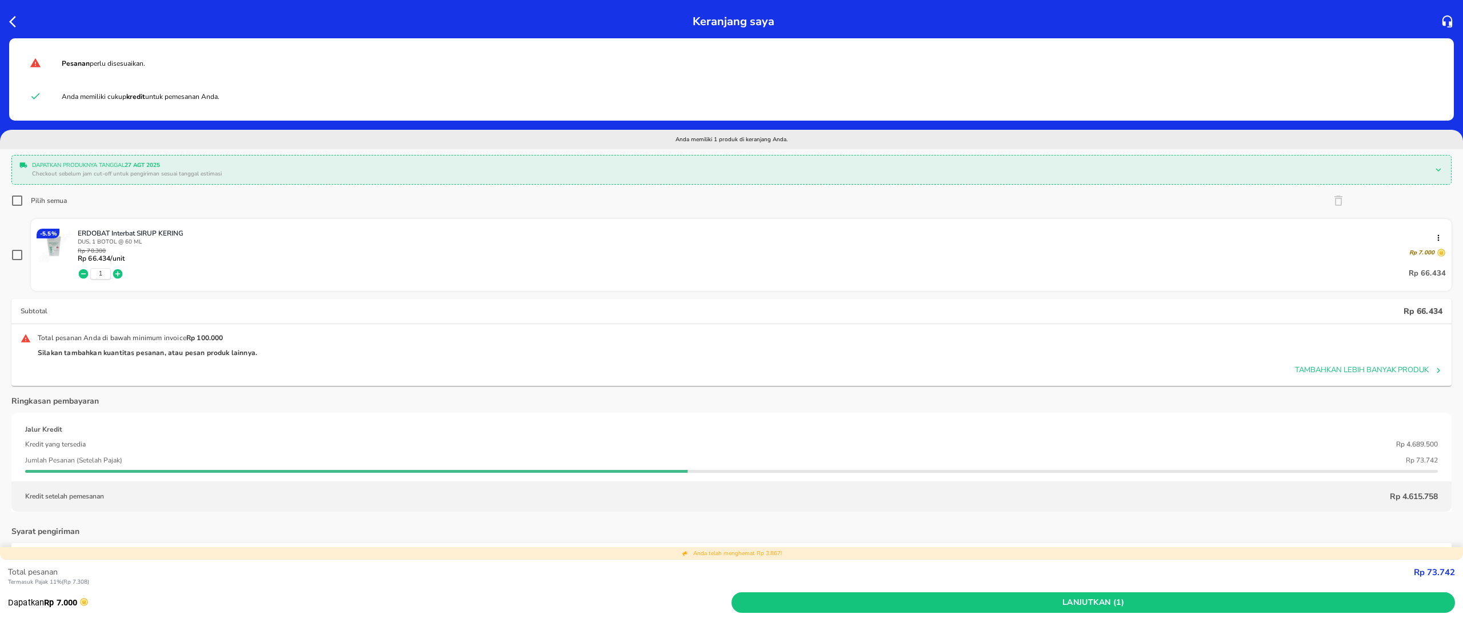
click at [9, 27] on icon "button" at bounding box center [16, 22] width 14 height 14
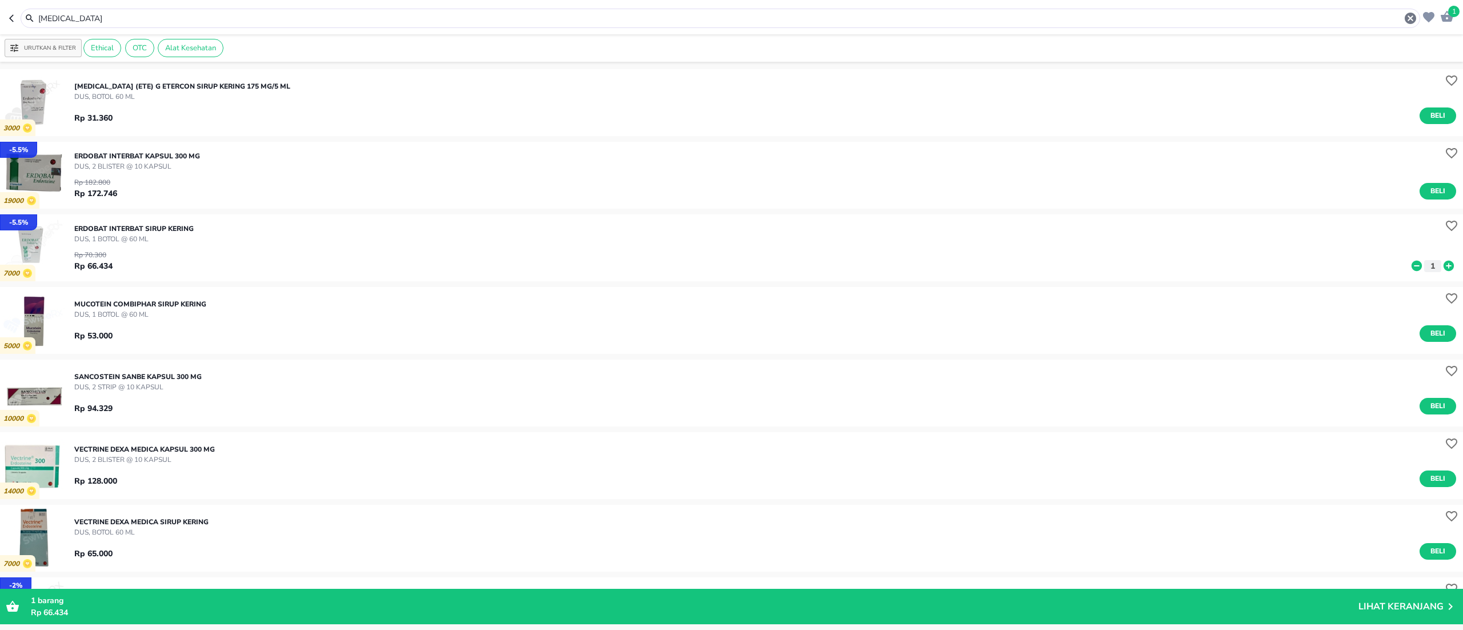
click at [130, 101] on p "DUS, BOTOL 60 ML" at bounding box center [182, 96] width 216 height 10
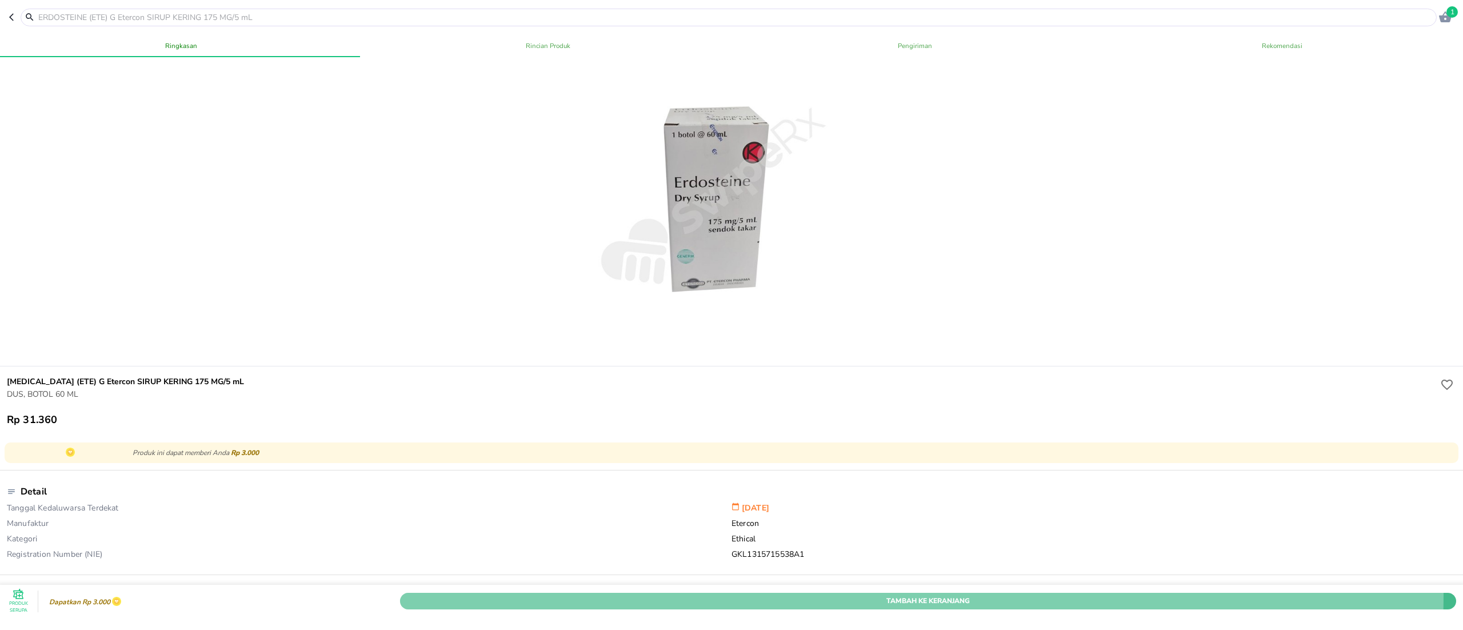
click at [701, 593] on button "Tambah Ke Keranjang" at bounding box center [928, 601] width 1056 height 17
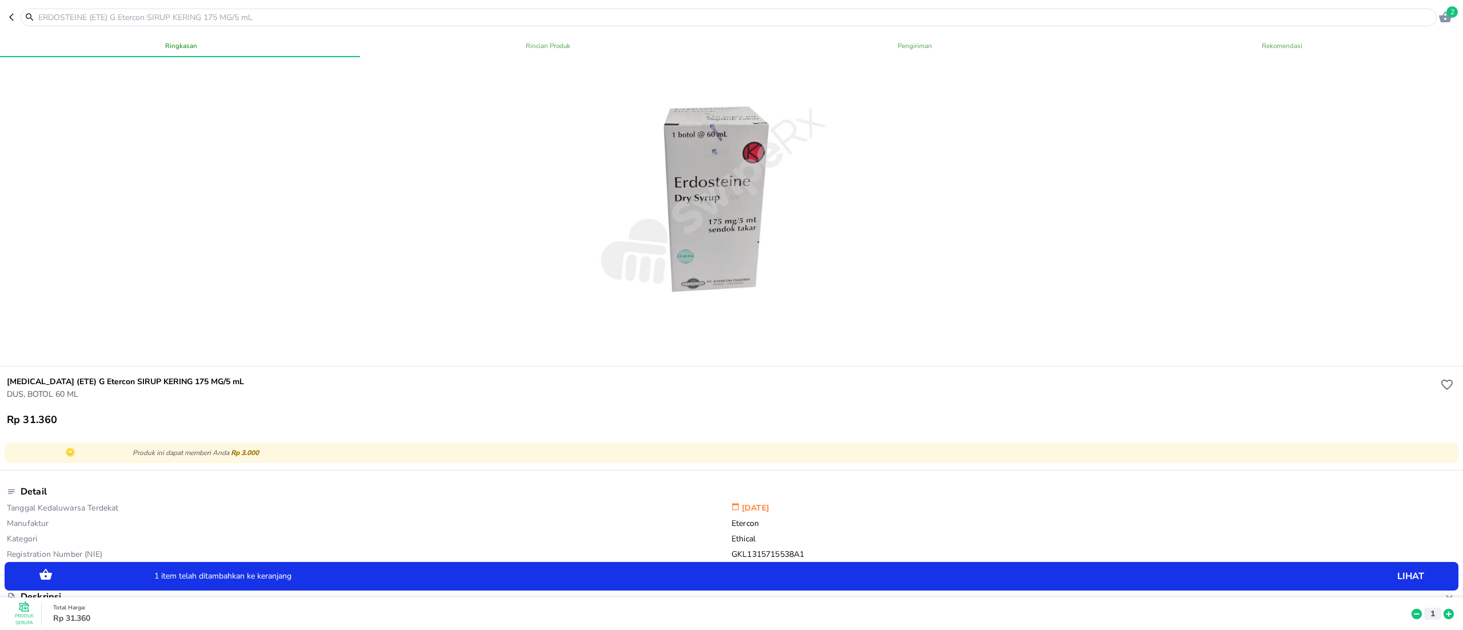
click at [1444, 609] on icon at bounding box center [1449, 614] width 10 height 10
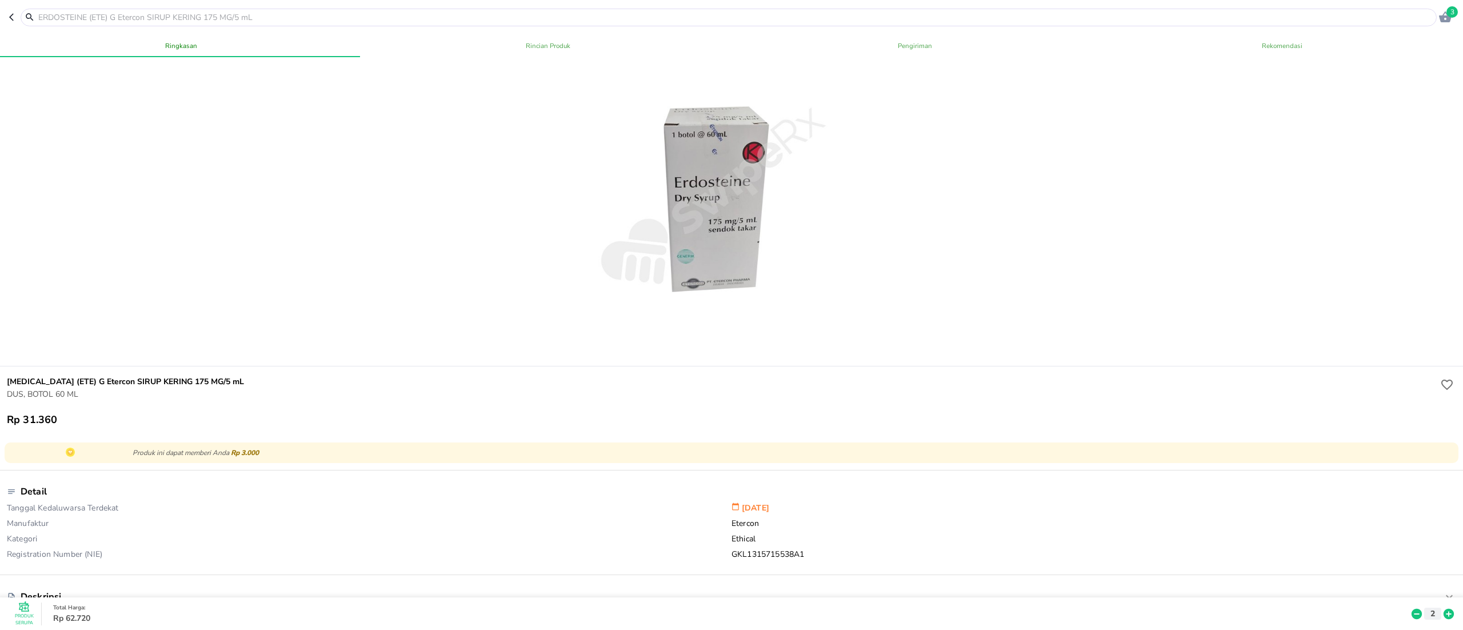
click at [72, 27] on header "3" at bounding box center [731, 17] width 1463 height 34
click at [53, 25] on div at bounding box center [729, 18] width 1416 height 18
click at [44, 14] on input "text" at bounding box center [735, 17] width 1397 height 12
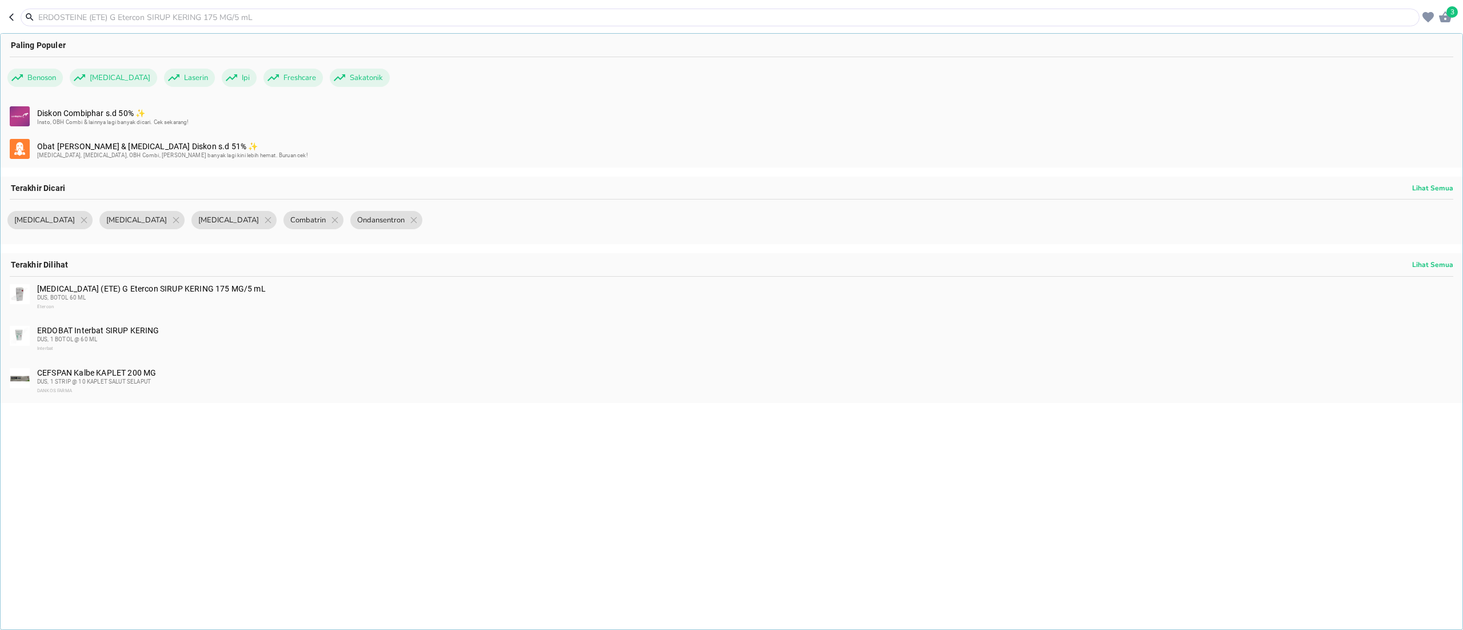
click at [44, 14] on input "text" at bounding box center [727, 17] width 1380 height 12
paste input "Fluconazole"
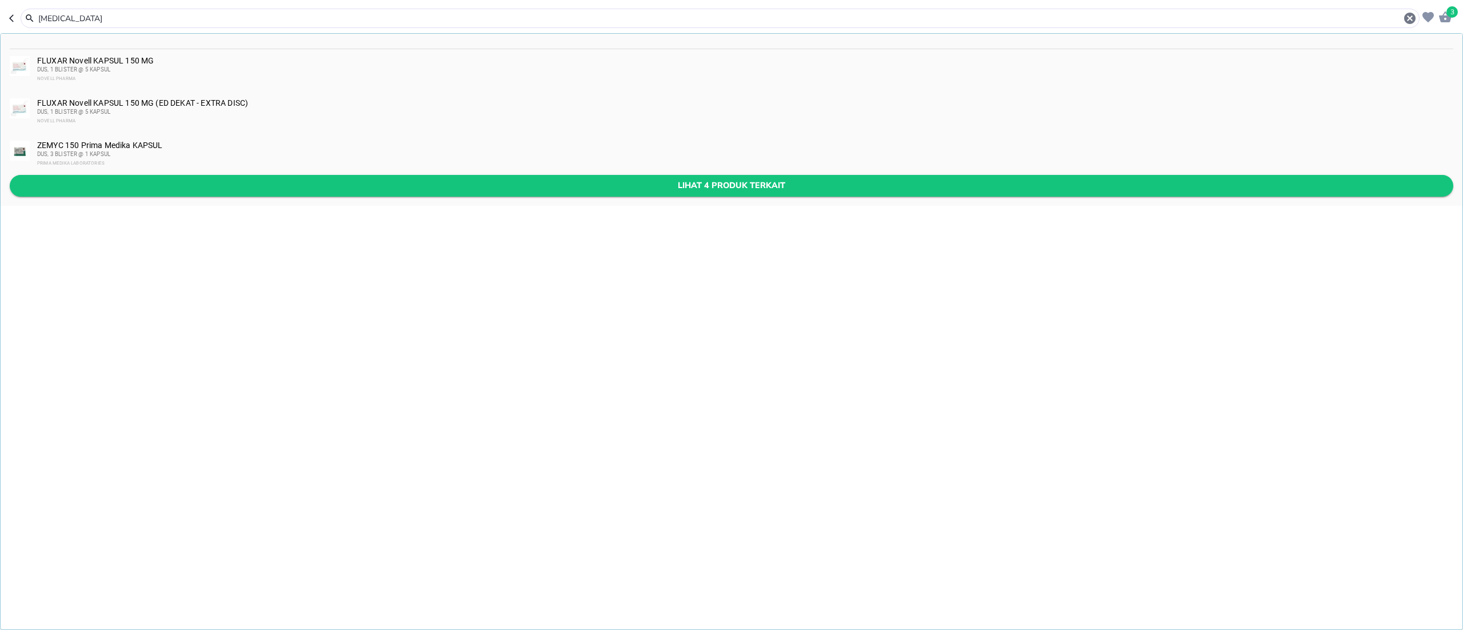
type input "Fluconazole"
click at [524, 194] on button "Lihat 4 produk terkait" at bounding box center [732, 185] width 1444 height 21
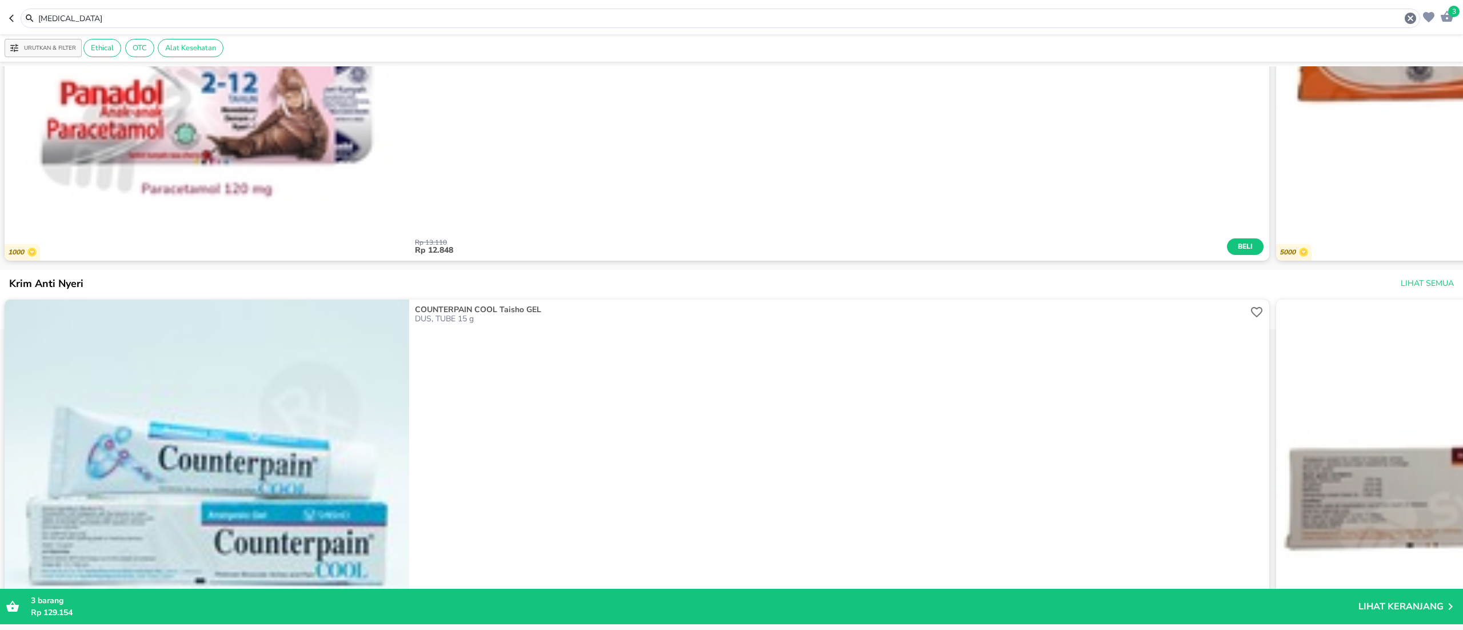
scroll to position [1943, 0]
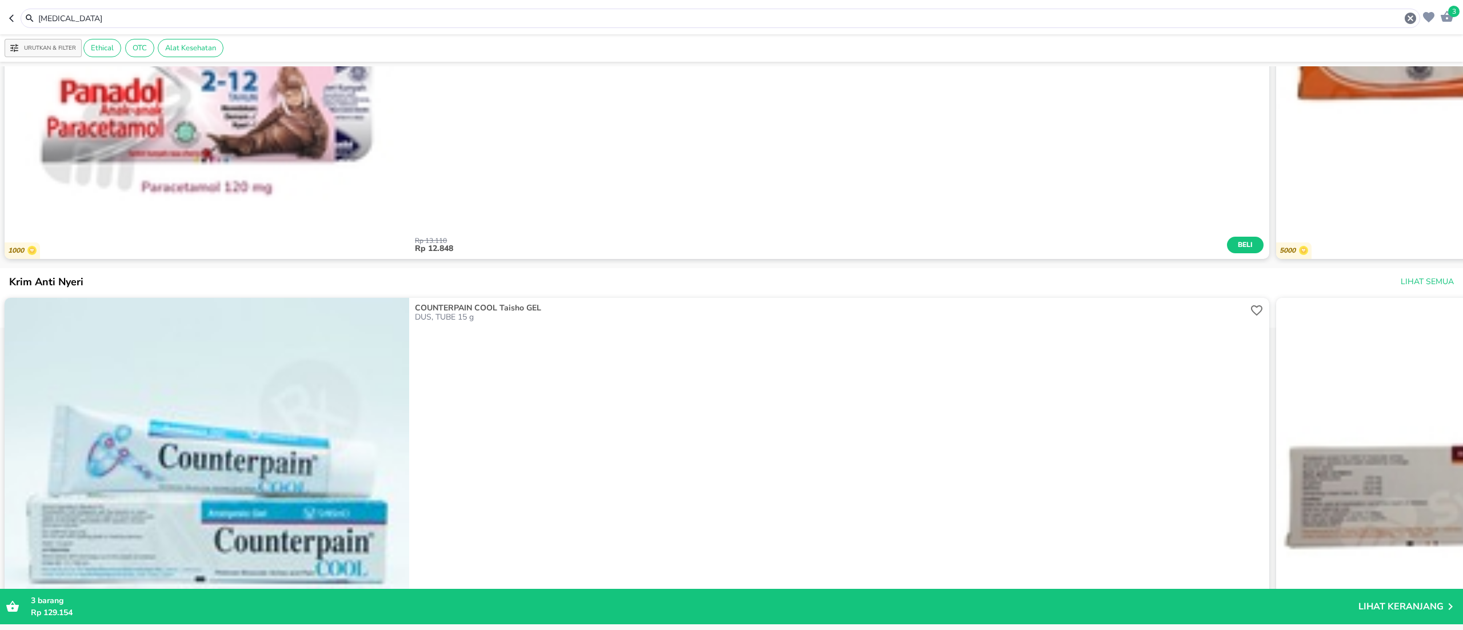
click at [110, 15] on input "Fluconazole" at bounding box center [720, 19] width 1366 height 12
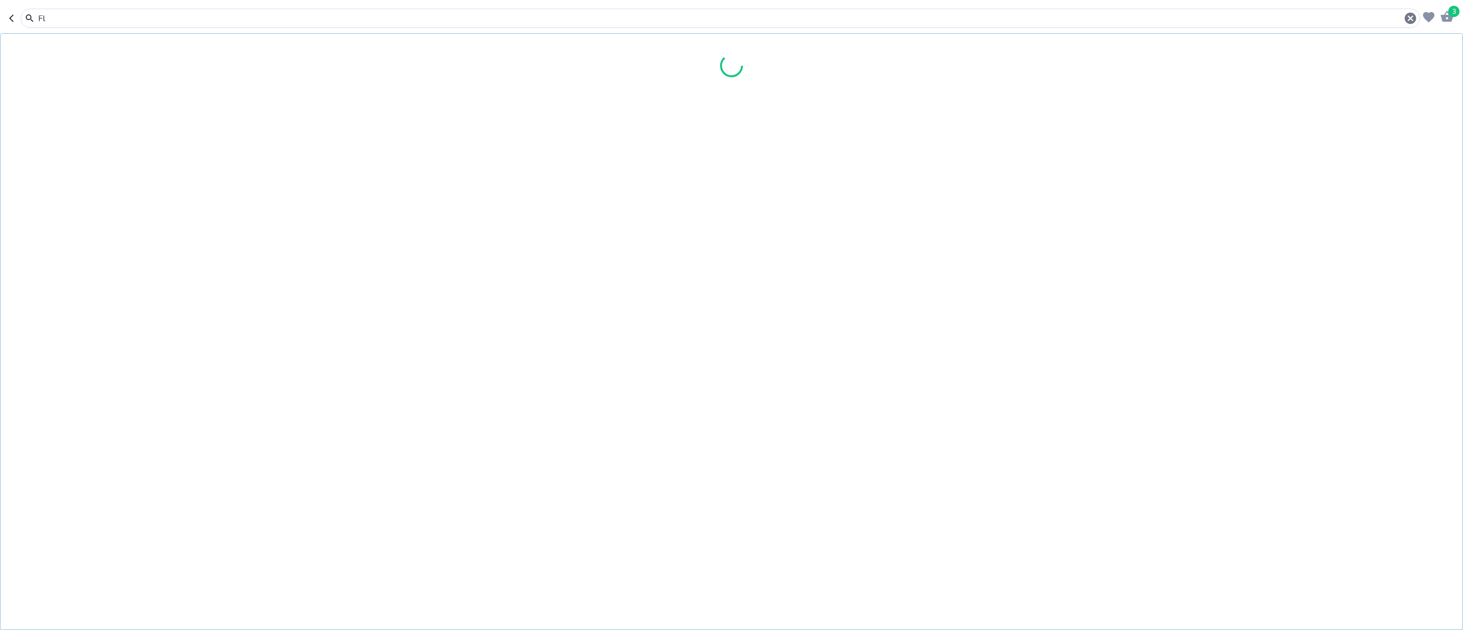
type input "F"
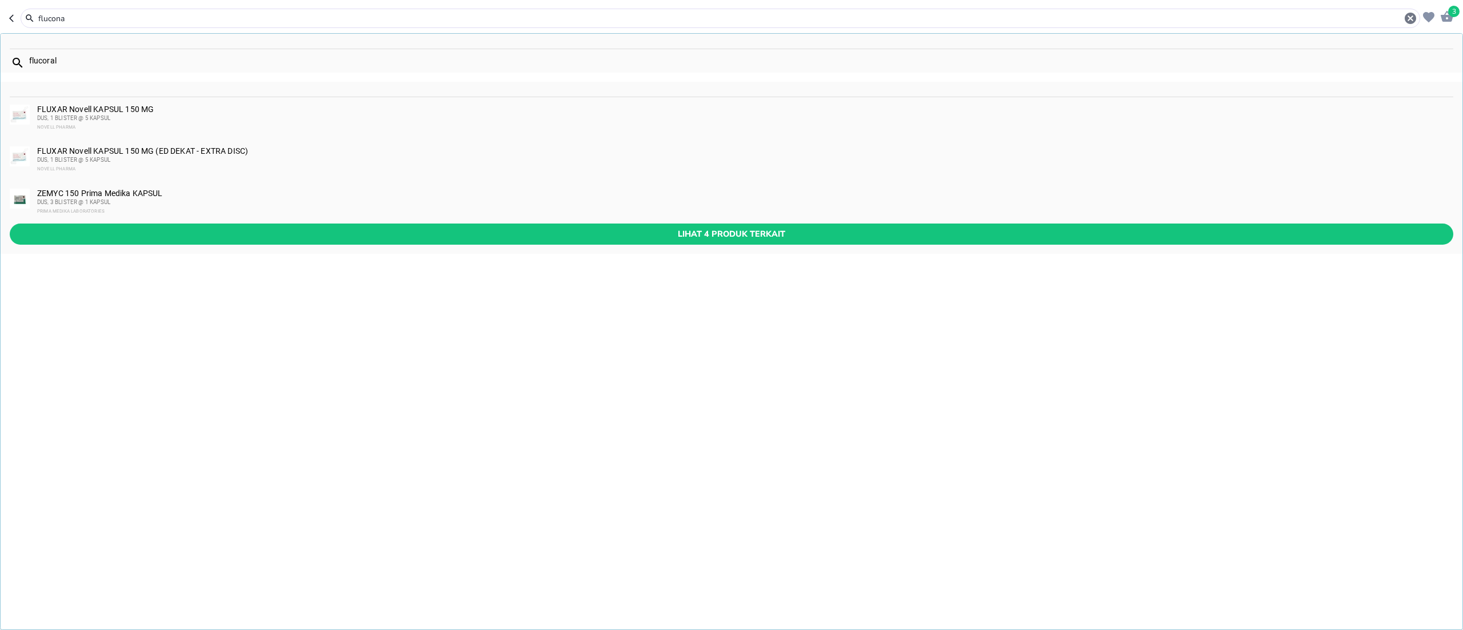
click at [337, 17] on input "flucona" at bounding box center [720, 19] width 1366 height 12
click at [332, 17] on input "flucona" at bounding box center [720, 19] width 1366 height 12
paste input "Ketotifen"
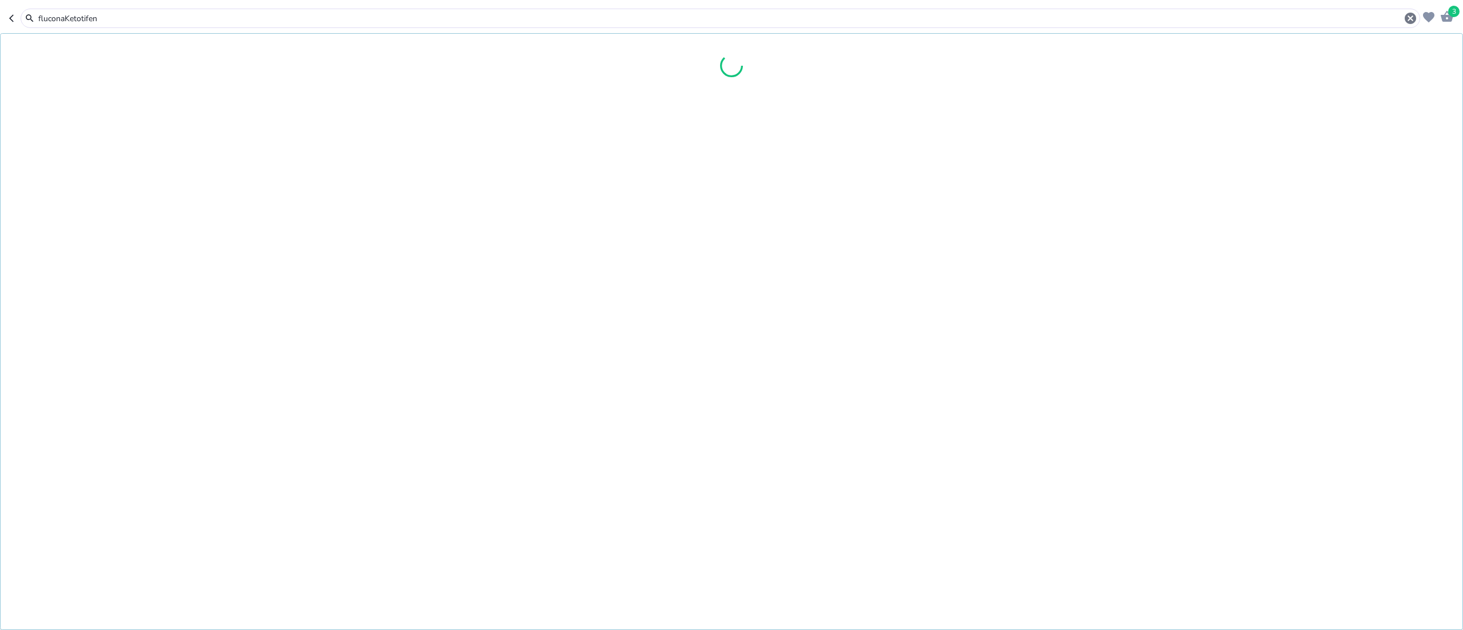
click at [54, 13] on input "fluconaKetotifen" at bounding box center [720, 19] width 1366 height 12
paste input "text"
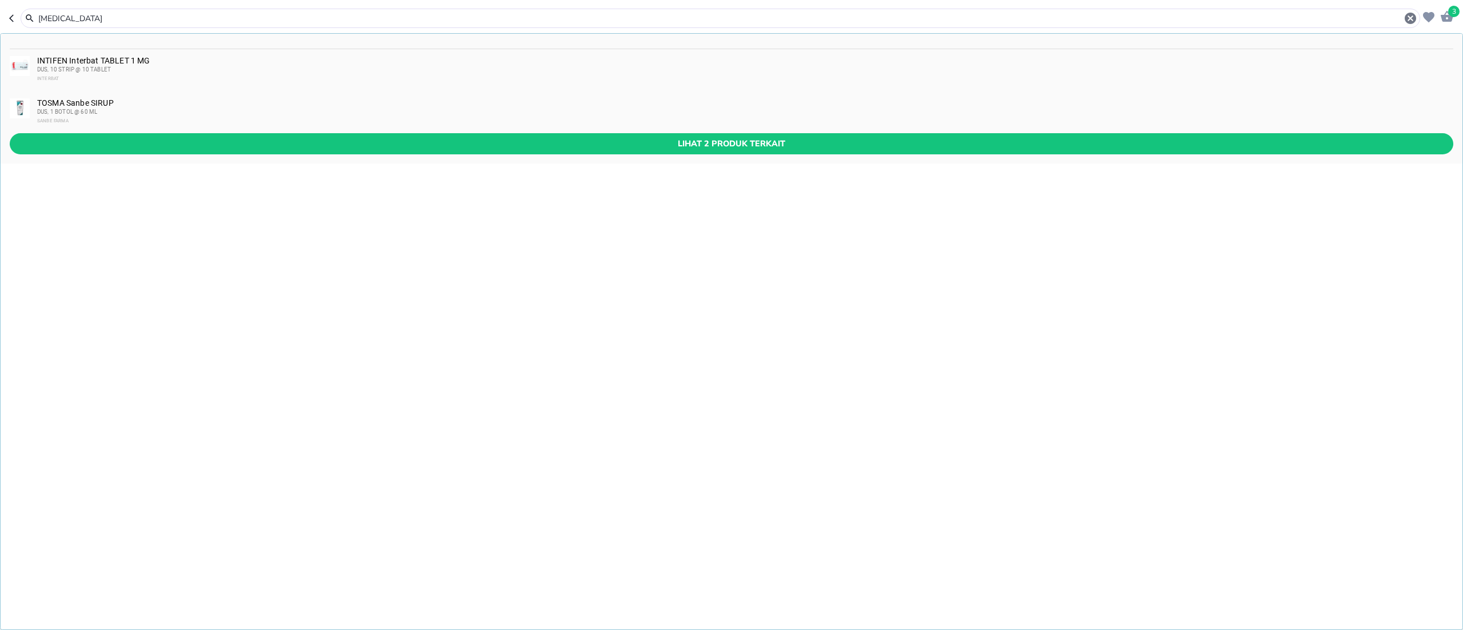
click at [56, 14] on input "Ketotifen" at bounding box center [720, 19] width 1366 height 12
paste input "Valcor"
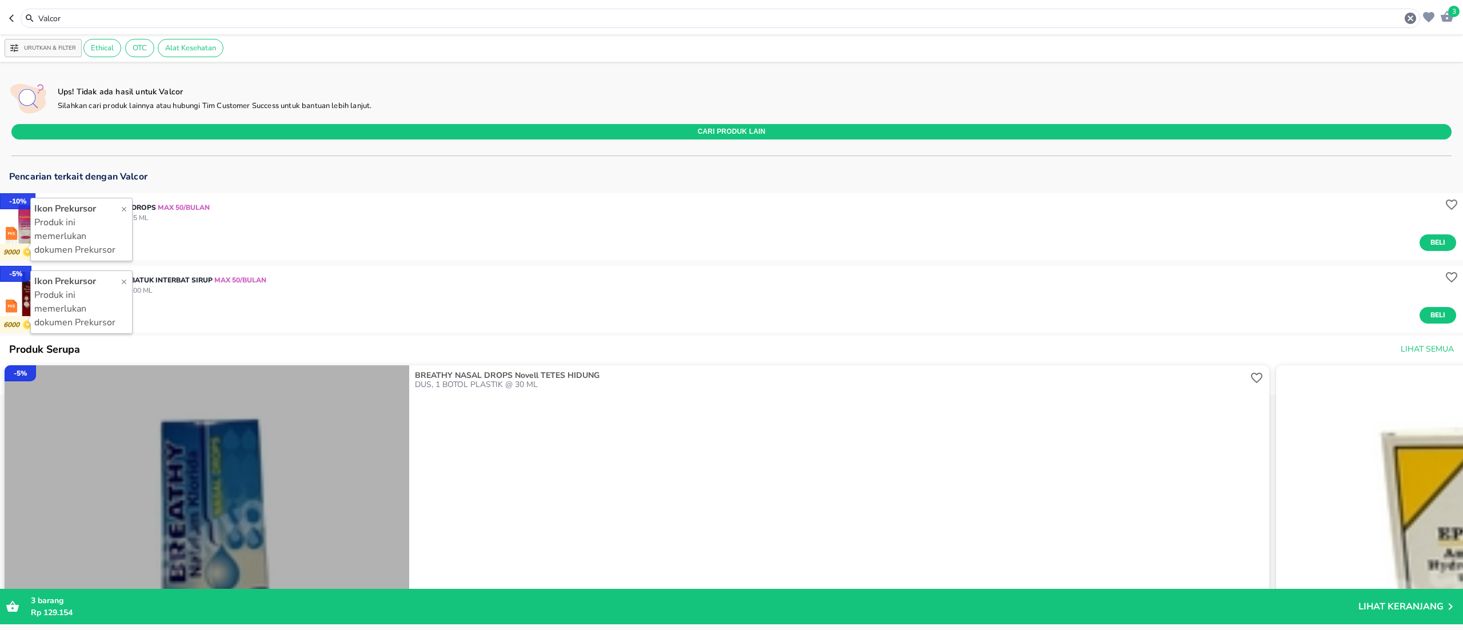
click at [128, 413] on img "button" at bounding box center [207, 567] width 405 height 405
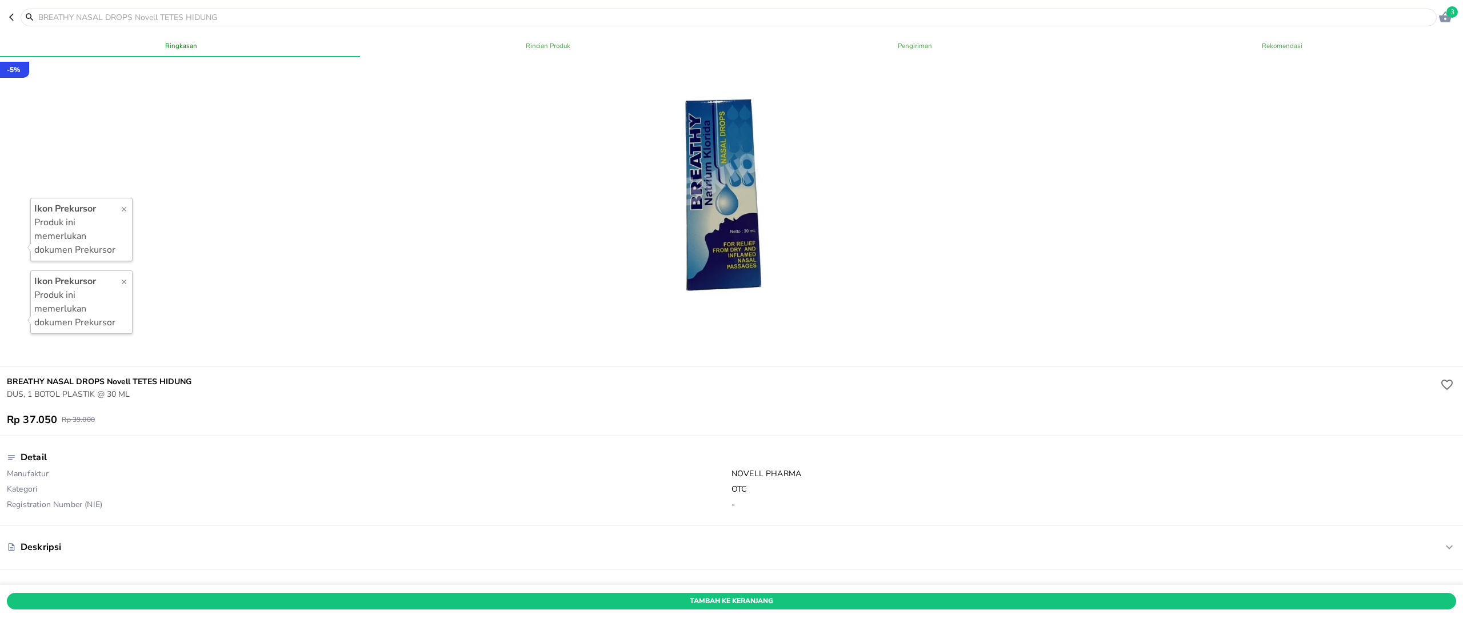
click at [12, 18] on icon "button" at bounding box center [13, 17] width 9 height 9
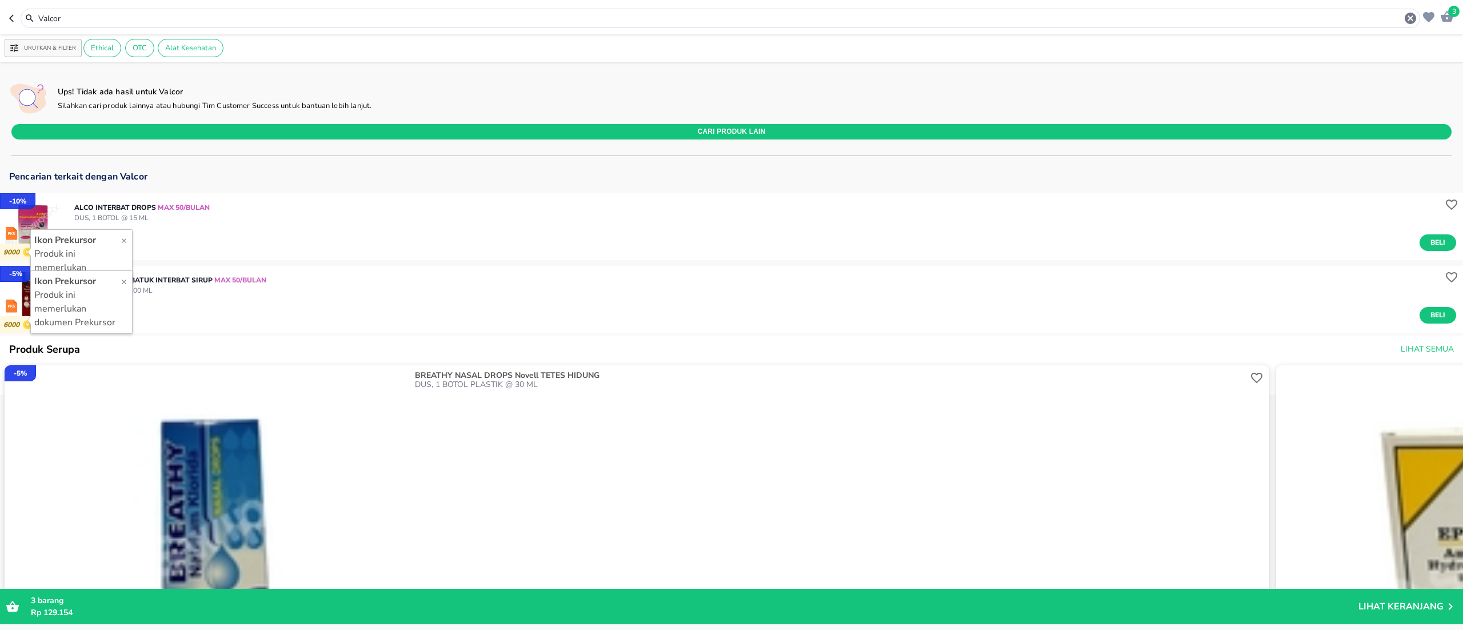
scroll to position [170, 0]
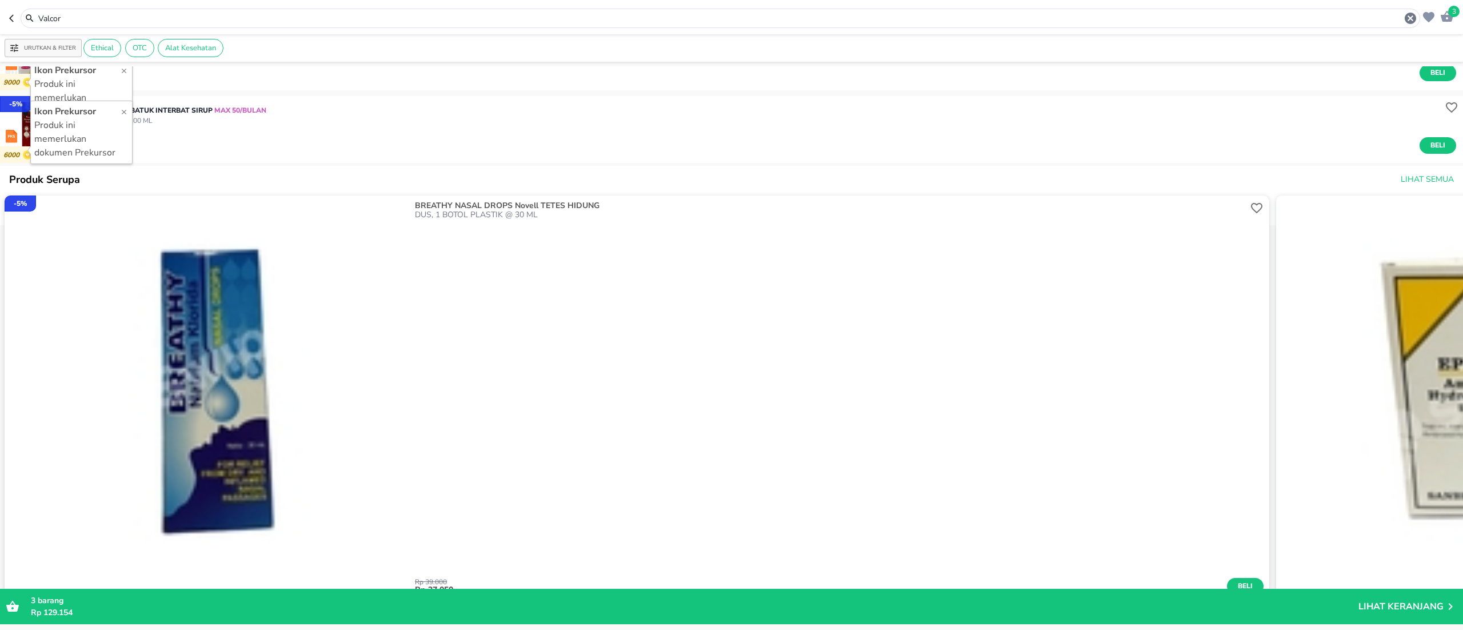
click at [91, 9] on div "Valcor" at bounding box center [721, 18] width 1400 height 19
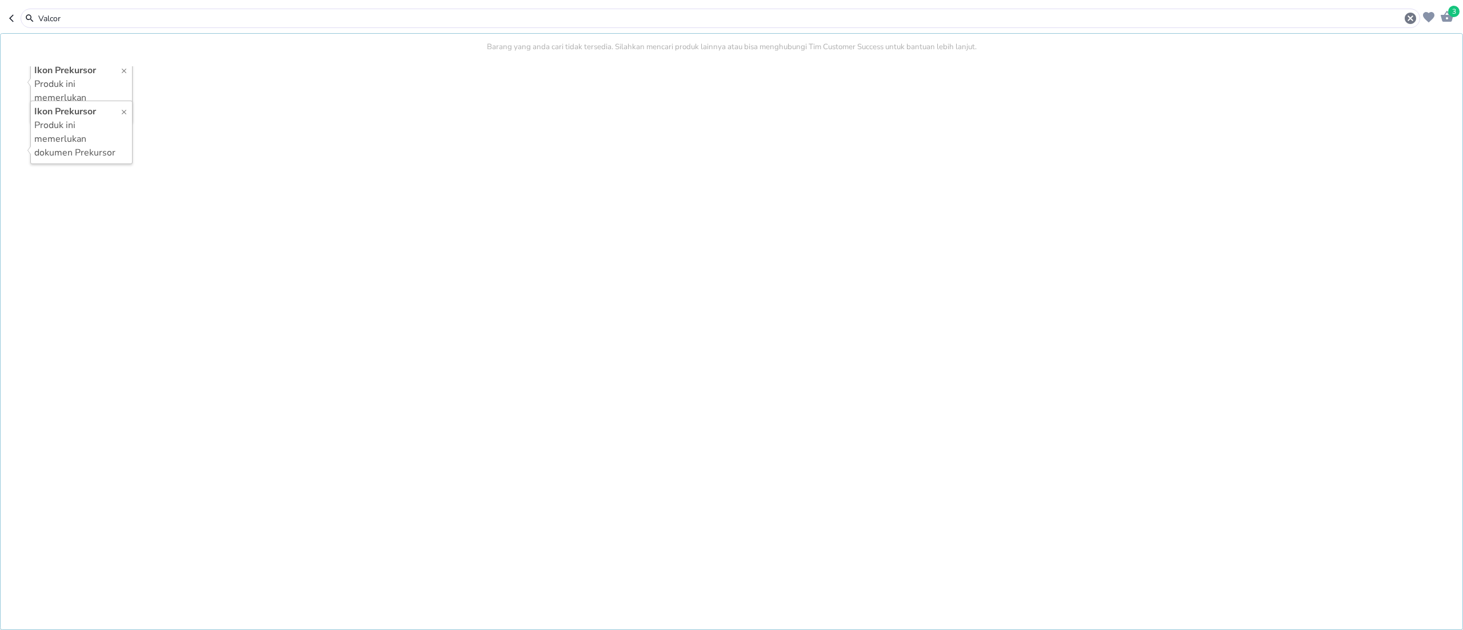
click at [91, 9] on div "Valcor" at bounding box center [721, 18] width 1400 height 19
click at [53, 20] on input "Valcor" at bounding box center [720, 19] width 1366 height 12
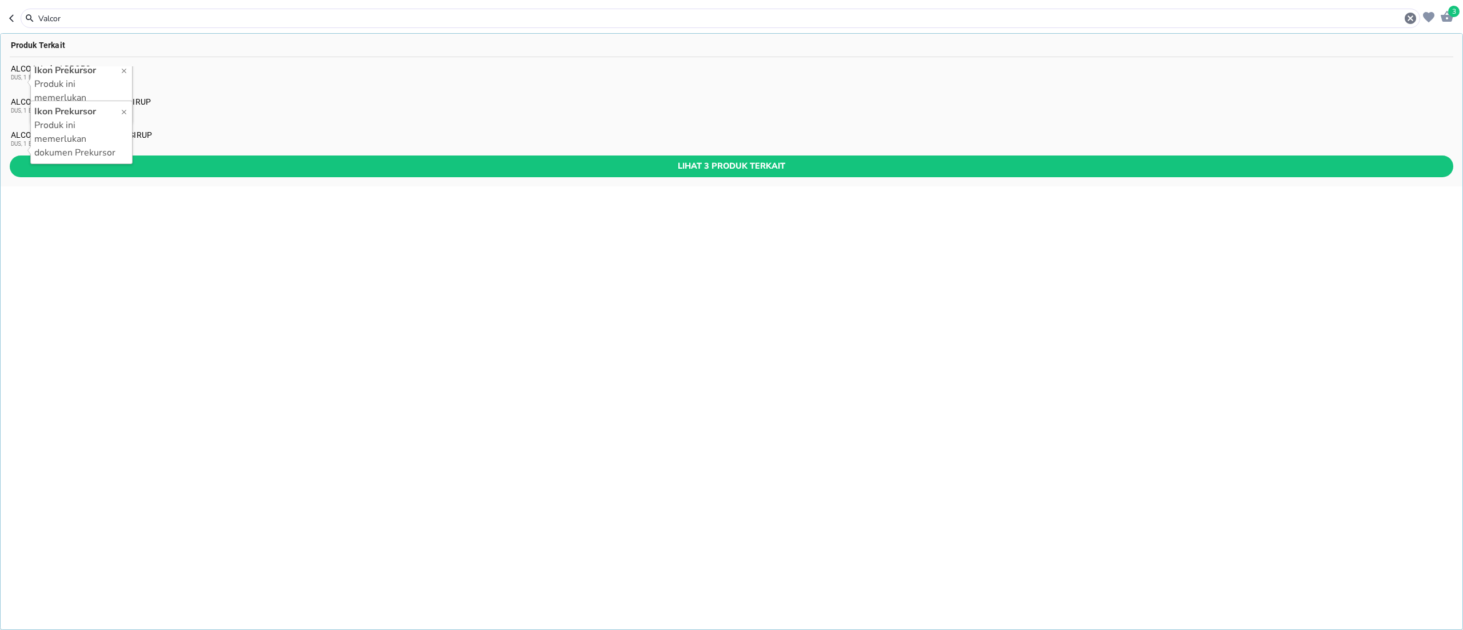
click at [53, 25] on div "Valcor" at bounding box center [721, 18] width 1400 height 19
click at [46, 15] on input "Valcor" at bounding box center [720, 19] width 1366 height 12
paste input "Ryzi"
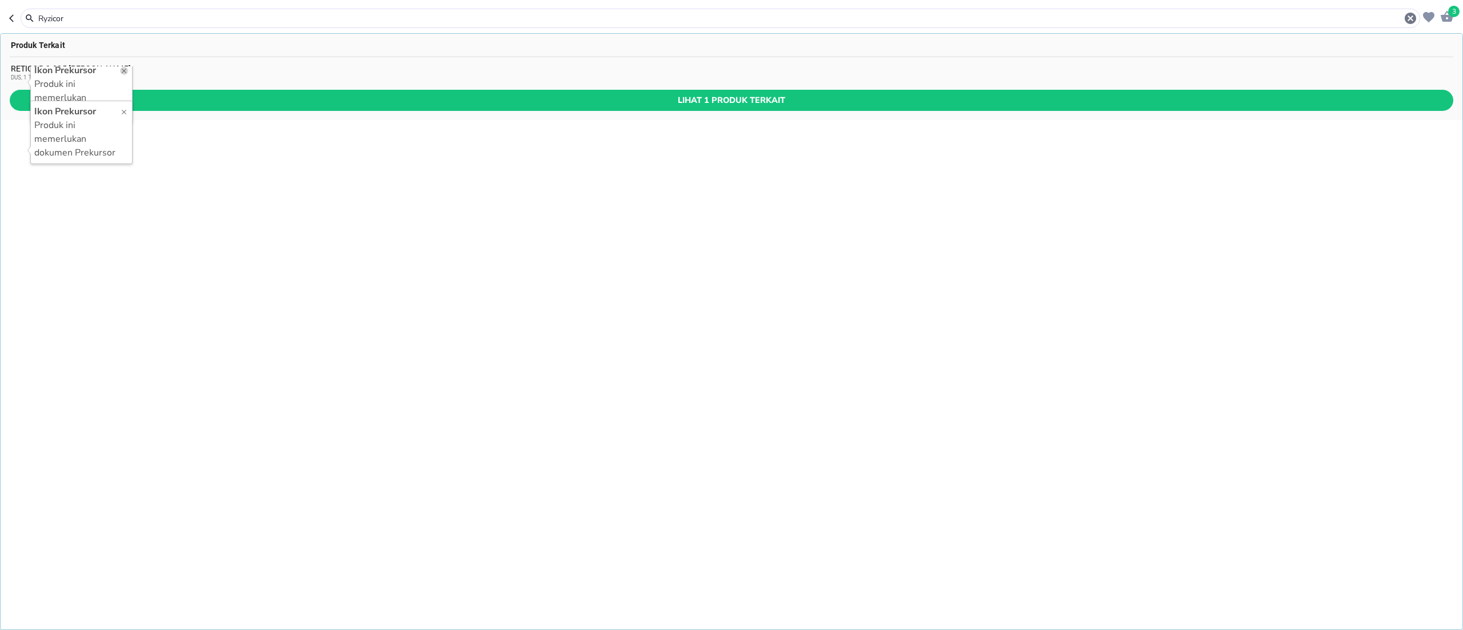
click at [128, 71] on icon "button" at bounding box center [124, 71] width 8 height 8
drag, startPoint x: 121, startPoint y: 114, endPoint x: 126, endPoint y: 189, distance: 74.5
click at [131, 175] on div "Produk Terkait RETICOR 0.025 Genero KRIM DUS, 1 TUBE @ 15 G Lihat 1 produk terk…" at bounding box center [731, 331] width 1463 height 597
click at [49, 13] on input "Ryzicor" at bounding box center [720, 19] width 1366 height 12
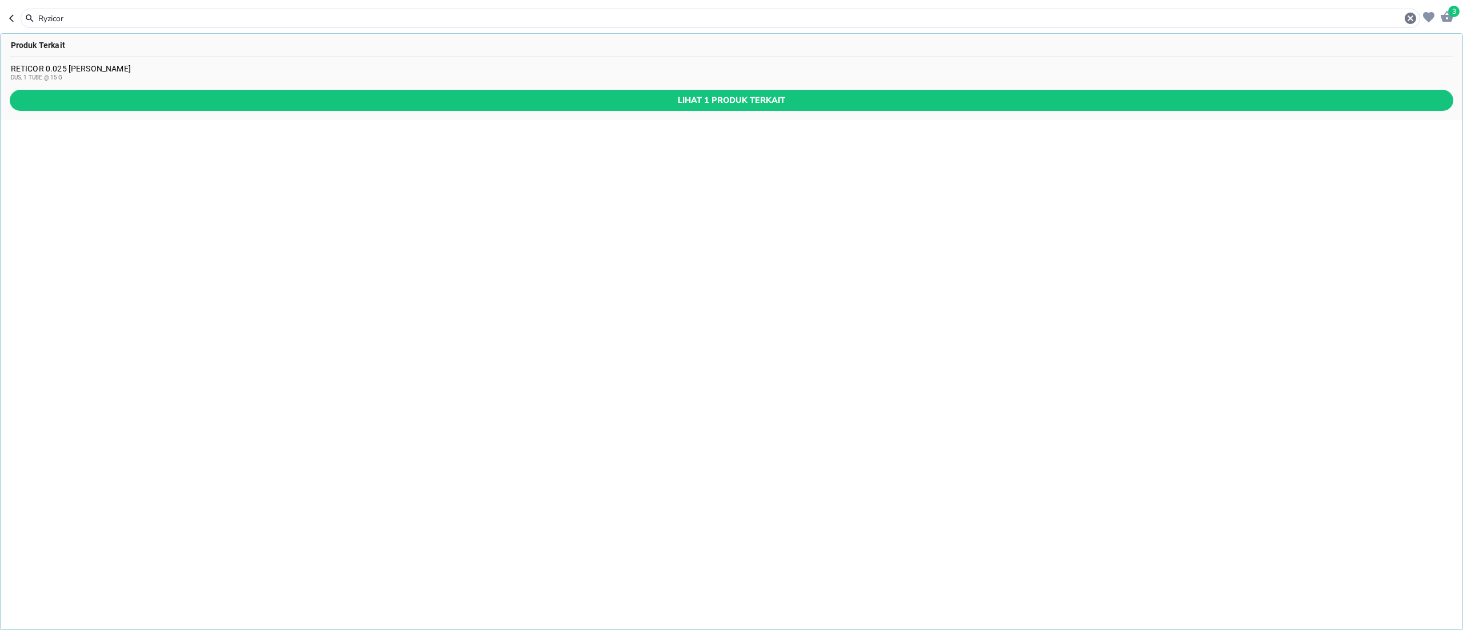
paste input "Loracor"
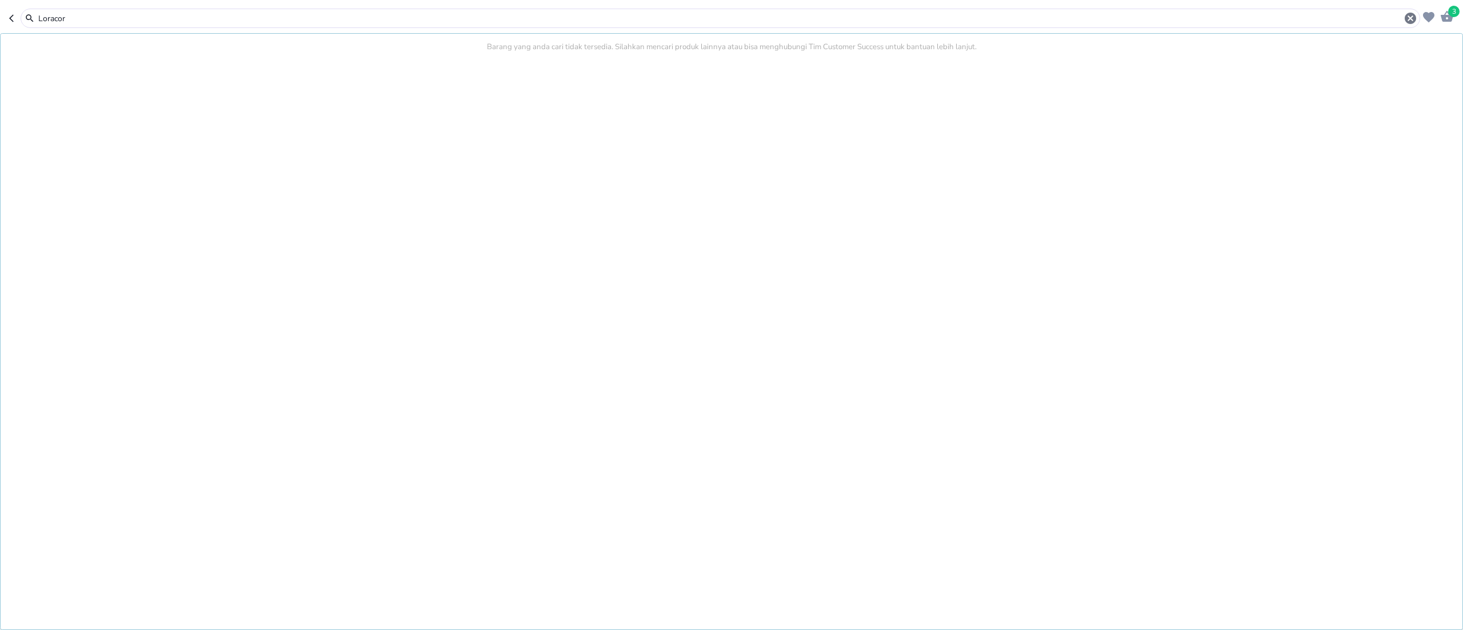
click at [138, 19] on input "Loracor" at bounding box center [720, 19] width 1366 height 12
paste input "Metor"
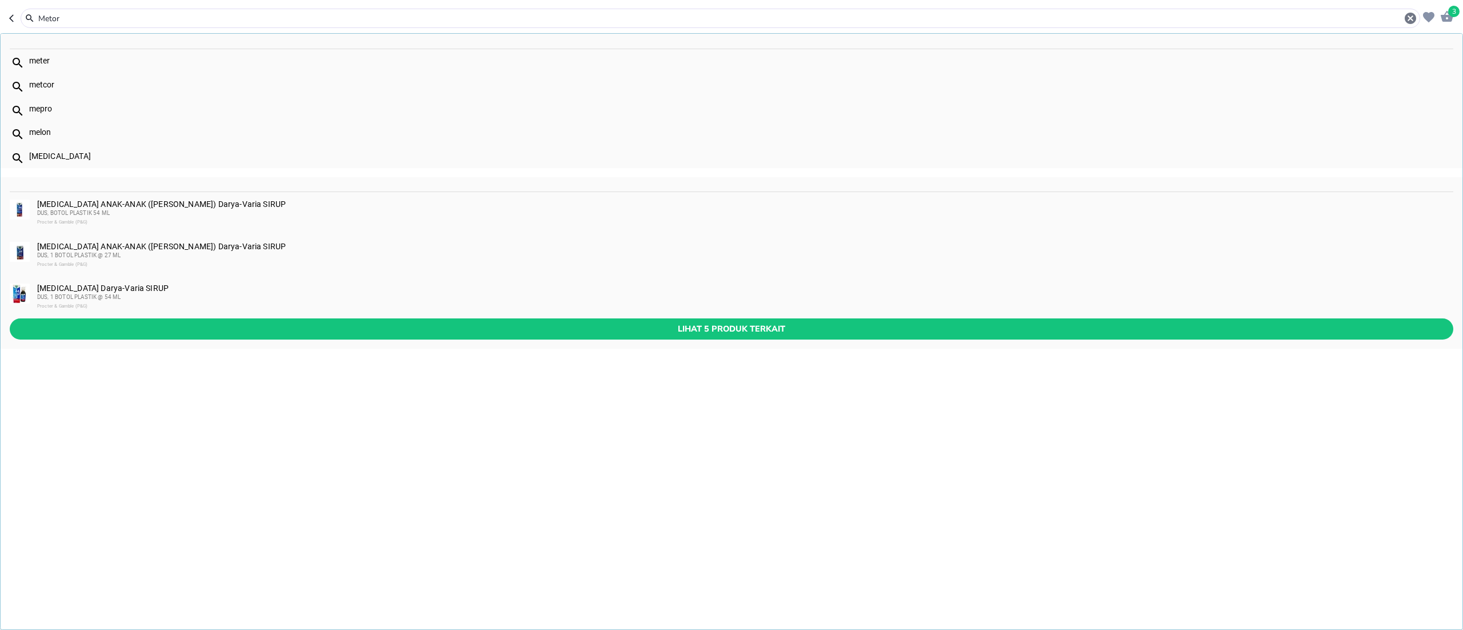
click at [44, 15] on input "Metor" at bounding box center [720, 19] width 1366 height 12
paste input "upicor"
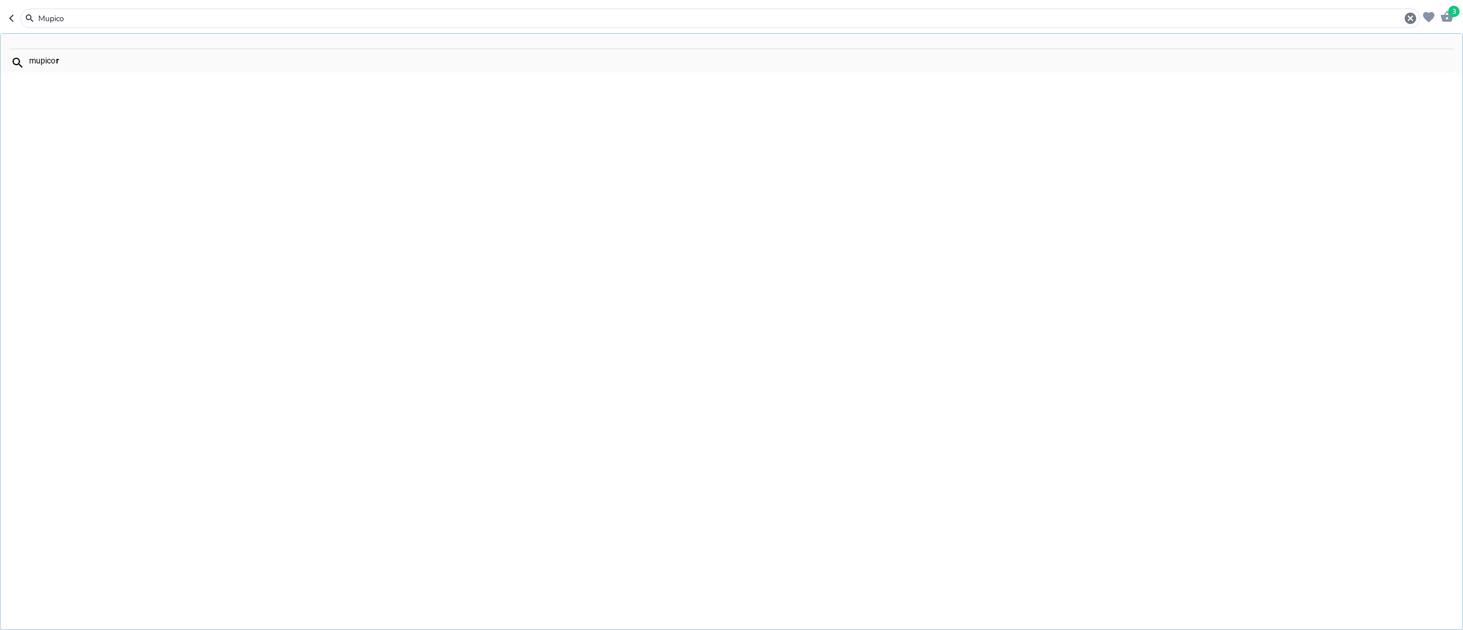
click at [79, 63] on div "mupico r" at bounding box center [741, 60] width 1424 height 9
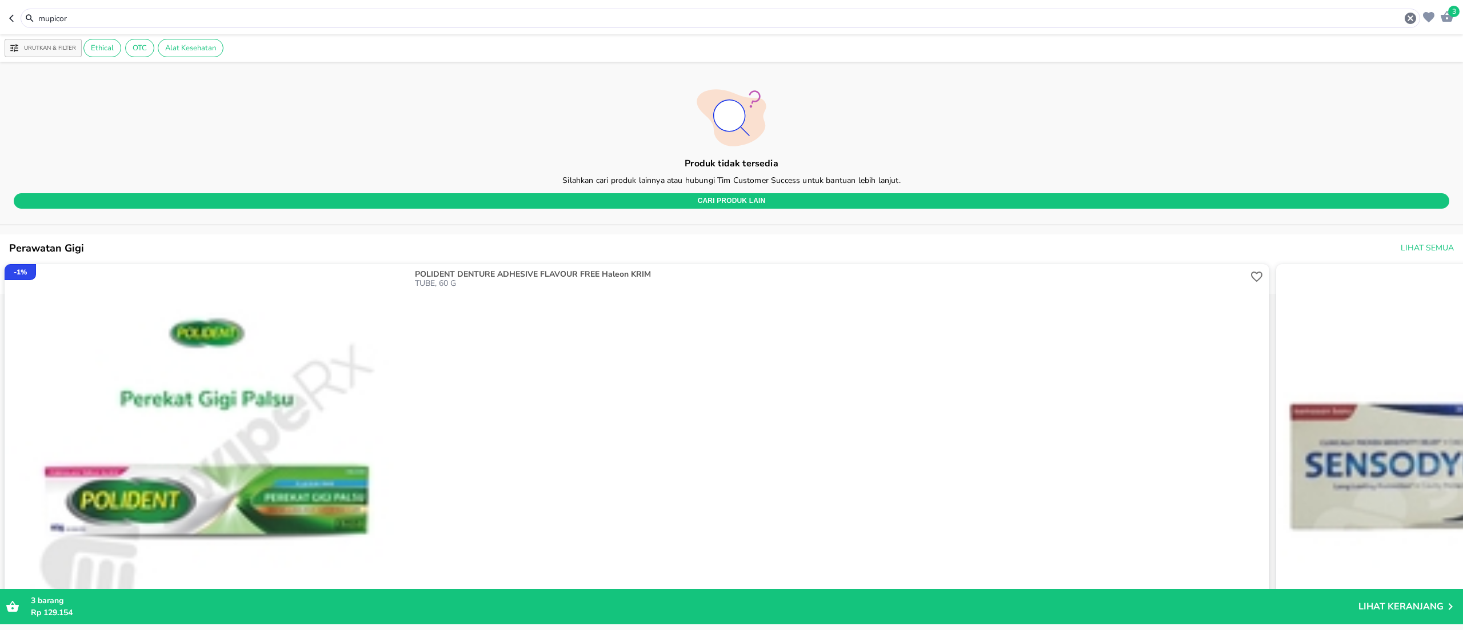
click at [95, 17] on input "mupicor" at bounding box center [720, 19] width 1366 height 12
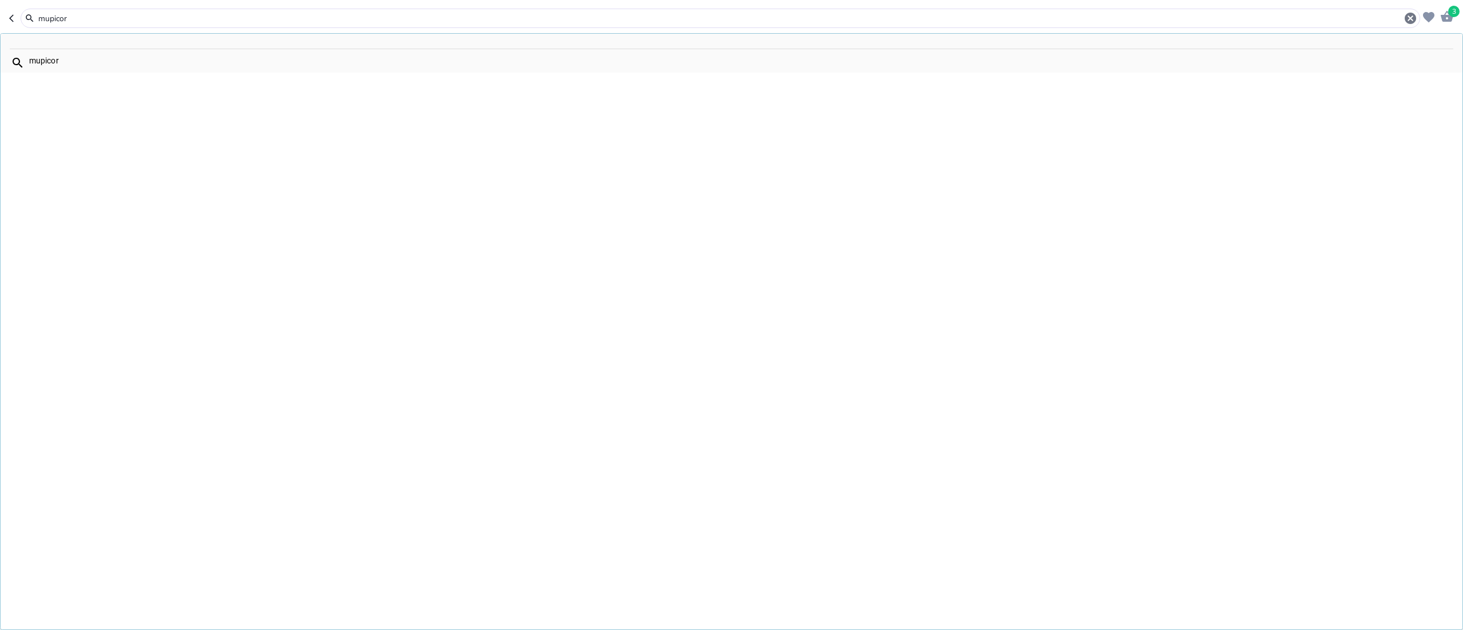
click at [95, 17] on input "mupicor" at bounding box center [720, 19] width 1366 height 12
paste input "Gliben"
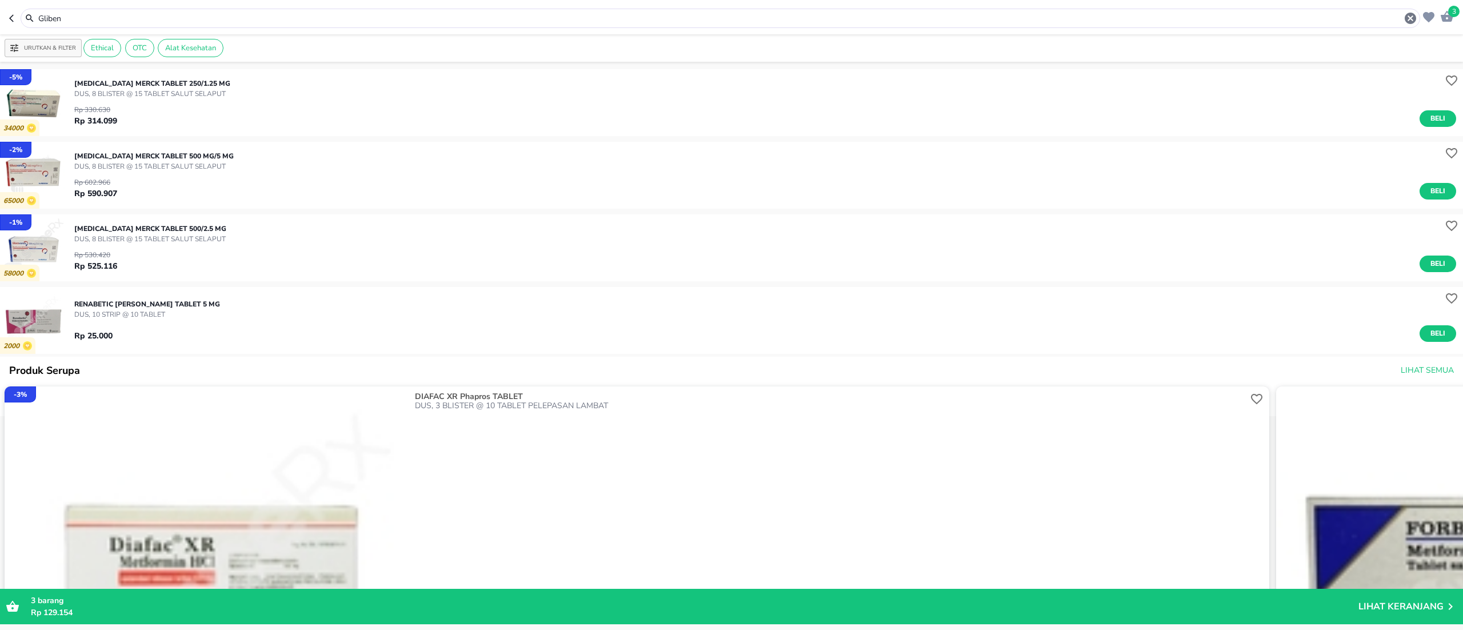
click at [101, 13] on input "Gliben" at bounding box center [720, 19] width 1366 height 12
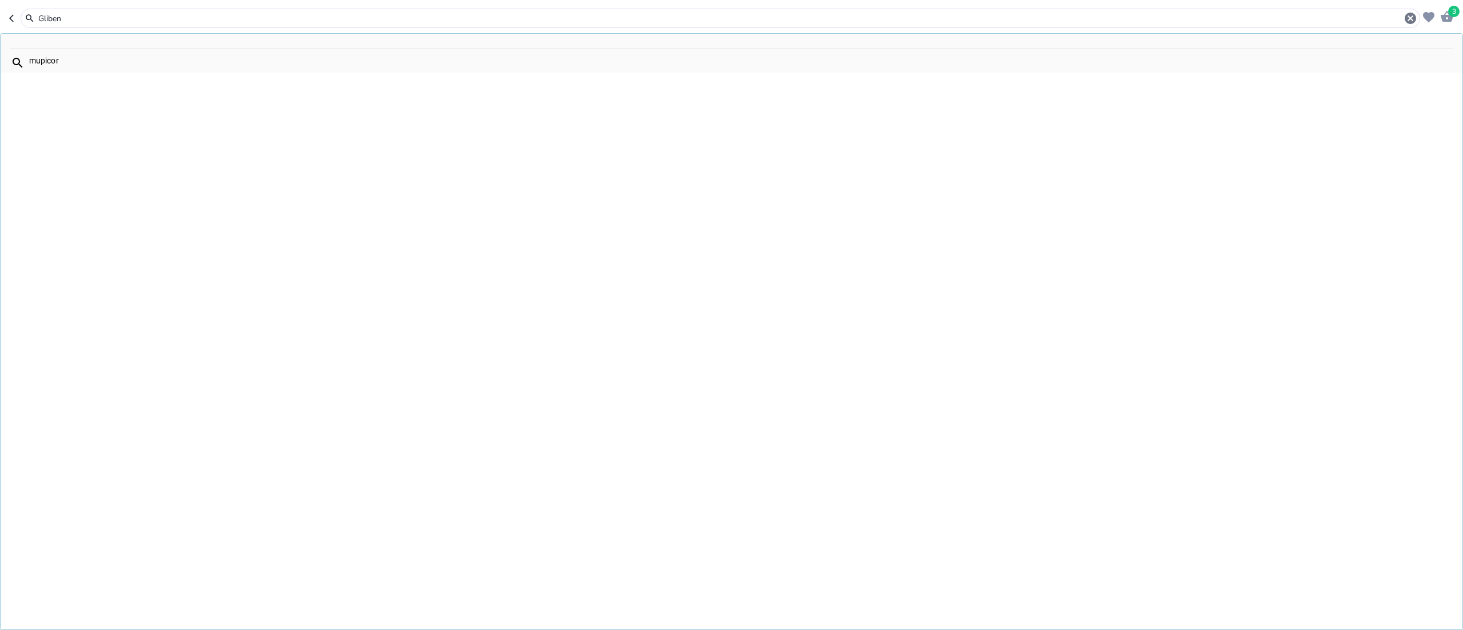
click at [101, 13] on input "Gliben" at bounding box center [720, 19] width 1366 height 12
paste input "Salbug"
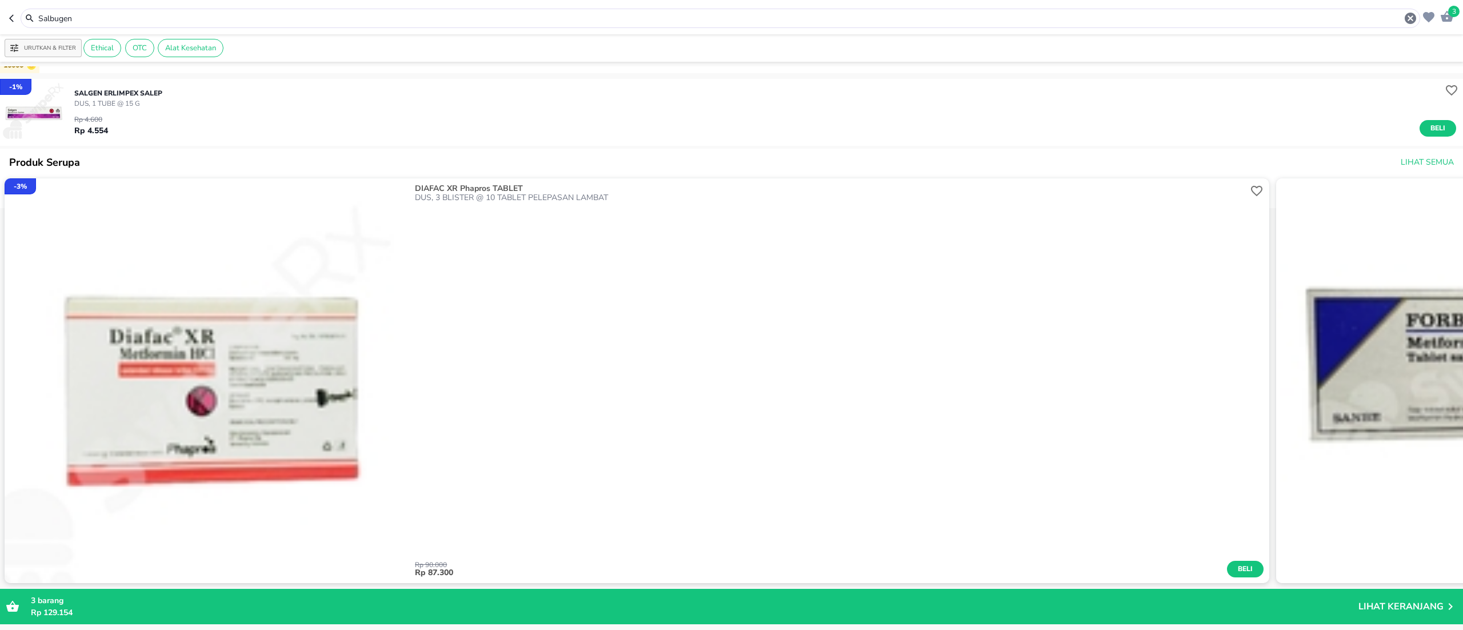
scroll to position [114, 0]
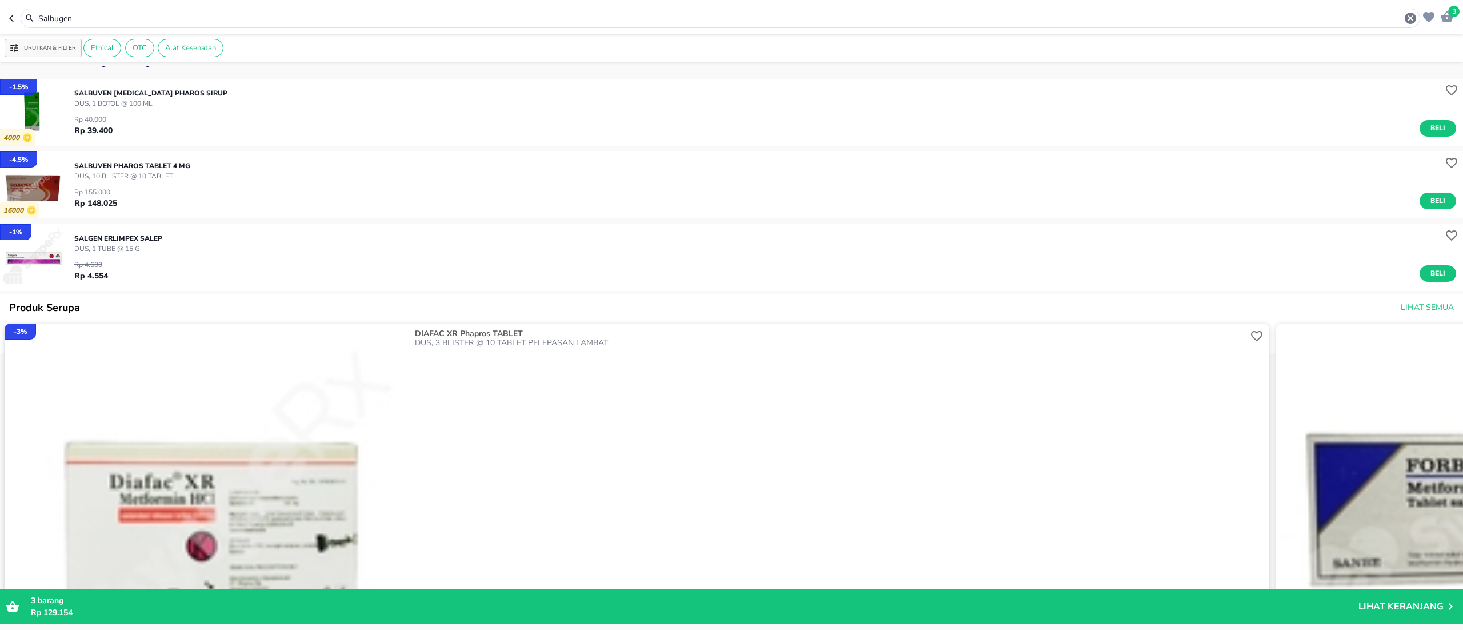
click at [70, 7] on header "3 Salbugen" at bounding box center [731, 17] width 1463 height 34
click at [42, 19] on input "Salbugen" at bounding box center [720, 19] width 1366 height 12
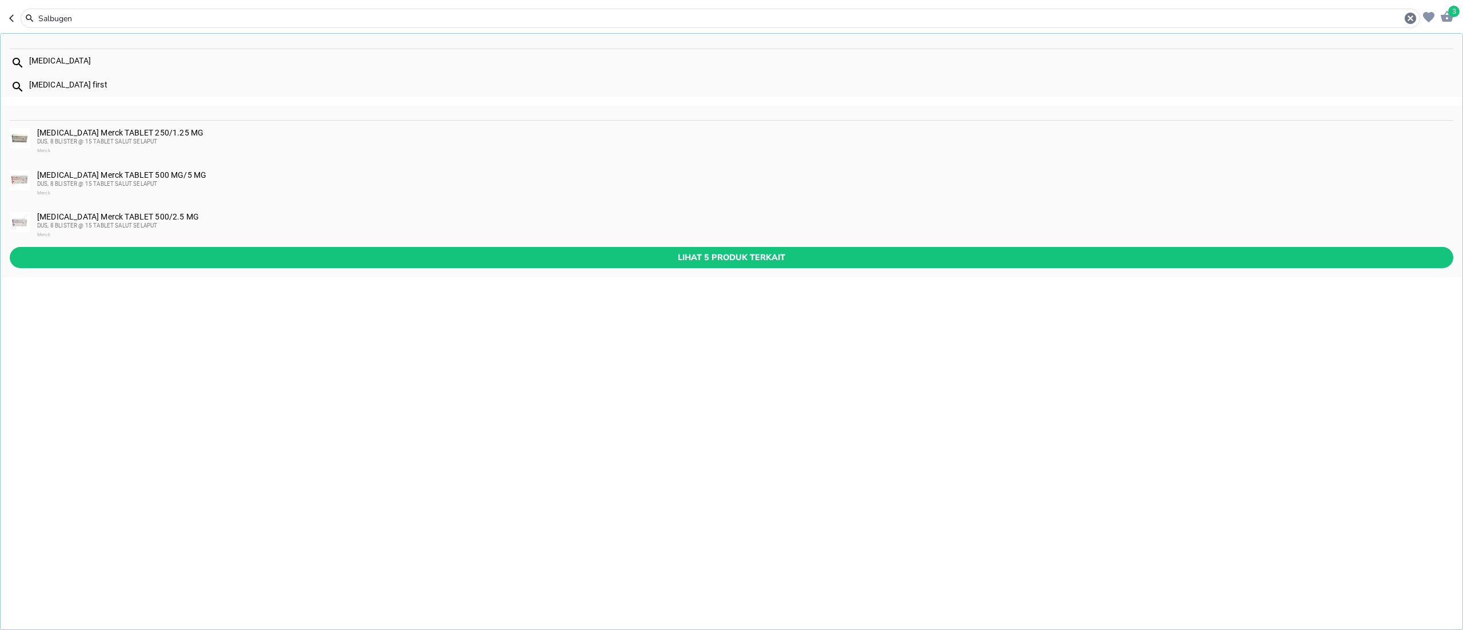
click at [42, 19] on input "Salbugen" at bounding box center [720, 19] width 1366 height 12
paste input "Kalcinol N"
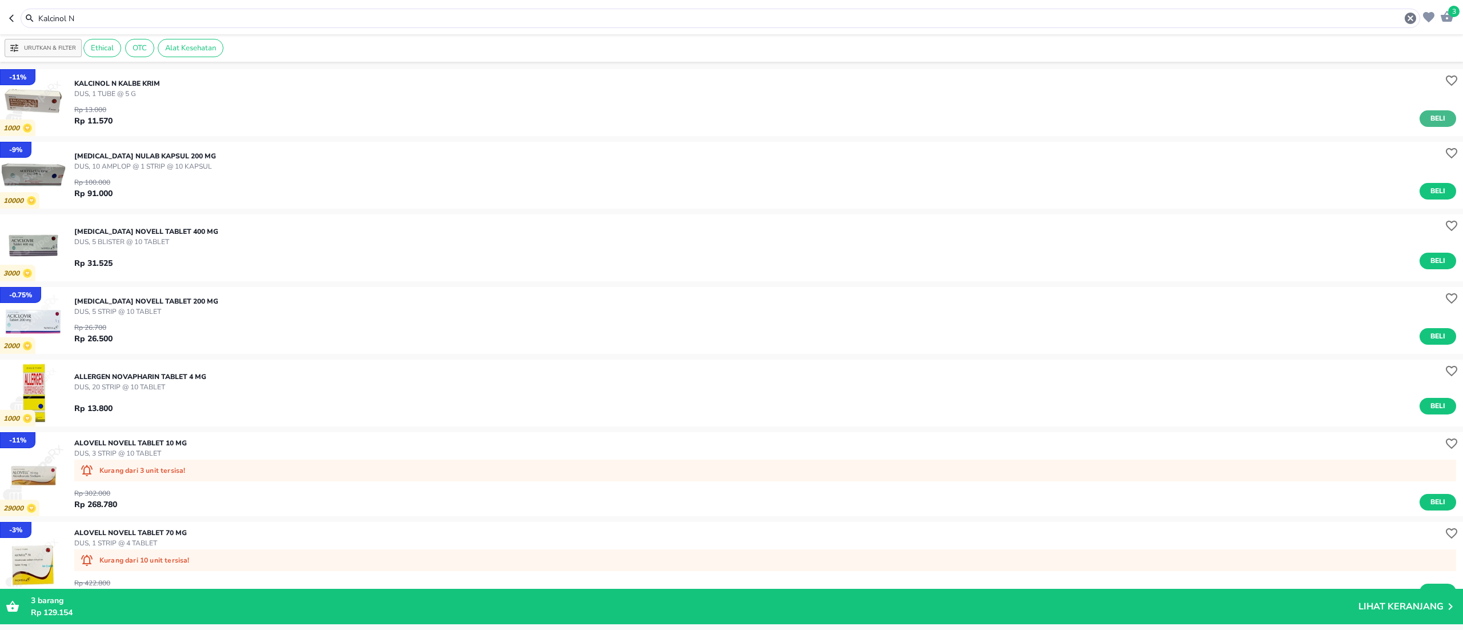
click at [1432, 116] on button "Beli" at bounding box center [1438, 118] width 37 height 17
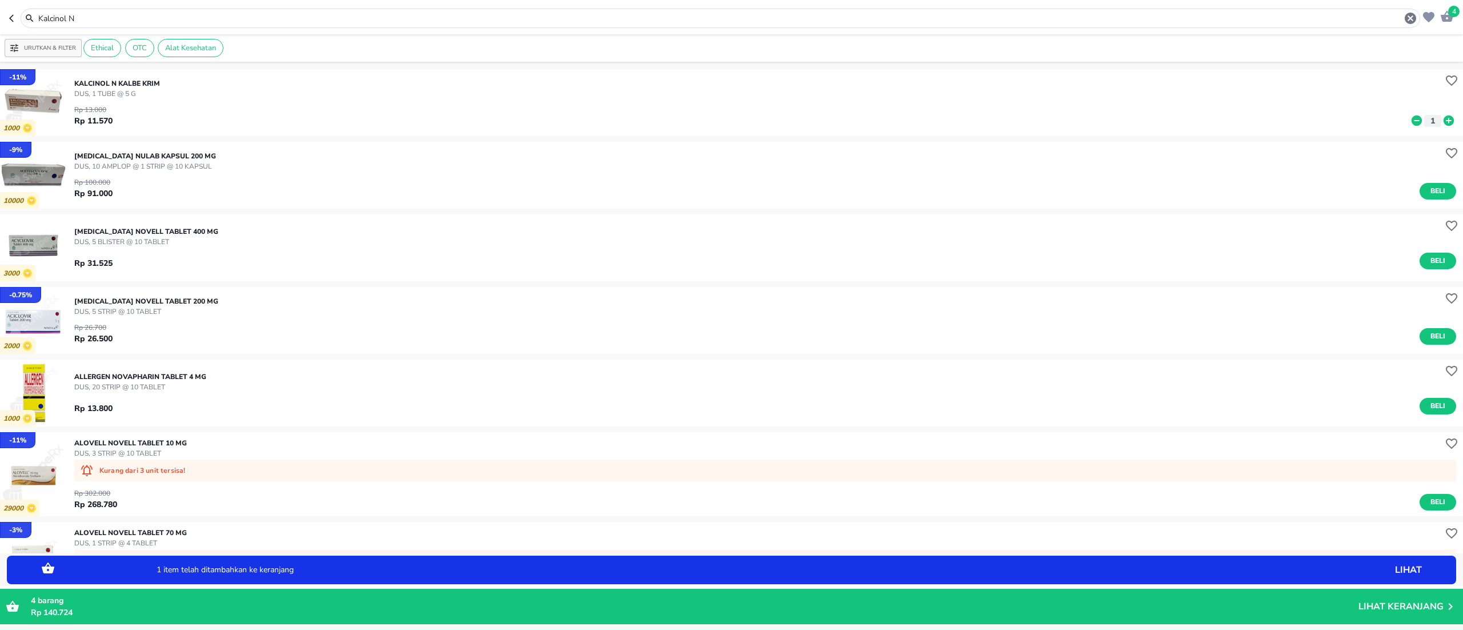
click at [1444, 125] on icon at bounding box center [1449, 120] width 10 height 10
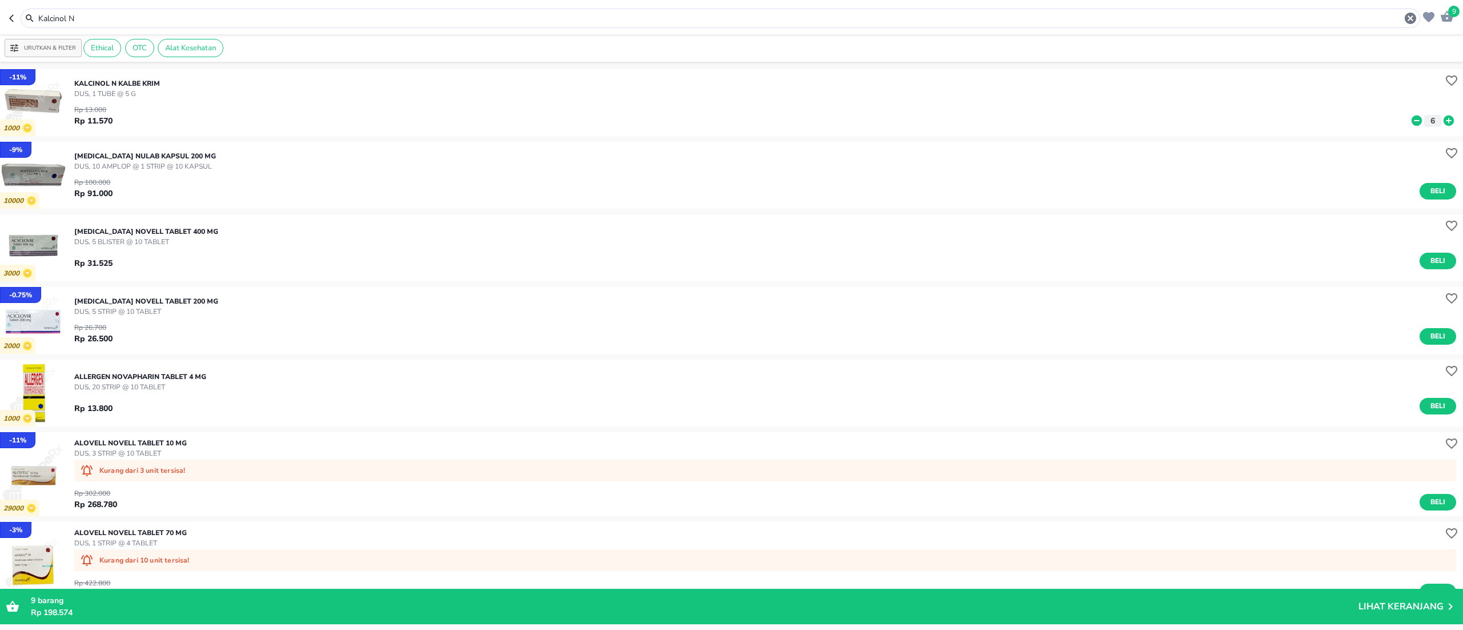
click at [46, 15] on input "Kalcinol N" at bounding box center [720, 19] width 1366 height 12
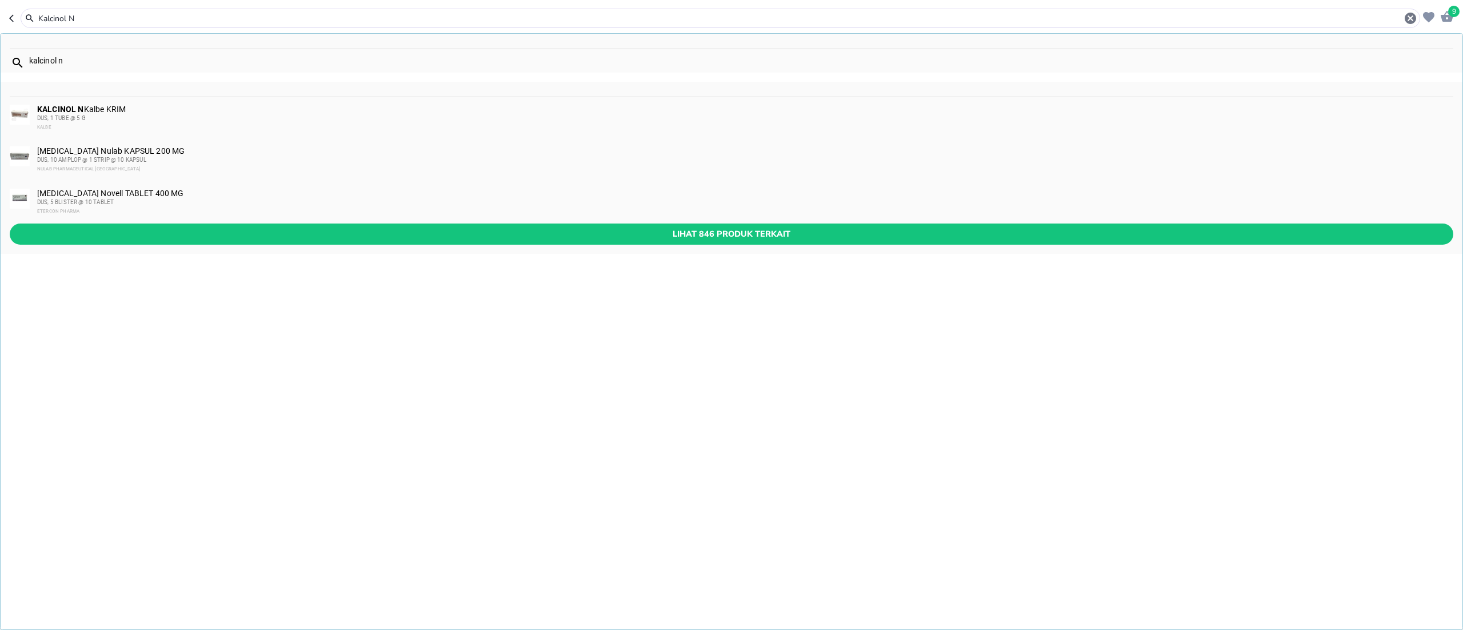
click at [46, 15] on input "Kalcinol N" at bounding box center [720, 19] width 1366 height 12
paste input "Vicks Formula 44"
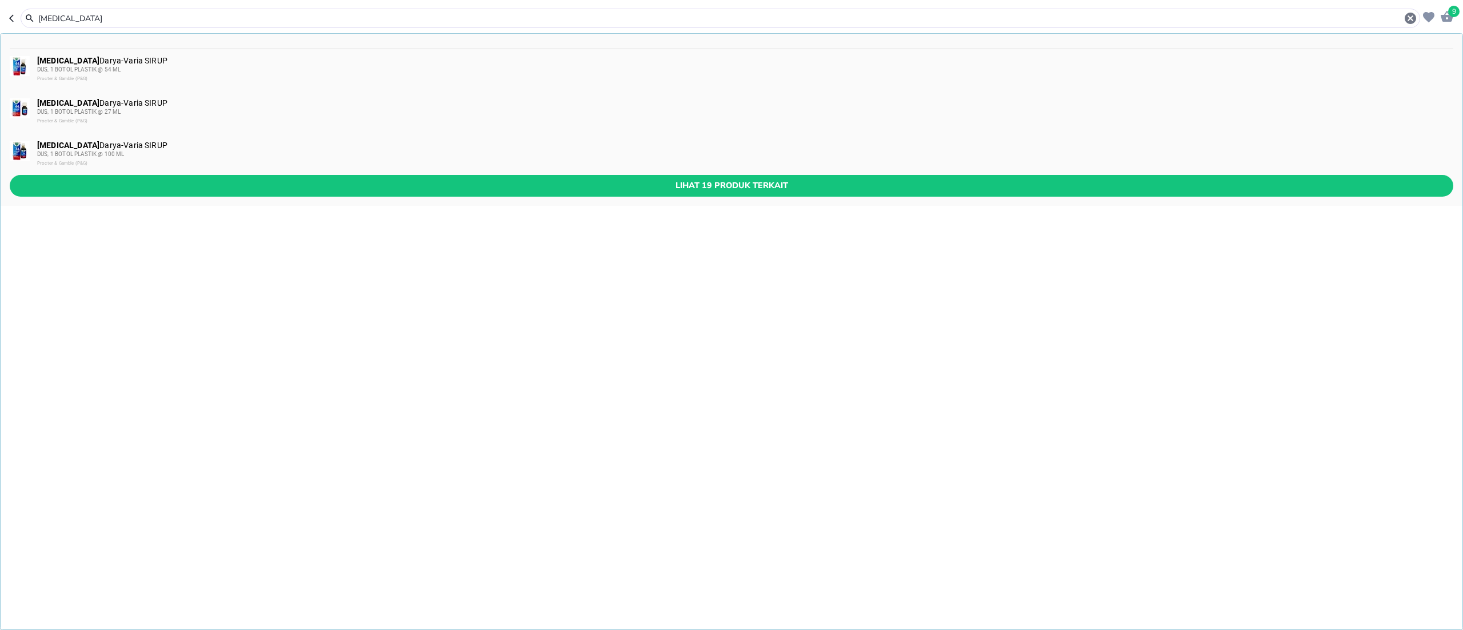
drag, startPoint x: 295, startPoint y: 198, endPoint x: 302, endPoint y: 179, distance: 19.5
click at [295, 198] on div "Lihat 19 produk terkait" at bounding box center [732, 190] width 1462 height 30
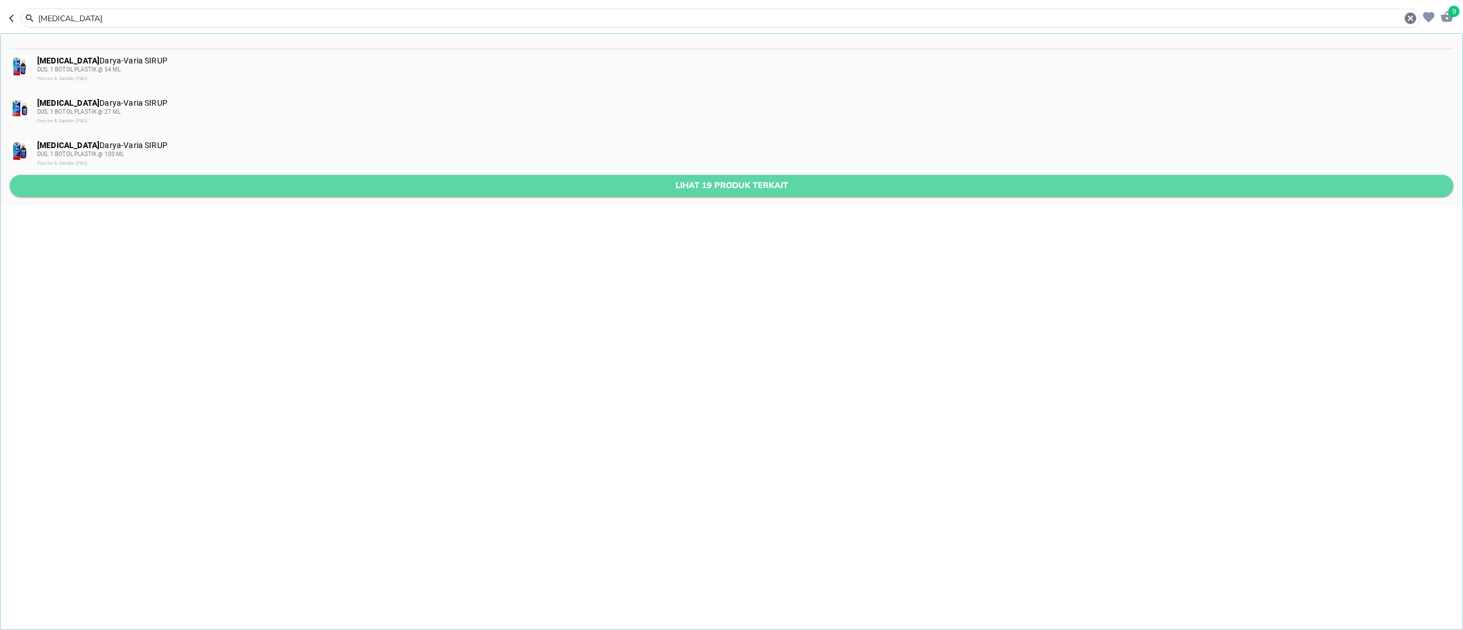
click at [302, 179] on span "Lihat 19 produk terkait" at bounding box center [731, 185] width 1425 height 14
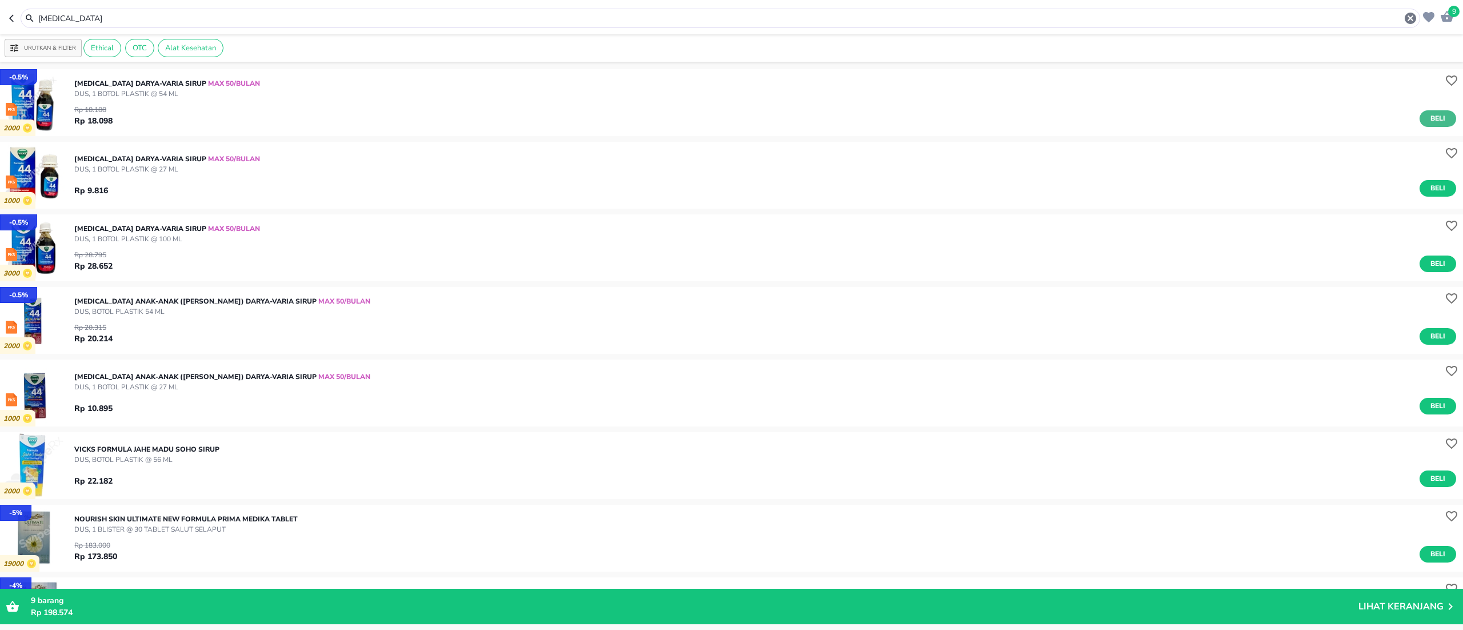
click at [1428, 117] on span "Beli" at bounding box center [1437, 119] width 19 height 12
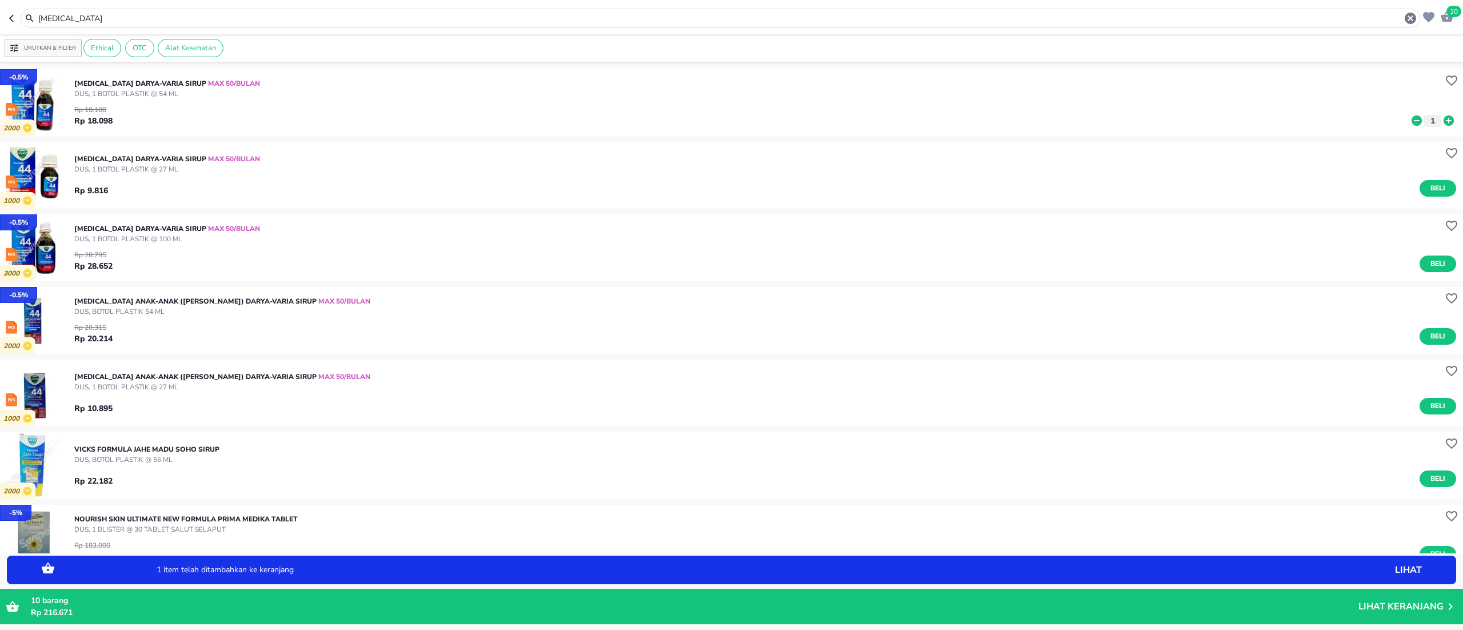
click at [1441, 115] on icon at bounding box center [1448, 120] width 15 height 13
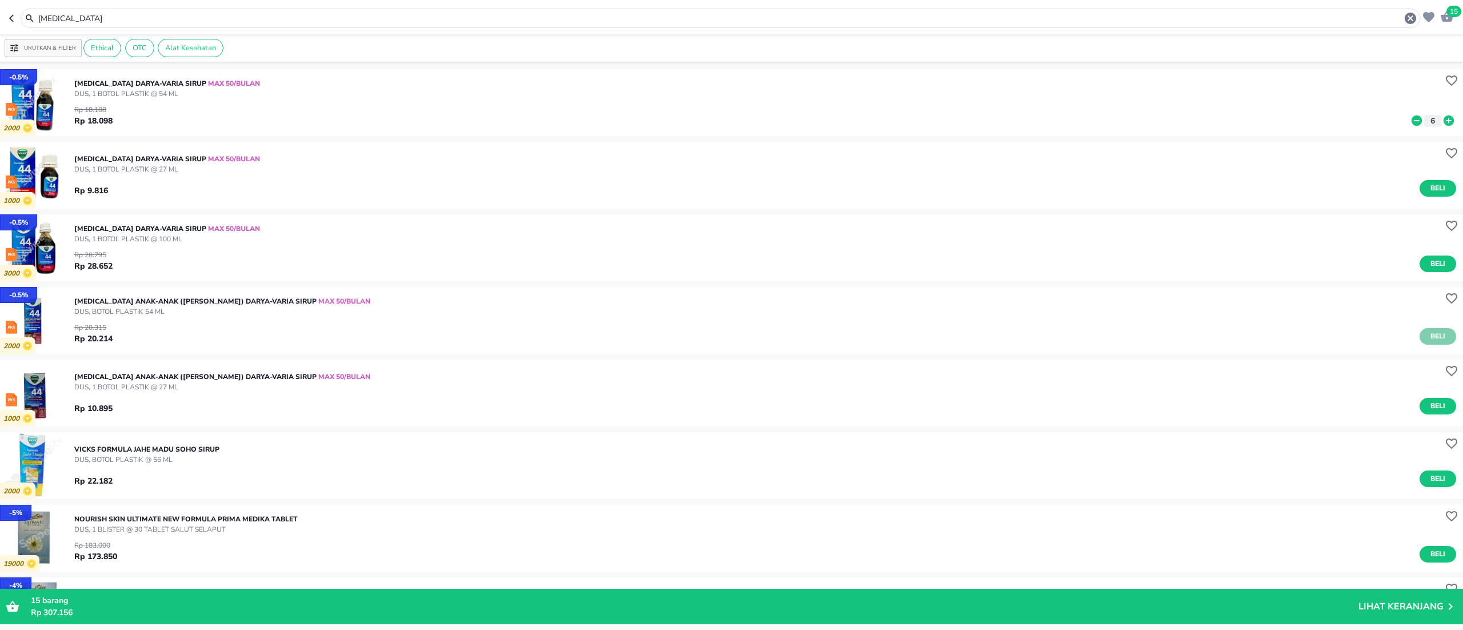
click at [1428, 335] on span "Beli" at bounding box center [1437, 336] width 19 height 12
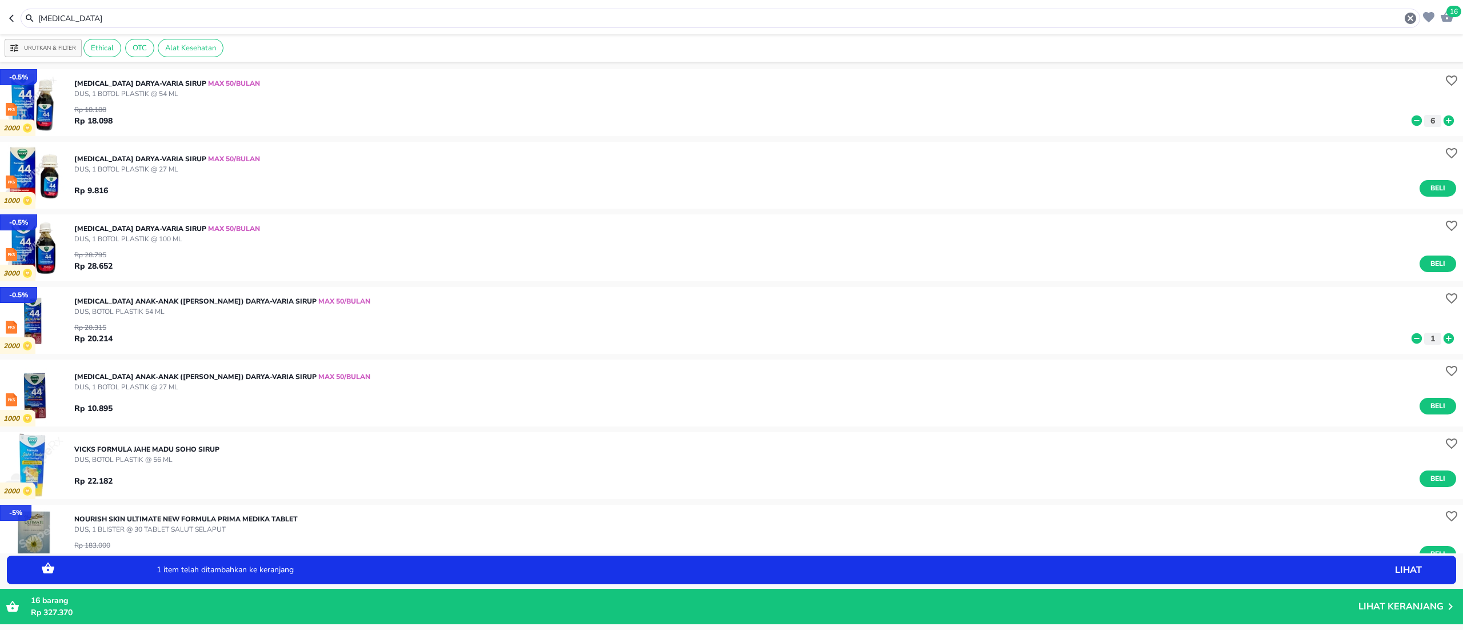
click at [1444, 336] on icon at bounding box center [1449, 338] width 10 height 10
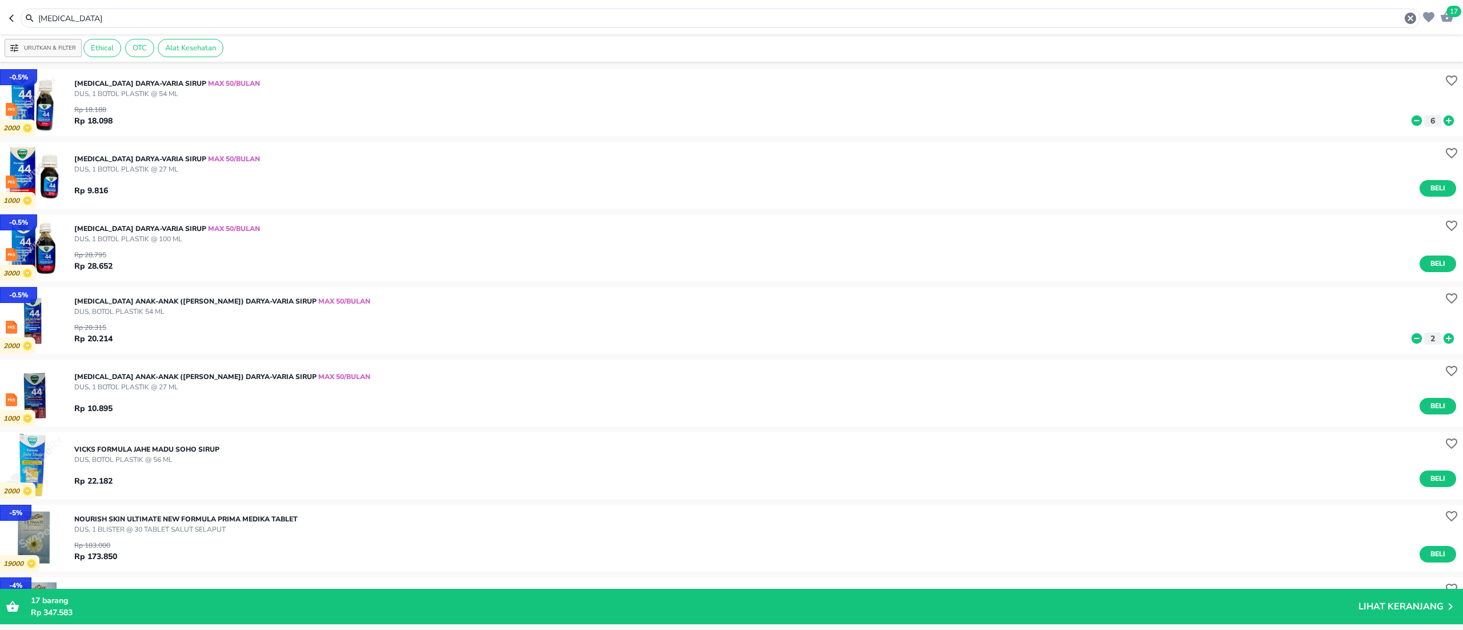
click at [211, 25] on div "Vicks Formula 44" at bounding box center [727, 18] width 1380 height 14
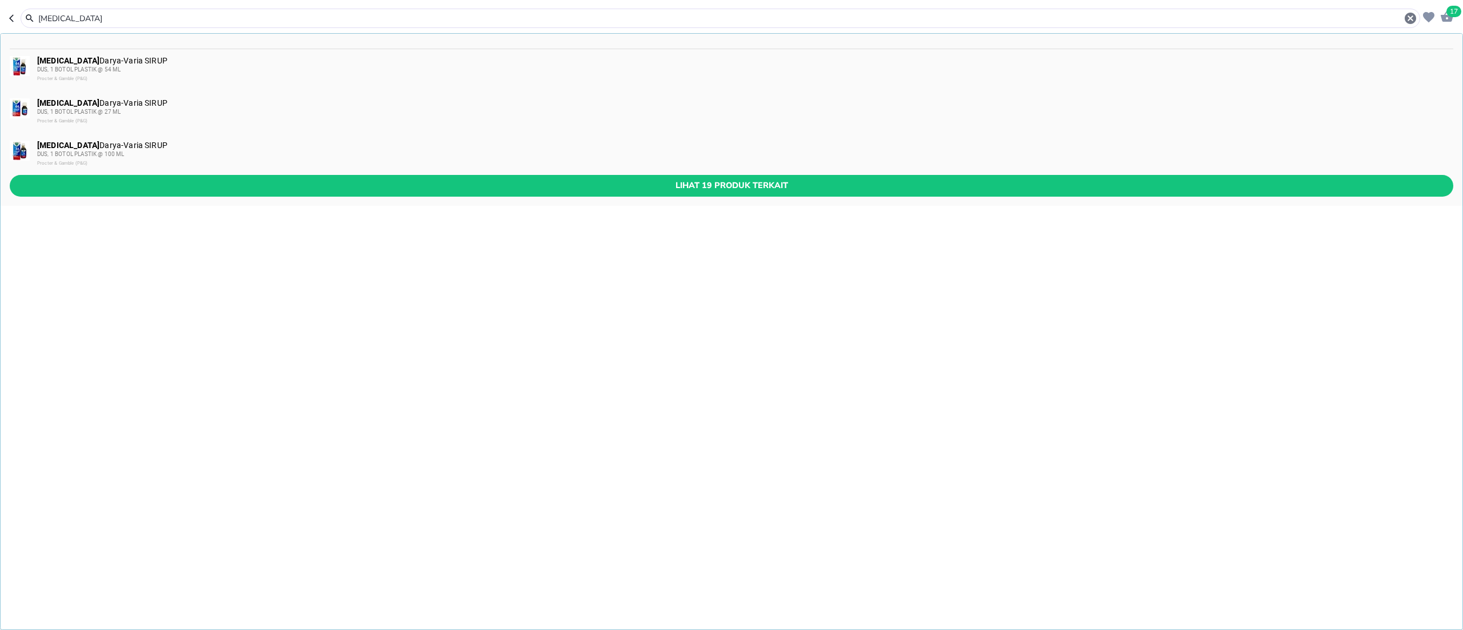
click at [211, 25] on div "Vicks Formula 44" at bounding box center [727, 18] width 1380 height 14
click at [206, 16] on input "Vicks Formula 44" at bounding box center [720, 19] width 1366 height 12
paste input "Woods Antitusive Merah 60 ml"
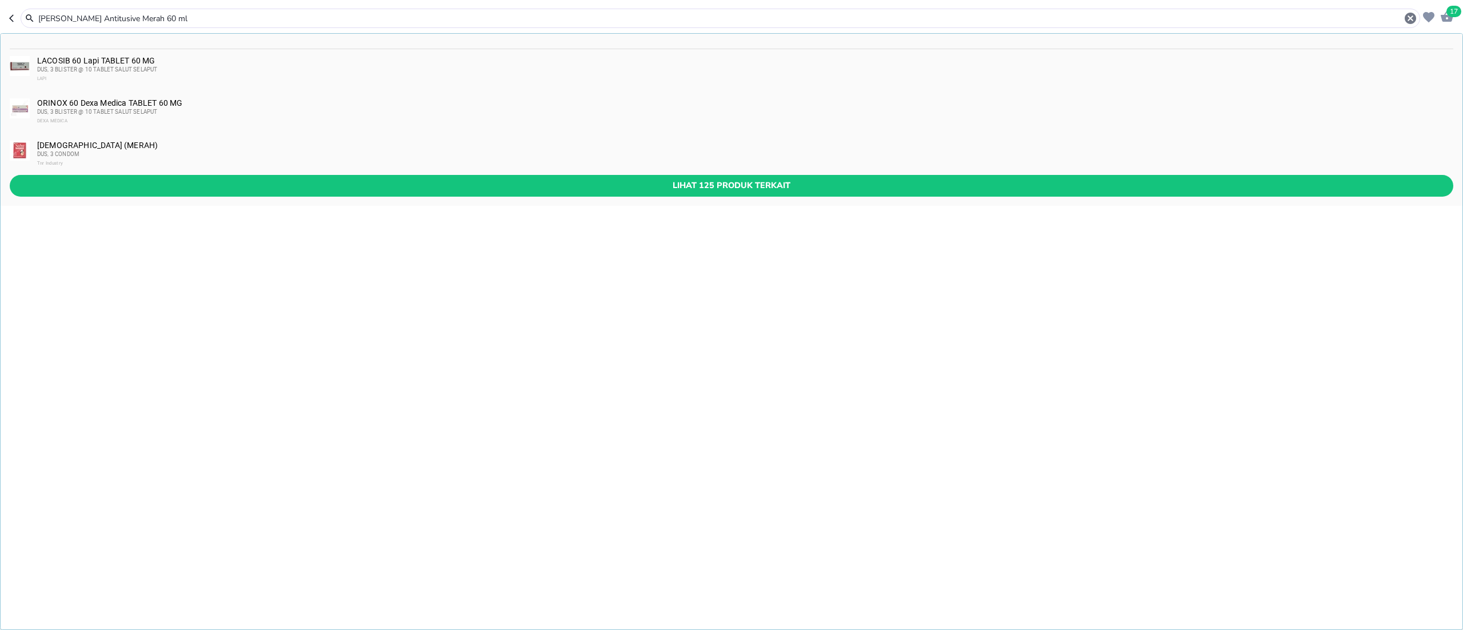
drag, startPoint x: 103, startPoint y: 18, endPoint x: 235, endPoint y: 31, distance: 133.2
click at [235, 31] on header "17 Woods Antitusive Merah 60 ml LACOSIB 60 Lapi TABLET 60 MG DUS, 3 BLISTER @ 1…" at bounding box center [731, 17] width 1463 height 34
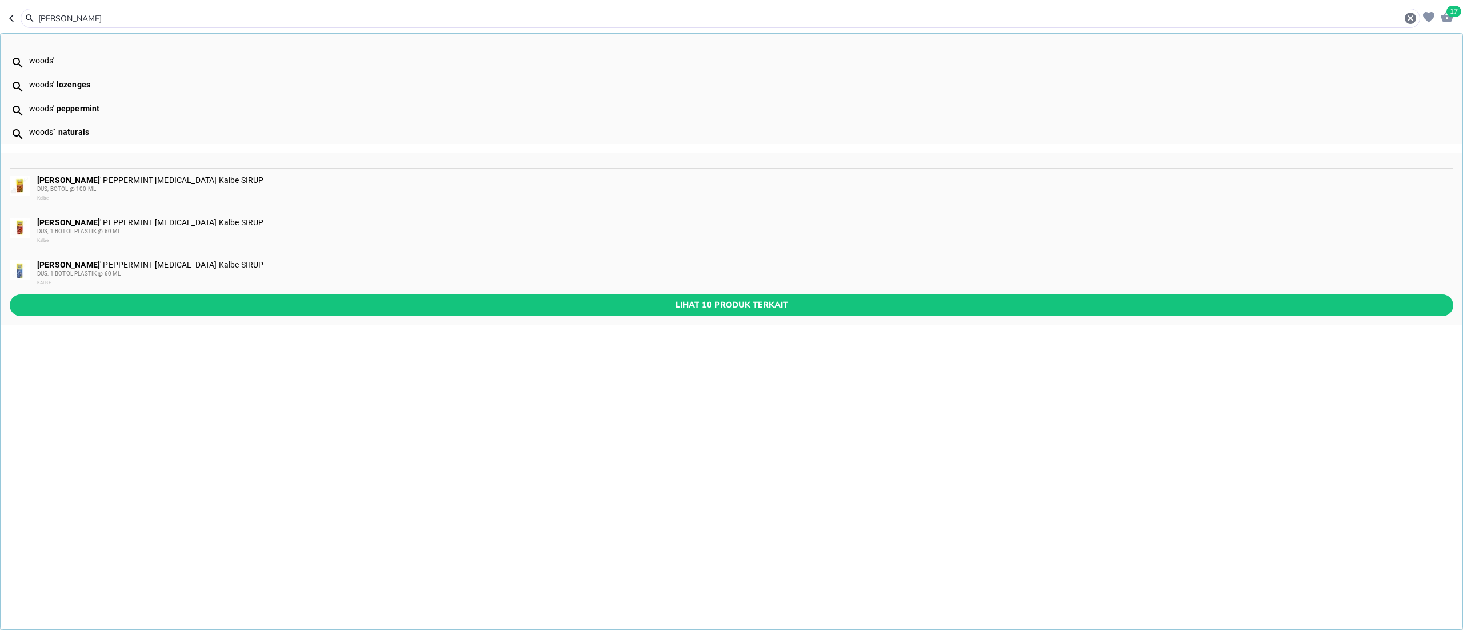
type input "Woods"
click at [145, 210] on div "WOODS ' PEPPERMINT ANTITUSSIVE Kalbe SIRUP DUS, 1 BOTOL PLASTIK @ 60 ML Kalbe" at bounding box center [732, 231] width 1462 height 42
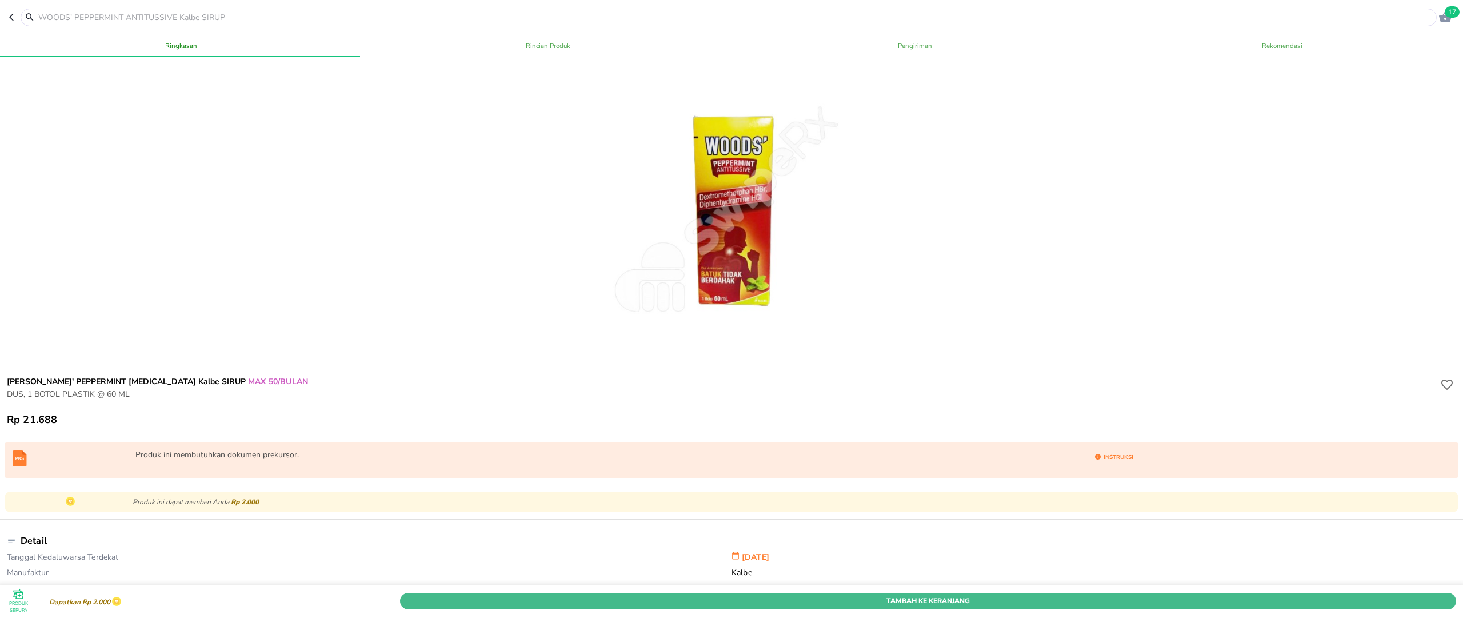
click at [1153, 595] on span "Tambah Ke Keranjang" at bounding box center [928, 601] width 1039 height 12
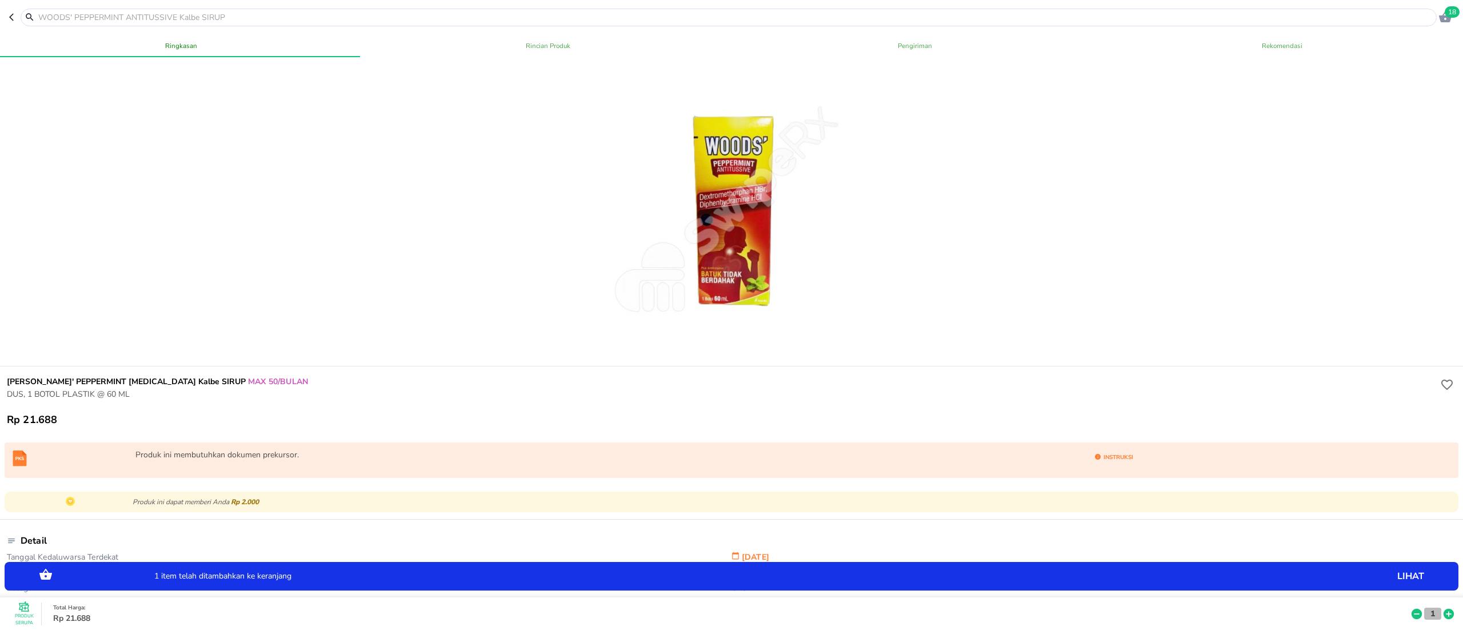
click at [1424, 607] on button "1" at bounding box center [1432, 613] width 17 height 12
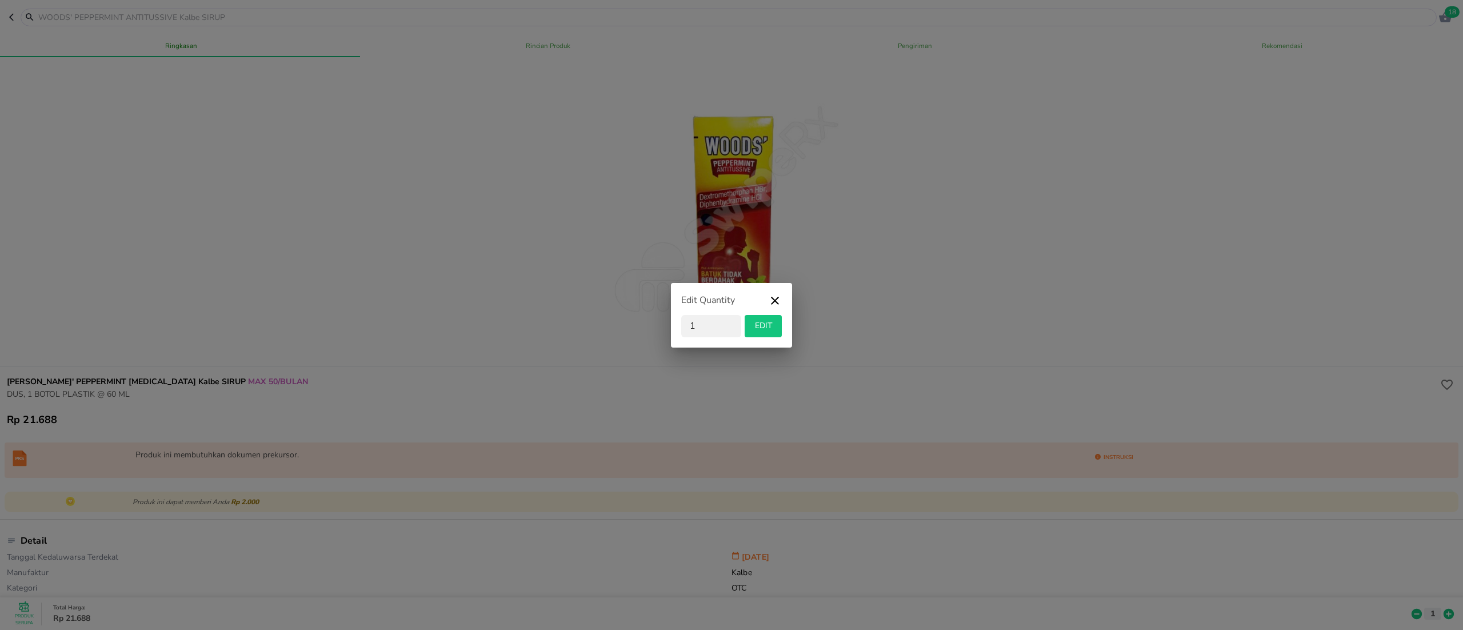
drag, startPoint x: 706, startPoint y: 323, endPoint x: 578, endPoint y: 343, distance: 129.5
click at [578, 343] on div "Edit Quantity 1 EDIT" at bounding box center [731, 315] width 1463 height 630
type input "6"
click at [775, 331] on span "EDIT" at bounding box center [763, 326] width 28 height 14
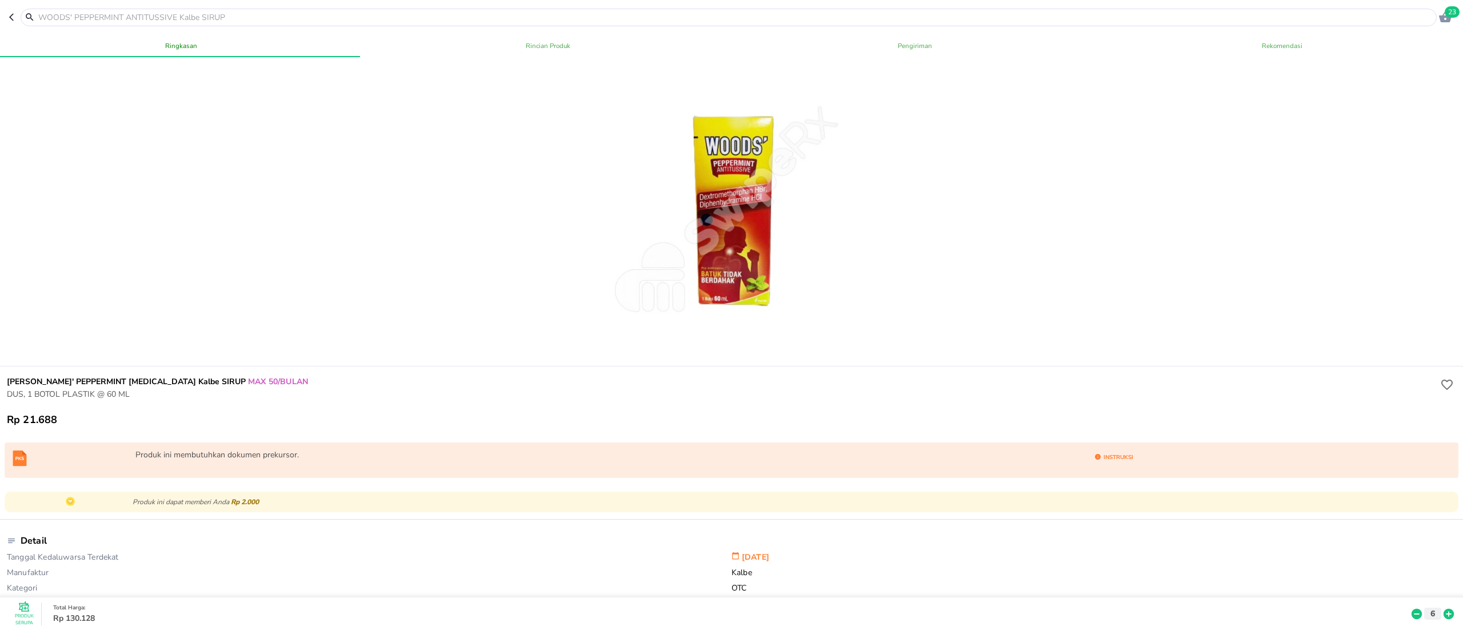
click at [246, 20] on input "text" at bounding box center [735, 17] width 1397 height 12
paste input "Tolak Angin Dewasa"
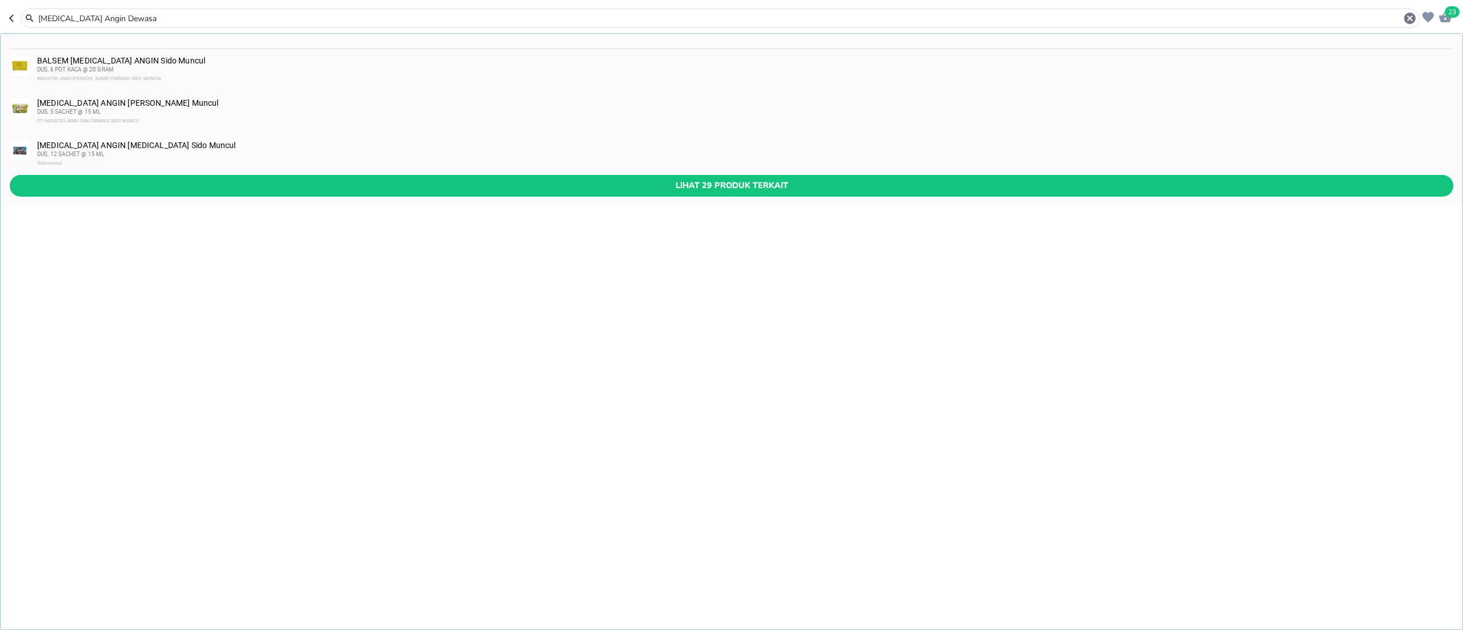
click at [91, 18] on input "Tolak Angin Dewasa" at bounding box center [720, 19] width 1366 height 12
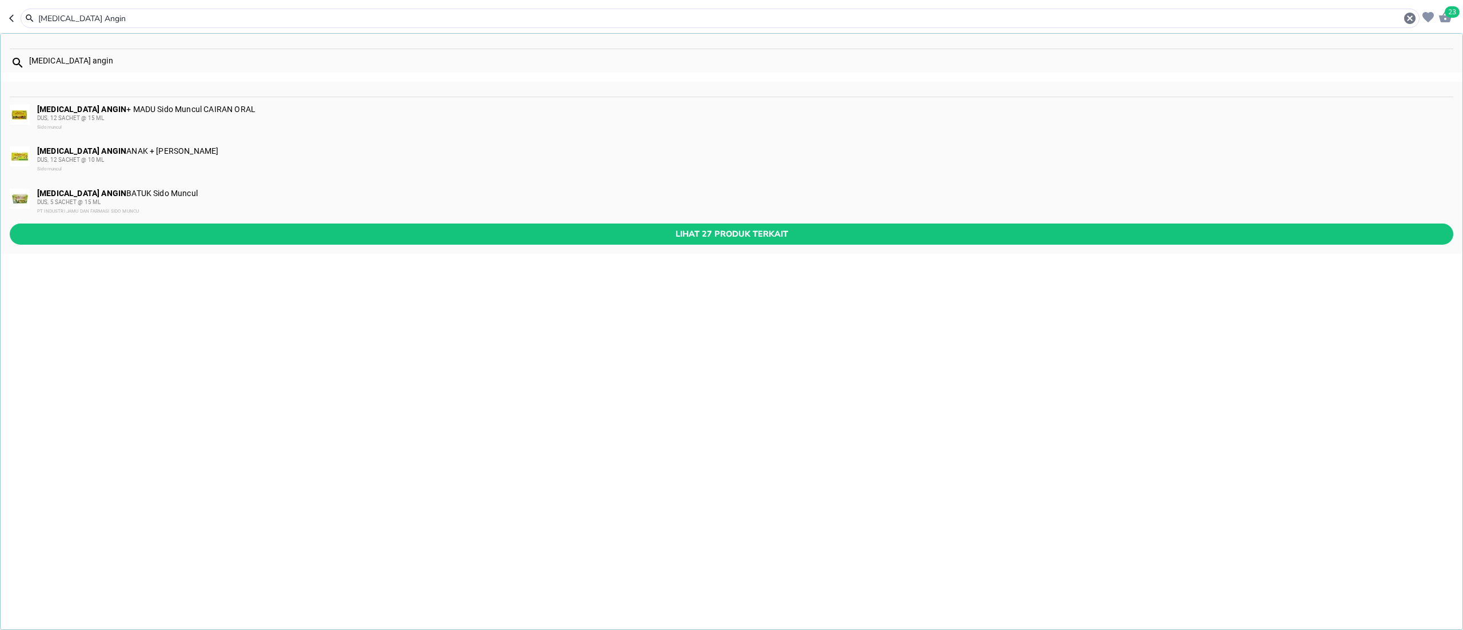
type input "Tolak Angin"
click at [154, 123] on div "Sidomuncul" at bounding box center [744, 127] width 1415 height 9
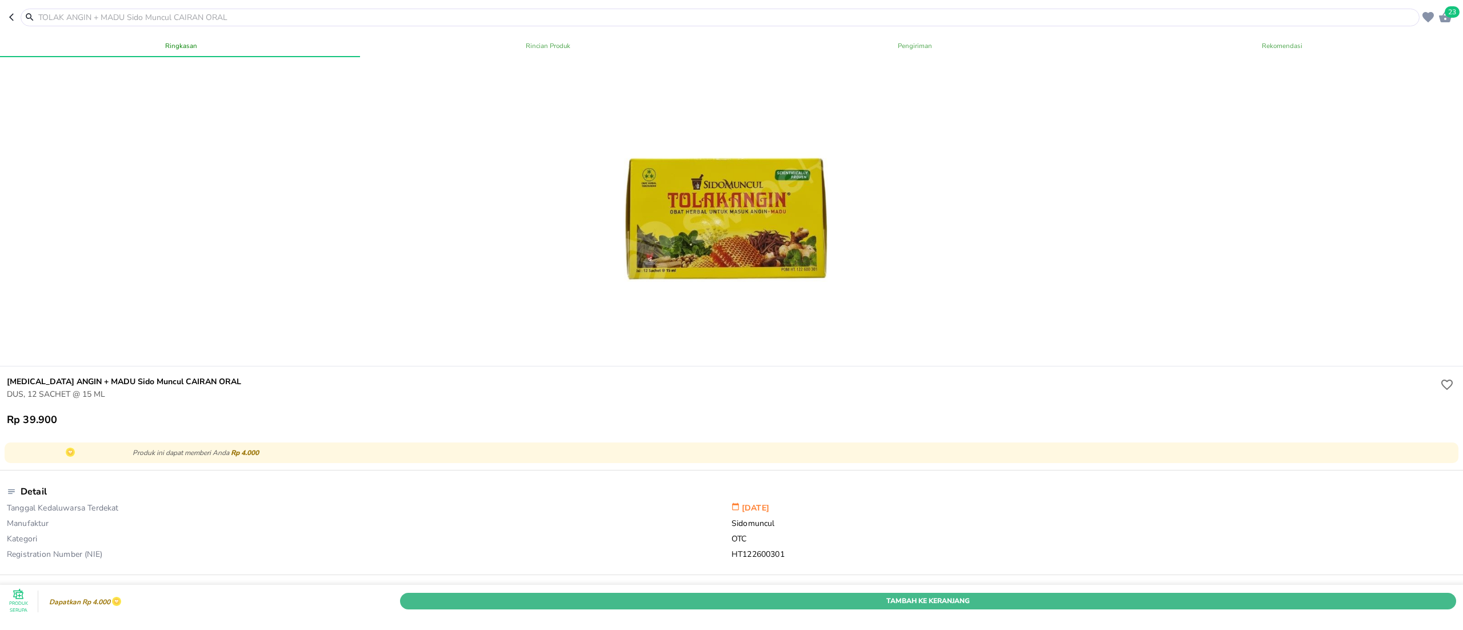
drag, startPoint x: 1110, startPoint y: 561, endPoint x: 1329, endPoint y: 595, distance: 222.1
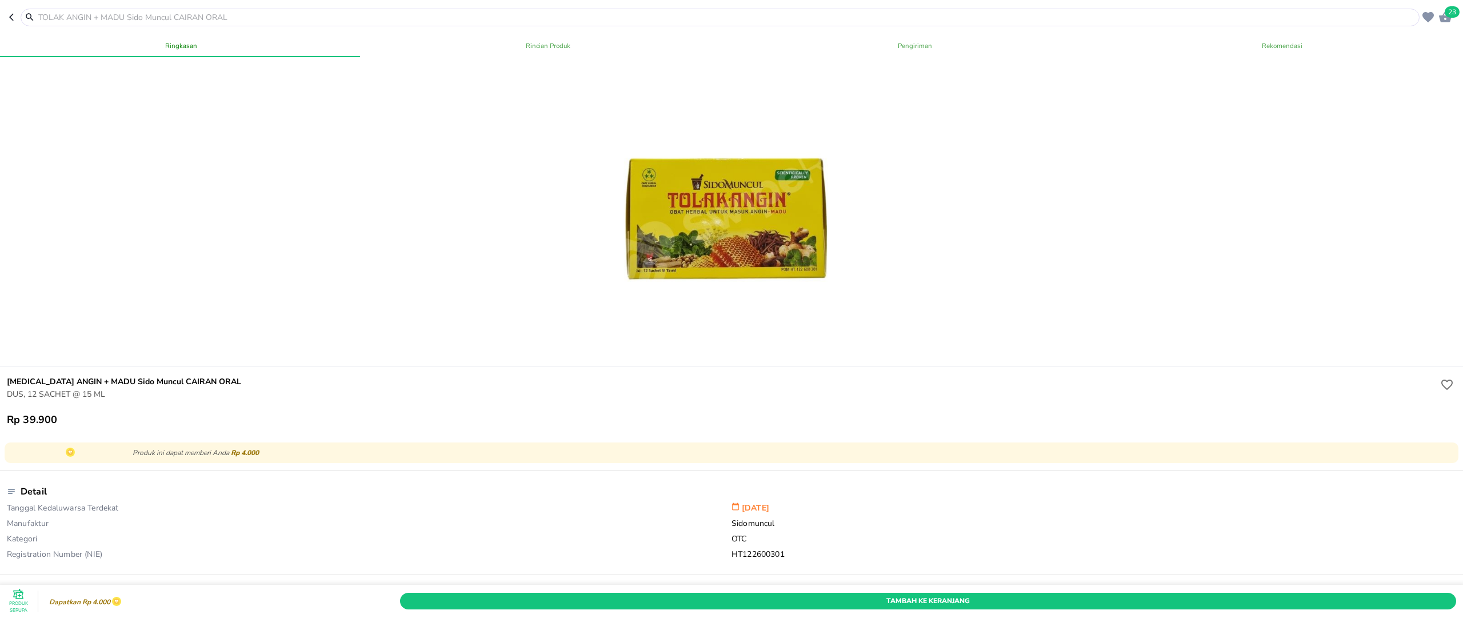
click at [1111, 595] on span "Tambah Ke Keranjang" at bounding box center [928, 601] width 1039 height 12
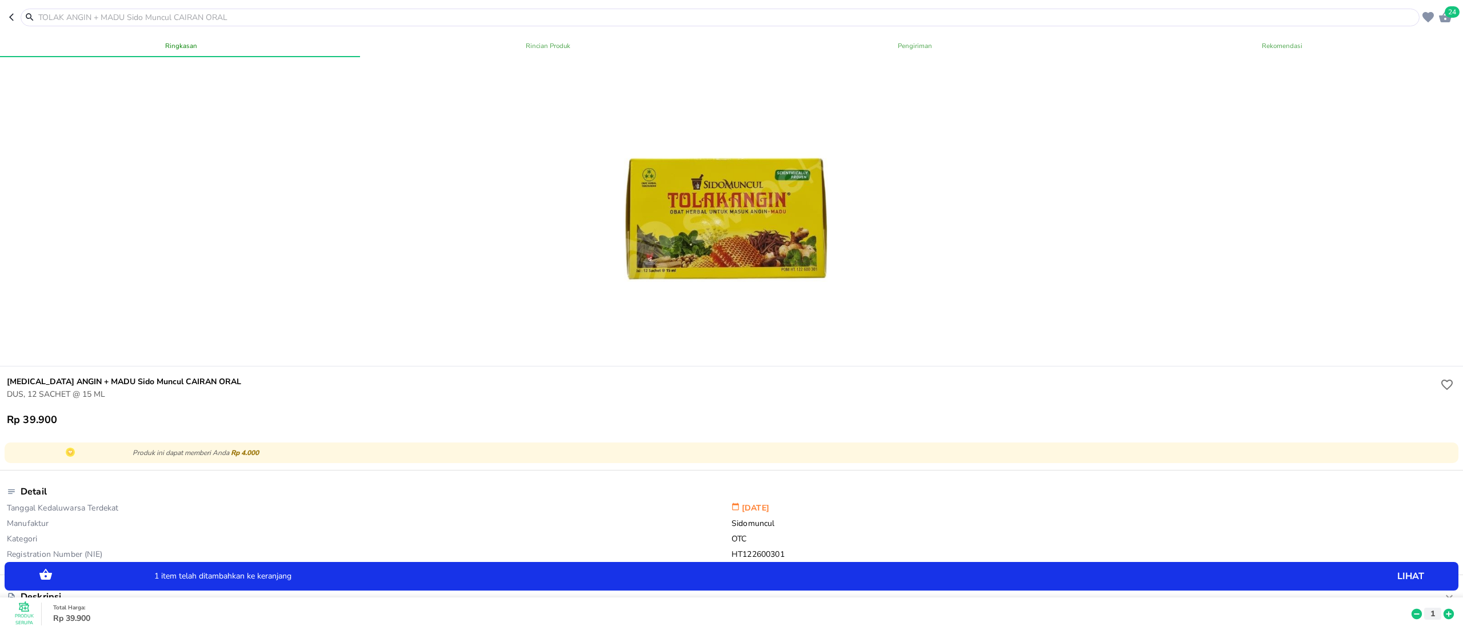
click at [1444, 609] on icon at bounding box center [1449, 614] width 10 height 10
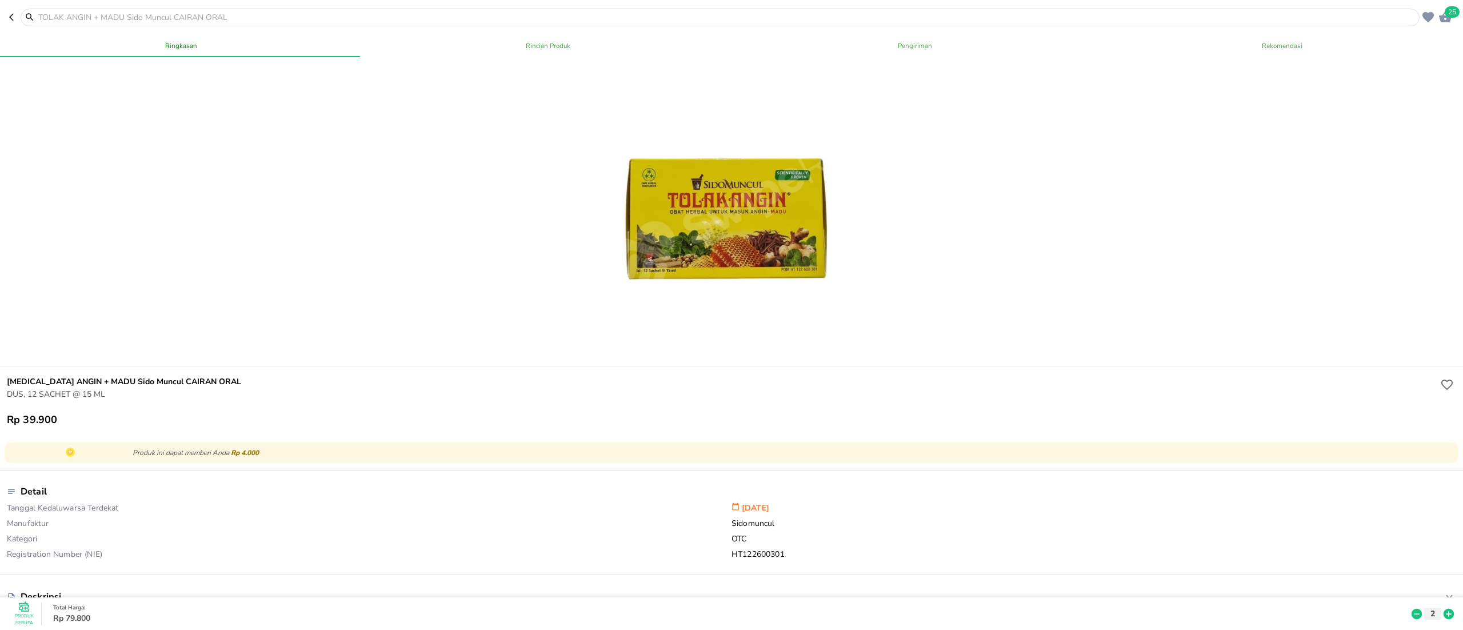
click at [137, 13] on input "text" at bounding box center [727, 17] width 1380 height 12
paste input "Ardium 500"
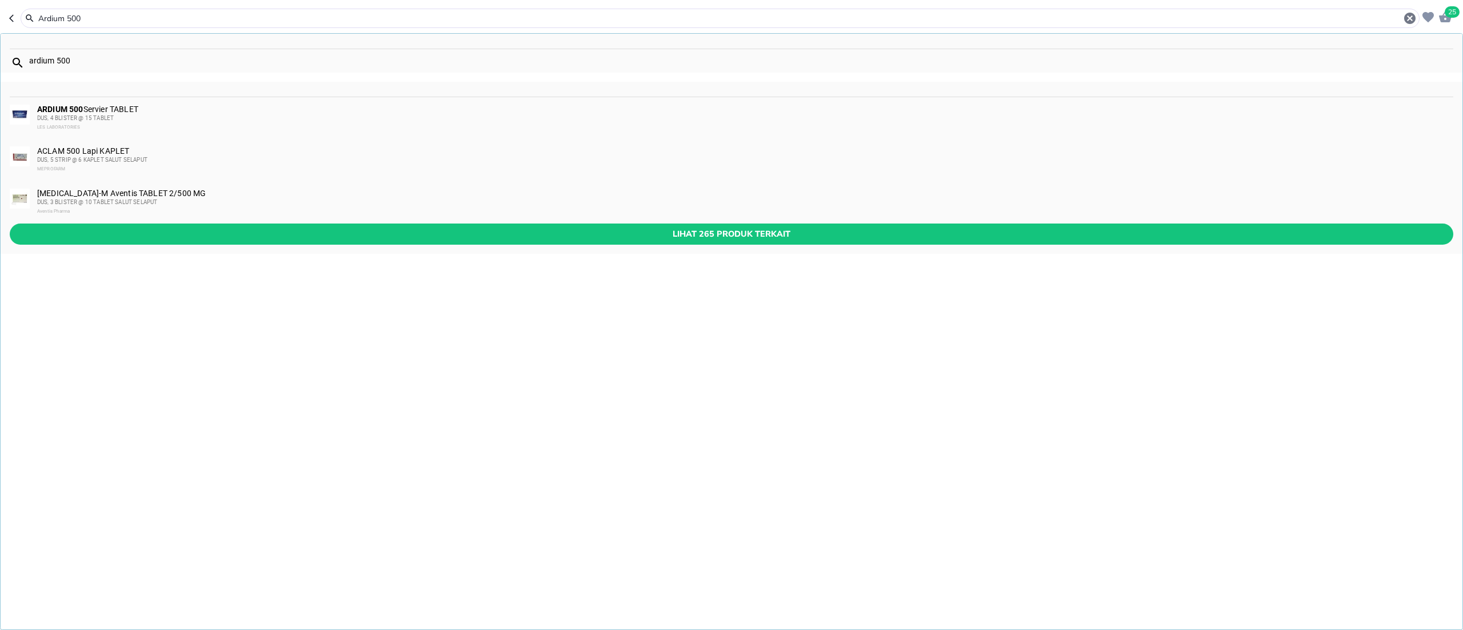
type input "Ardium 500"
click at [162, 125] on div "LES LABORATORIES" at bounding box center [744, 127] width 1415 height 9
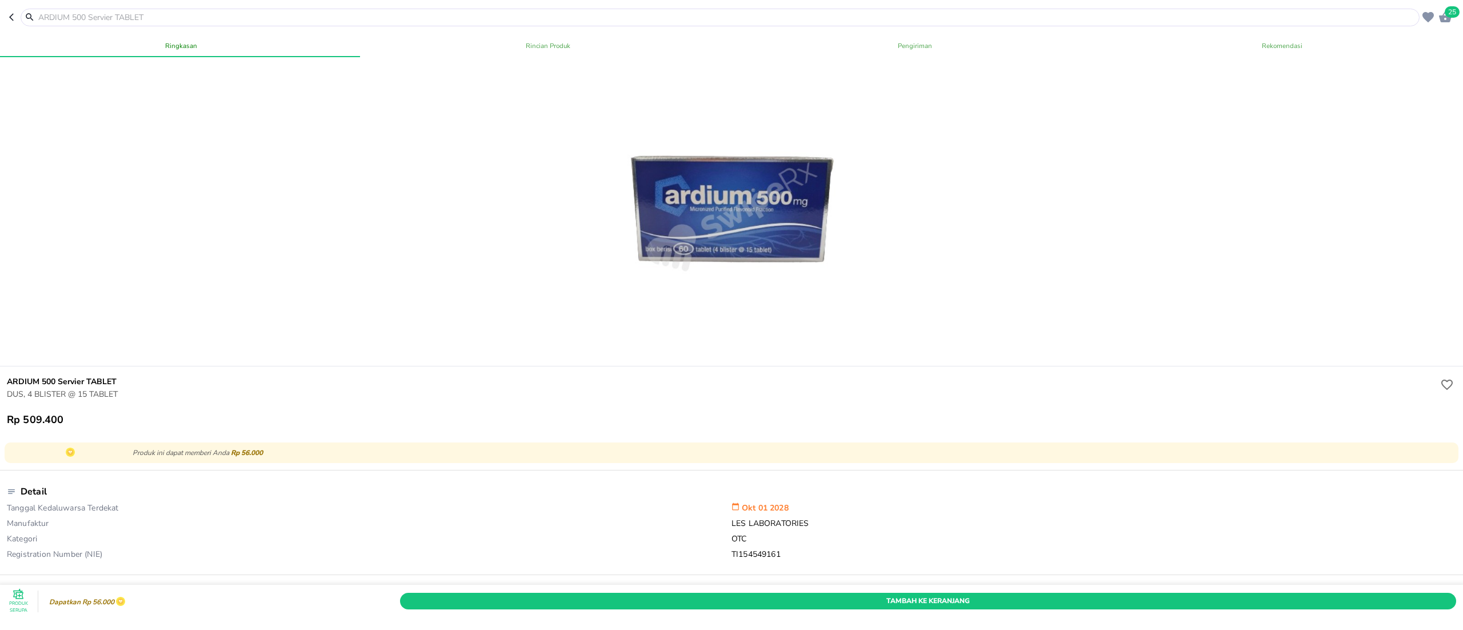
click at [837, 590] on div "Tambah Ke Keranjang" at bounding box center [928, 600] width 1061 height 21
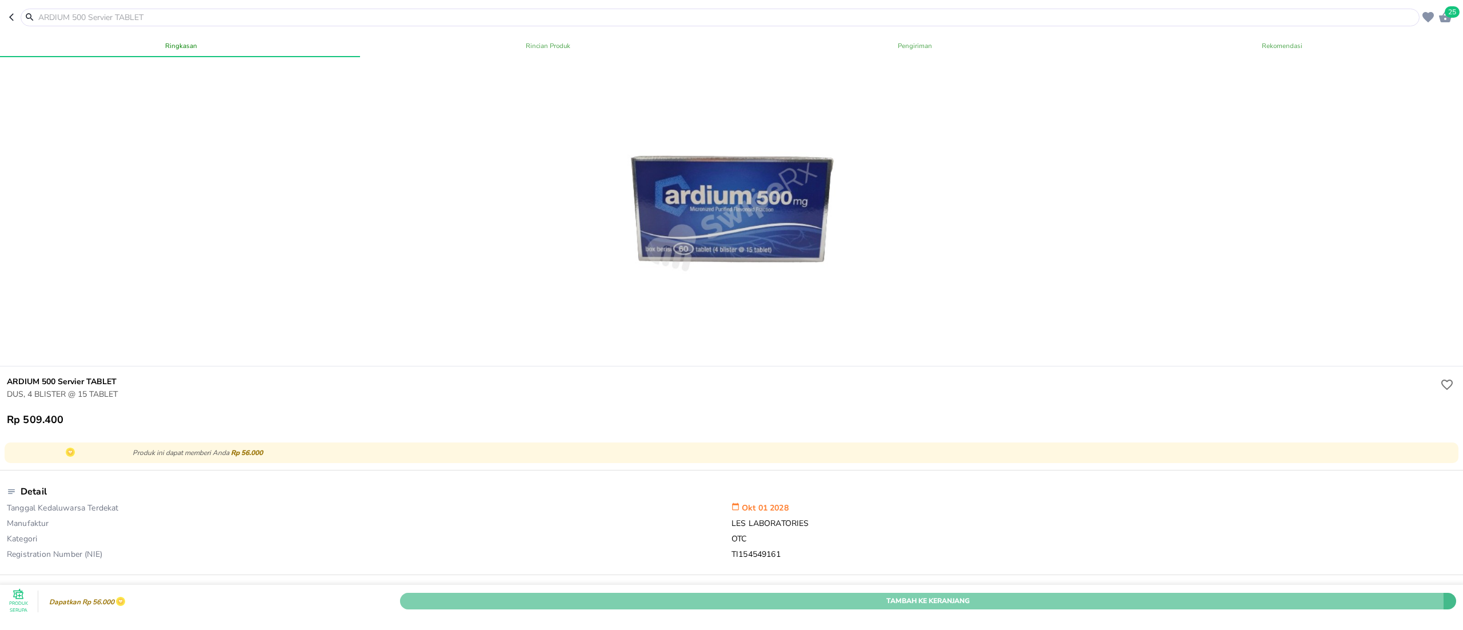
click at [846, 595] on span "Tambah Ke Keranjang" at bounding box center [928, 601] width 1039 height 12
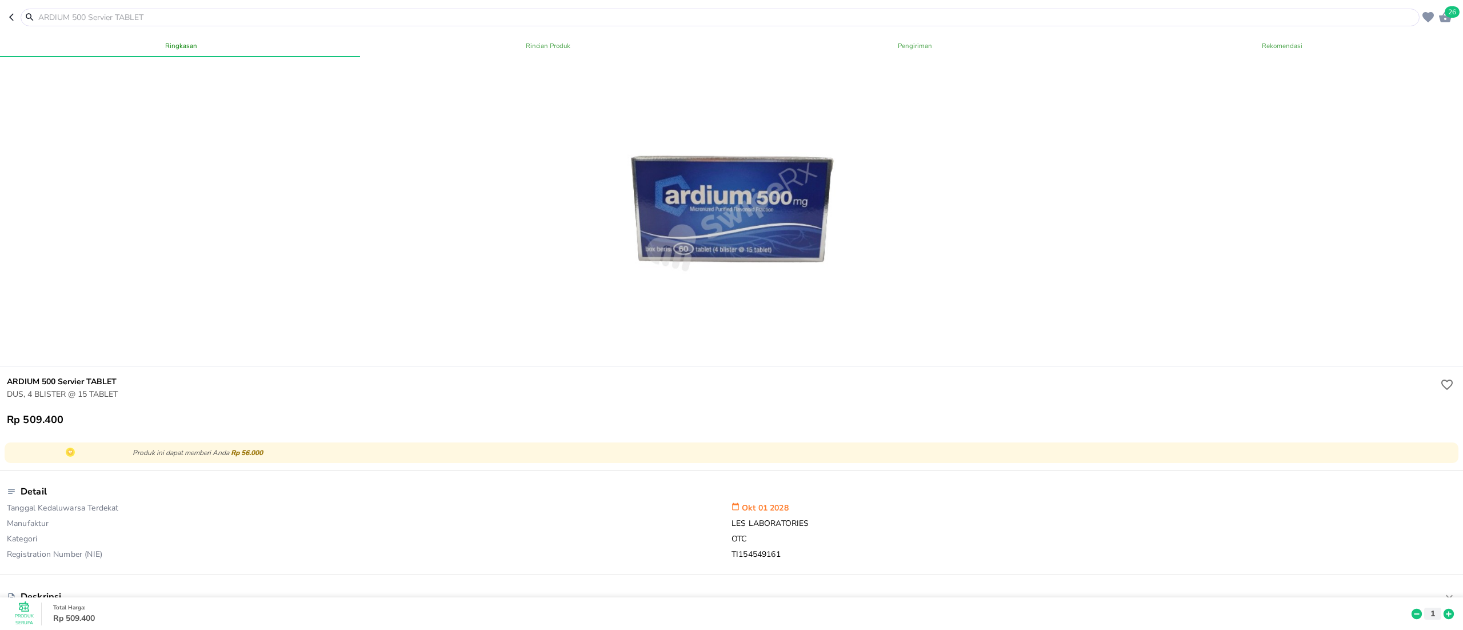
click at [99, 3] on header "26" at bounding box center [731, 17] width 1463 height 34
click at [99, 16] on input "text" at bounding box center [727, 17] width 1380 height 12
paste input "Harnal d 0,2 mg"
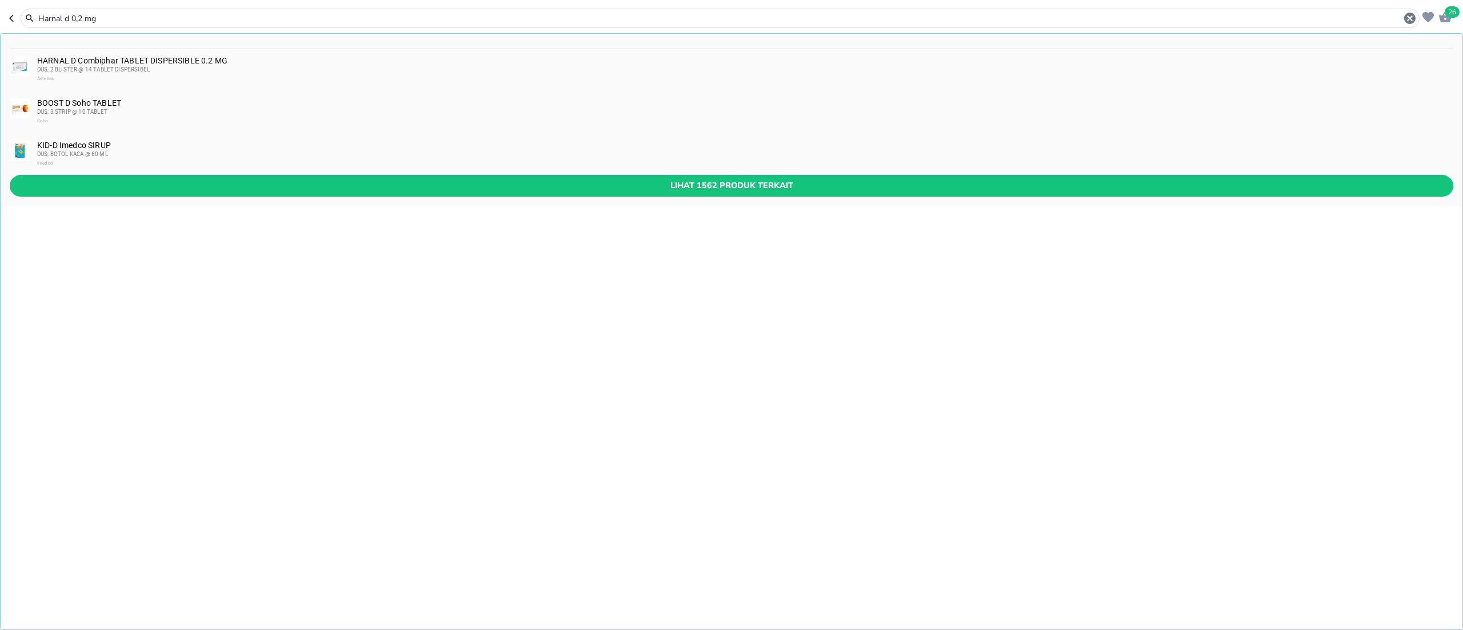
type input "Harnal d 0,2 mg"
click at [114, 66] on span "DUS, 2 BLISTER @ 14 TABLET DISPERSIBEL" at bounding box center [93, 69] width 113 height 6
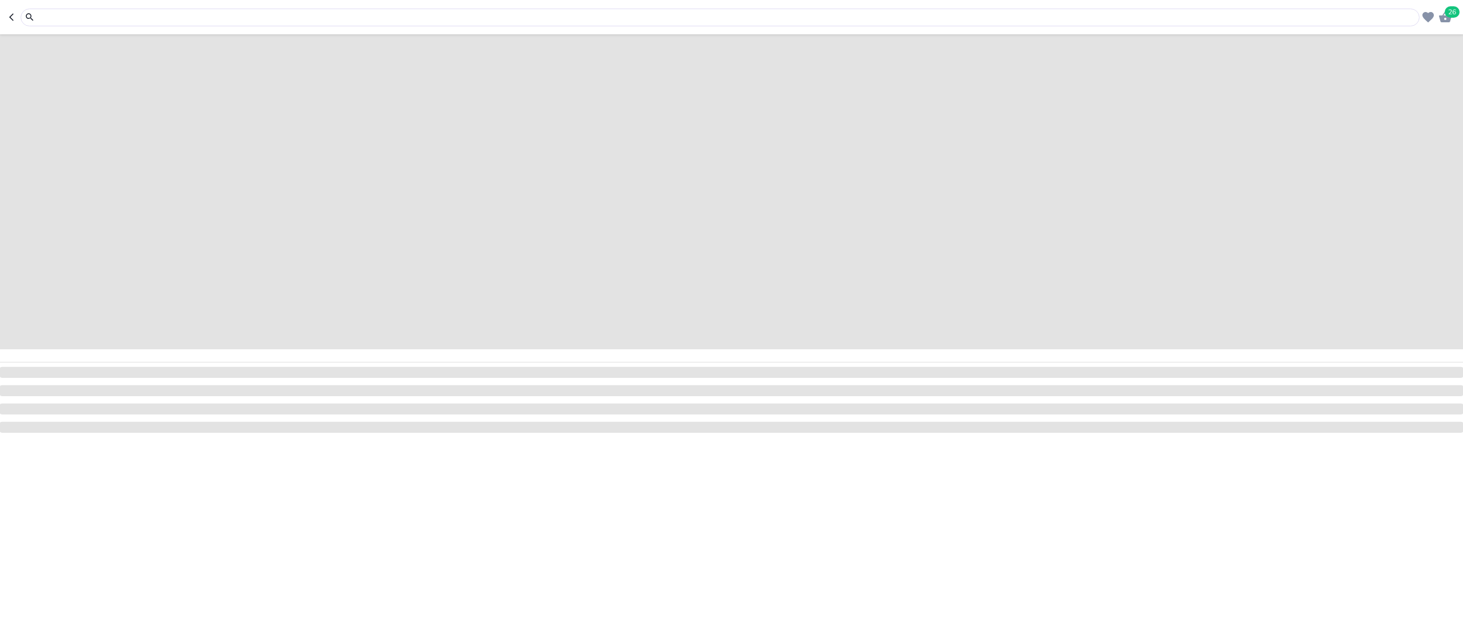
click at [185, 18] on input "text" at bounding box center [727, 17] width 1380 height 12
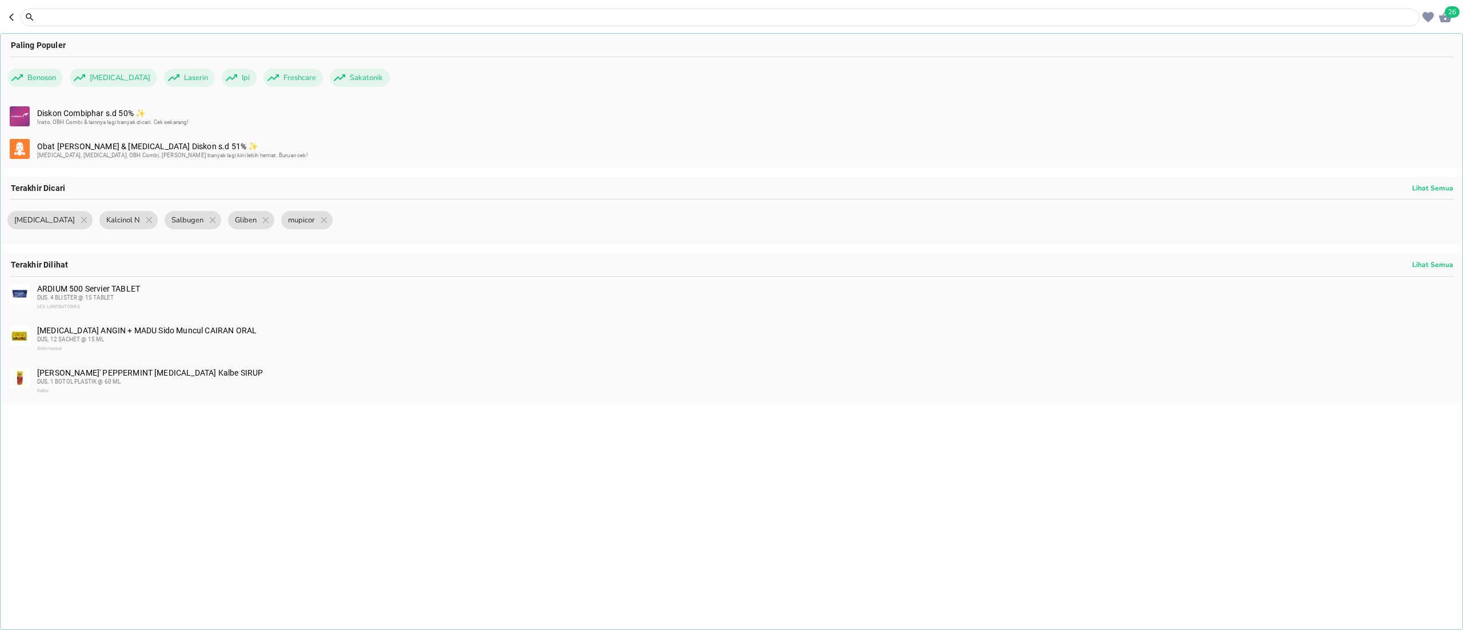
paste input "Harnal d 0,2 mg"
type input "Harnal d 0,2 mg"
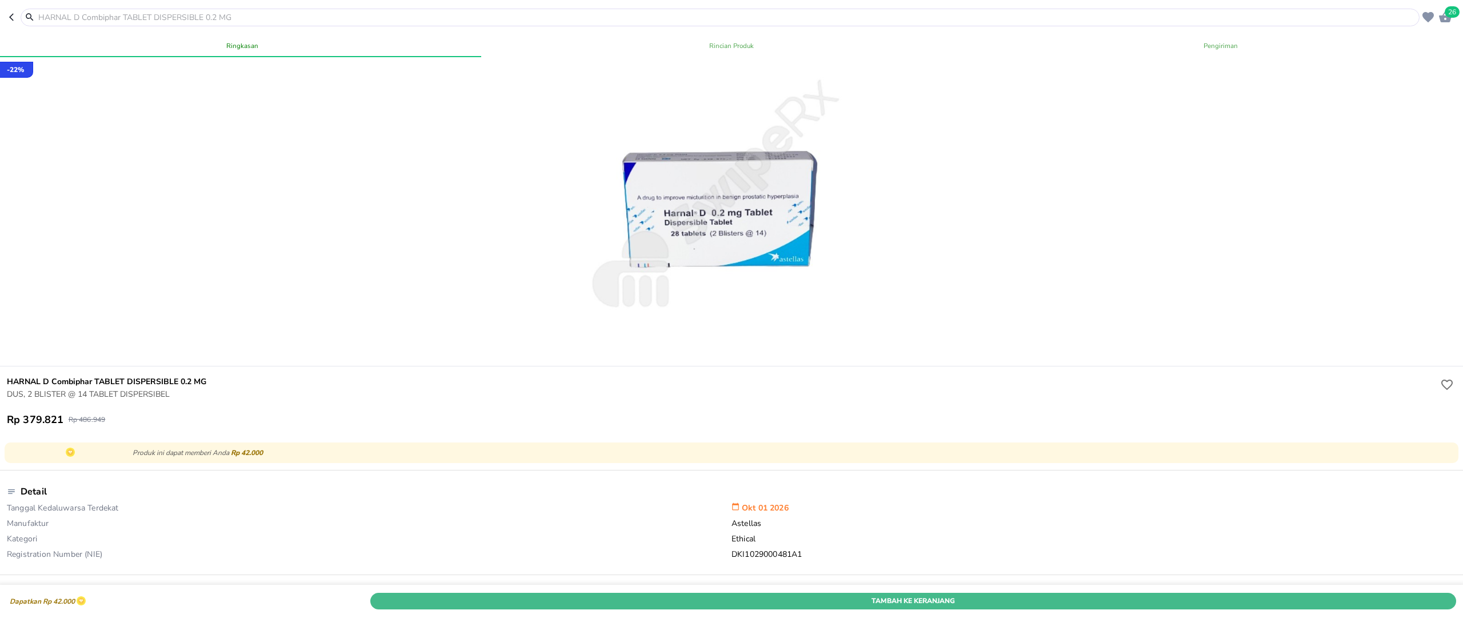
click at [835, 595] on span "Tambah Ke Keranjang" at bounding box center [913, 601] width 1069 height 12
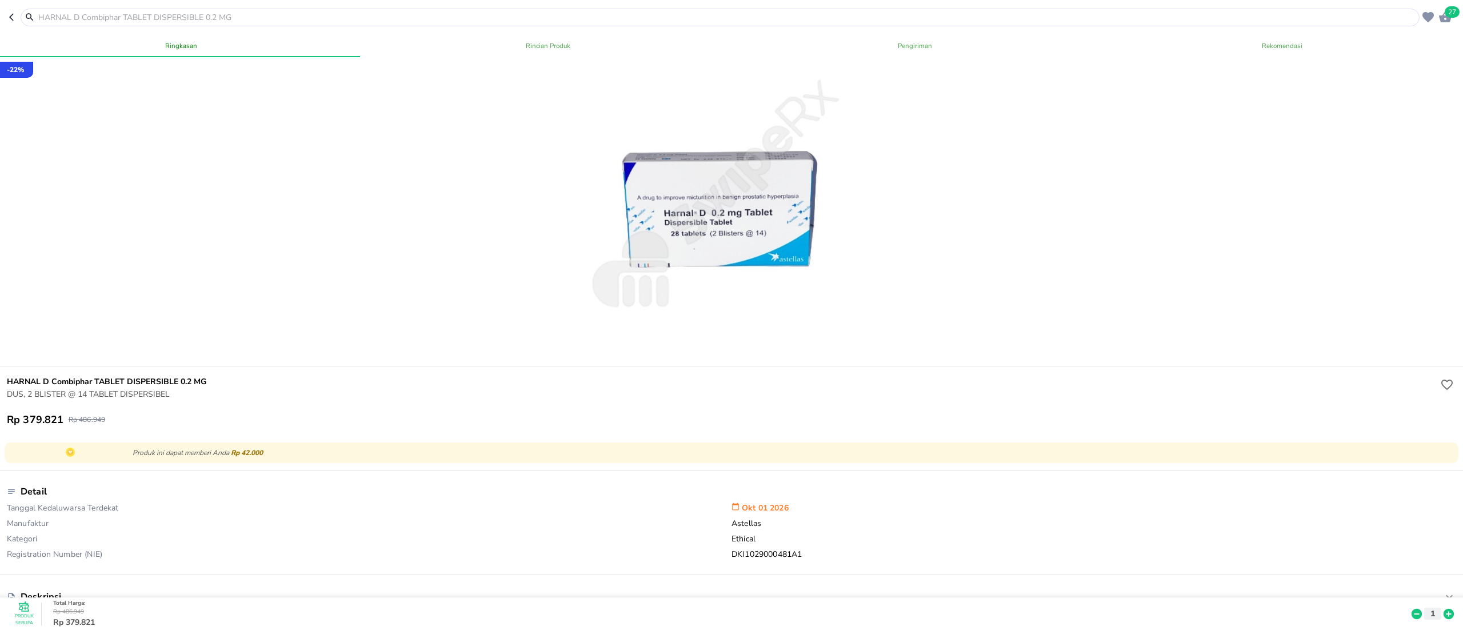
click at [155, 17] on input "text" at bounding box center [727, 17] width 1380 height 12
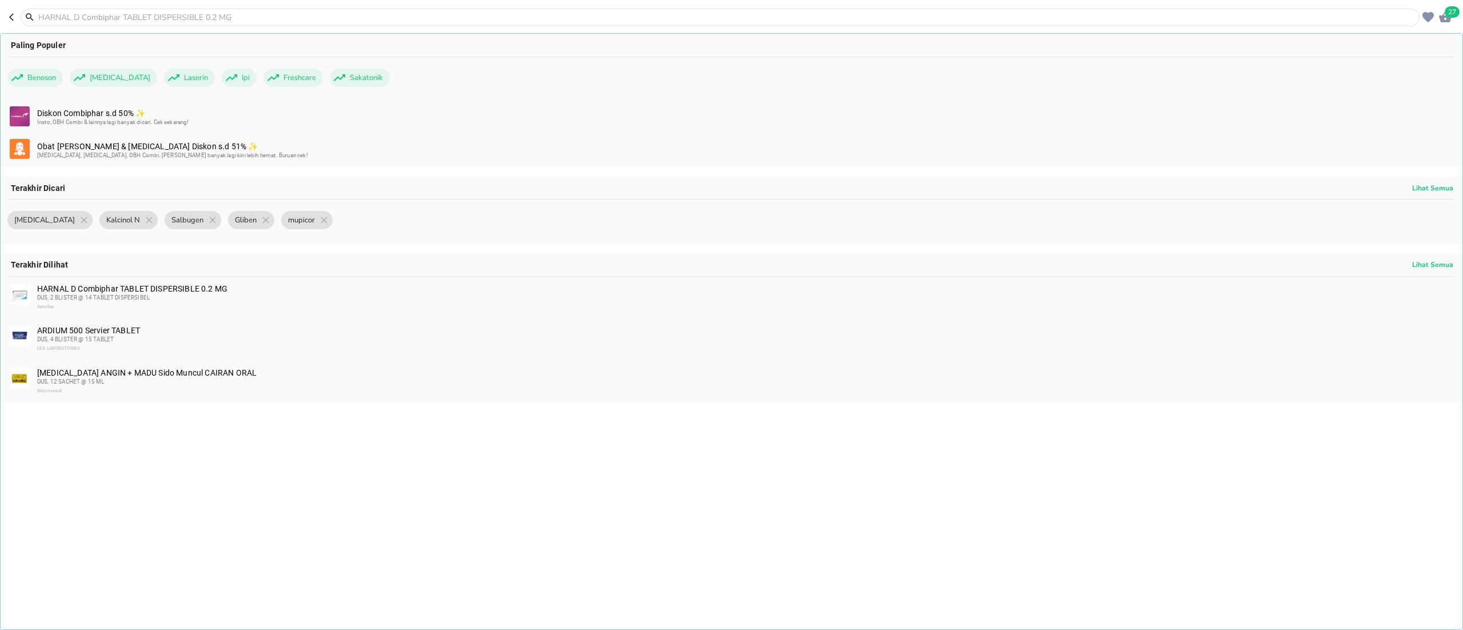
paste input "Harnas ocas"
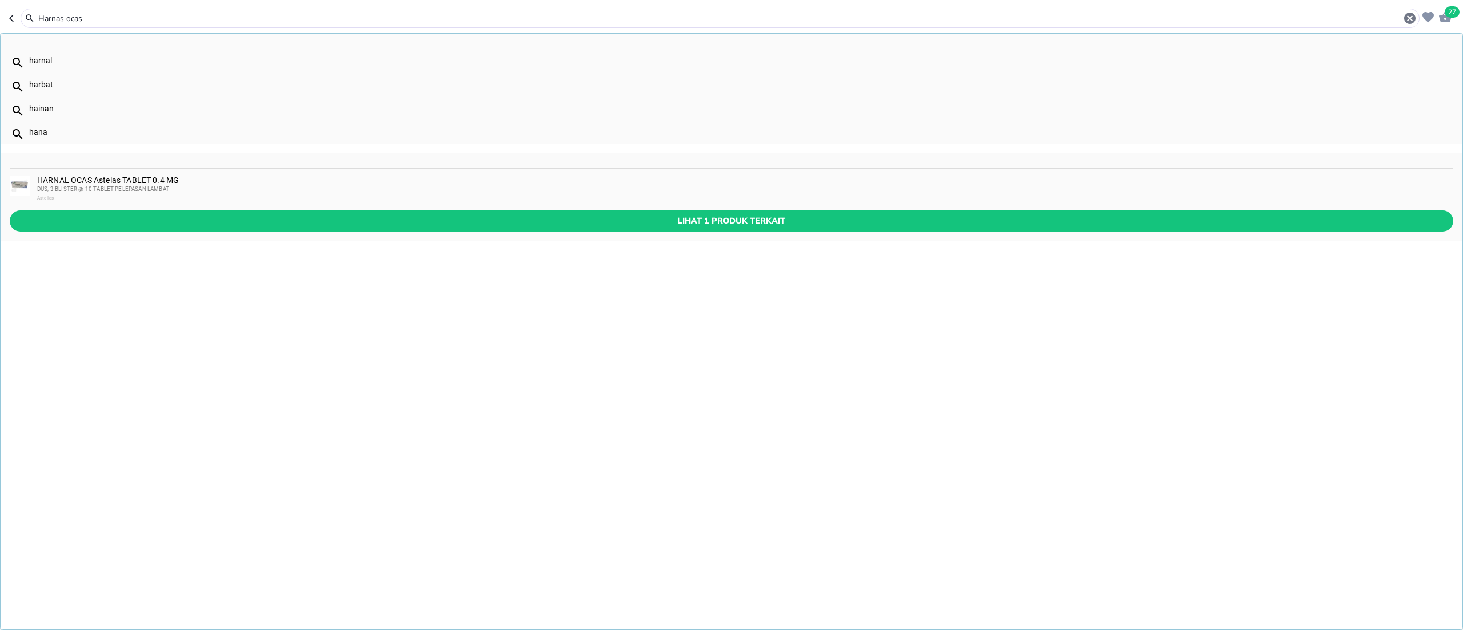
type input "Harnas ocas"
click at [141, 187] on span "DUS, 3 BLISTER @ 10 TABLET PELEPASAN LAMBAT" at bounding box center [103, 189] width 132 height 6
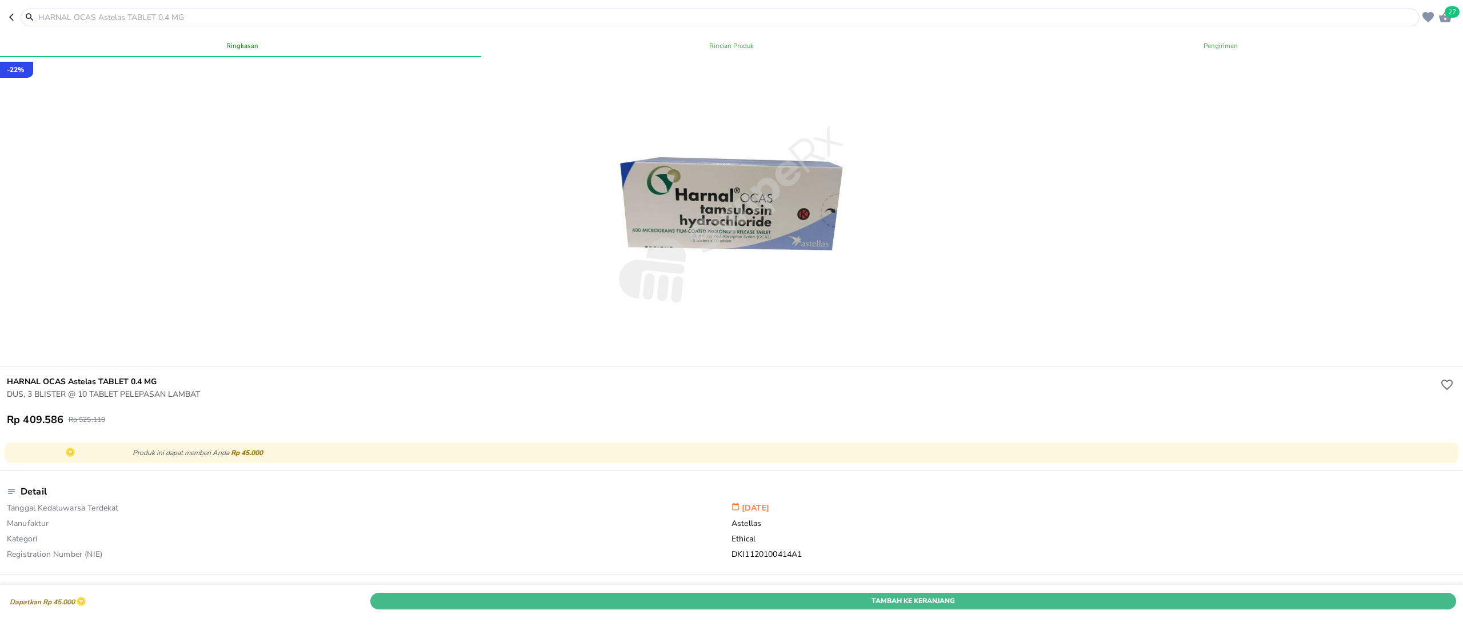
click at [861, 595] on span "Tambah Ke Keranjang" at bounding box center [913, 601] width 1069 height 12
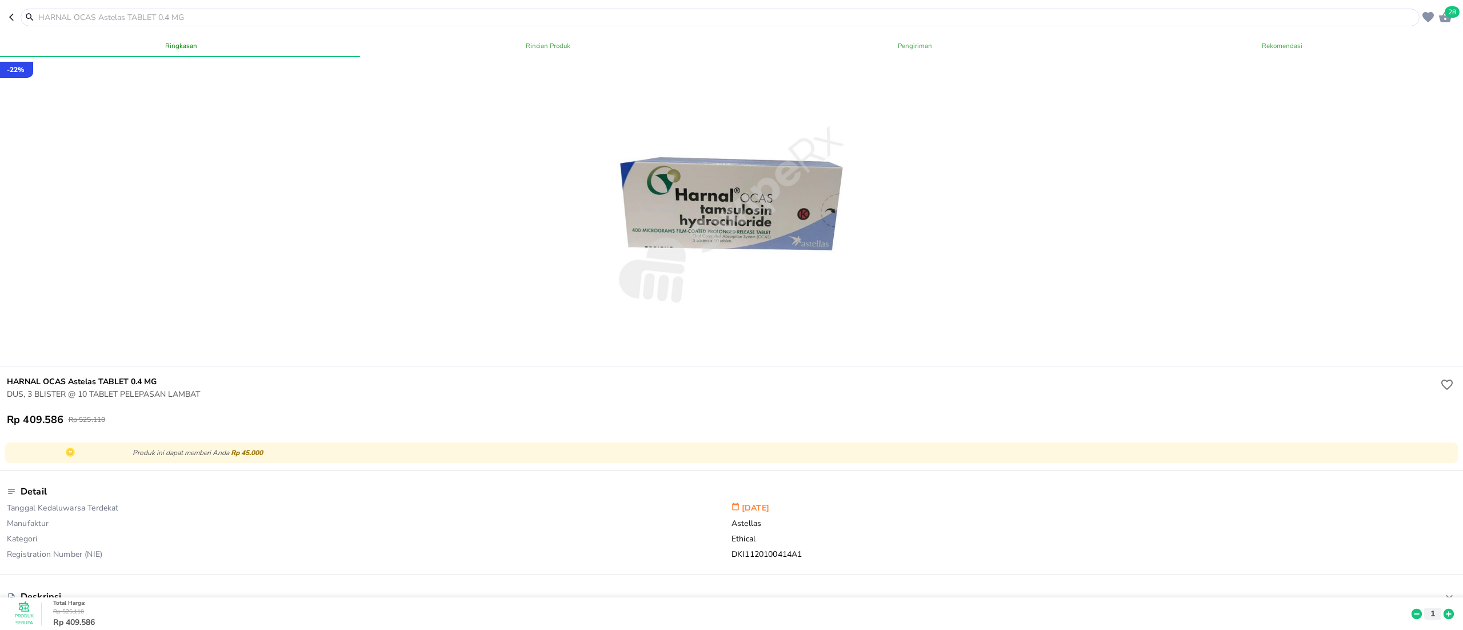
click at [259, 20] on input "text" at bounding box center [727, 17] width 1380 height 12
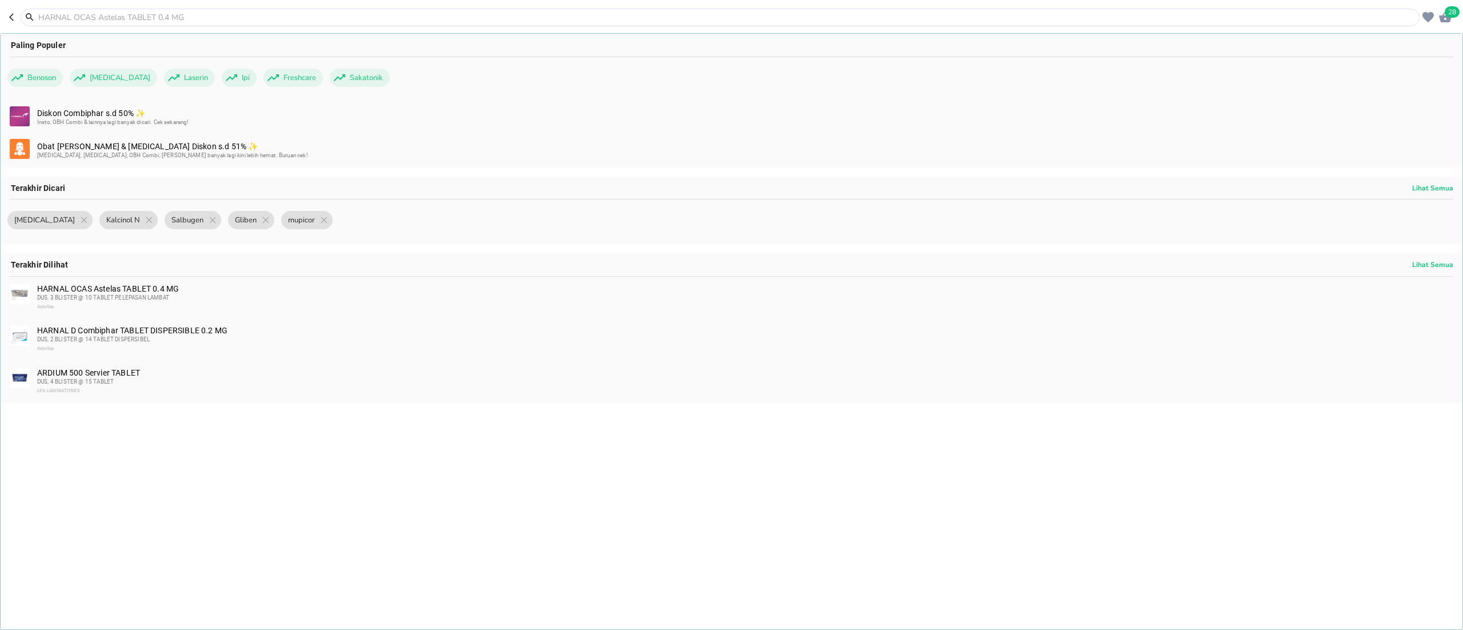
paste input "Sensitif strip"
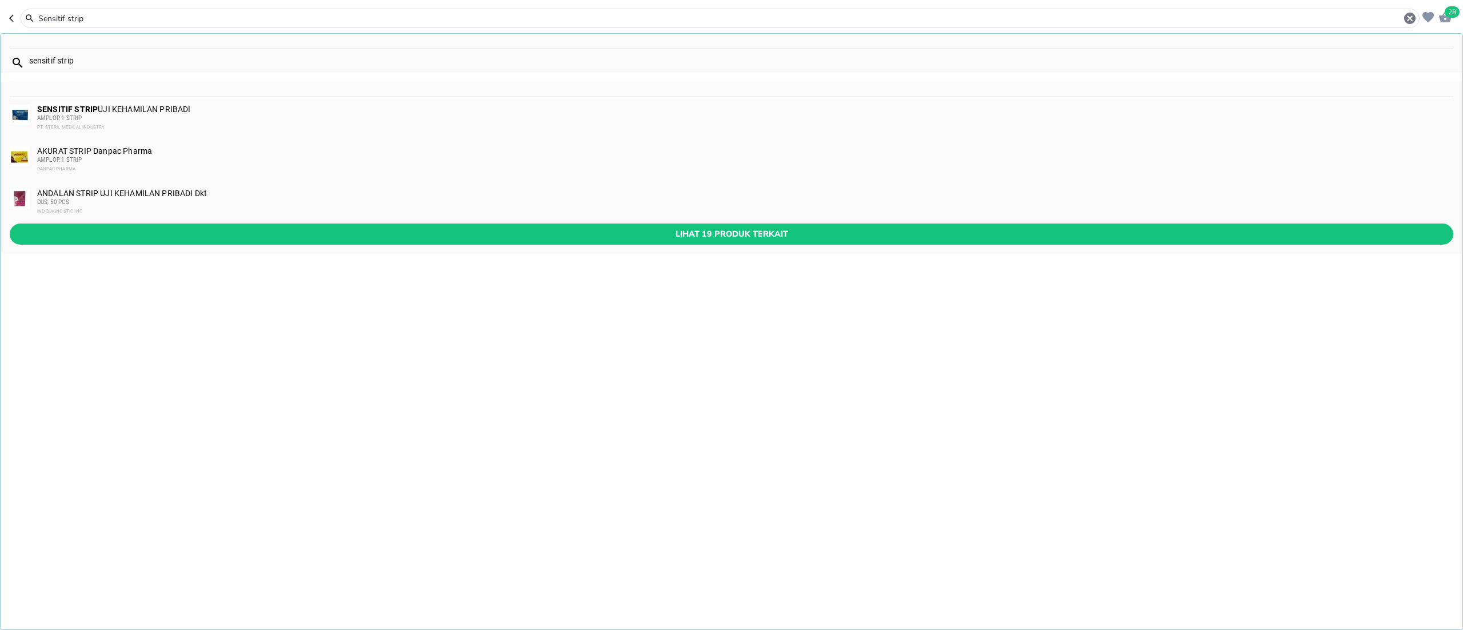
type input "Sensitif strip"
click at [257, 111] on div "SENSITIF STRIP UJI KEHAMILAN PRIBADI AMPLOP, 1 STRIP PT. STERIL MEDICAL INDUSTRY" at bounding box center [744, 118] width 1415 height 27
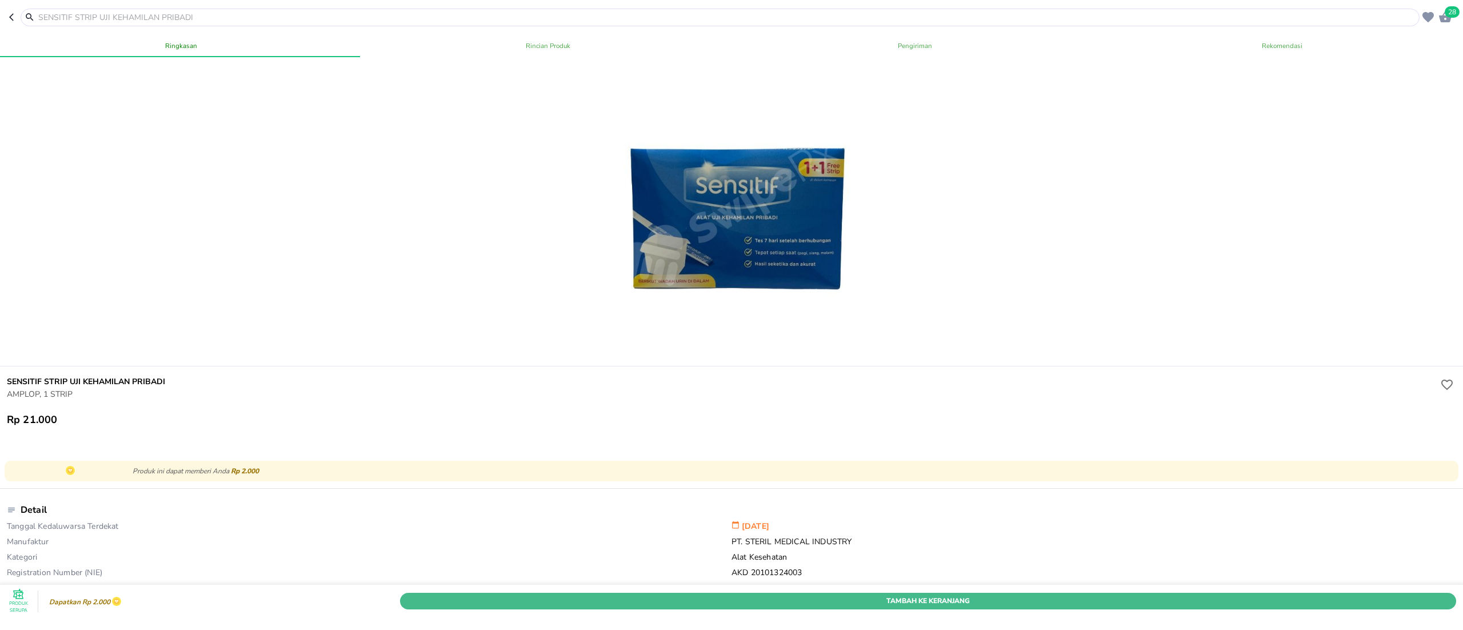
click at [913, 595] on span "Tambah Ke Keranjang" at bounding box center [928, 601] width 1039 height 12
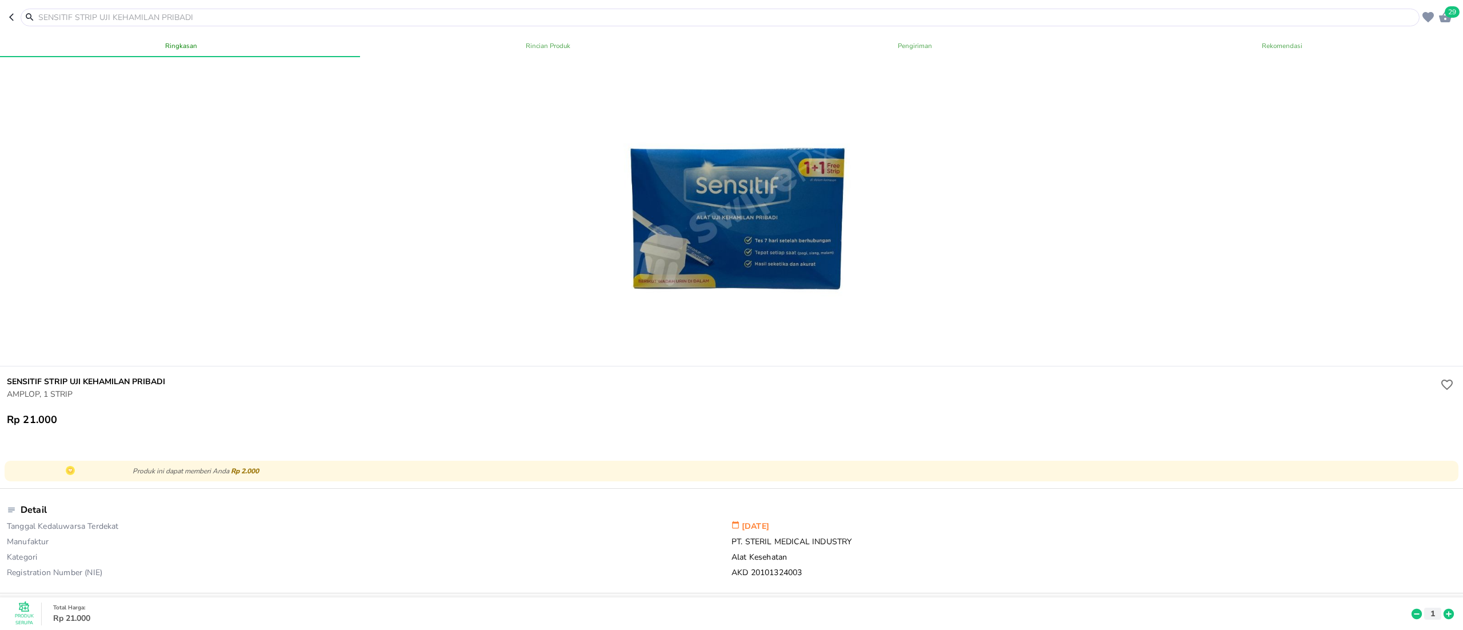
click at [161, 16] on input "text" at bounding box center [727, 17] width 1380 height 12
paste input "Episan"
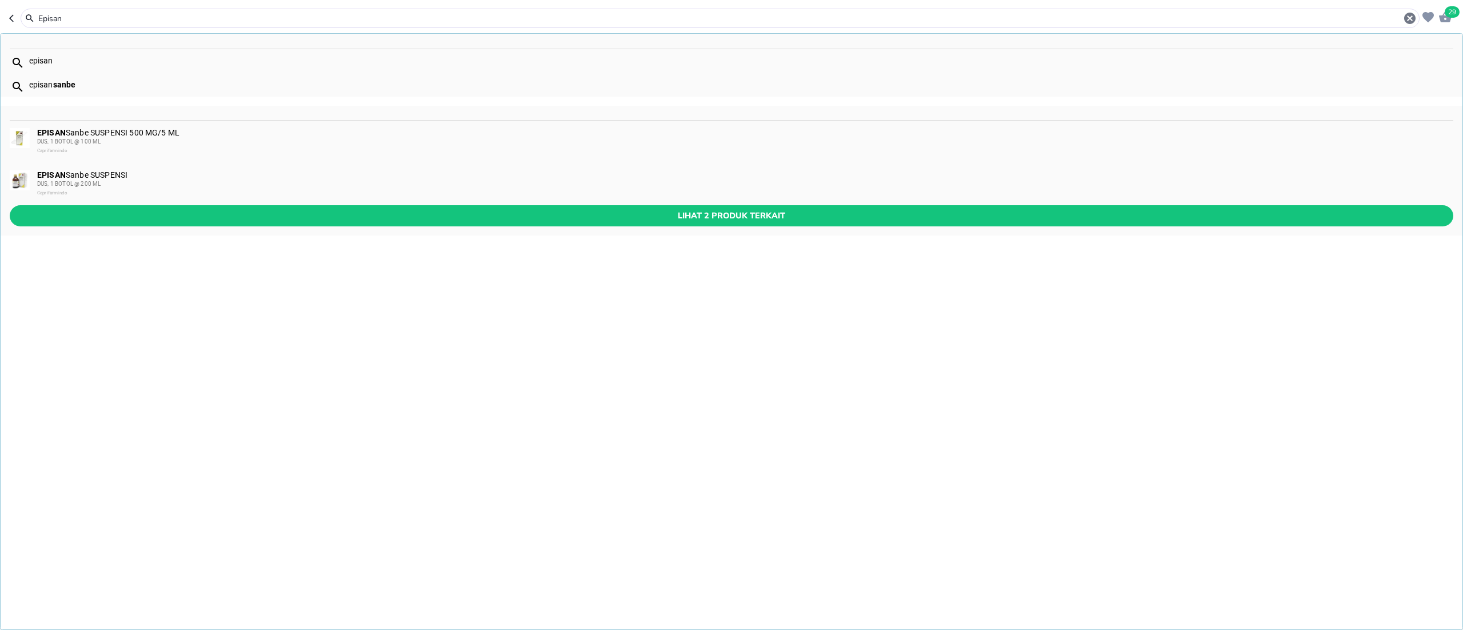
type input "Episan"
click at [250, 135] on div "EPISAN Sanbe SUSPENSI 500 MG/5 ML DUS, 1 BOTOL @ 100 ML Caprifarmindo" at bounding box center [744, 141] width 1415 height 27
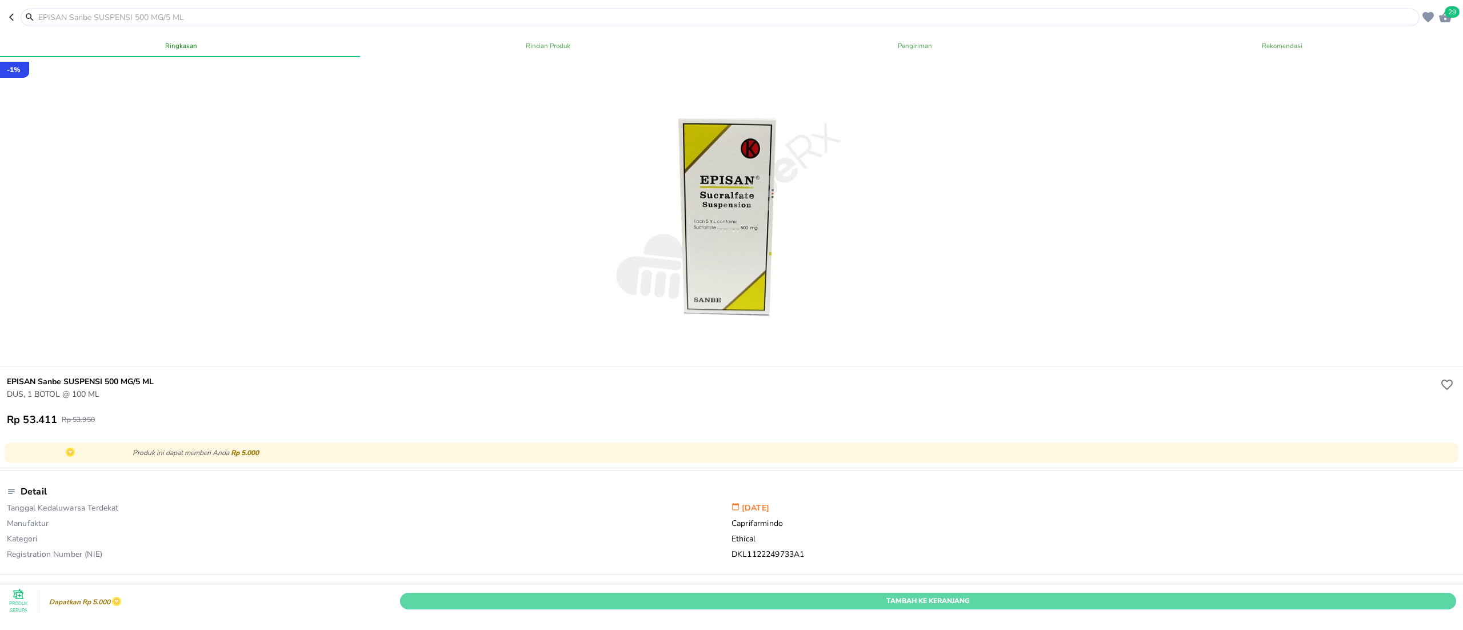
drag, startPoint x: 928, startPoint y: 559, endPoint x: 950, endPoint y: 625, distance: 69.2
click at [928, 593] on button "Tambah Ke Keranjang" at bounding box center [928, 601] width 1056 height 17
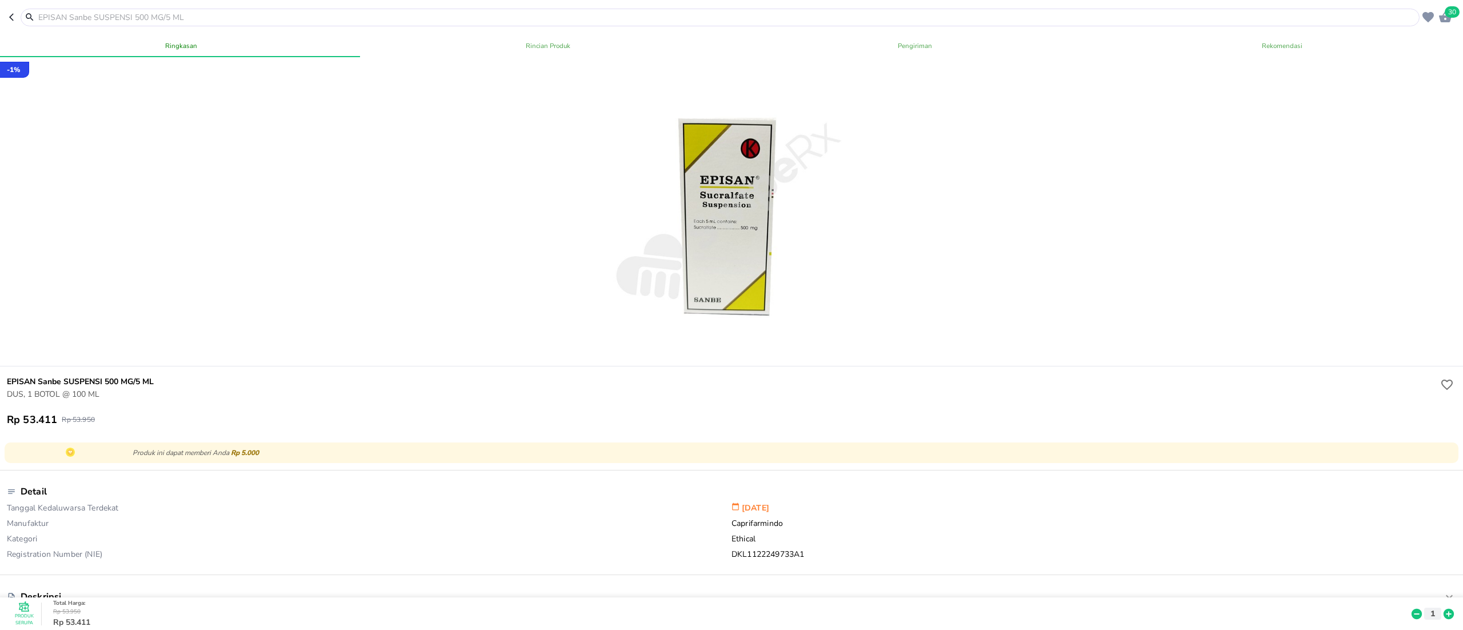
click at [173, 16] on input "text" at bounding box center [727, 17] width 1380 height 12
paste input "Wellmove"
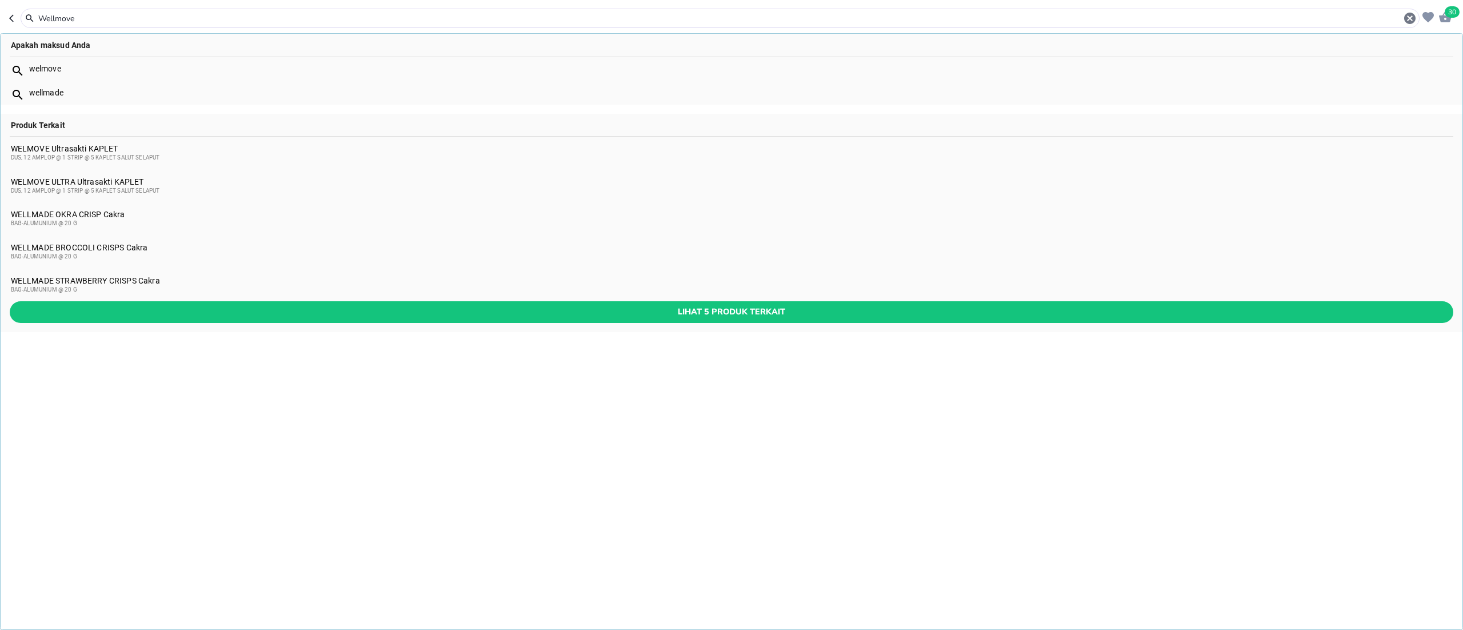
type input "Wellmove"
click at [37, 145] on div "WELMOVE Ultrasakti KAPLET DUS, 12 AMPLOP @ 1 STRIP @ 5 KAPLET SALUT SELAPUT" at bounding box center [732, 153] width 1442 height 18
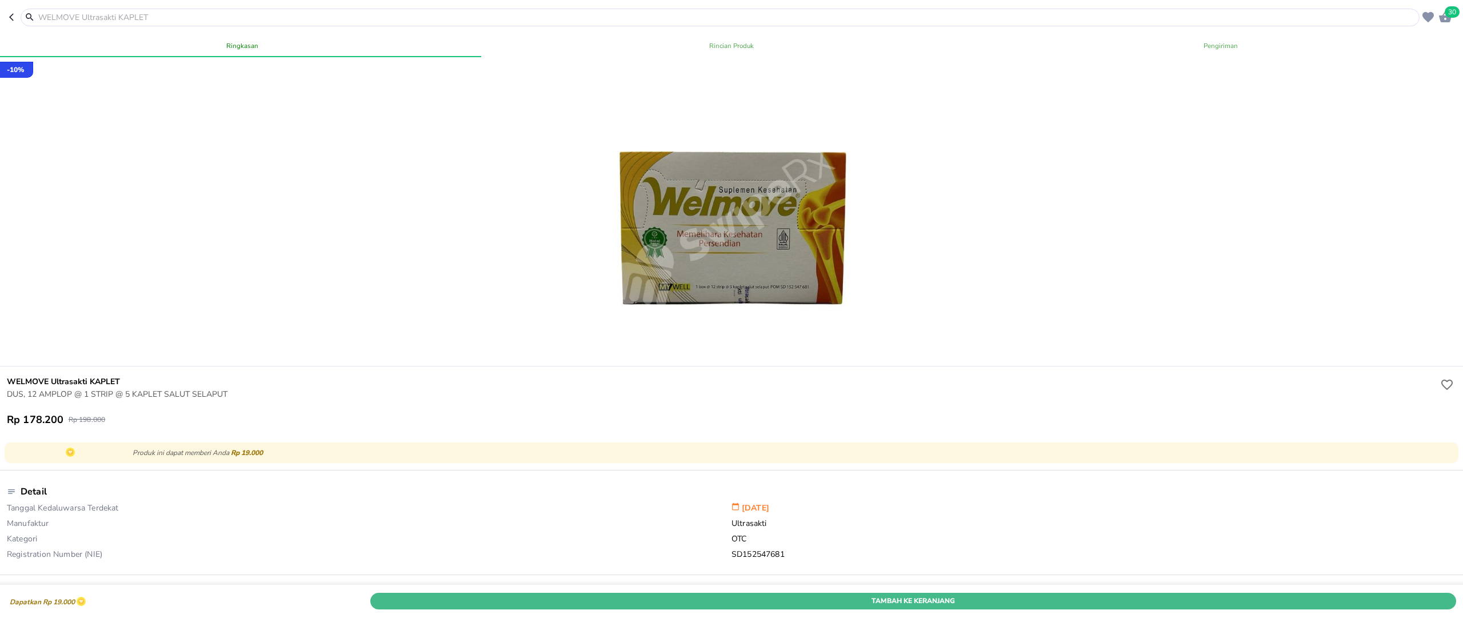
click at [856, 595] on span "Tambah Ke Keranjang" at bounding box center [913, 601] width 1069 height 12
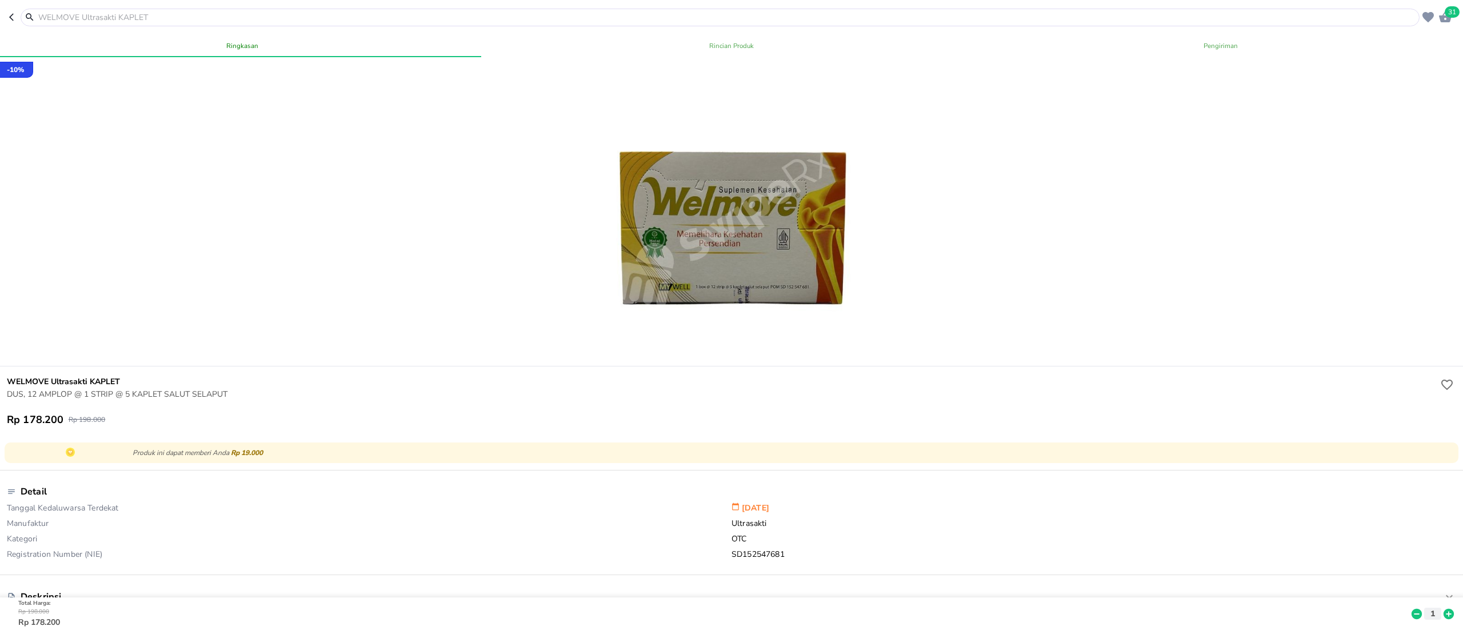
click at [1440, 11] on icon "button" at bounding box center [1445, 17] width 14 height 14
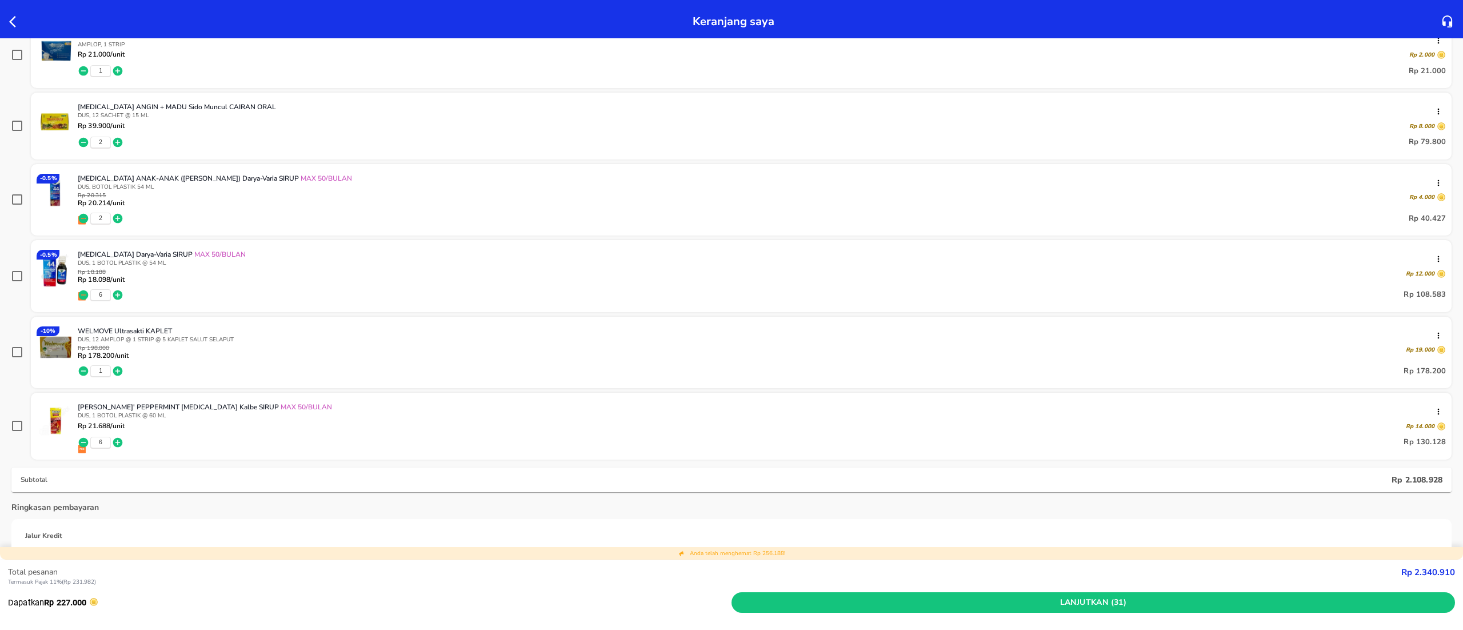
scroll to position [723, 0]
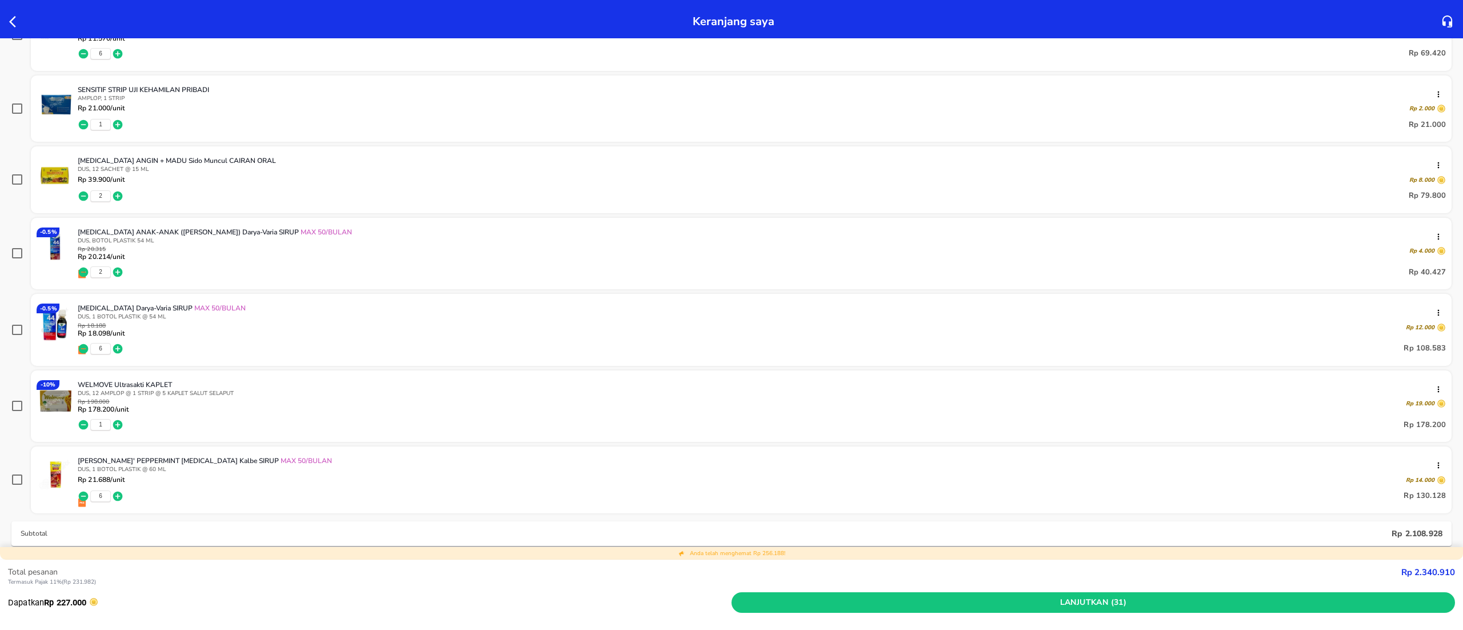
click at [1418, 573] on strong "Rp 2.340.910" at bounding box center [1428, 571] width 54 height 11
copy strong "Rp 2.340.910"
drag, startPoint x: 26, startPoint y: 18, endPoint x: 0, endPoint y: 25, distance: 26.8
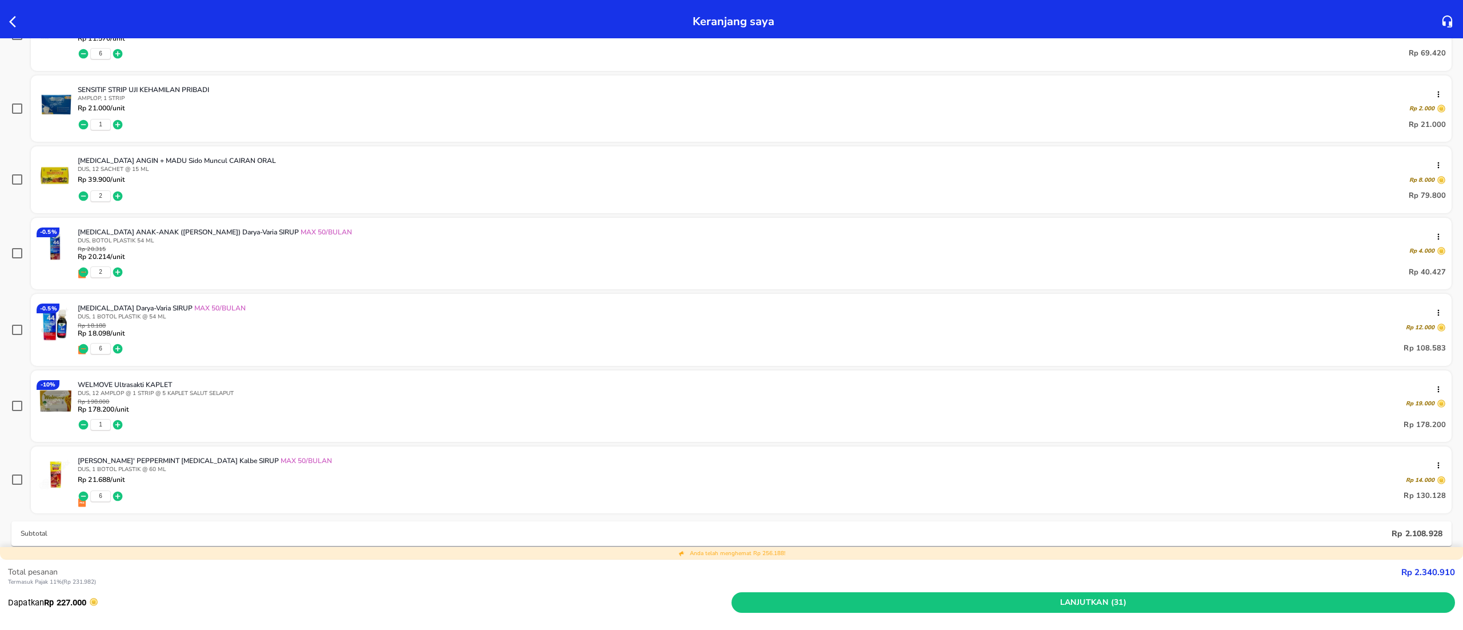
click at [19, 17] on div at bounding box center [17, 21] width 21 height 18
click at [12, 22] on icon "button" at bounding box center [16, 22] width 14 height 14
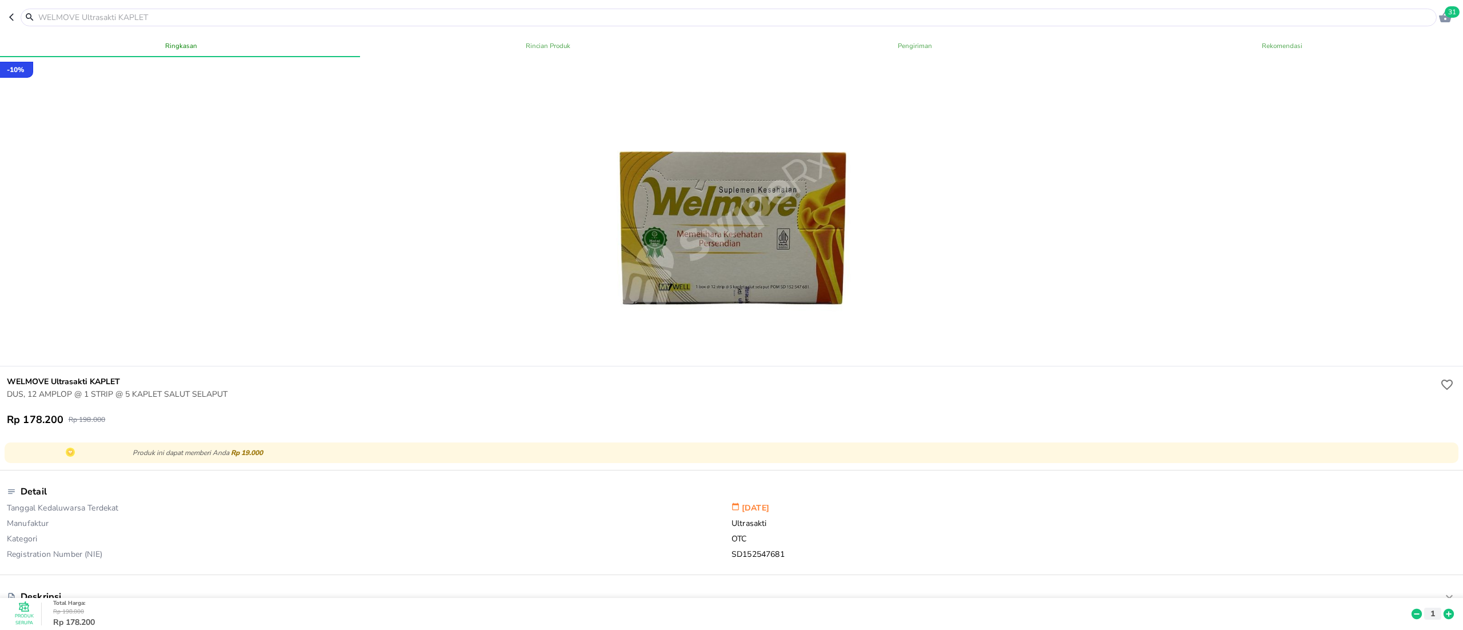
click at [130, 21] on input "text" at bounding box center [735, 17] width 1397 height 12
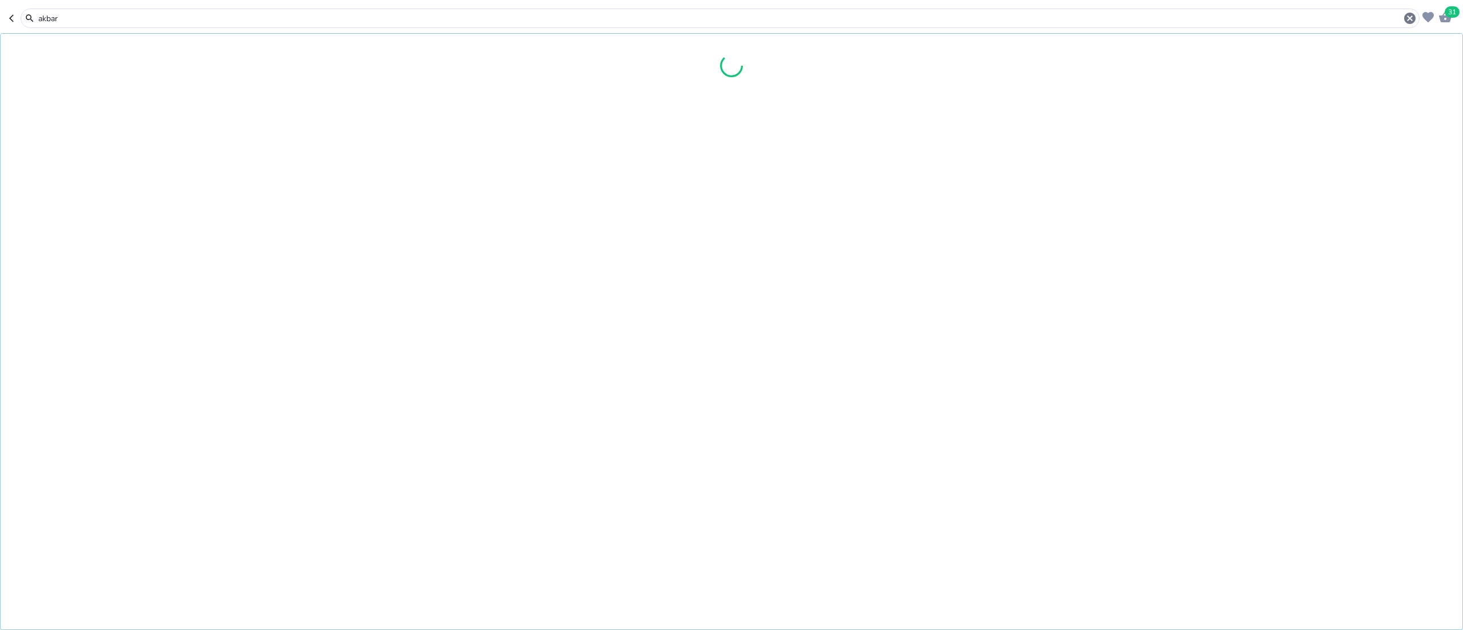
click at [46, 15] on input "akbar" at bounding box center [720, 19] width 1366 height 12
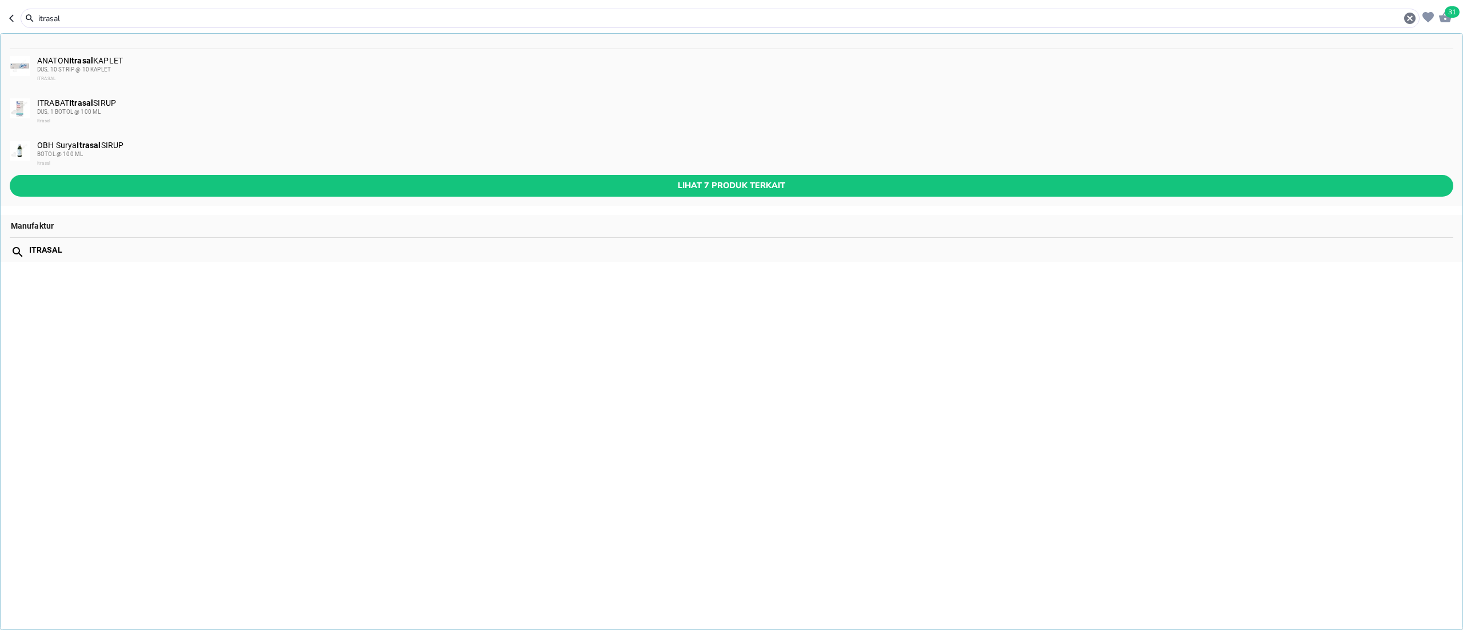
type input "itrasal"
click at [160, 154] on div "BOTOL @ 100 ML" at bounding box center [744, 154] width 1415 height 9
